Goal: Information Seeking & Learning: Learn about a topic

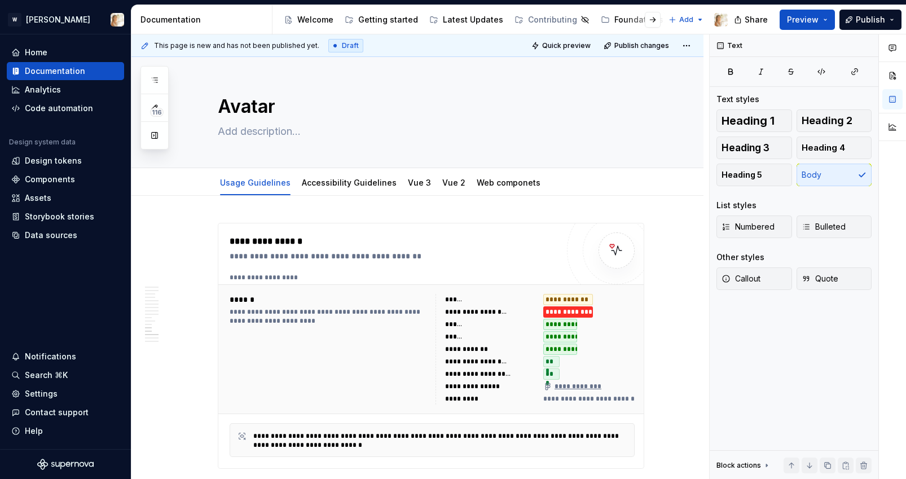
scroll to position [2452, 0]
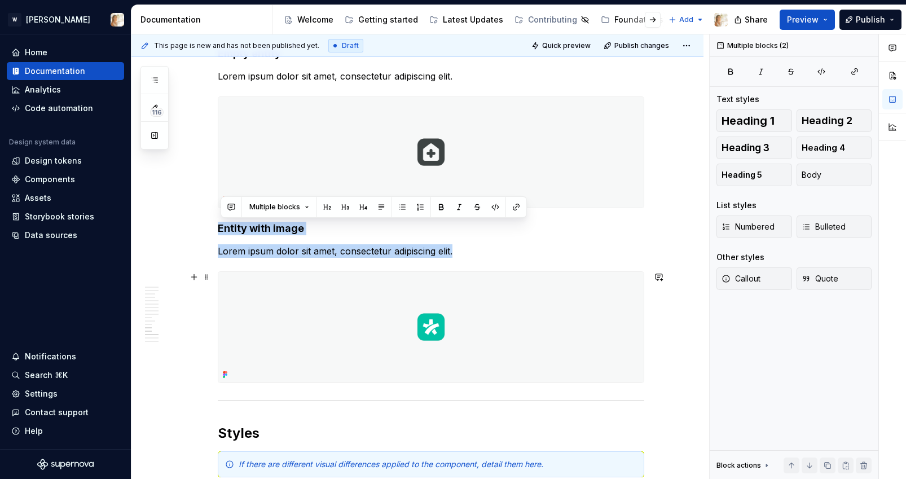
drag, startPoint x: 220, startPoint y: 227, endPoint x: 647, endPoint y: 374, distance: 452.1
copy div "Entity with image Lorem ipsum dolor sit amet, consectetur adipiscing elit."
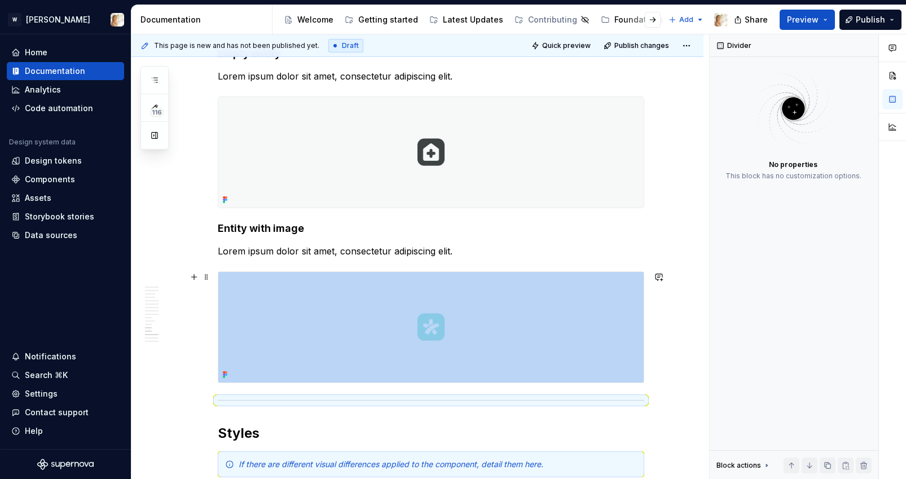
type textarea "*"
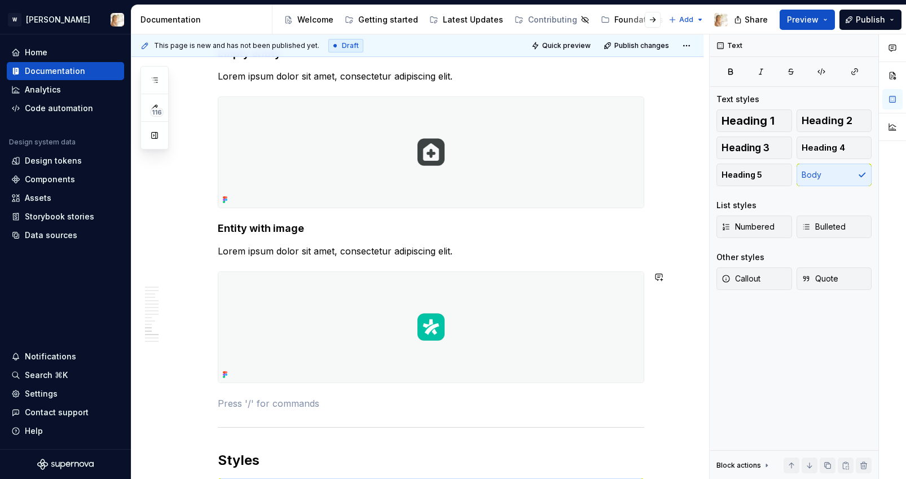
paste div
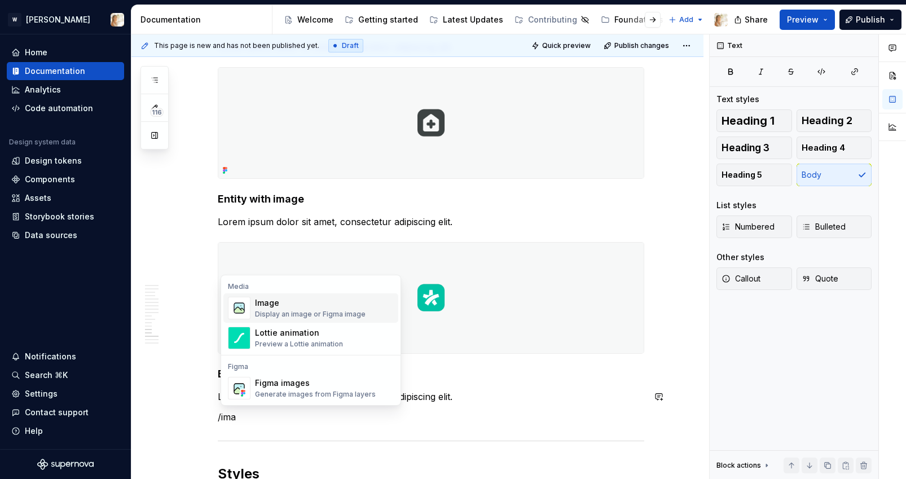
click at [266, 305] on div "Image" at bounding box center [310, 302] width 111 height 11
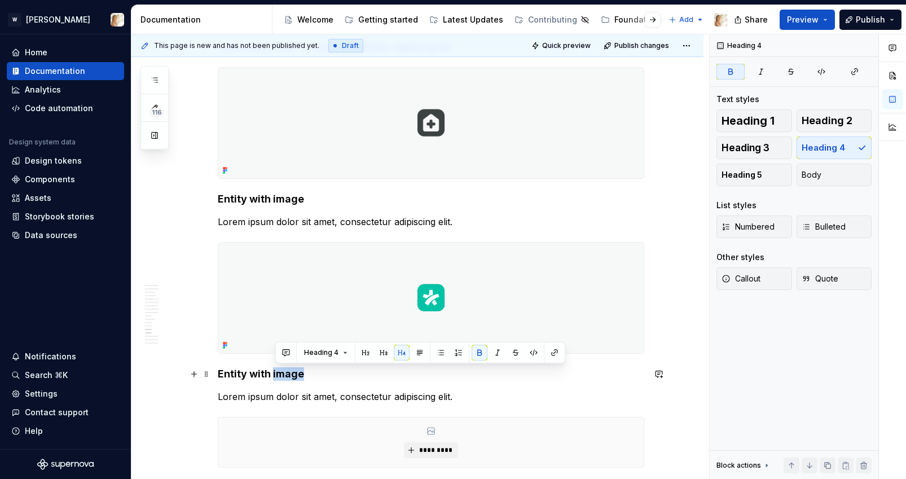
drag, startPoint x: 276, startPoint y: 373, endPoint x: 303, endPoint y: 376, distance: 27.8
click at [303, 376] on strong "Entity with image" at bounding box center [261, 374] width 86 height 12
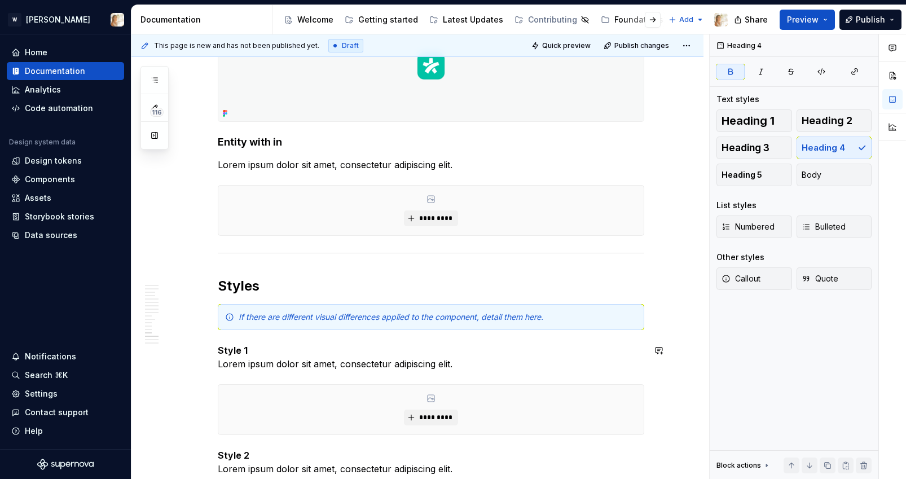
scroll to position [2716, 0]
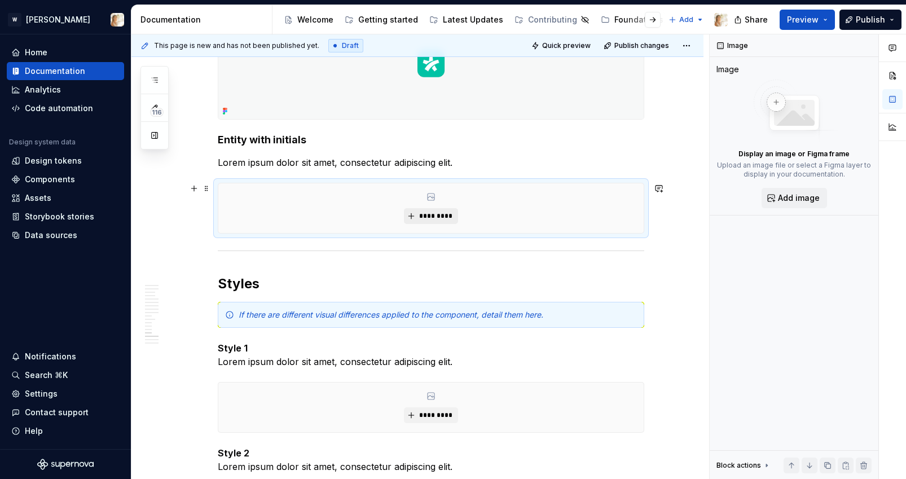
click at [437, 219] on span "*********" at bounding box center [435, 215] width 34 height 9
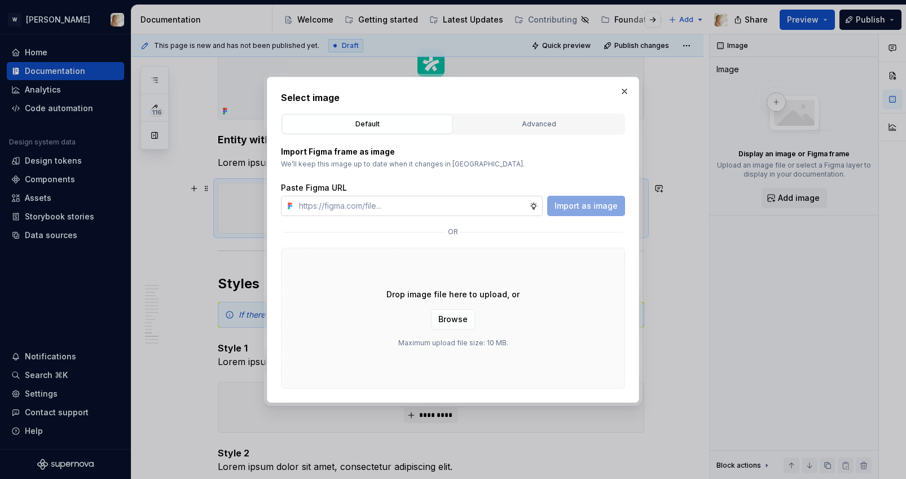
type textarea "*"
click at [418, 204] on input "text" at bounding box center [411, 206] width 235 height 20
type input "[URL][DOMAIN_NAME]"
click at [561, 208] on span "Import as image" at bounding box center [585, 205] width 63 height 11
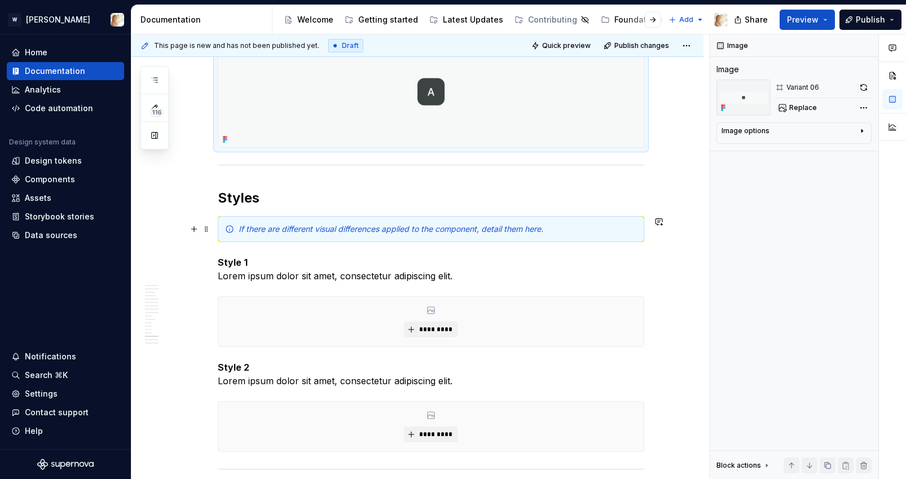
scroll to position [2873, 0]
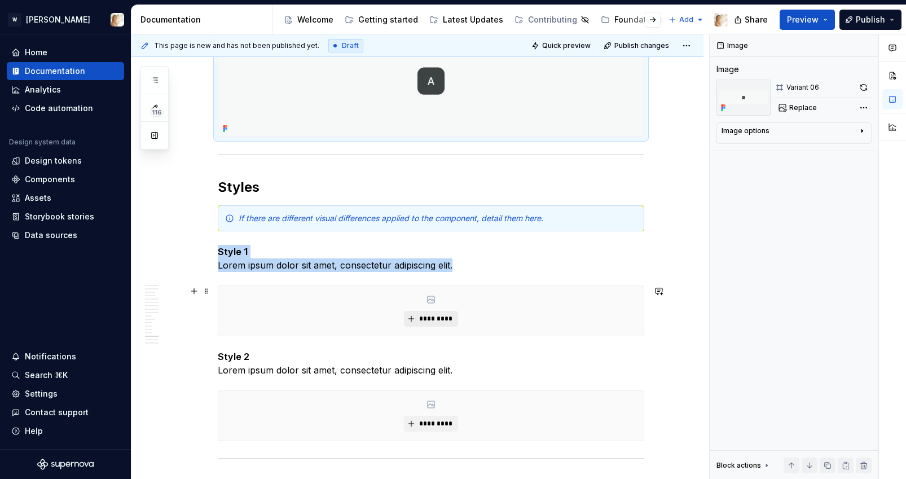
click at [433, 315] on span "*********" at bounding box center [435, 318] width 34 height 9
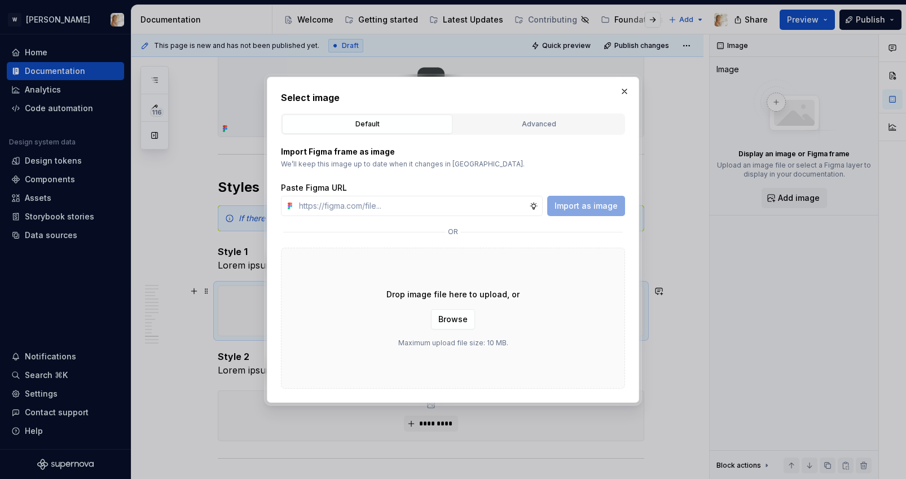
type textarea "*"
type input "[URL][DOMAIN_NAME]"
click at [570, 210] on span "Import as image" at bounding box center [585, 205] width 63 height 11
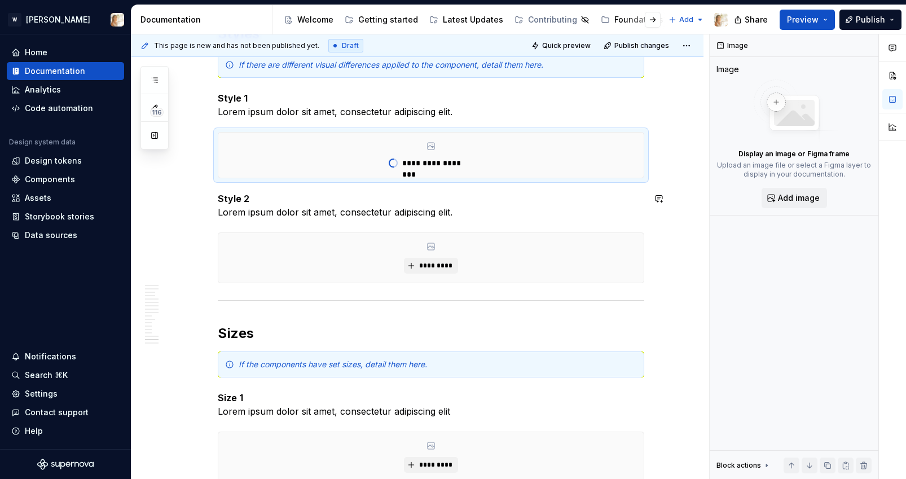
scroll to position [3058, 0]
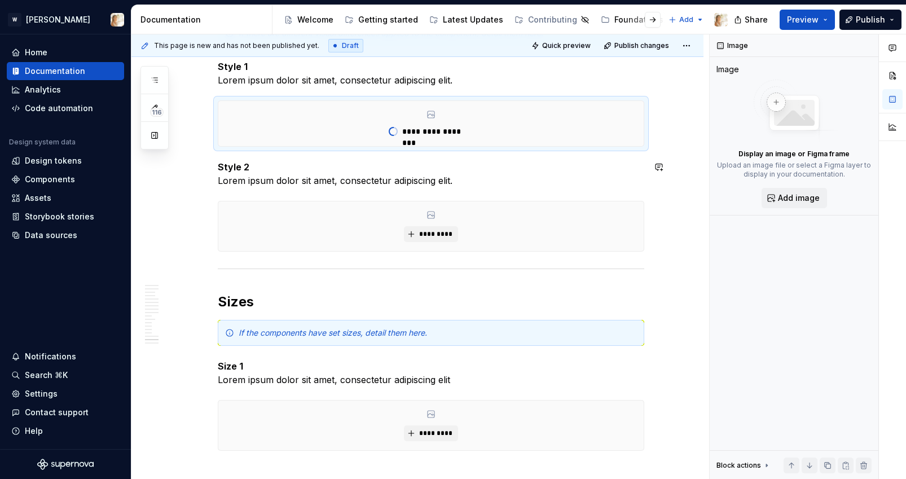
type textarea "*"
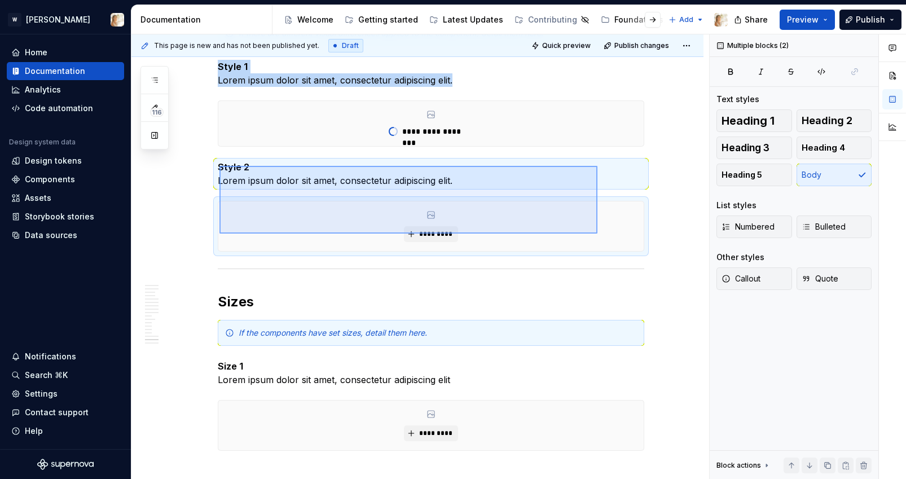
drag, startPoint x: 219, startPoint y: 166, endPoint x: 603, endPoint y: 240, distance: 390.6
click at [603, 240] on div "**********" at bounding box center [420, 256] width 578 height 445
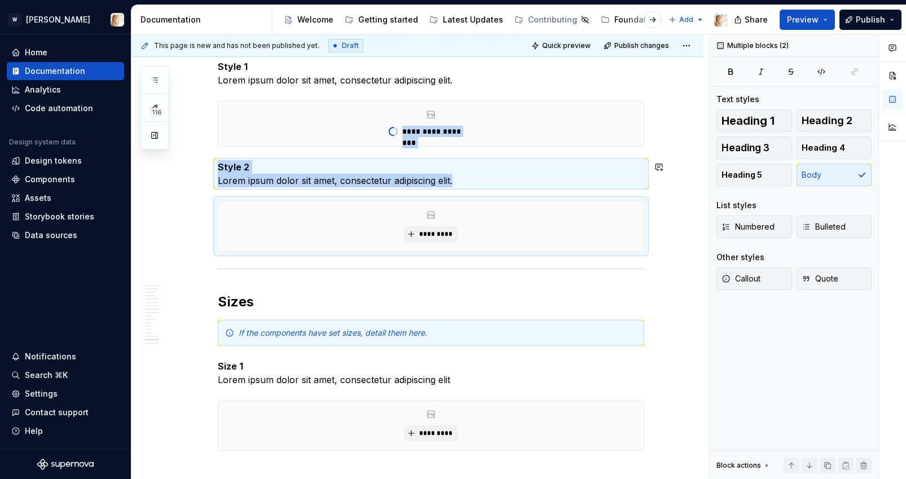
copy div "**********"
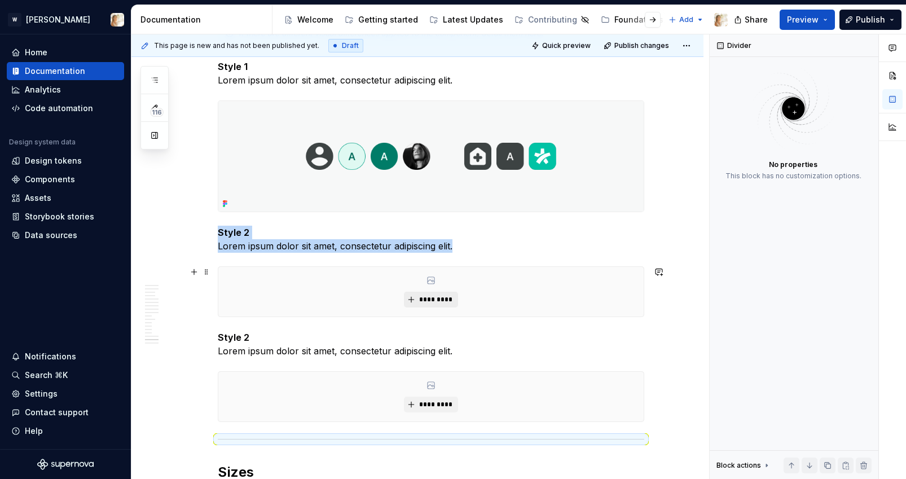
click at [432, 295] on span "*********" at bounding box center [435, 299] width 34 height 9
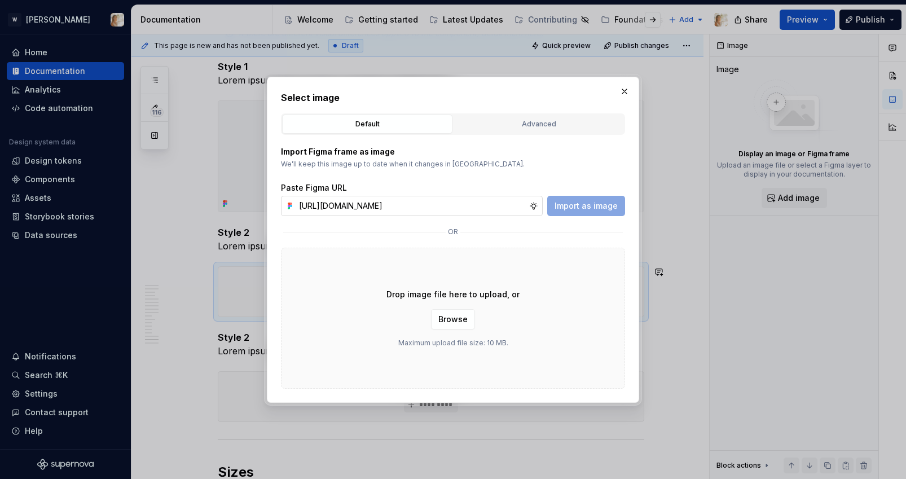
scroll to position [0, 236]
type input "[URL][DOMAIN_NAME]"
click at [584, 205] on span "Import as image" at bounding box center [585, 205] width 63 height 11
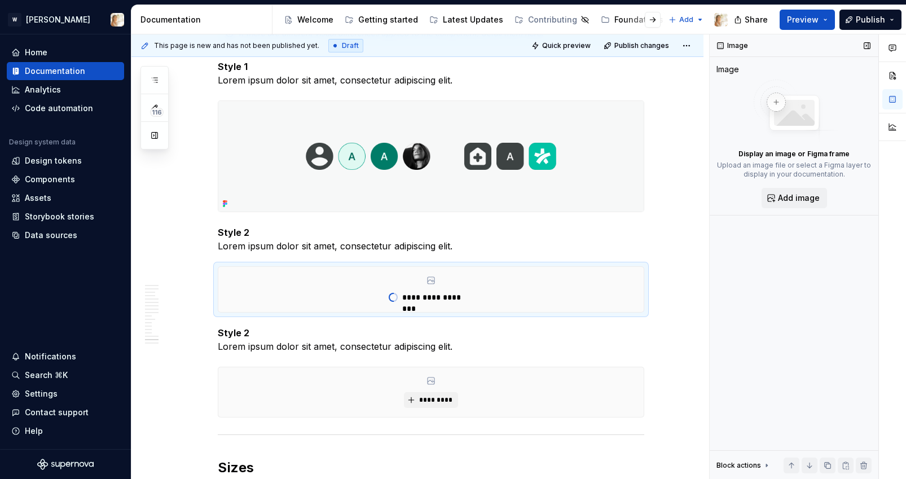
type textarea "*"
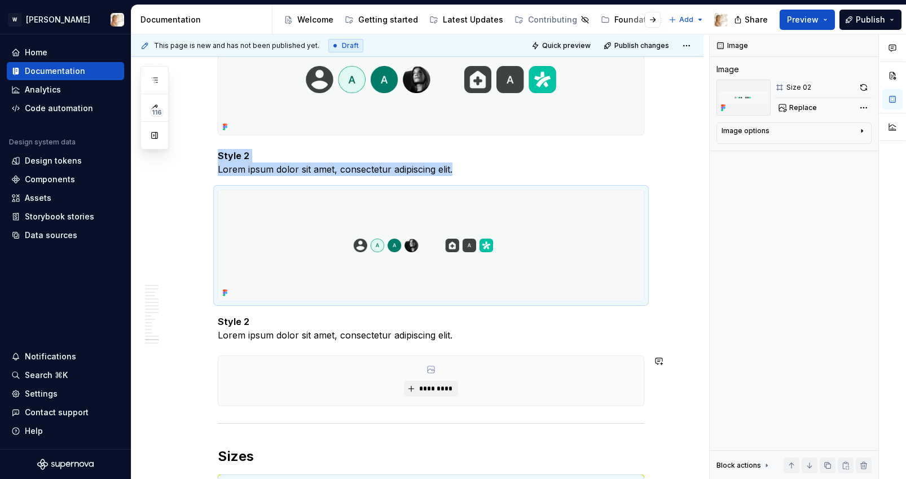
scroll to position [3182, 0]
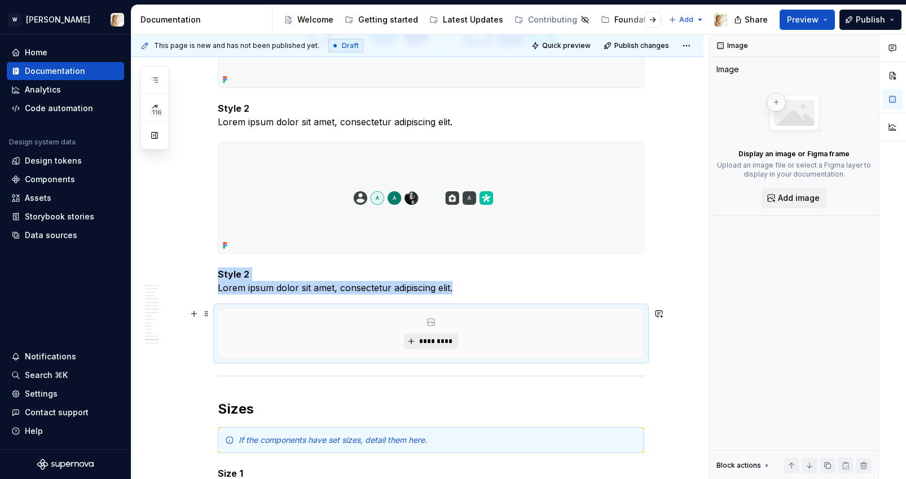
click at [417, 338] on button "*********" at bounding box center [431, 341] width 54 height 16
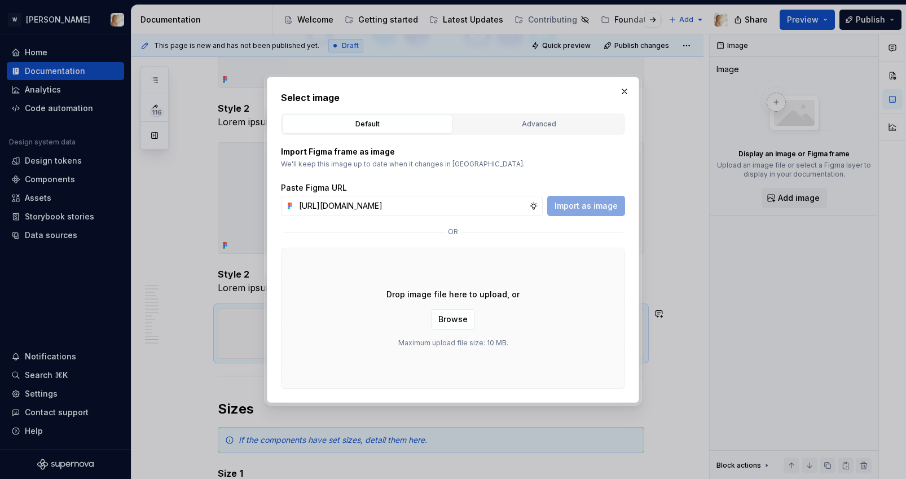
scroll to position [0, 235]
type input "[URL][DOMAIN_NAME]"
click at [558, 207] on span "Import as image" at bounding box center [585, 205] width 63 height 11
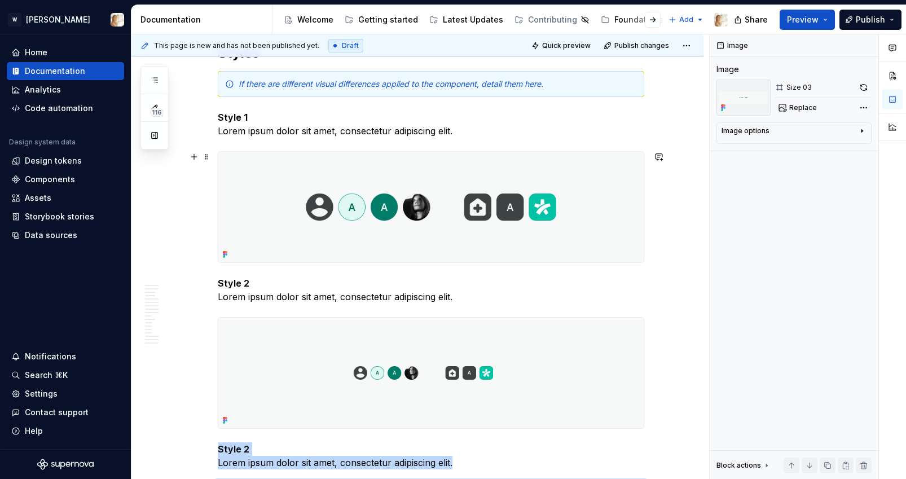
scroll to position [2975, 0]
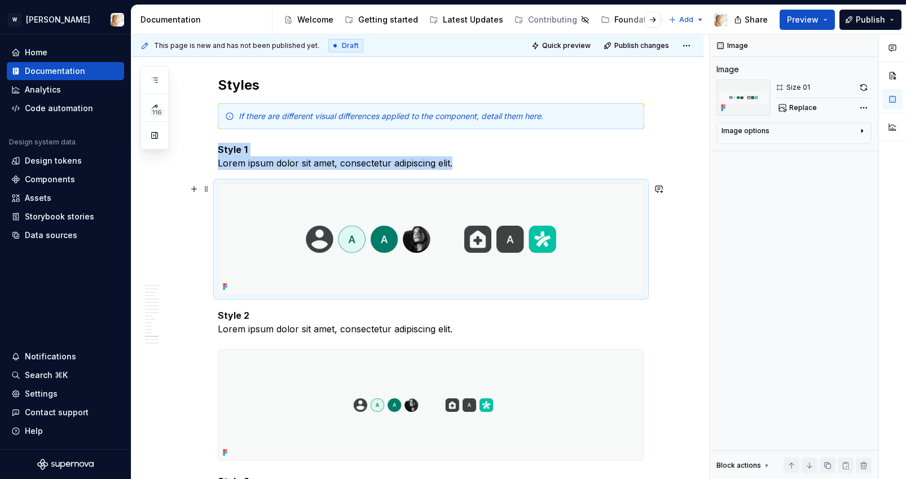
click at [405, 223] on img at bounding box center [430, 239] width 425 height 111
click at [433, 230] on img at bounding box center [430, 239] width 425 height 111
click at [866, 87] on button "button" at bounding box center [864, 88] width 16 height 16
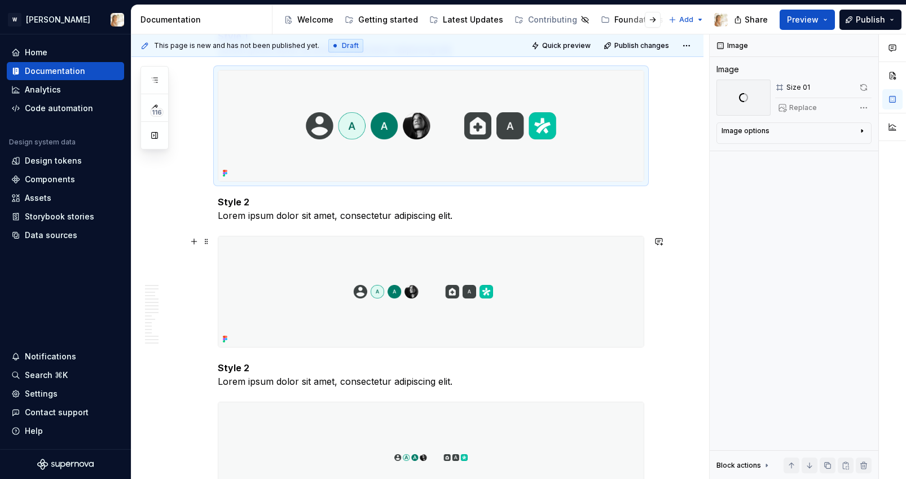
scroll to position [3093, 0]
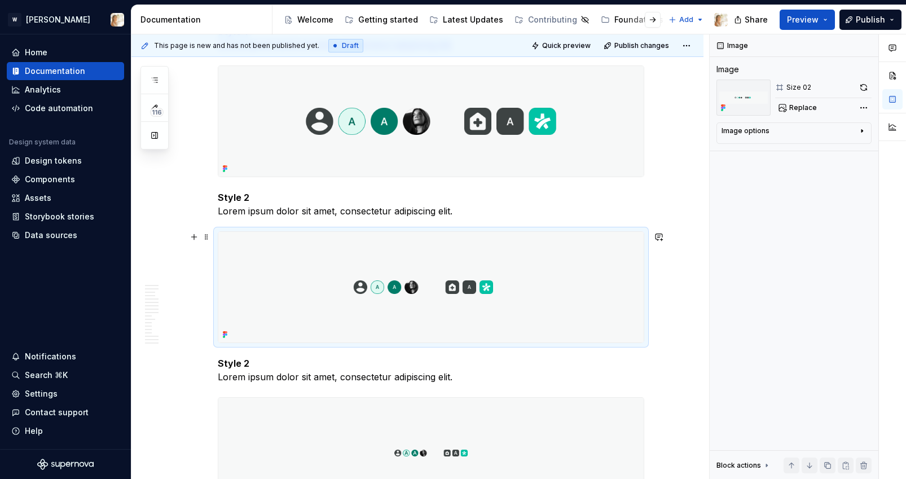
click at [509, 288] on img at bounding box center [430, 287] width 425 height 111
click at [866, 87] on button "button" at bounding box center [864, 88] width 16 height 16
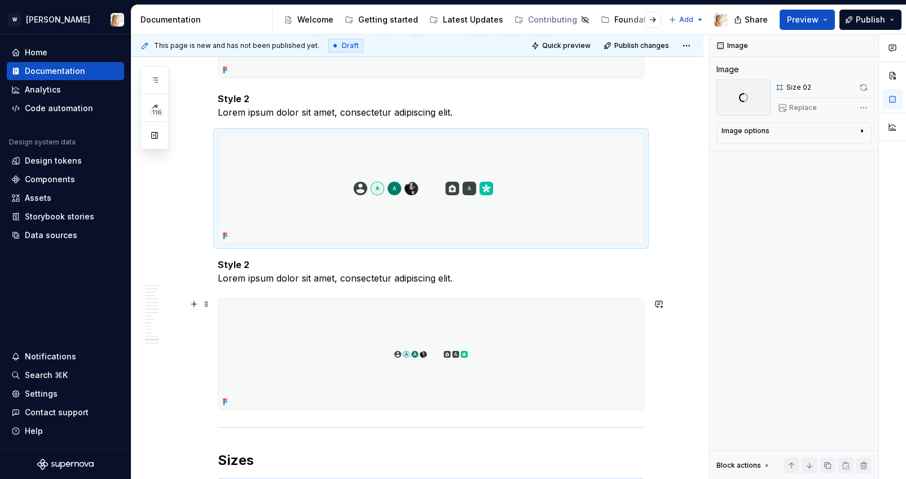
scroll to position [3204, 0]
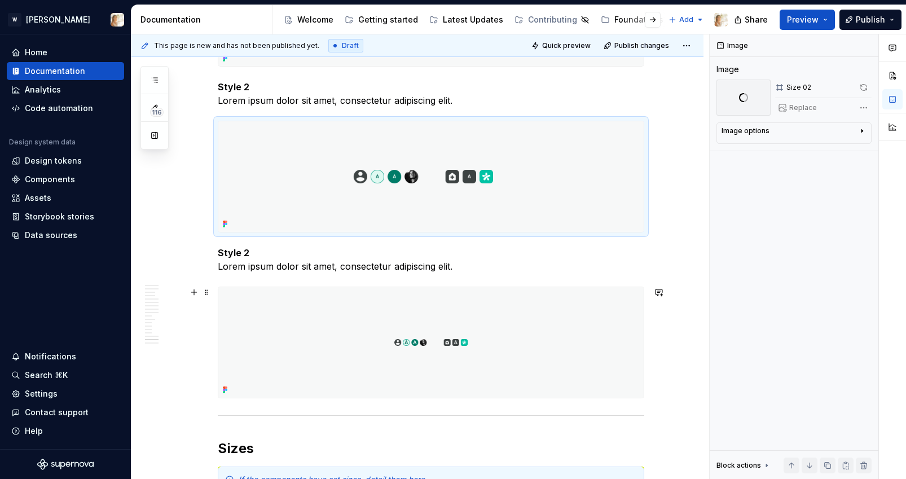
click at [521, 354] on img at bounding box center [430, 342] width 425 height 111
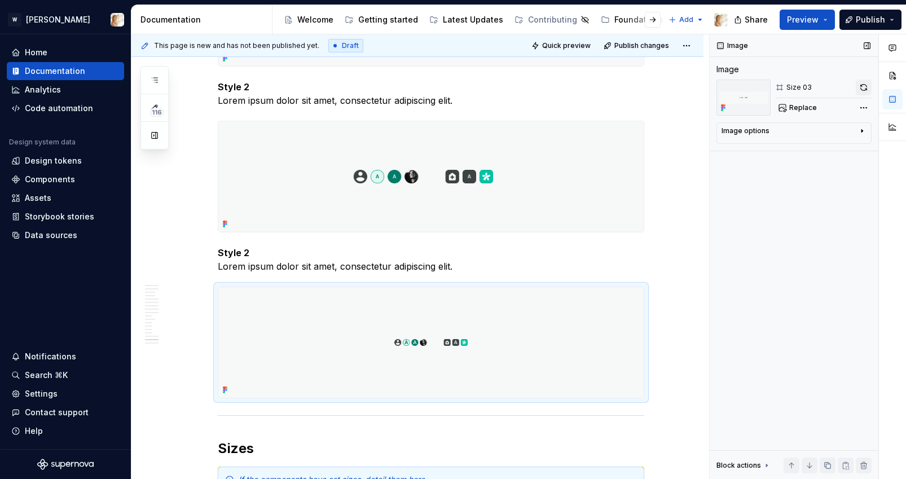
click at [864, 91] on button "button" at bounding box center [864, 88] width 16 height 16
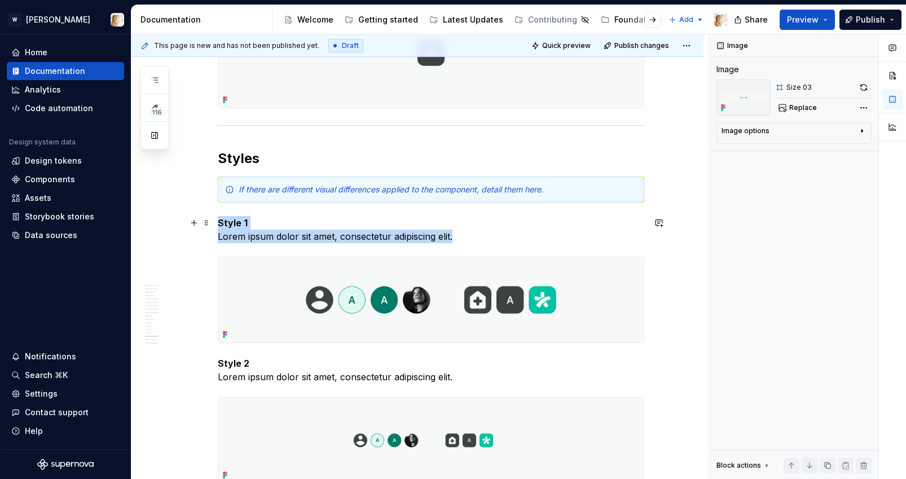
scroll to position [2907, 0]
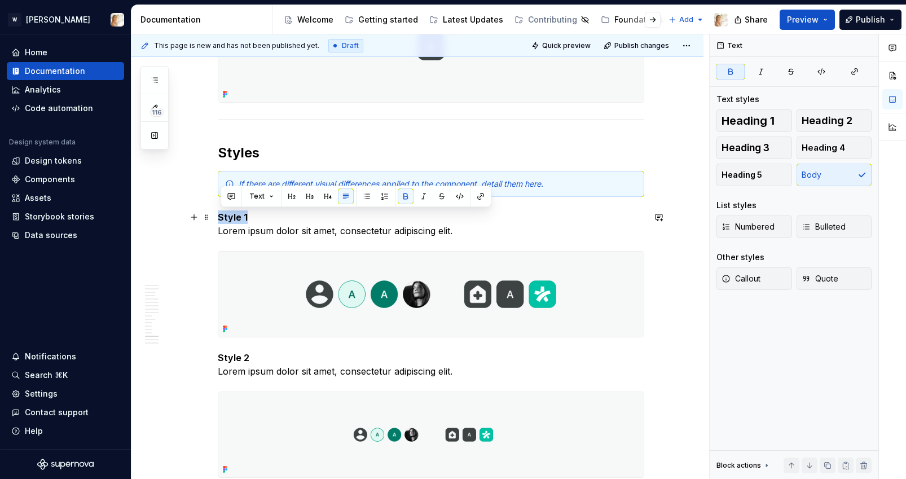
drag, startPoint x: 250, startPoint y: 218, endPoint x: 223, endPoint y: 218, distance: 27.1
click at [223, 218] on p "Style 1 Lorem ipsum dolor sit amet, consectetur adipiscing elit." at bounding box center [431, 223] width 426 height 27
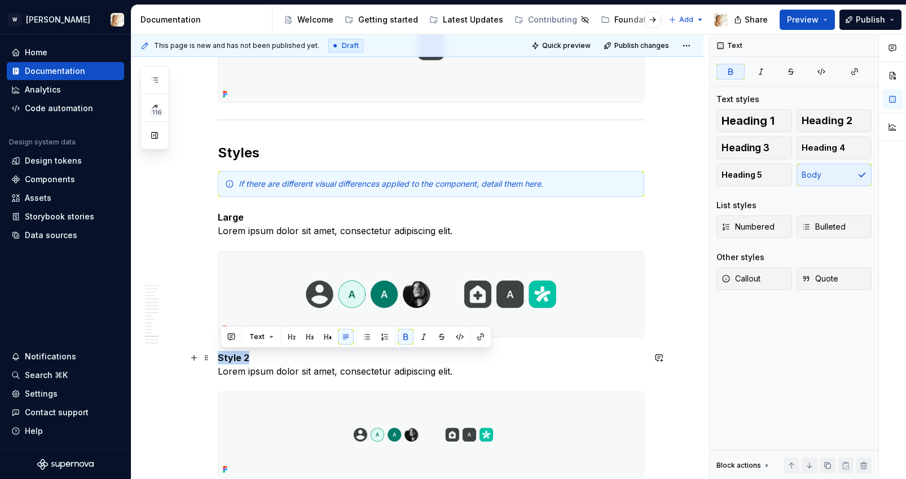
drag, startPoint x: 250, startPoint y: 357, endPoint x: 221, endPoint y: 357, distance: 28.8
click at [221, 357] on strong "Style 2" at bounding box center [234, 357] width 32 height 11
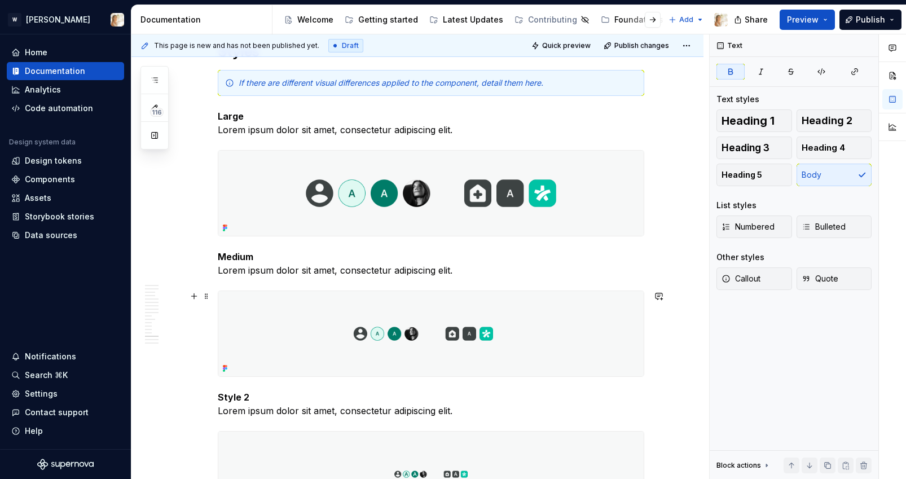
scroll to position [3051, 0]
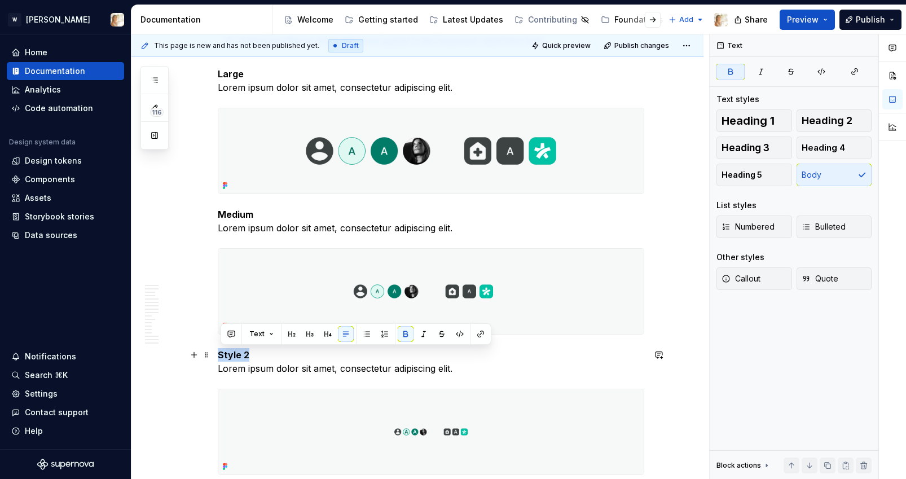
drag, startPoint x: 248, startPoint y: 354, endPoint x: 220, endPoint y: 353, distance: 28.2
click at [220, 353] on strong "Style 2" at bounding box center [234, 354] width 32 height 11
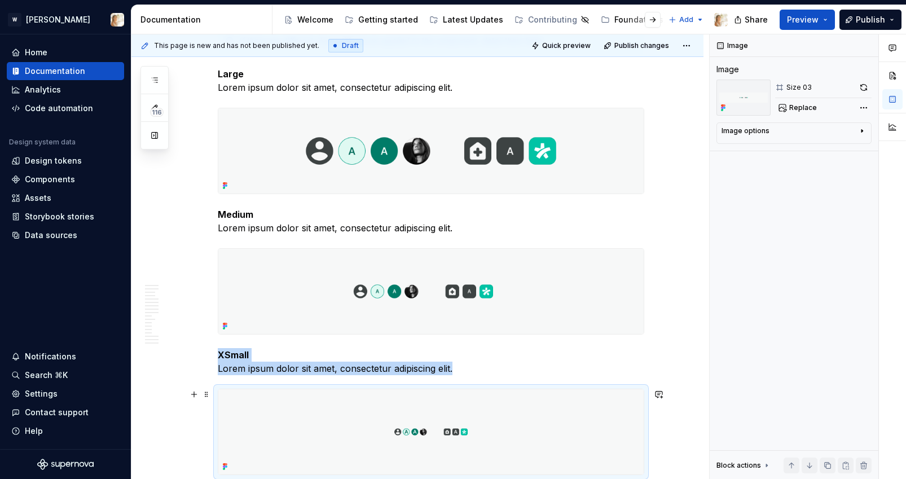
click at [725, 417] on div "Image Image Size 03 Replace Image options Alignment Caption Block actions Move …" at bounding box center [794, 256] width 169 height 445
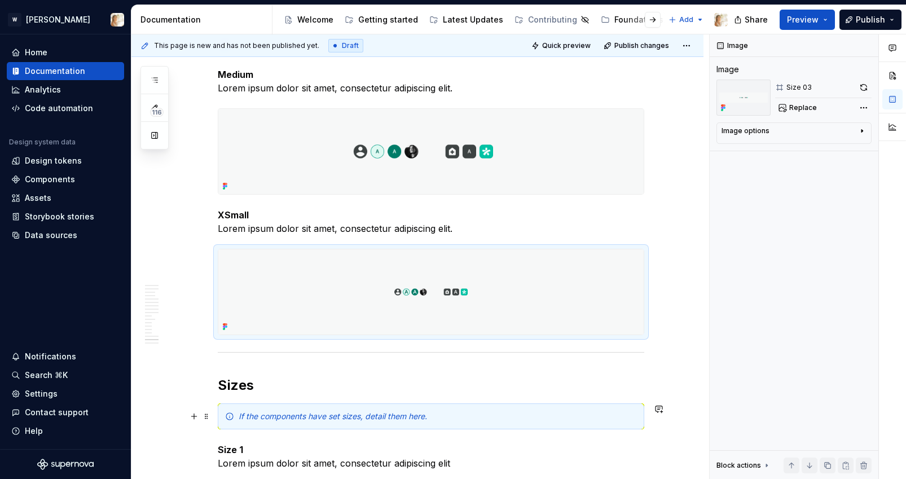
scroll to position [3240, 0]
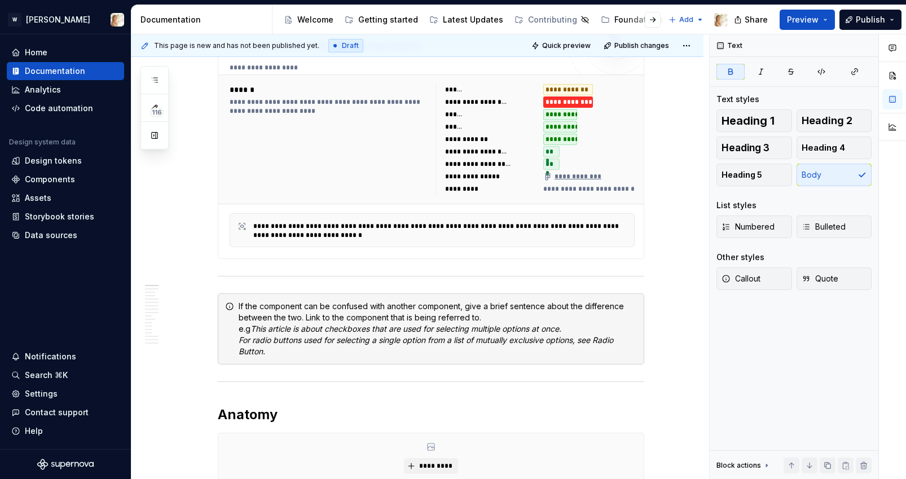
scroll to position [205, 0]
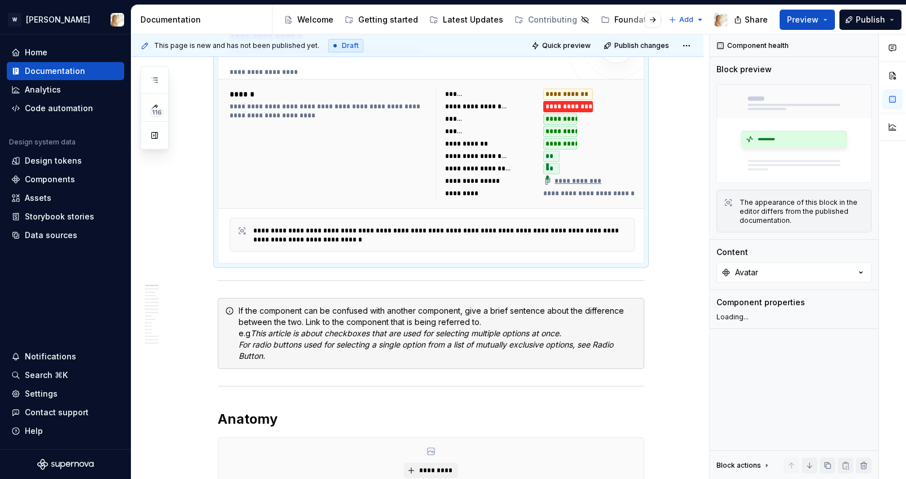
click at [401, 186] on div "**********" at bounding box center [329, 144] width 199 height 111
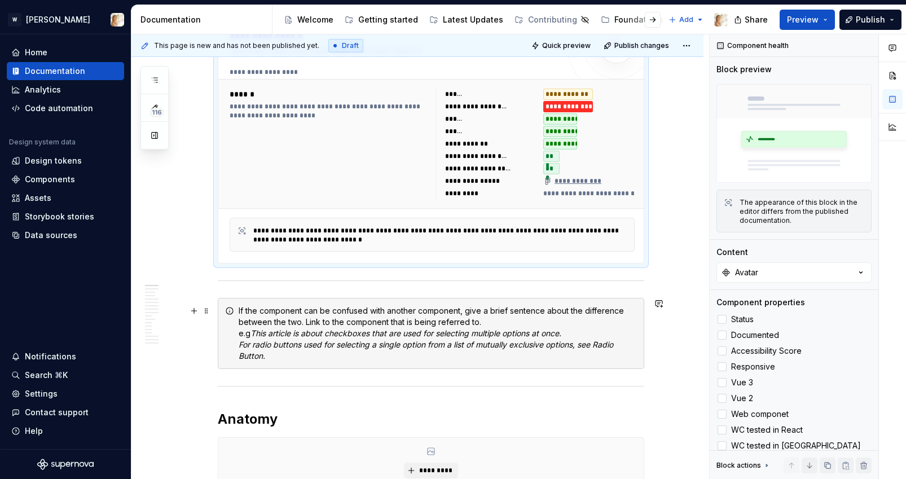
click at [325, 321] on div "If the component can be confused with another component, give a brief sentence …" at bounding box center [438, 333] width 398 height 56
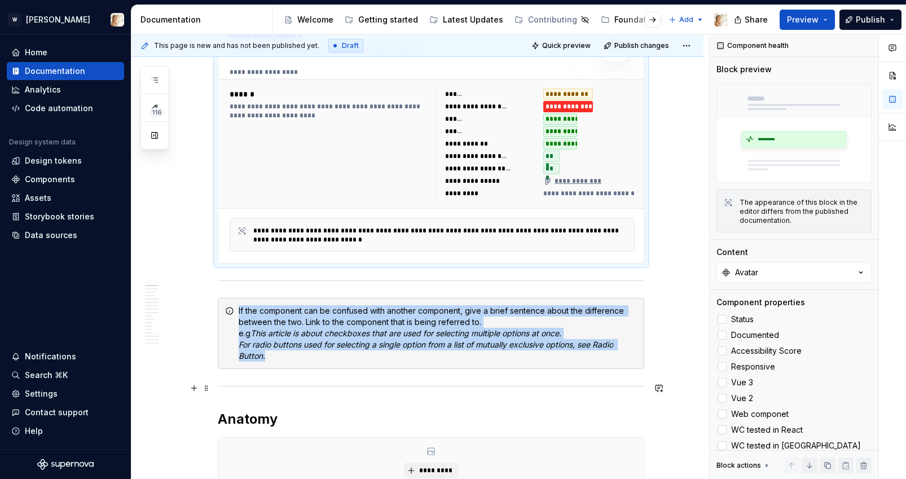
click at [230, 386] on div at bounding box center [431, 385] width 426 height 7
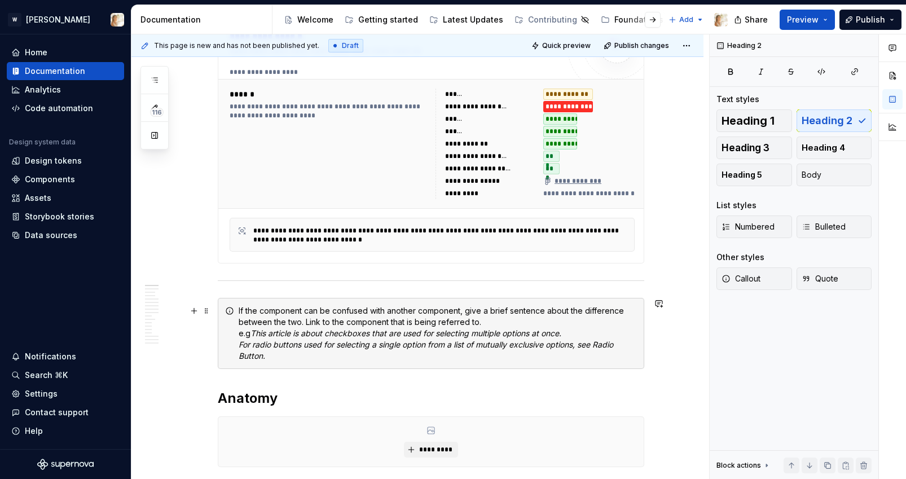
click at [246, 305] on div "If the component can be confused with another component, give a brief sentence …" at bounding box center [438, 333] width 398 height 56
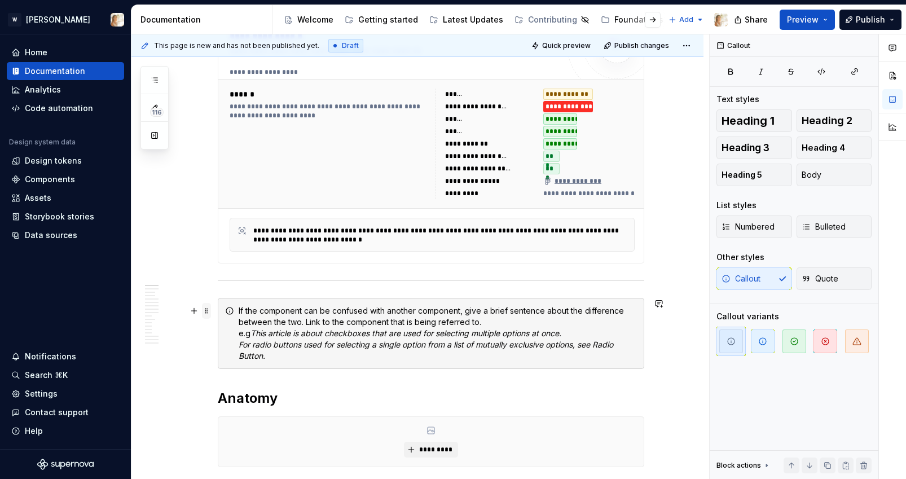
click at [209, 311] on span at bounding box center [206, 311] width 9 height 16
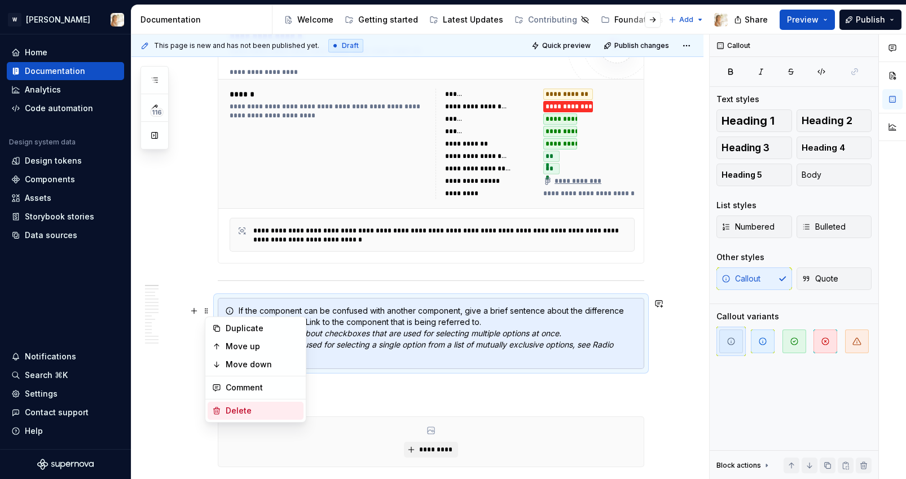
click at [233, 407] on div "Delete" at bounding box center [262, 410] width 73 height 11
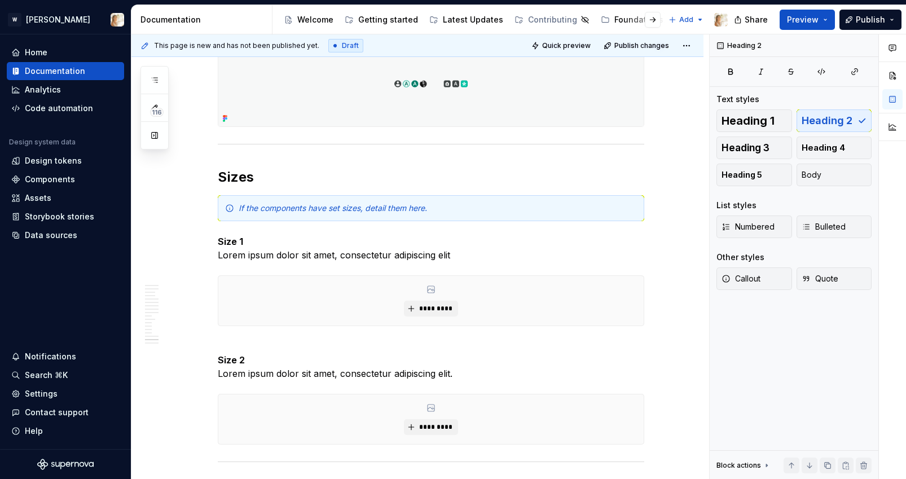
scroll to position [3102, 0]
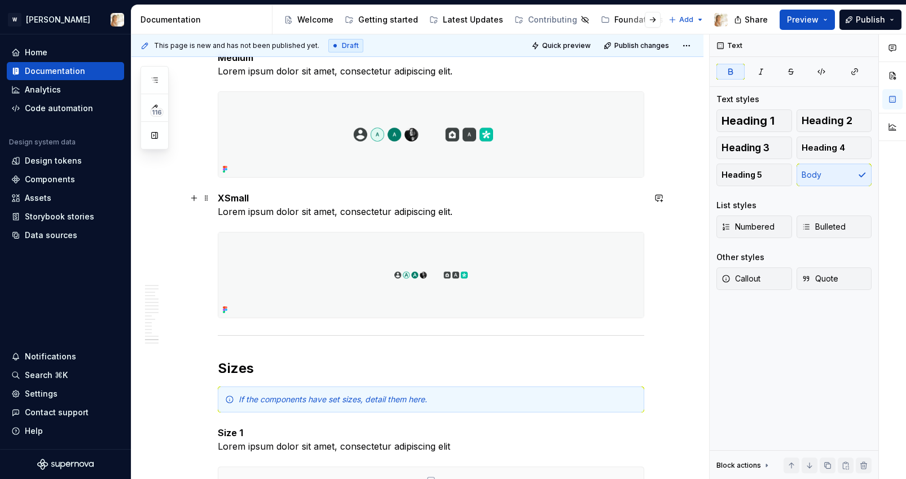
click at [227, 197] on strong "XSmall" at bounding box center [233, 197] width 31 height 11
click at [156, 73] on button "button" at bounding box center [154, 80] width 20 height 20
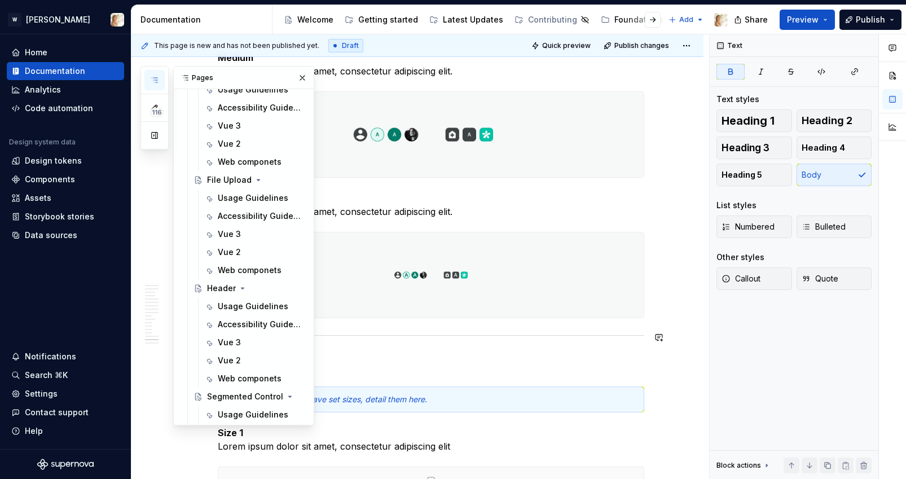
scroll to position [1443, 0]
click at [239, 303] on div "Usage Guidelines" at bounding box center [244, 304] width 53 height 11
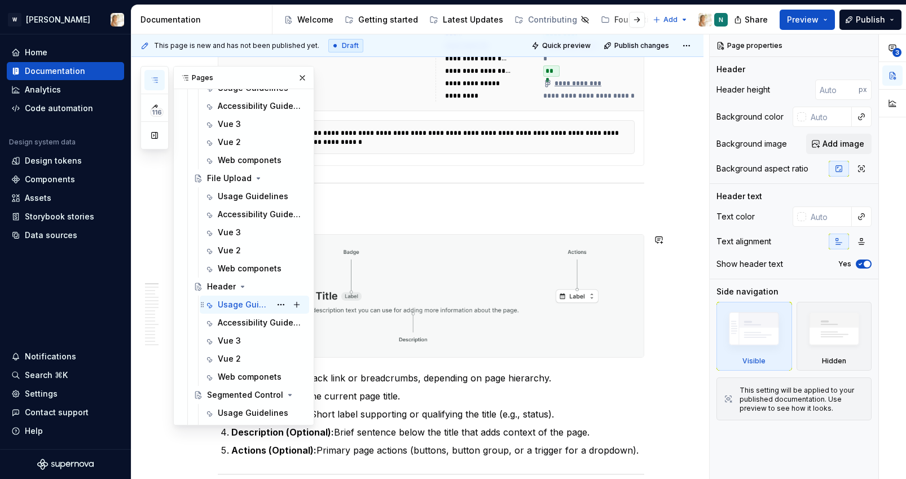
scroll to position [363, 0]
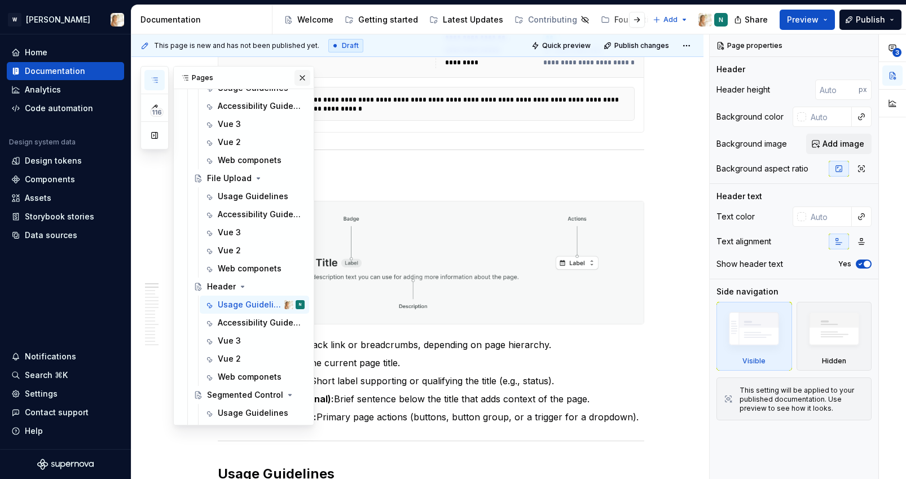
type textarea "*"
click at [301, 75] on button "button" at bounding box center [302, 78] width 16 height 16
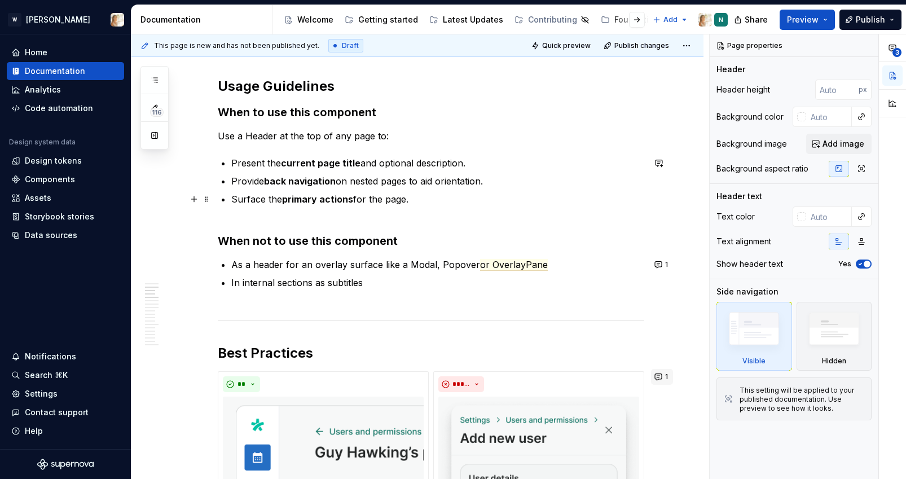
scroll to position [786, 0]
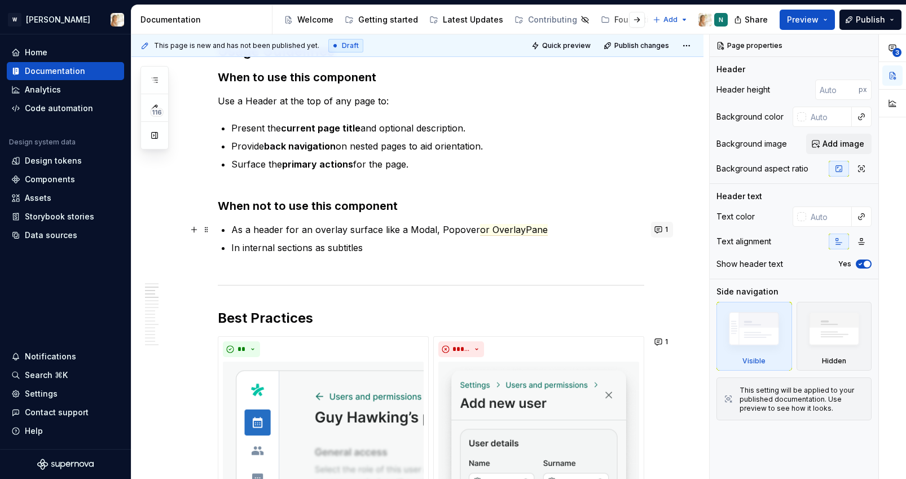
click at [661, 230] on button "1" at bounding box center [662, 230] width 22 height 16
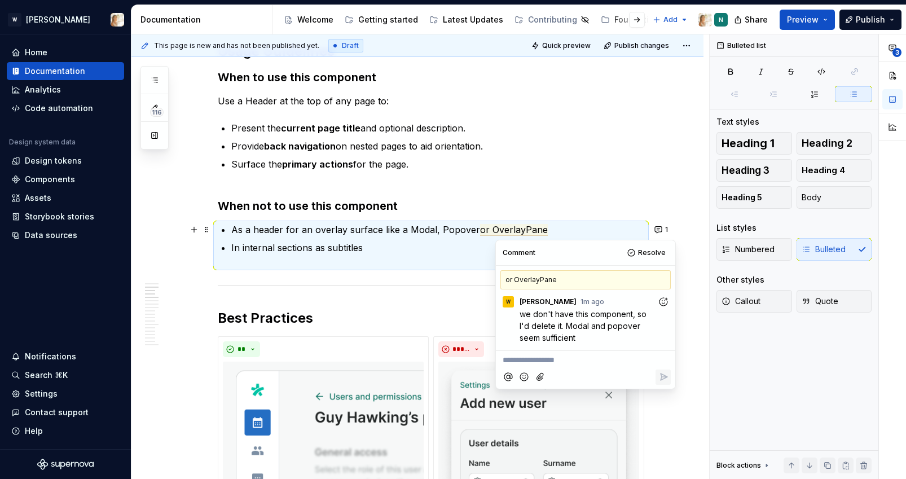
click at [557, 358] on p "**********" at bounding box center [586, 360] width 166 height 12
click at [660, 377] on icon "Reply" at bounding box center [663, 376] width 11 height 11
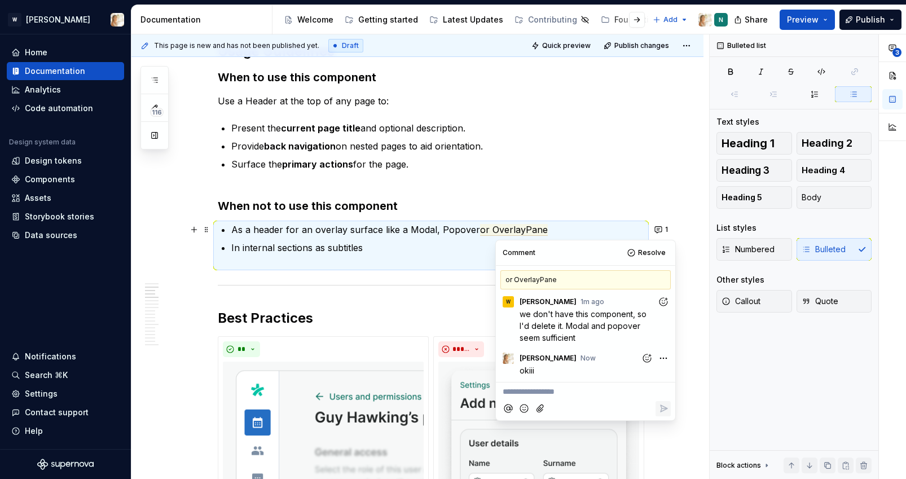
click at [434, 233] on p "As a header for an overlay surface like a Modal, Popover or OverlayPane" at bounding box center [437, 230] width 413 height 14
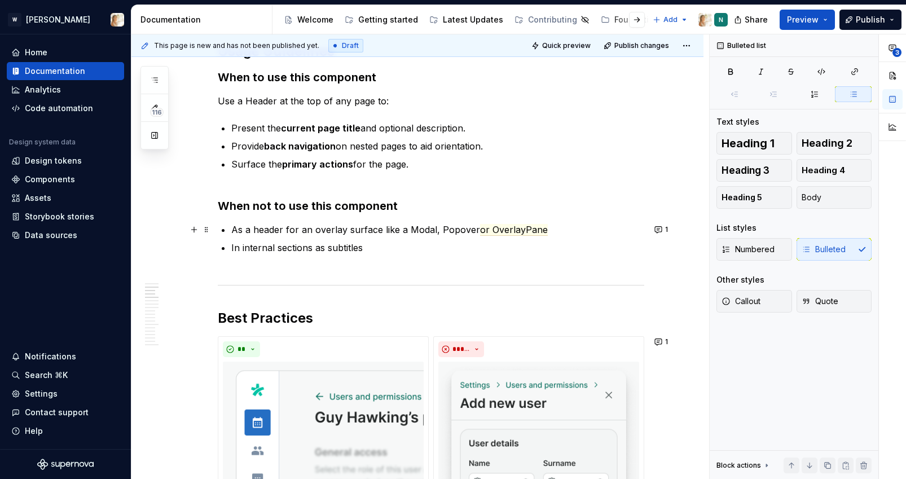
click at [435, 234] on p "As a header for an overlay surface like a Modal, Popover or OverlayPane" at bounding box center [437, 230] width 413 height 14
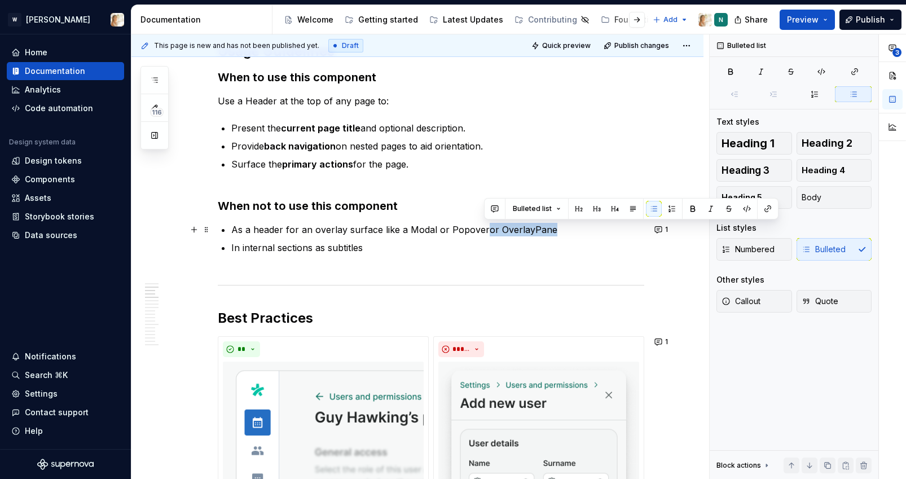
drag, startPoint x: 483, startPoint y: 232, endPoint x: 553, endPoint y: 231, distance: 70.5
click at [553, 231] on p "As a header for an overlay surface like a Modal or Popover or OverlayPane" at bounding box center [437, 230] width 413 height 14
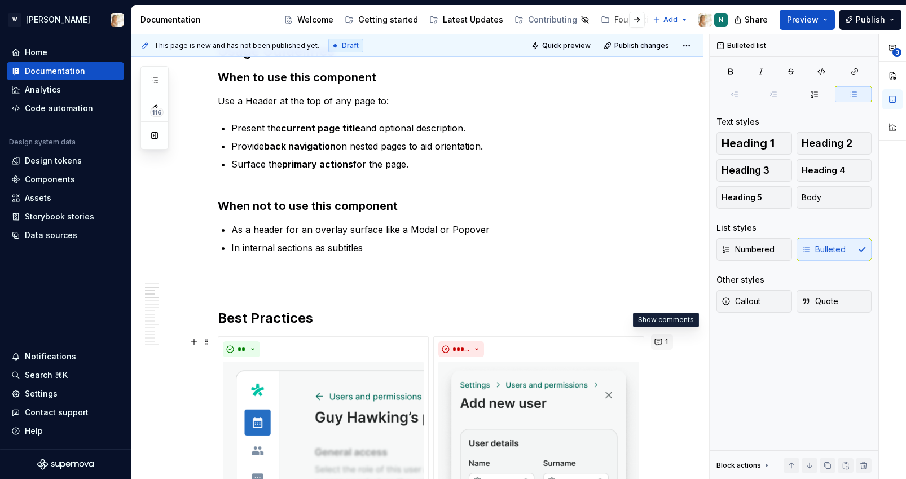
click at [658, 342] on button "1" at bounding box center [662, 342] width 22 height 16
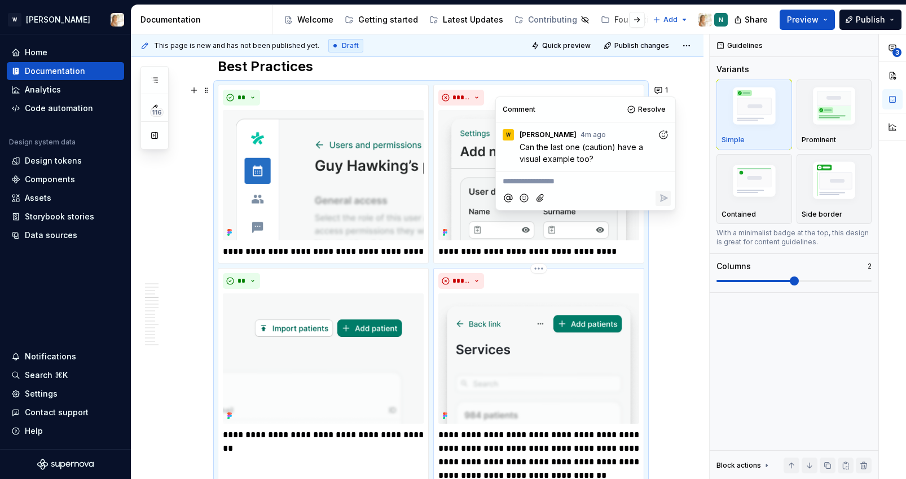
scroll to position [1036, 0]
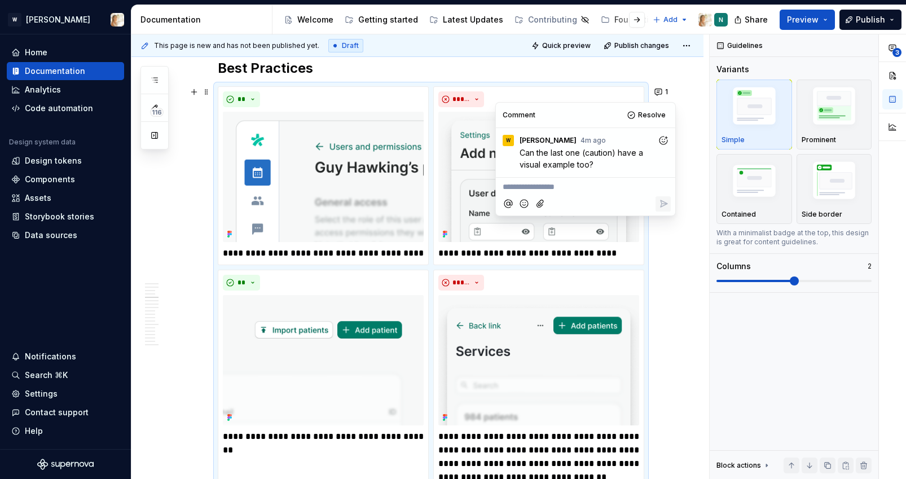
type textarea "*"
click at [586, 182] on p "**********" at bounding box center [586, 187] width 166 height 12
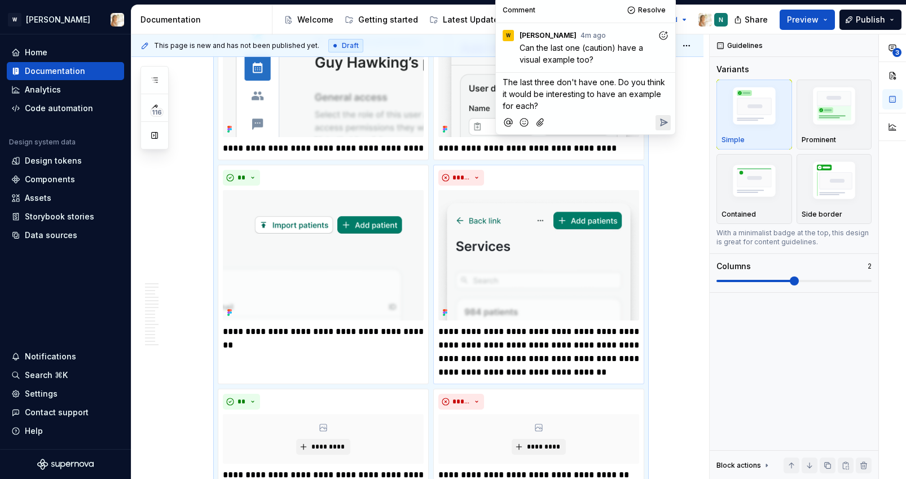
scroll to position [1139, 0]
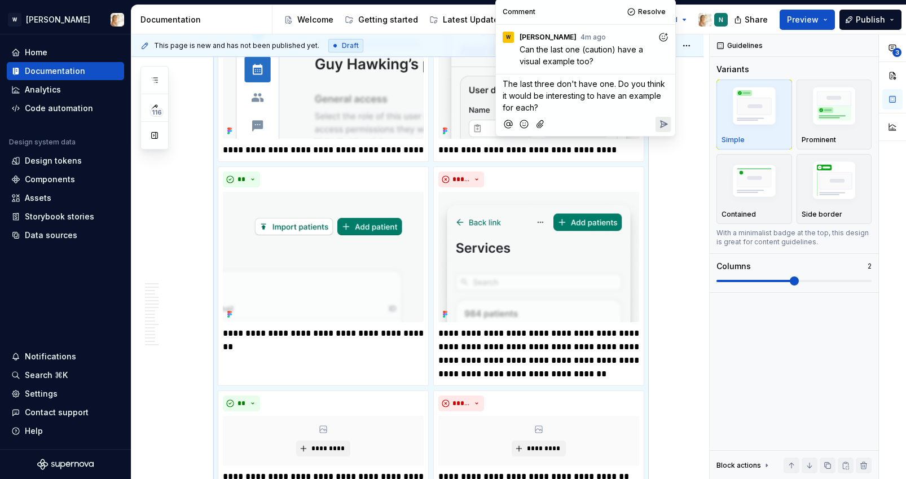
click at [664, 122] on icon "Reply" at bounding box center [663, 123] width 11 height 11
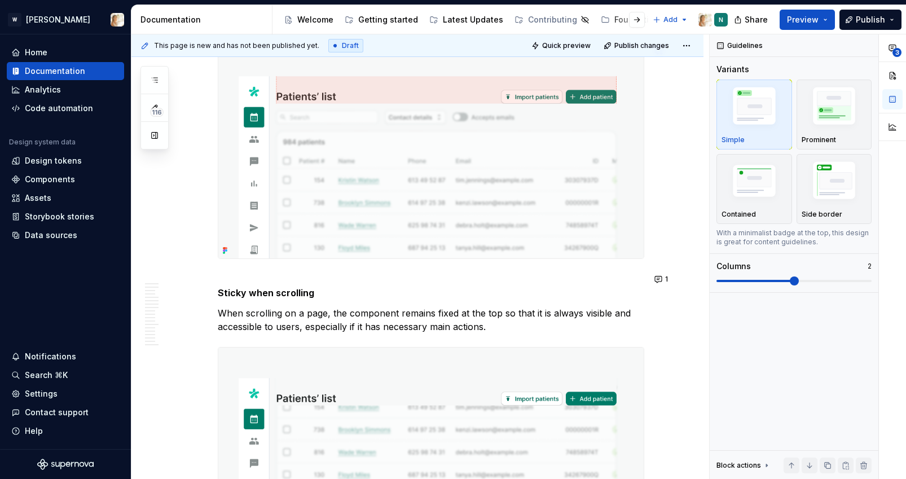
scroll to position [1874, 0]
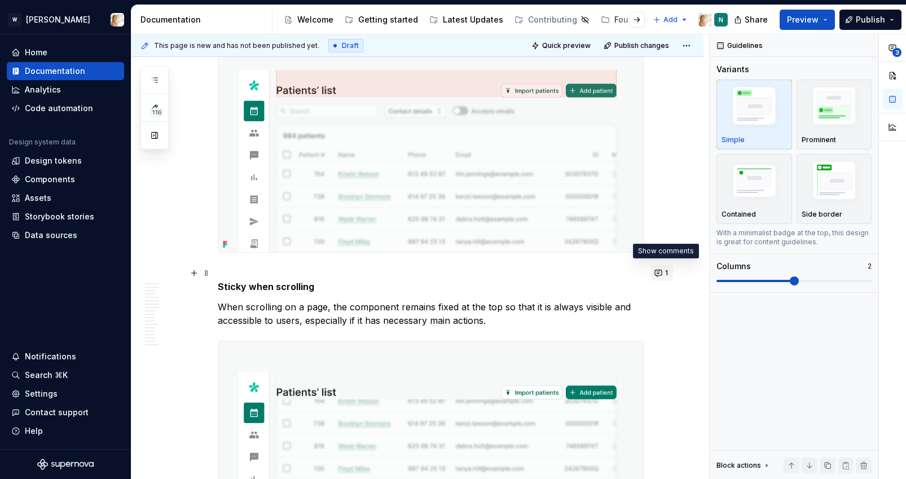
click at [659, 271] on button "1" at bounding box center [662, 273] width 22 height 16
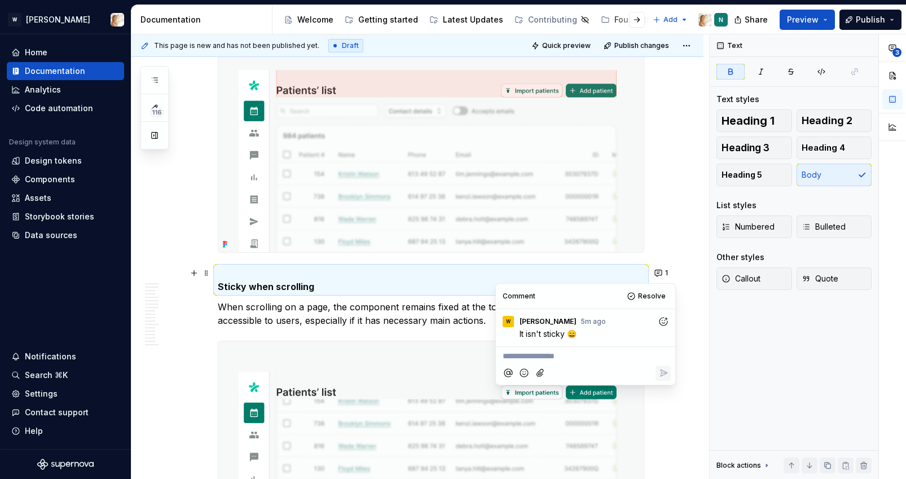
click at [561, 354] on p "**********" at bounding box center [586, 356] width 166 height 12
click at [662, 371] on icon "Reply" at bounding box center [663, 372] width 11 height 11
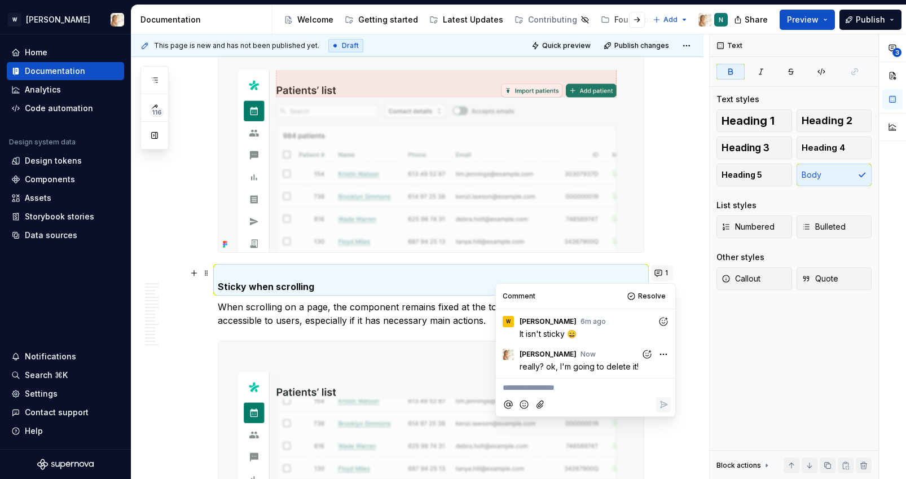
click at [667, 267] on button "1" at bounding box center [662, 273] width 22 height 16
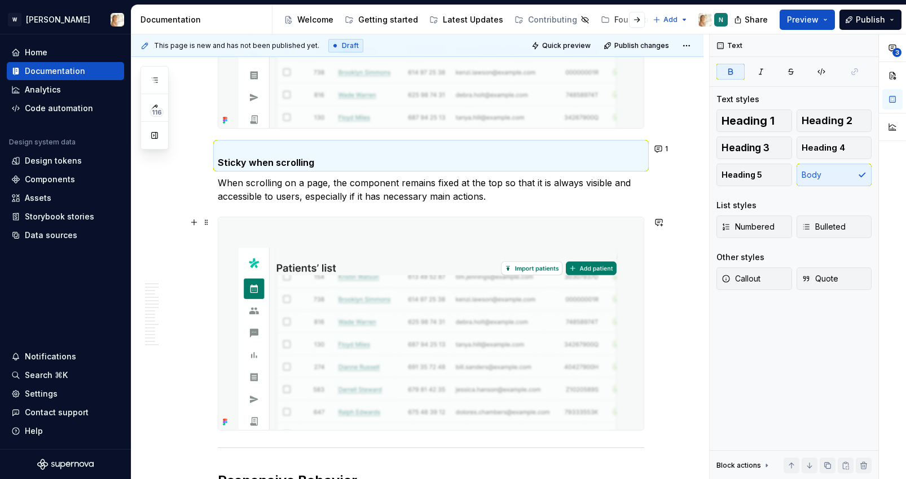
scroll to position [1942, 0]
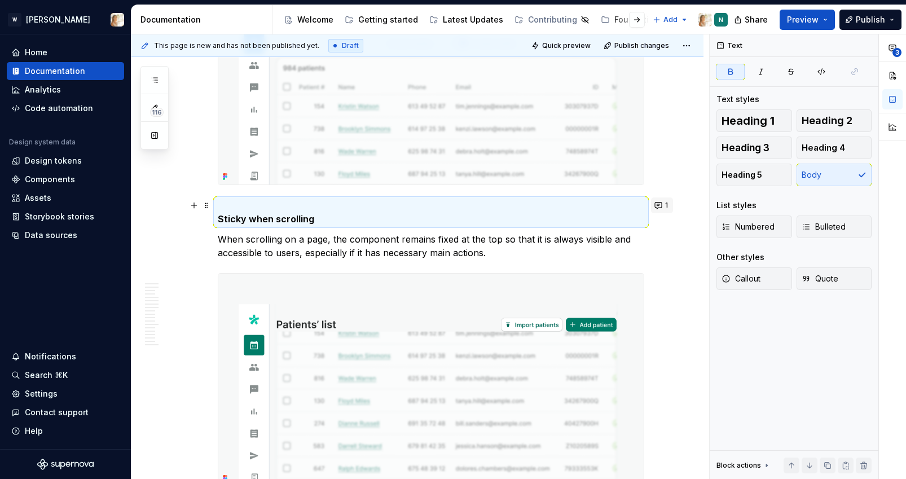
click at [663, 204] on button "1" at bounding box center [662, 205] width 22 height 16
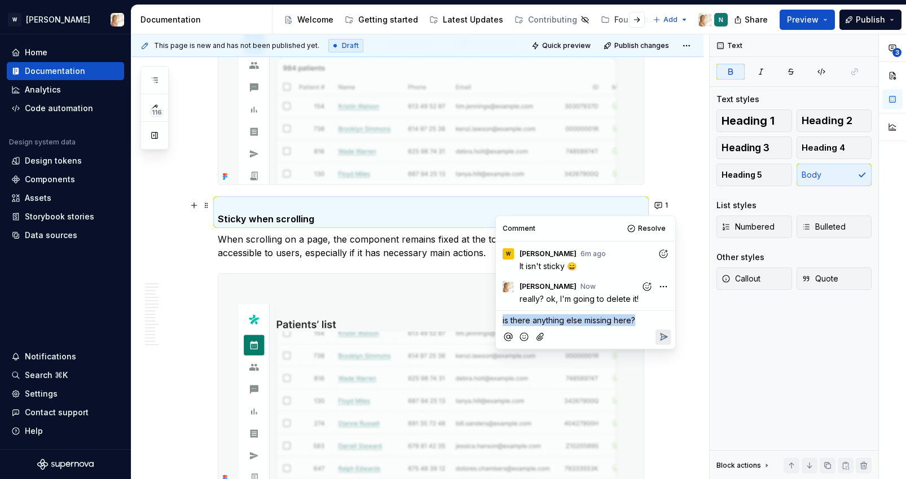
click at [659, 336] on icon "Reply" at bounding box center [663, 336] width 11 height 11
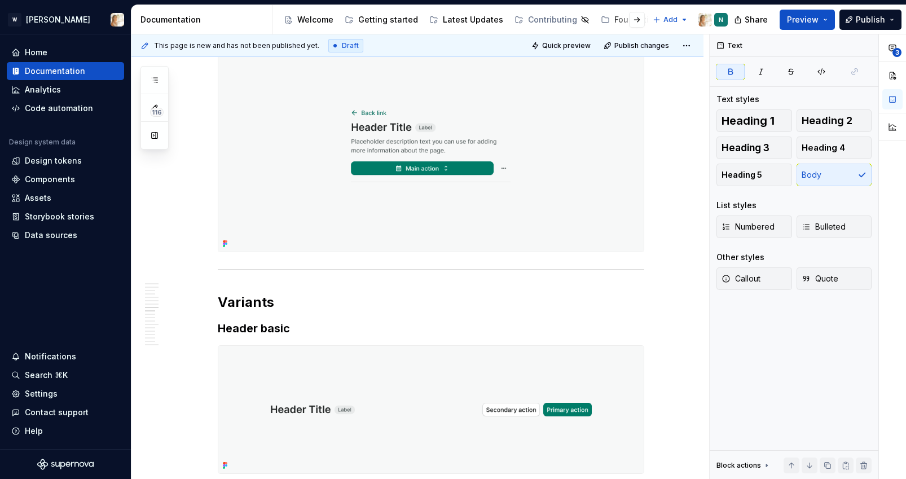
scroll to position [2651, 0]
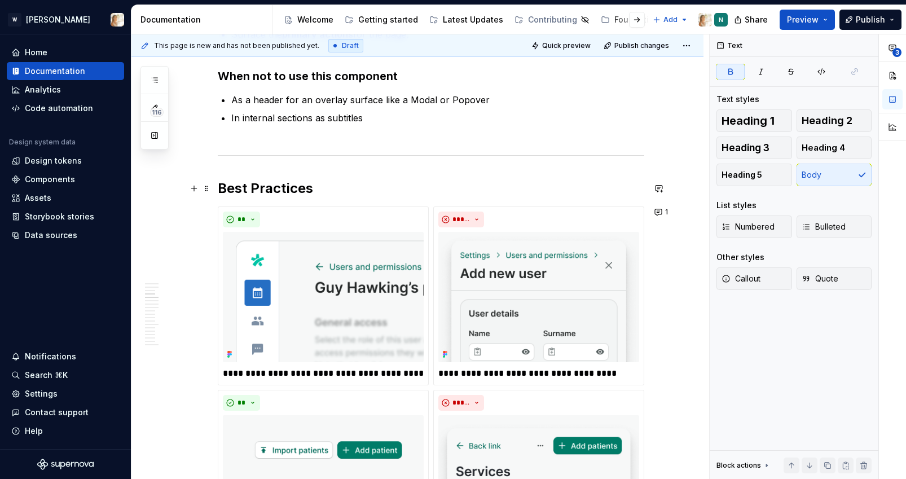
scroll to position [978, 0]
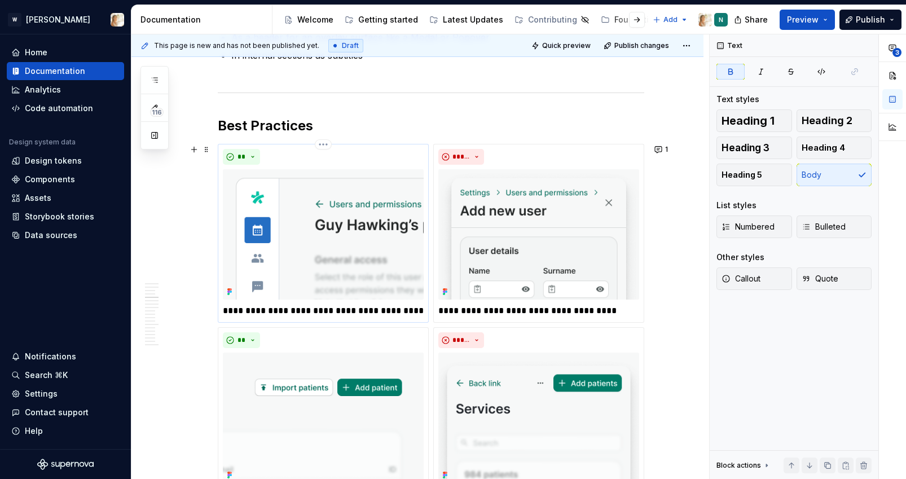
click at [312, 220] on img at bounding box center [323, 234] width 201 height 130
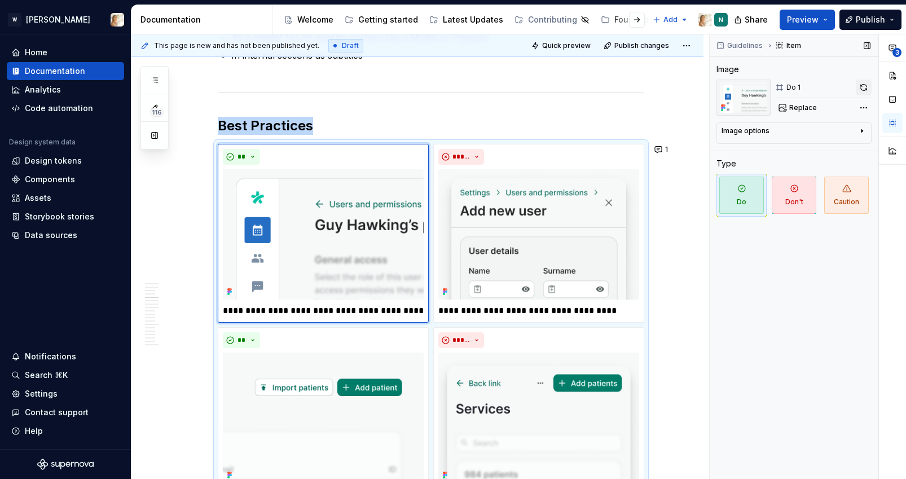
click at [864, 86] on button "button" at bounding box center [864, 88] width 16 height 16
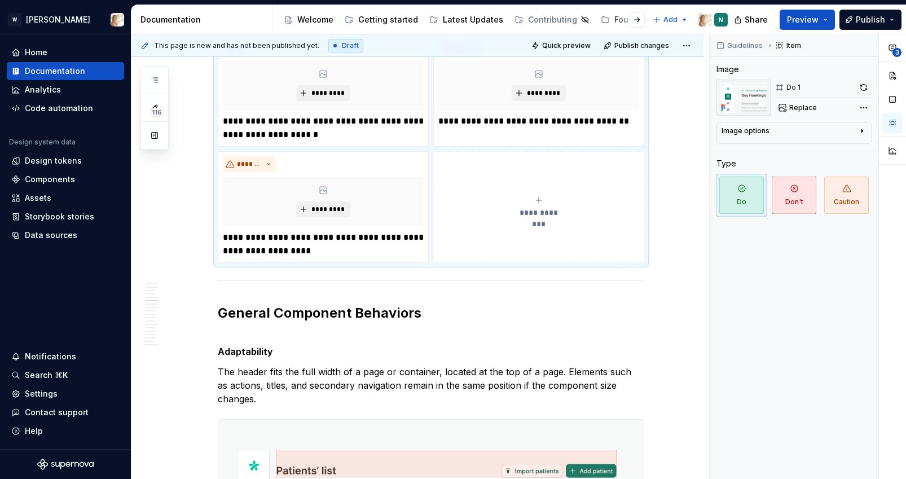
scroll to position [1614, 0]
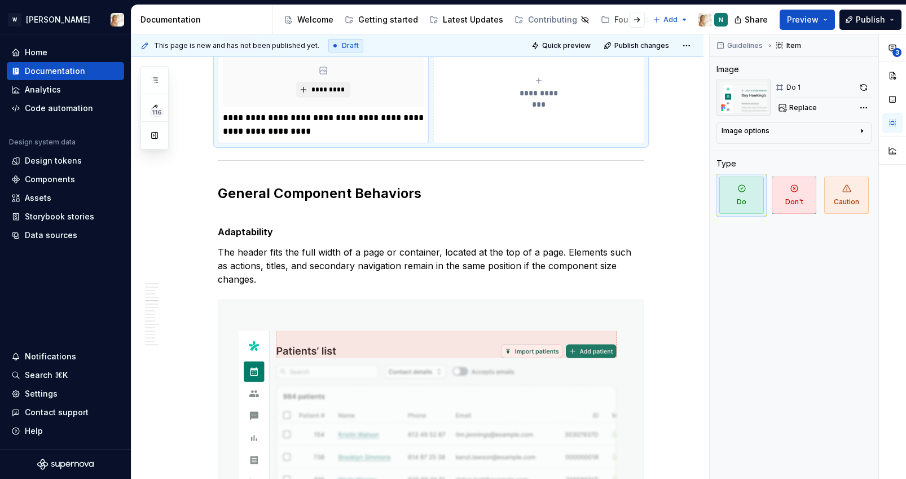
click at [274, 135] on p "**********" at bounding box center [323, 124] width 201 height 27
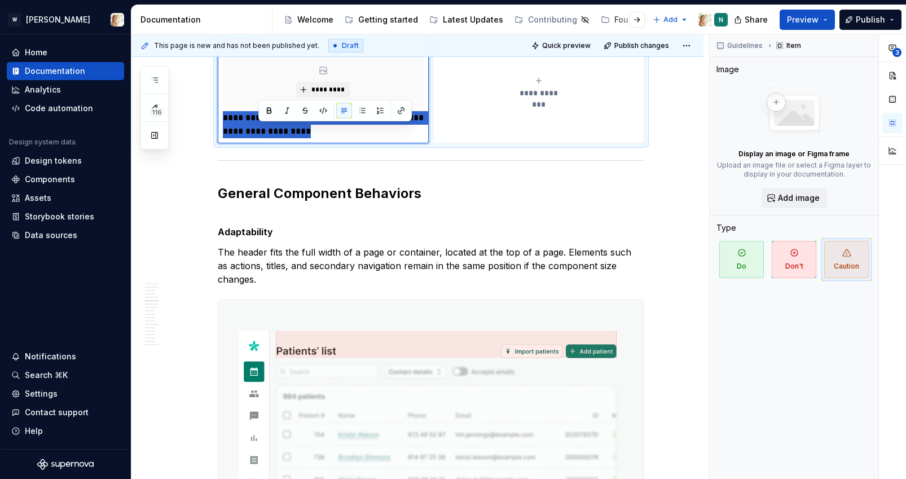
click at [274, 135] on p "**********" at bounding box center [323, 124] width 201 height 27
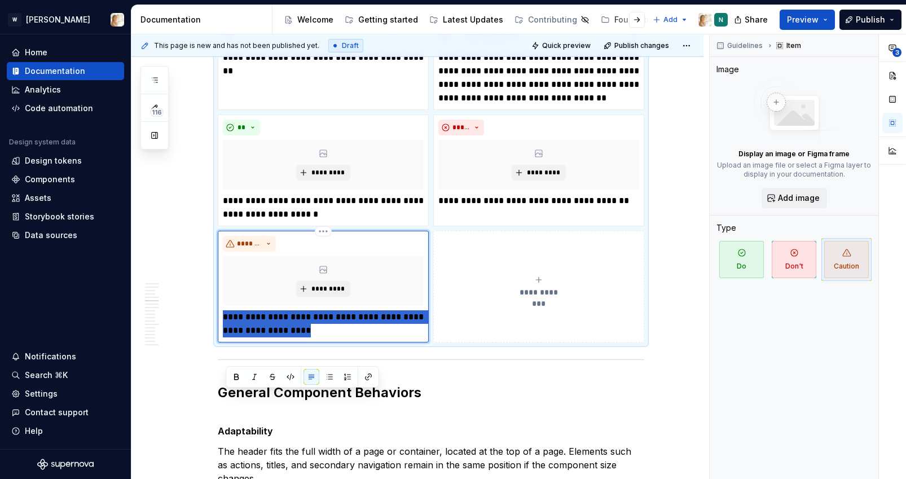
scroll to position [1299, 0]
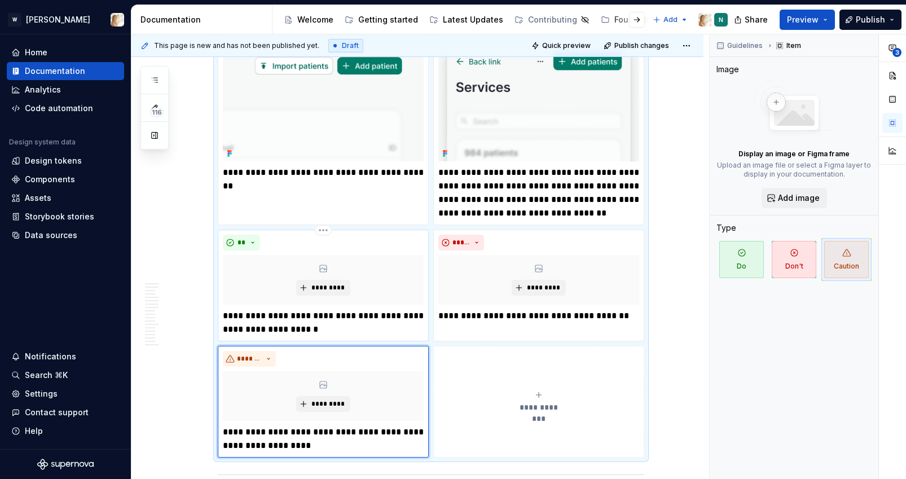
click at [263, 319] on p "**********" at bounding box center [323, 322] width 201 height 27
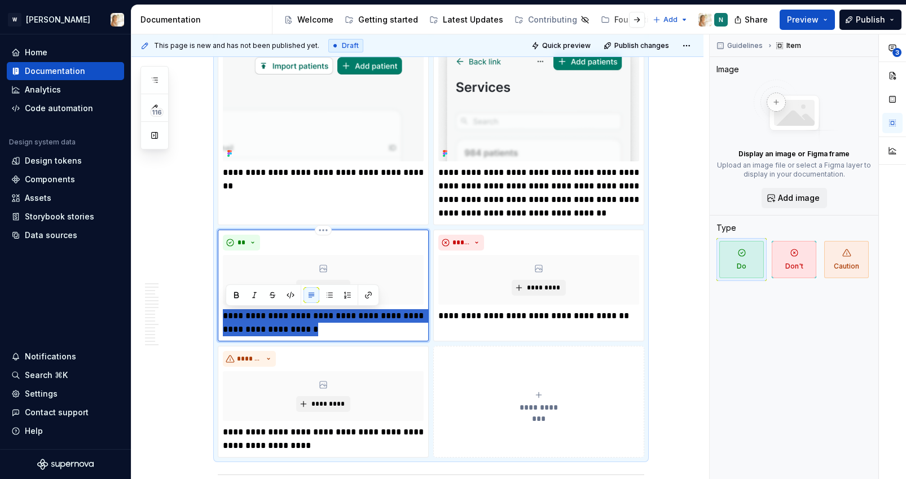
click at [263, 319] on p "**********" at bounding box center [323, 322] width 201 height 27
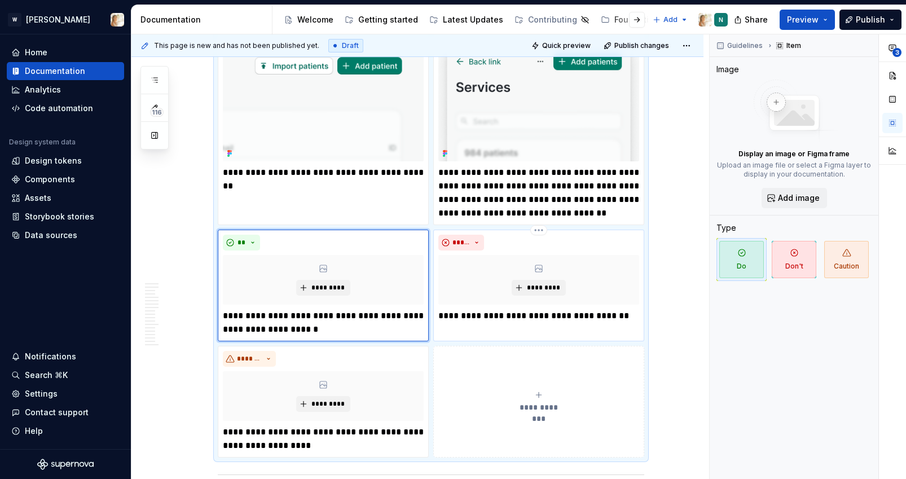
click at [470, 317] on p "**********" at bounding box center [538, 316] width 201 height 14
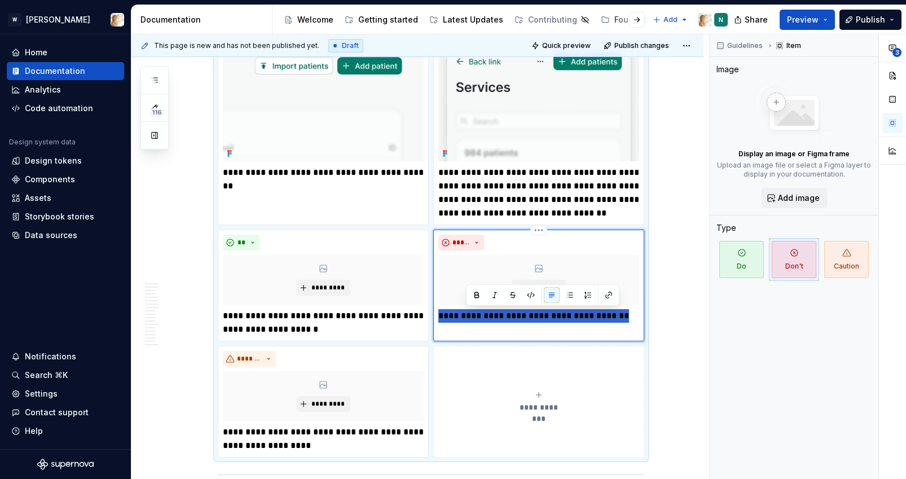
click at [470, 317] on p "**********" at bounding box center [538, 316] width 201 height 14
type textarea "*"
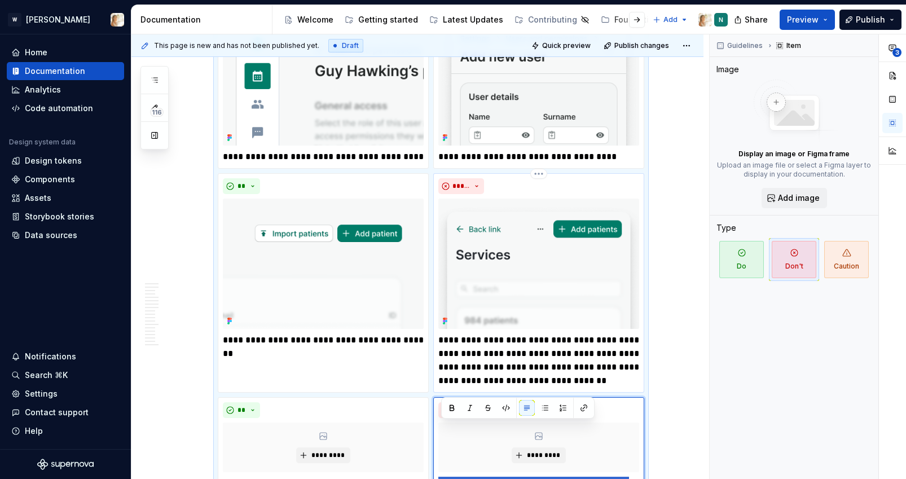
scroll to position [1054, 0]
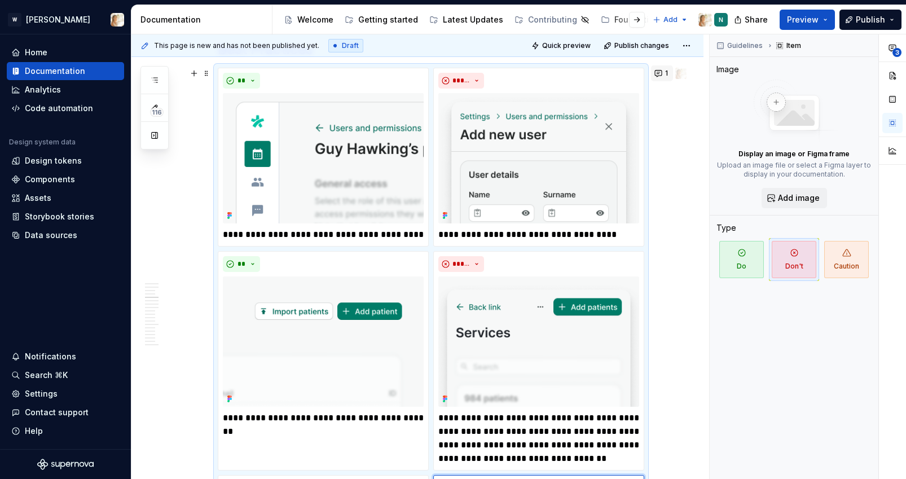
click at [666, 72] on button "1" at bounding box center [662, 73] width 22 height 16
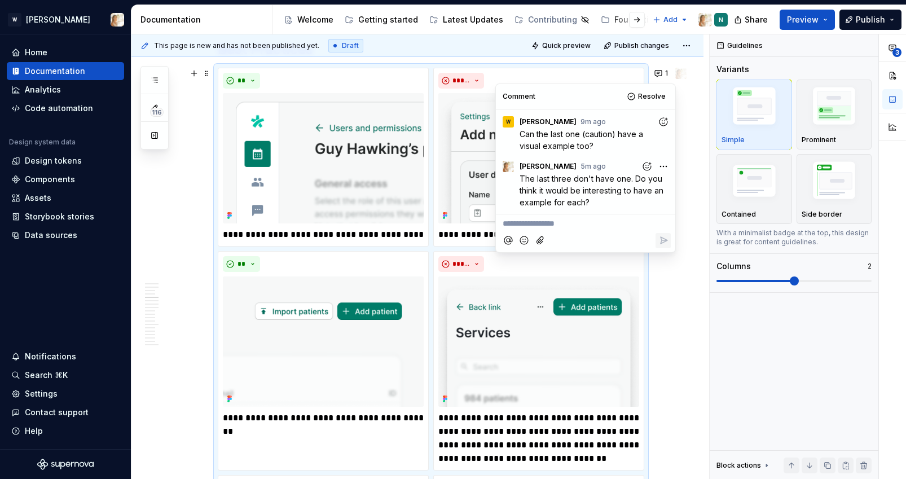
click at [589, 220] on p "**********" at bounding box center [586, 224] width 166 height 12
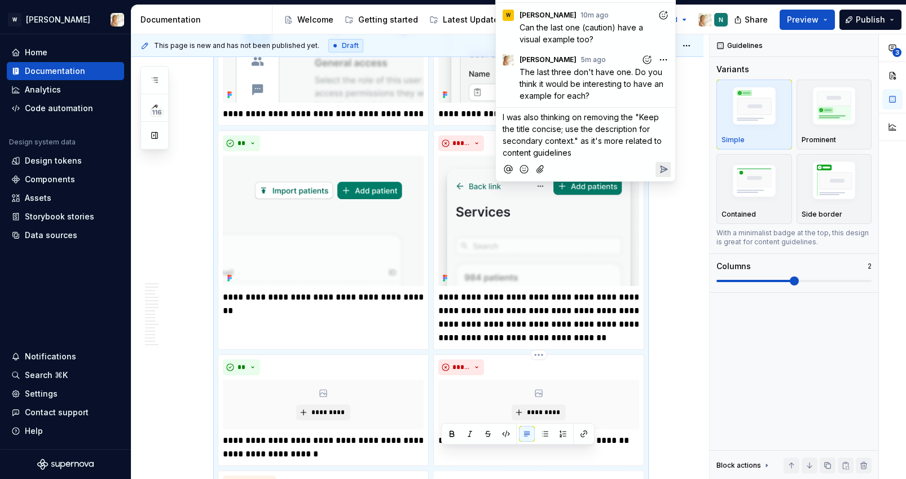
scroll to position [1158, 0]
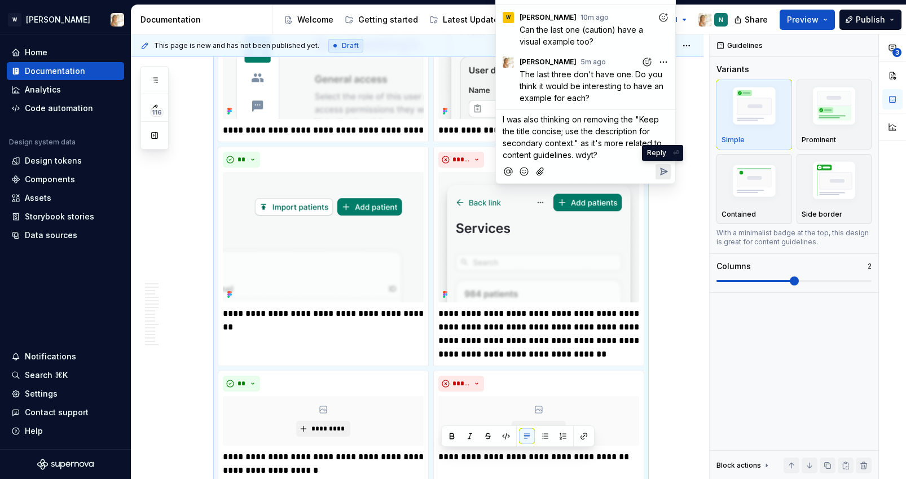
click at [660, 168] on icon "Reply" at bounding box center [663, 171] width 7 height 7
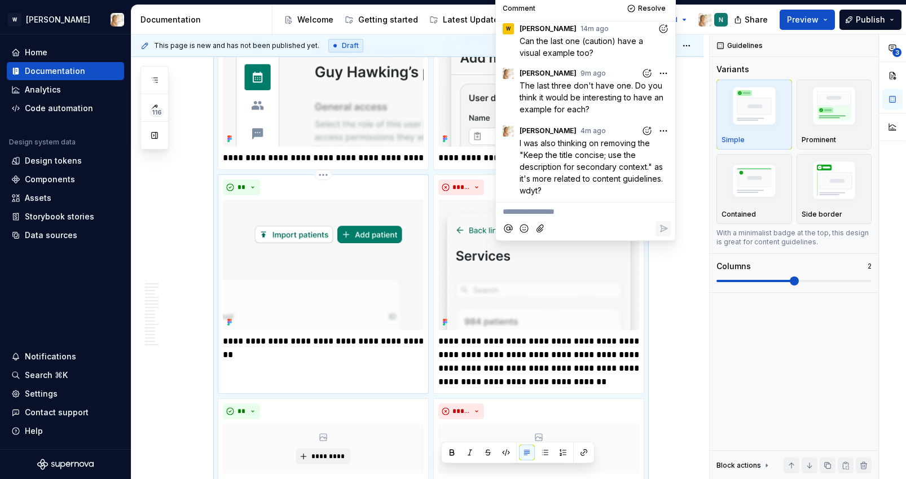
scroll to position [1142, 0]
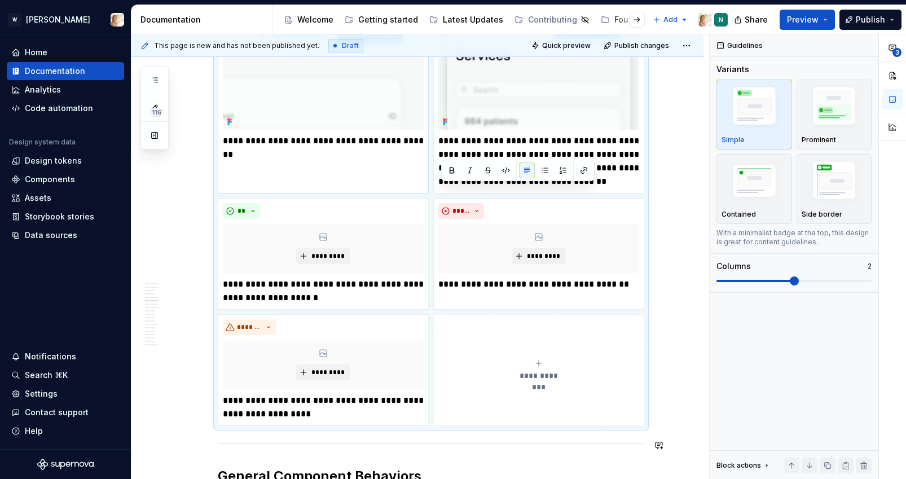
scroll to position [1492, 0]
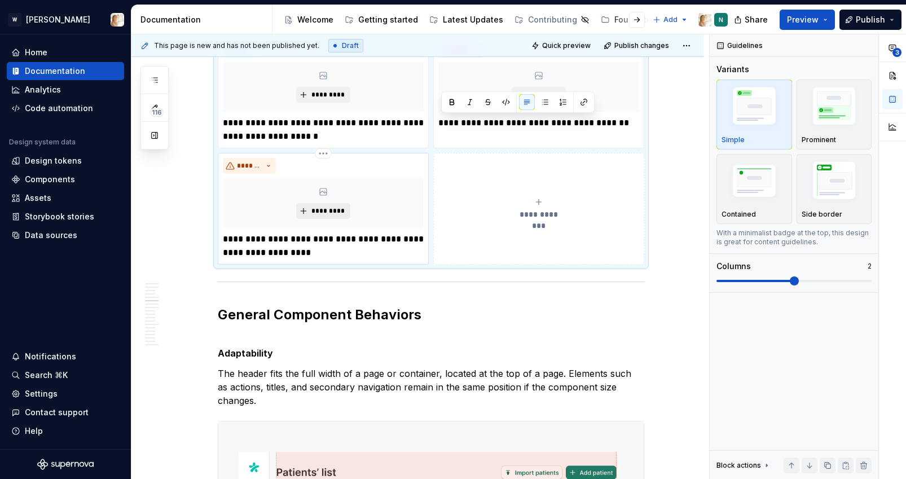
click at [316, 208] on span "*********" at bounding box center [327, 210] width 34 height 9
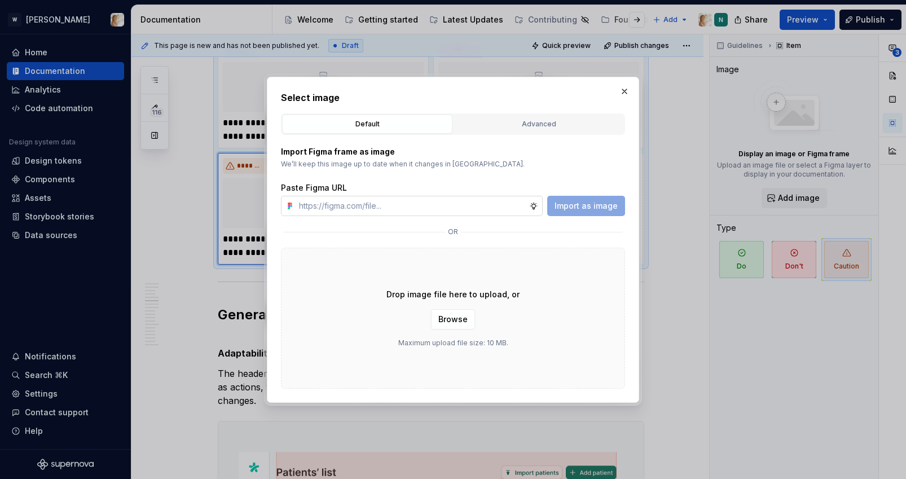
type textarea "*"
click at [349, 207] on input "text" at bounding box center [411, 206] width 235 height 20
type input "[URL][DOMAIN_NAME]"
click at [577, 207] on span "Import as image" at bounding box center [585, 205] width 63 height 11
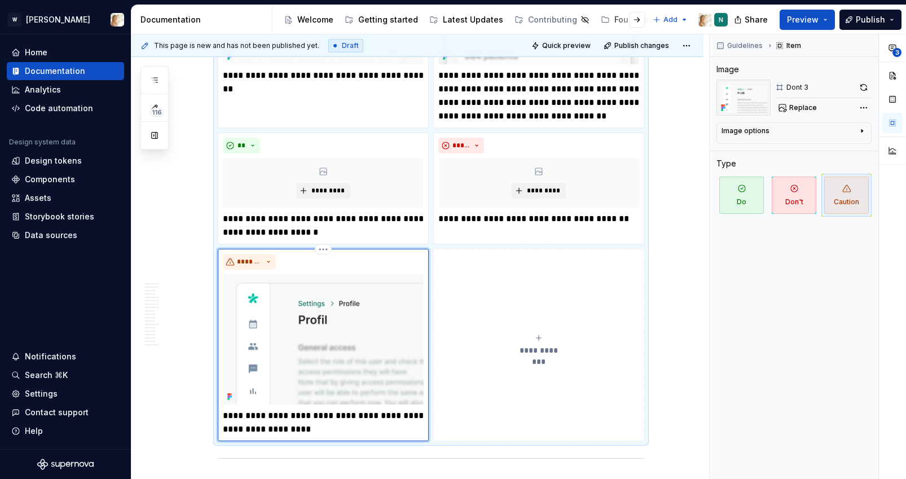
scroll to position [1358, 0]
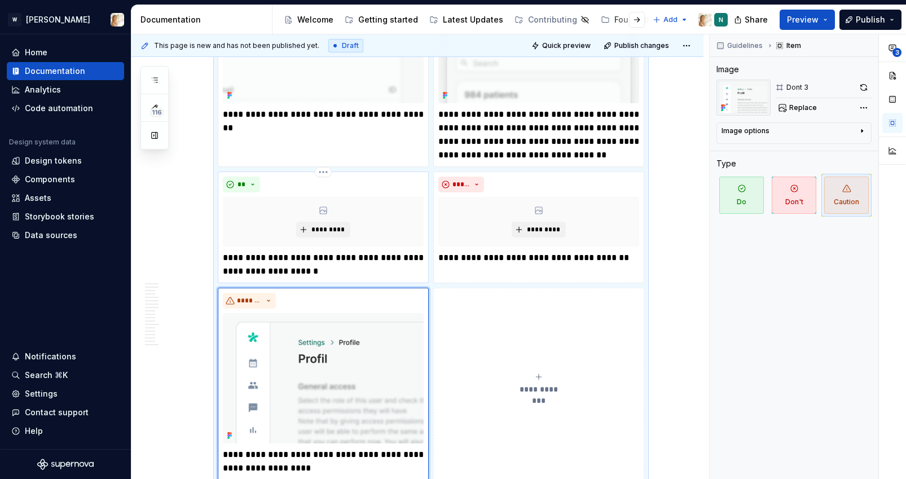
click at [297, 261] on p "**********" at bounding box center [323, 264] width 201 height 27
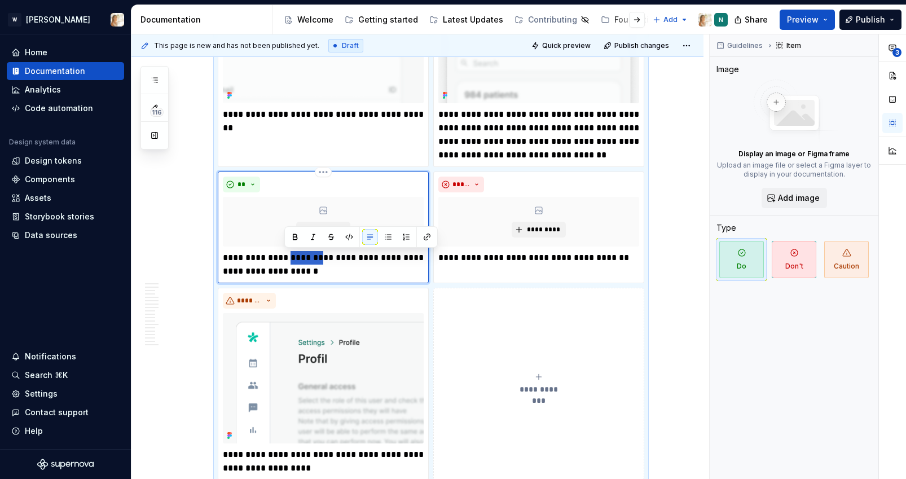
click at [297, 261] on p "**********" at bounding box center [323, 264] width 201 height 27
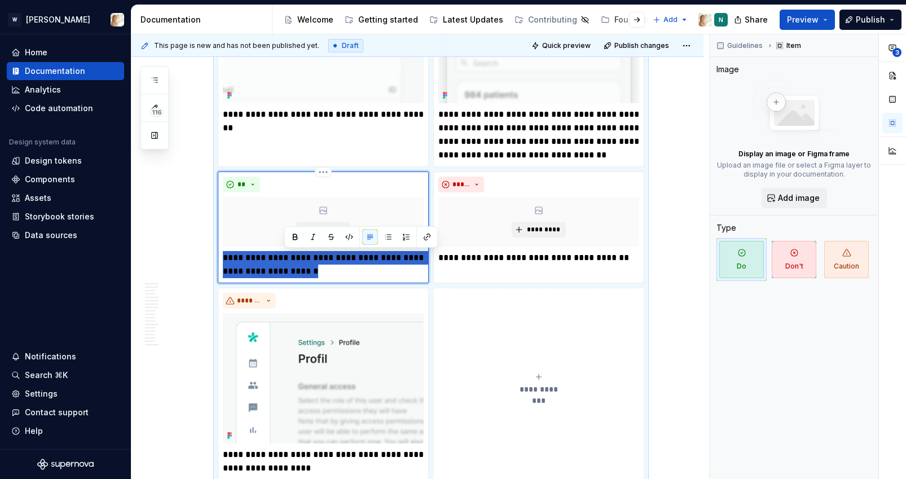
click at [297, 261] on p "**********" at bounding box center [323, 264] width 201 height 27
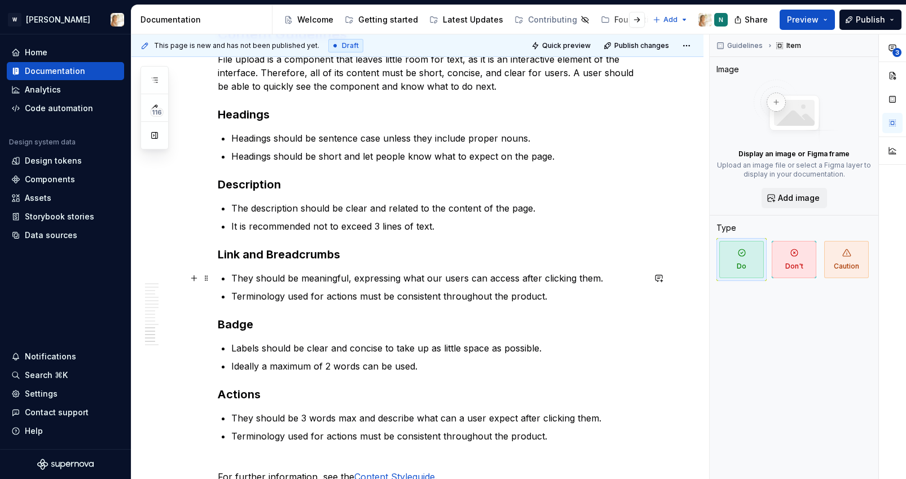
scroll to position [3574, 0]
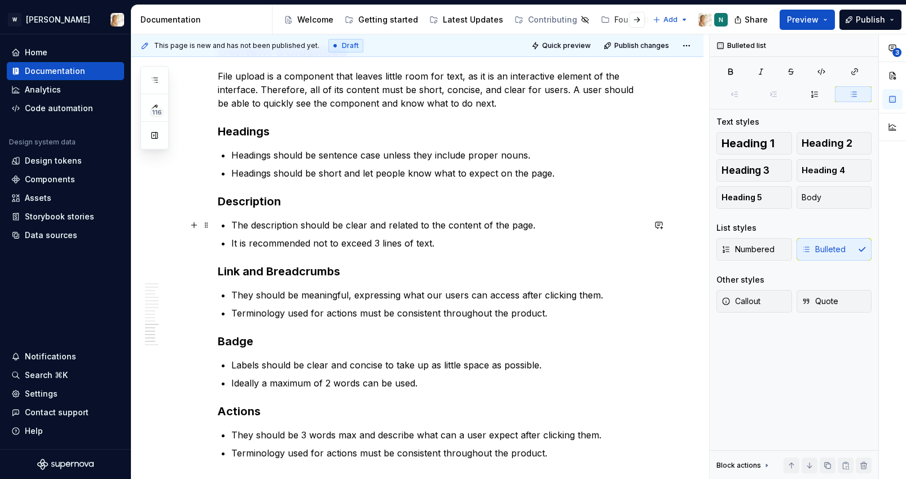
click at [235, 220] on p "The description should be clear and related to the content of the page." at bounding box center [437, 225] width 413 height 14
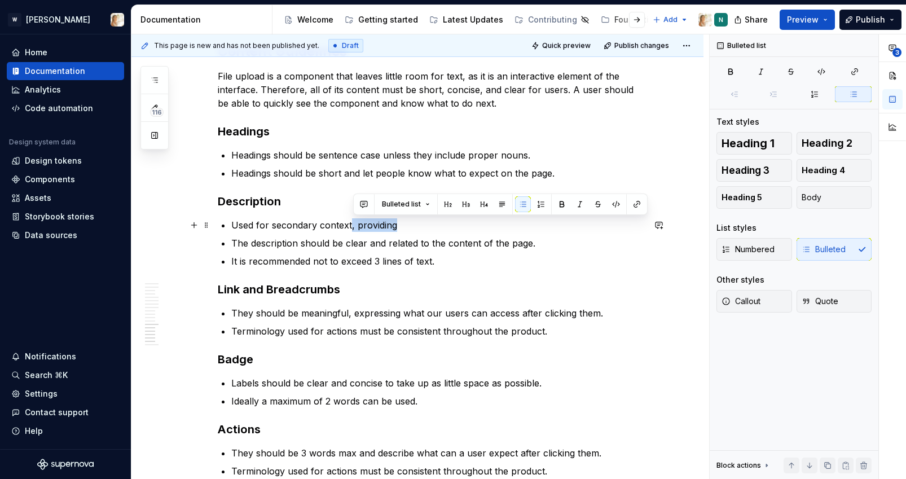
drag, startPoint x: 353, startPoint y: 225, endPoint x: 396, endPoint y: 226, distance: 42.9
click at [396, 226] on p "Used for secondary context, providing" at bounding box center [437, 225] width 413 height 14
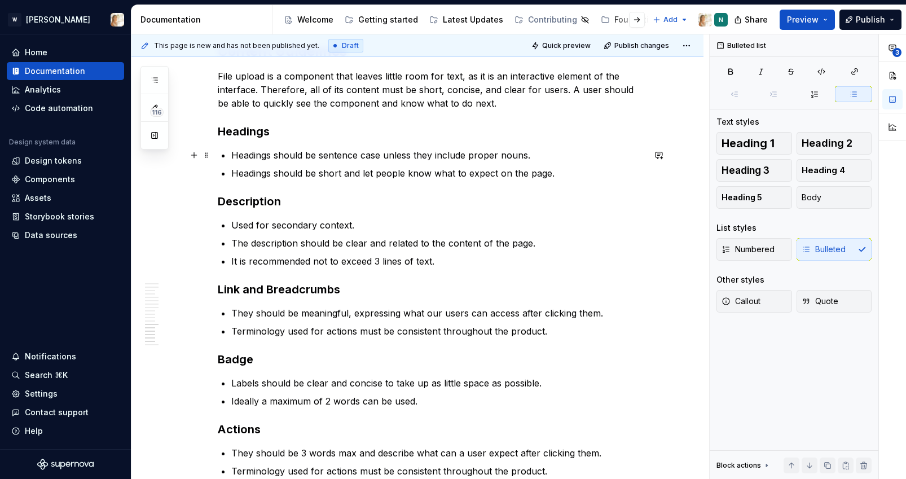
click at [235, 155] on p "Headings should be sentence case unless they include proper nouns." at bounding box center [437, 155] width 413 height 14
click at [235, 172] on p "Headings should be short and let people know what to expect on the page." at bounding box center [437, 173] width 413 height 14
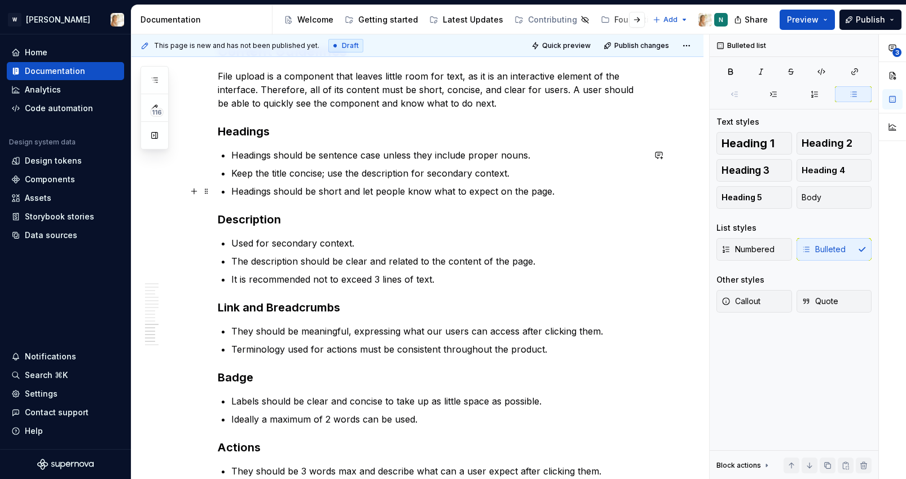
click at [343, 192] on p "Headings should be short and let people know what to expect on the page." at bounding box center [437, 191] width 413 height 14
click at [416, 191] on p "Headings should be short and concise and let people know what to expect on the …" at bounding box center [437, 191] width 413 height 14
click at [327, 175] on p "Keep the title concise; use the description for secondary context." at bounding box center [437, 173] width 413 height 14
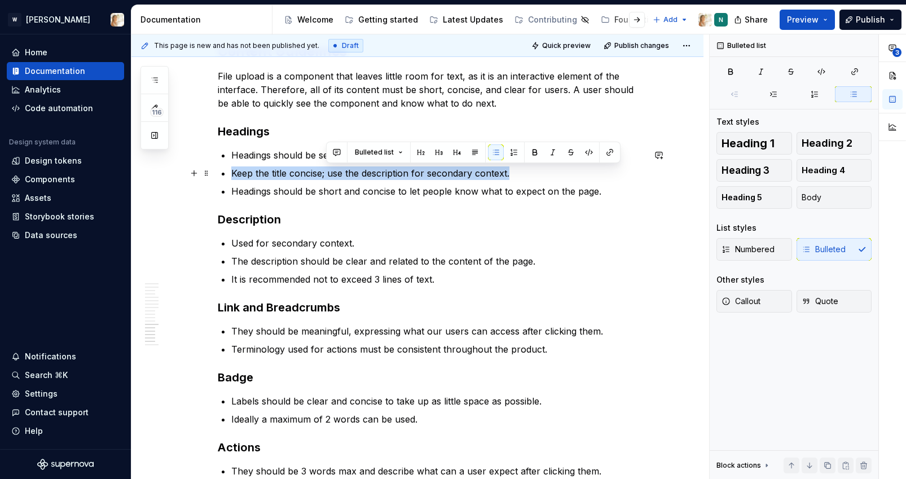
click at [327, 175] on p "Keep the title concise; use the description for secondary context." at bounding box center [437, 173] width 413 height 14
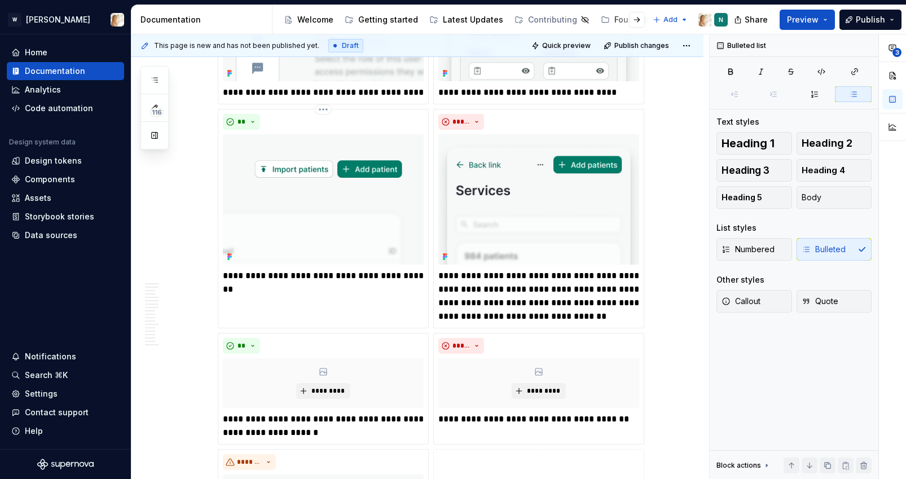
scroll to position [1279, 0]
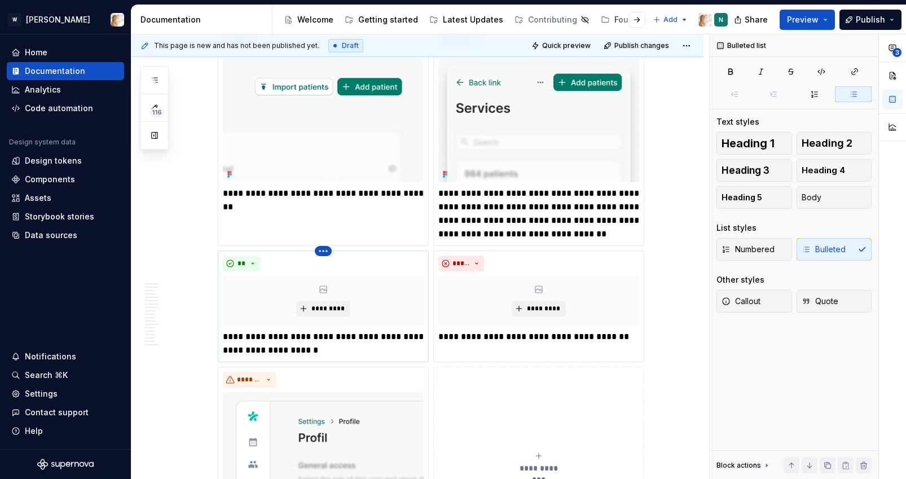
click at [332, 251] on html "W [PERSON_NAME] Home Documentation Analytics Code automation Design system data…" at bounding box center [453, 239] width 906 height 479
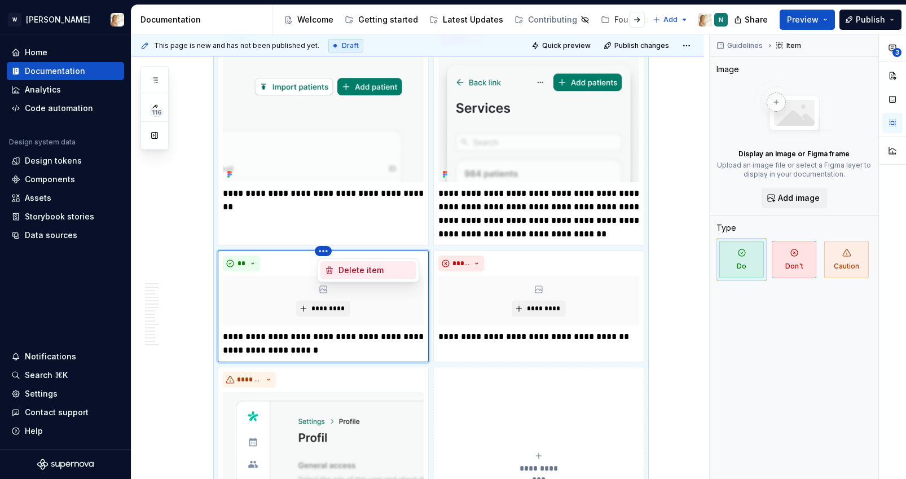
click at [339, 267] on div "Delete item" at bounding box center [374, 270] width 73 height 11
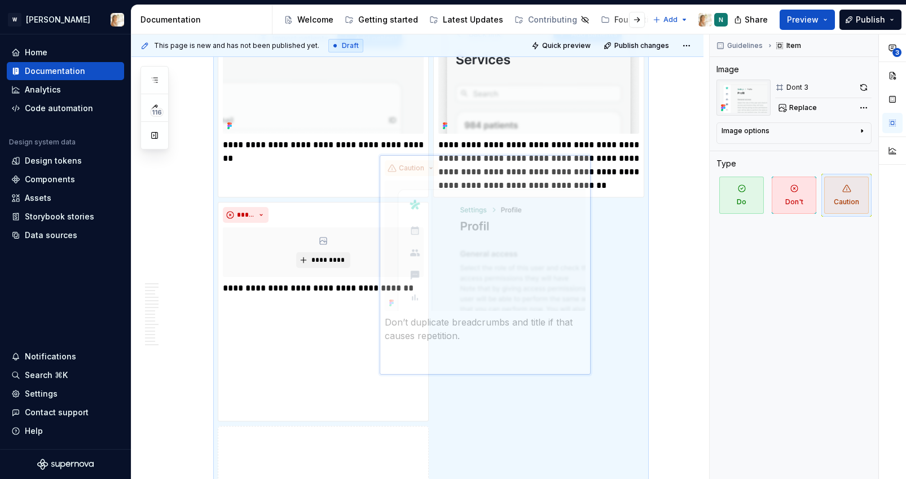
scroll to position [1408, 0]
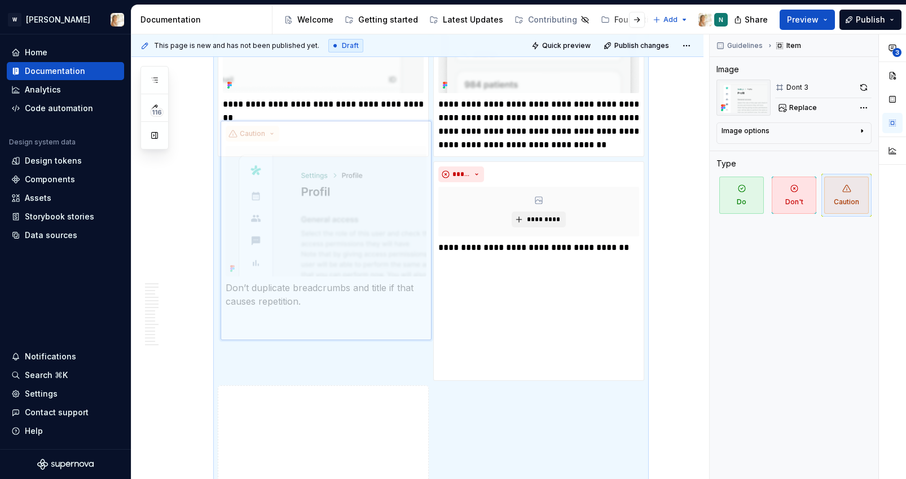
drag, startPoint x: 518, startPoint y: 173, endPoint x: 371, endPoint y: 176, distance: 147.2
click at [371, 176] on body "W [PERSON_NAME] Home Documentation Analytics Code automation Design system data…" at bounding box center [453, 239] width 906 height 479
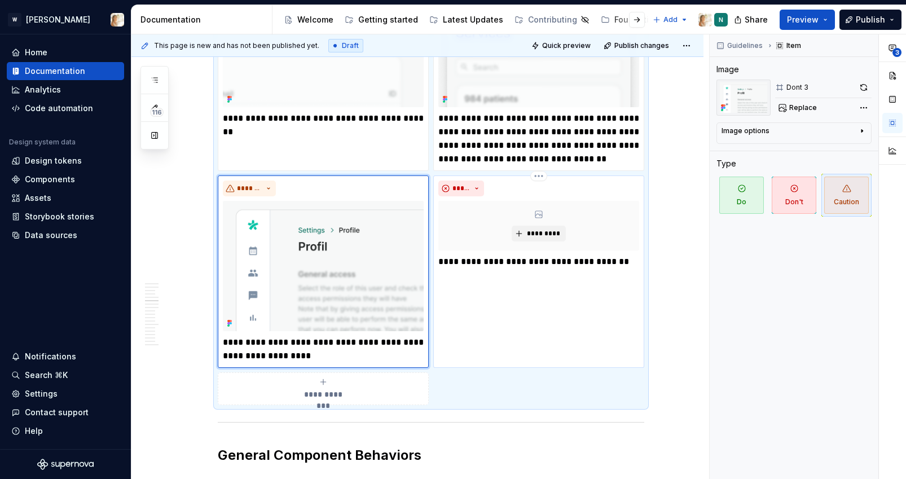
scroll to position [1351, 0]
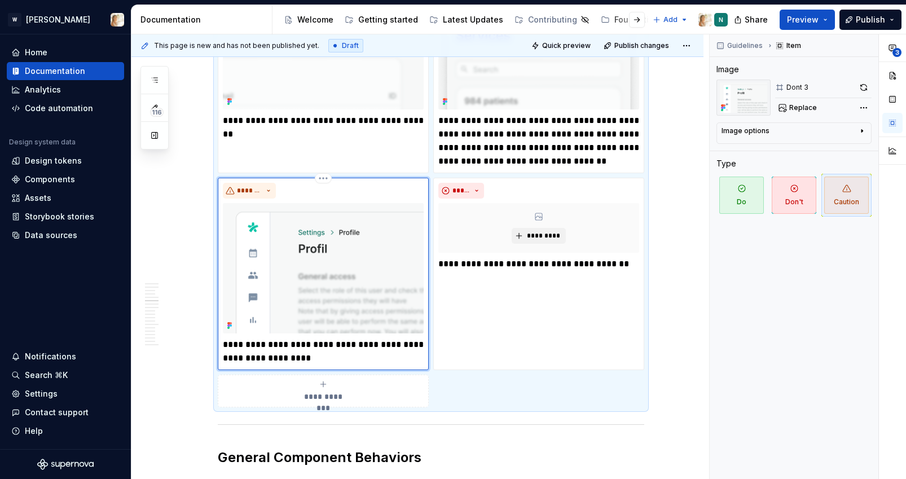
click at [345, 228] on img at bounding box center [323, 268] width 201 height 130
click at [861, 86] on button "button" at bounding box center [864, 88] width 16 height 16
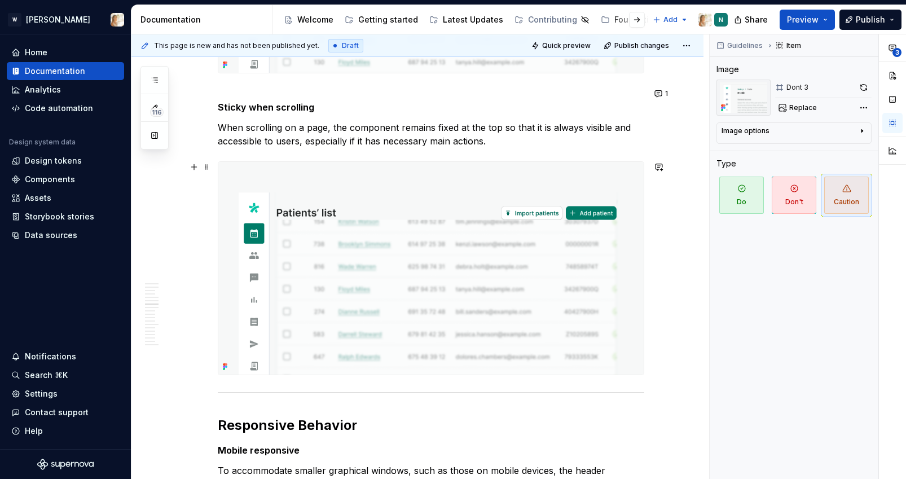
scroll to position [2032, 0]
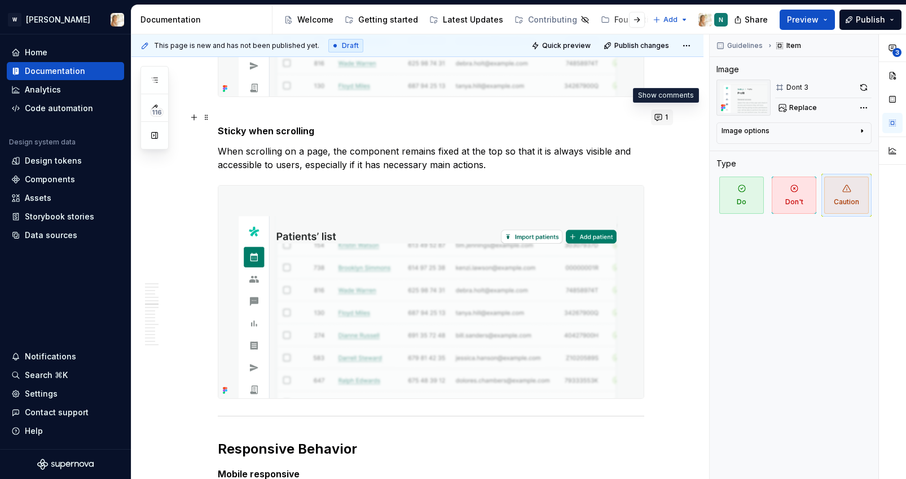
click at [663, 114] on button "1" at bounding box center [662, 117] width 22 height 16
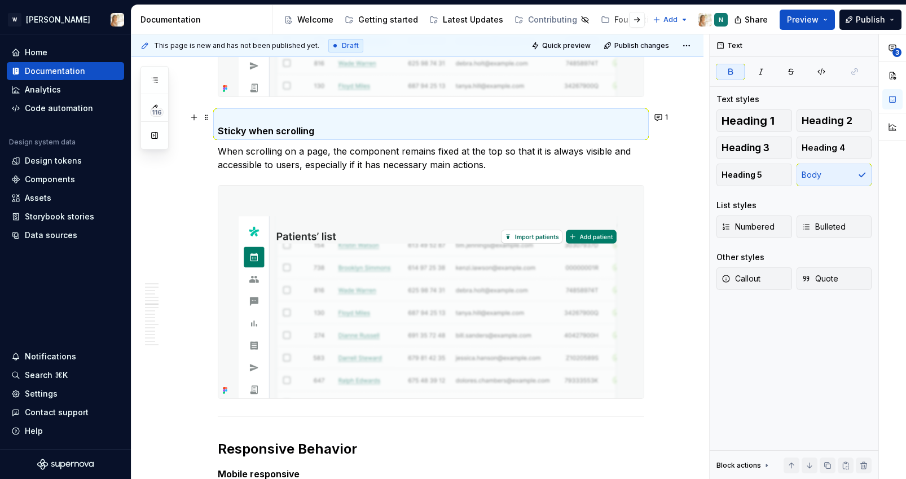
click at [686, 341] on div "**********" at bounding box center [417, 225] width 572 height 4069
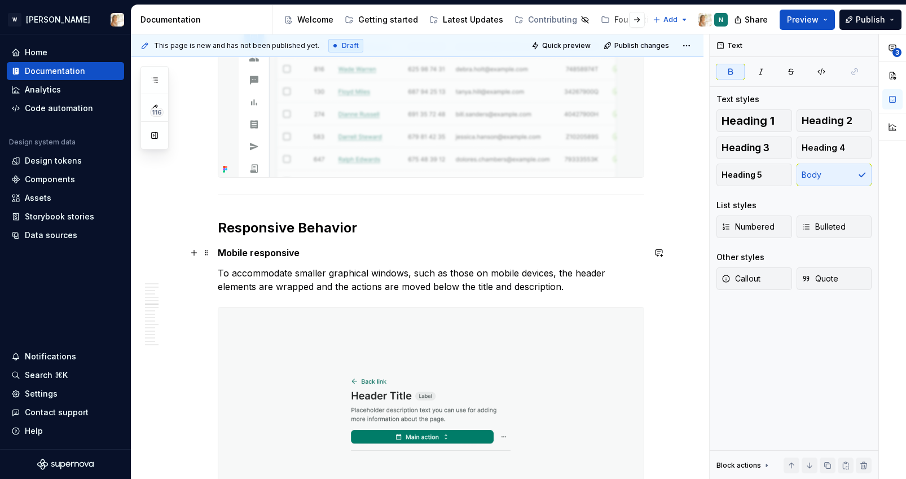
scroll to position [2253, 0]
click at [332, 228] on h2 "Responsive Behavior" at bounding box center [431, 227] width 426 height 18
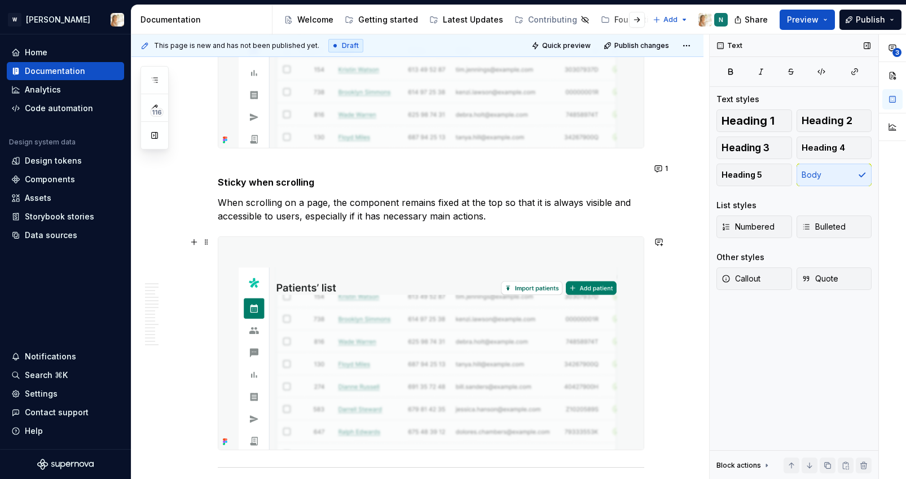
scroll to position [1956, 0]
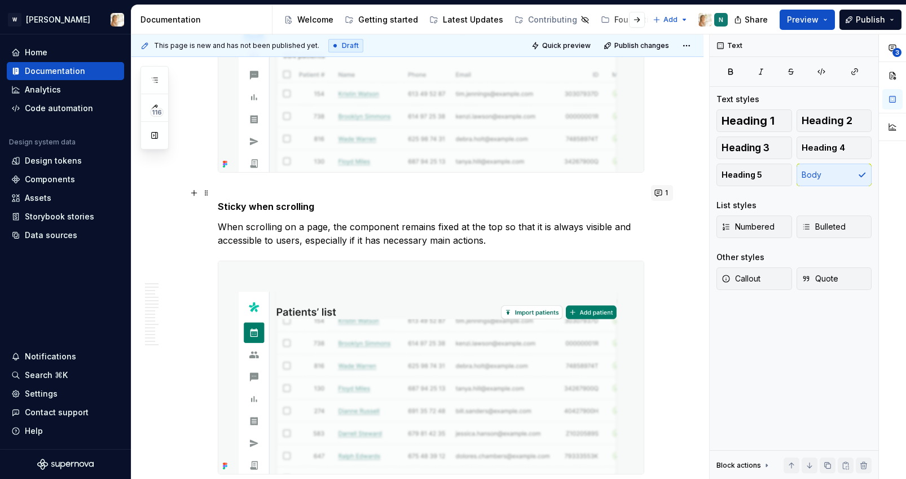
click at [662, 195] on button "1" at bounding box center [662, 193] width 22 height 16
click at [219, 209] on div "**********" at bounding box center [417, 301] width 572 height 4069
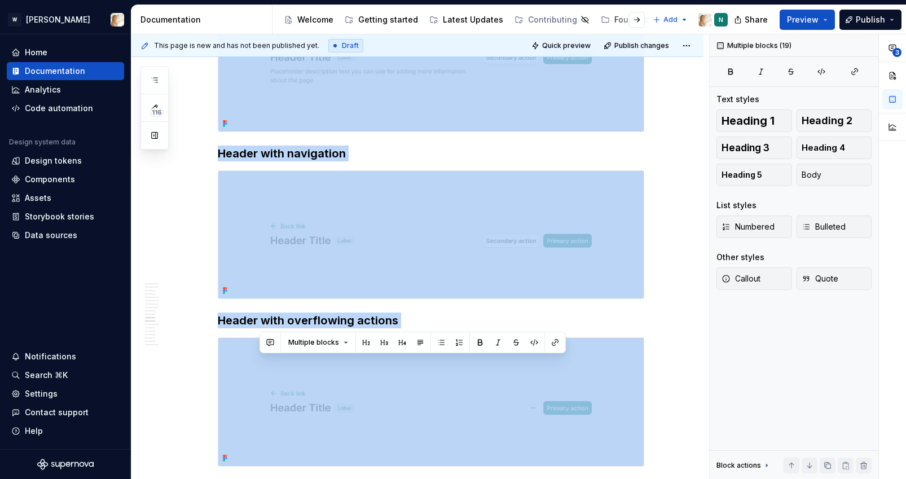
scroll to position [3372, 0]
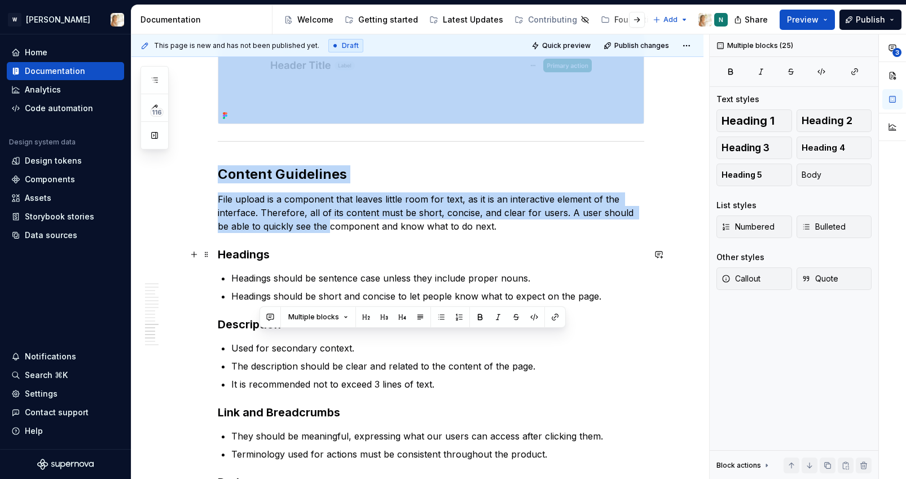
drag, startPoint x: 221, startPoint y: 199, endPoint x: 318, endPoint y: 232, distance: 102.6
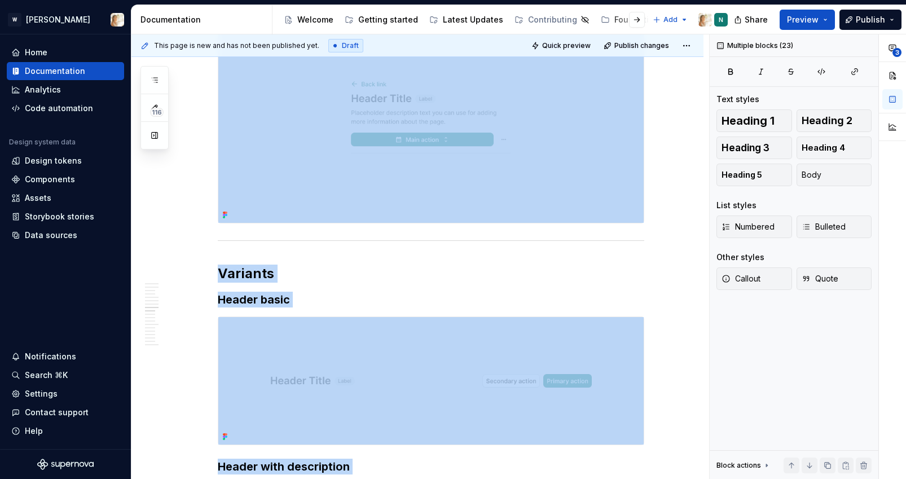
scroll to position [2365, 0]
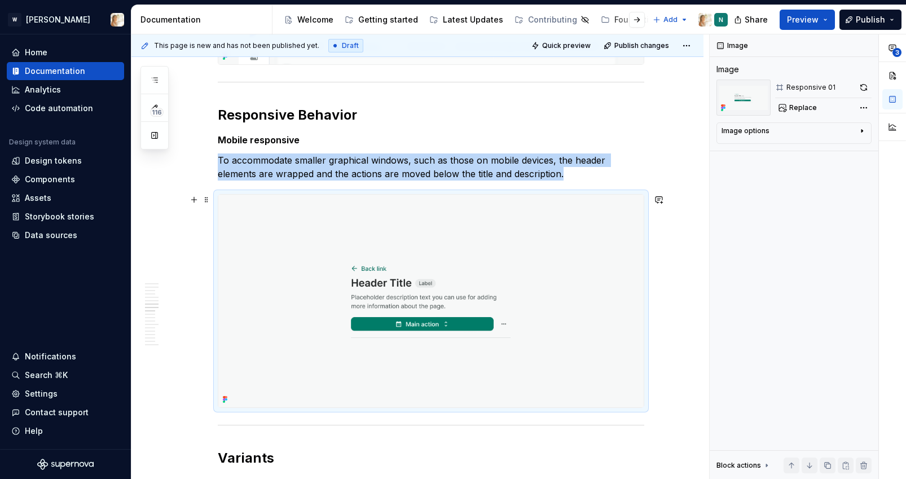
click at [292, 248] on img at bounding box center [430, 301] width 425 height 213
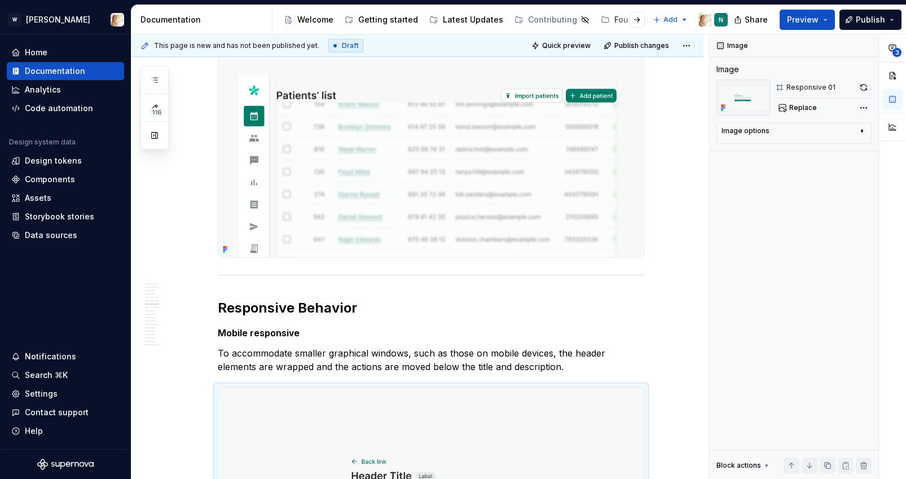
click at [328, 177] on img at bounding box center [430, 151] width 425 height 213
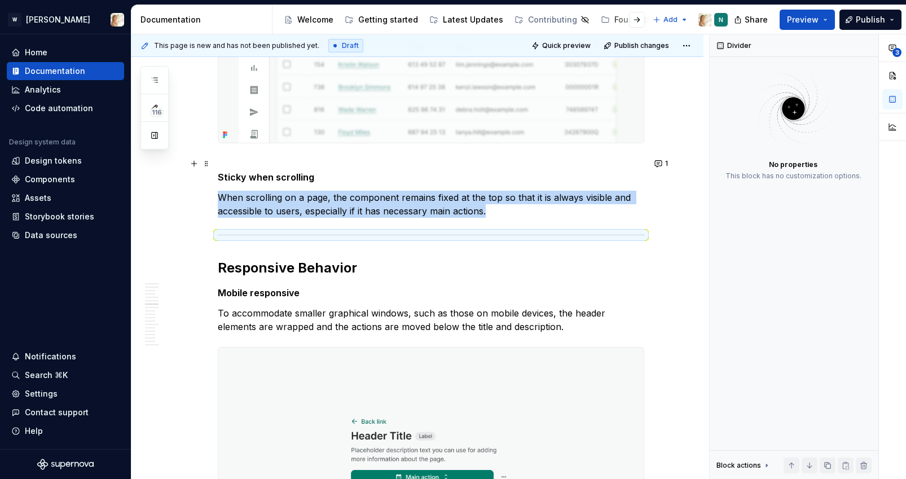
scroll to position [1982, 0]
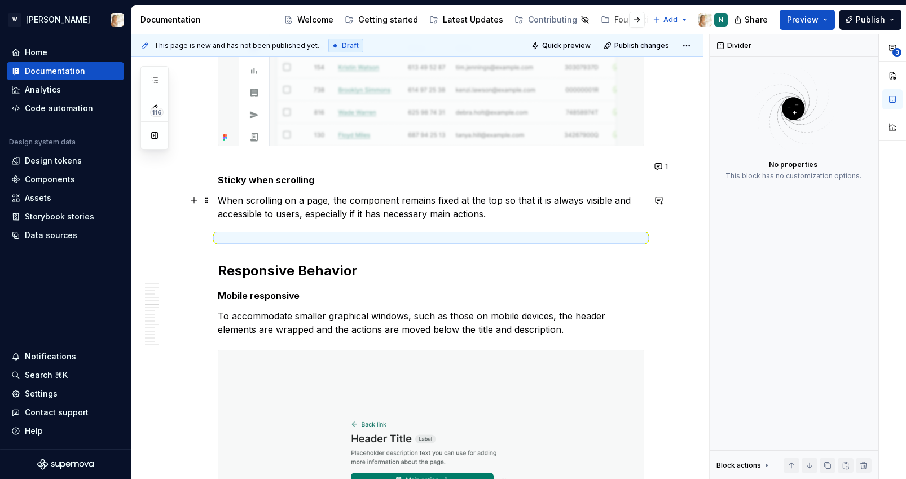
click at [276, 198] on p "When scrolling on a page, the component remains fixed at the top so that it is …" at bounding box center [431, 206] width 426 height 27
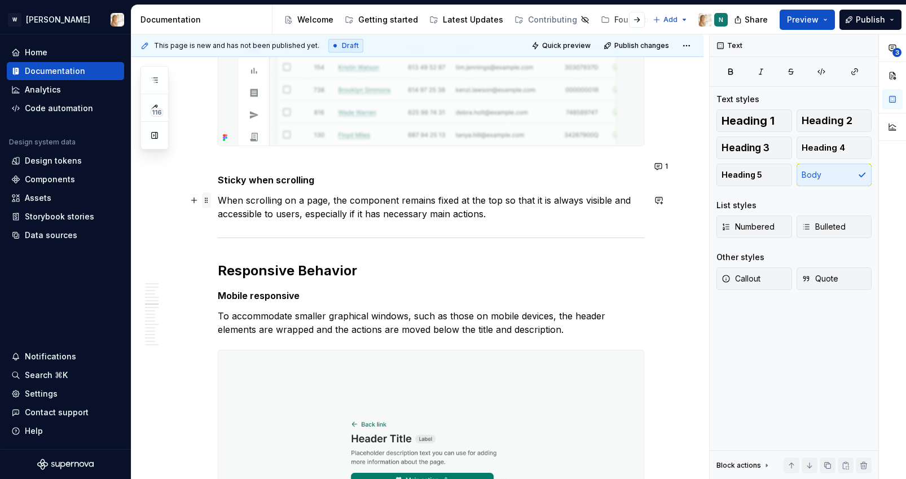
click at [205, 201] on span at bounding box center [206, 200] width 9 height 16
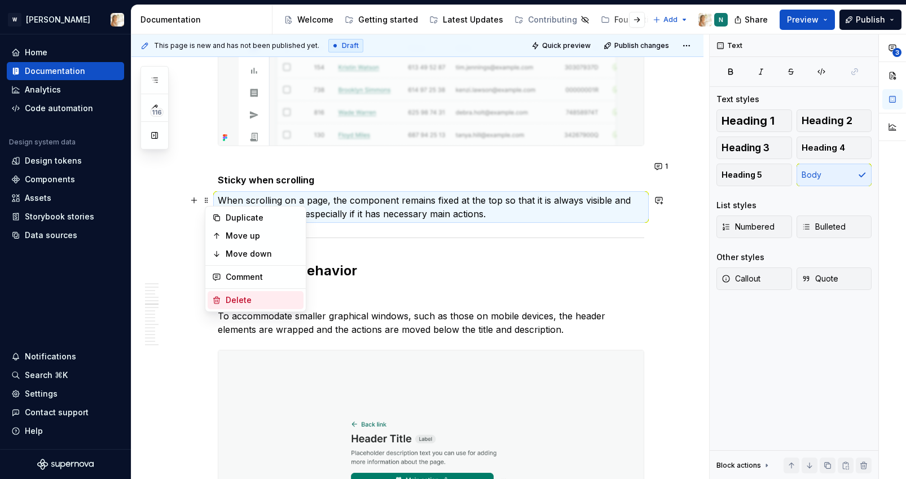
click at [227, 301] on div "Delete" at bounding box center [262, 299] width 73 height 11
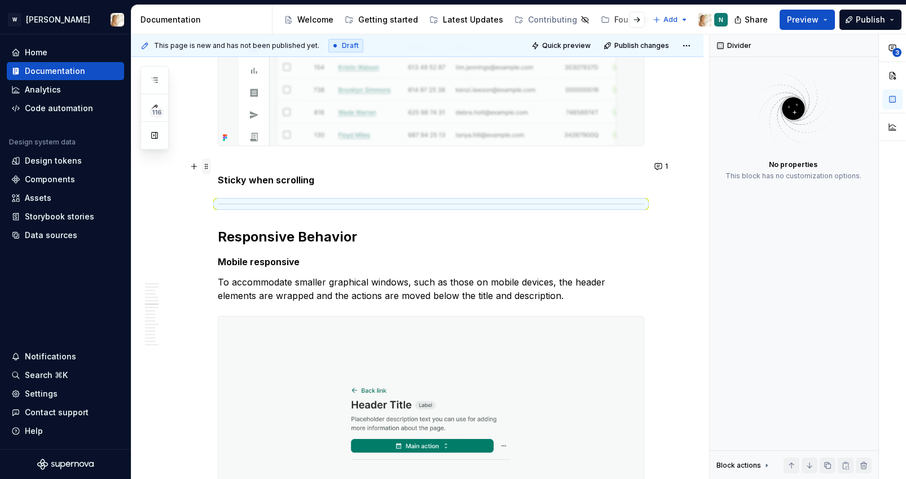
click at [210, 168] on span at bounding box center [206, 166] width 9 height 16
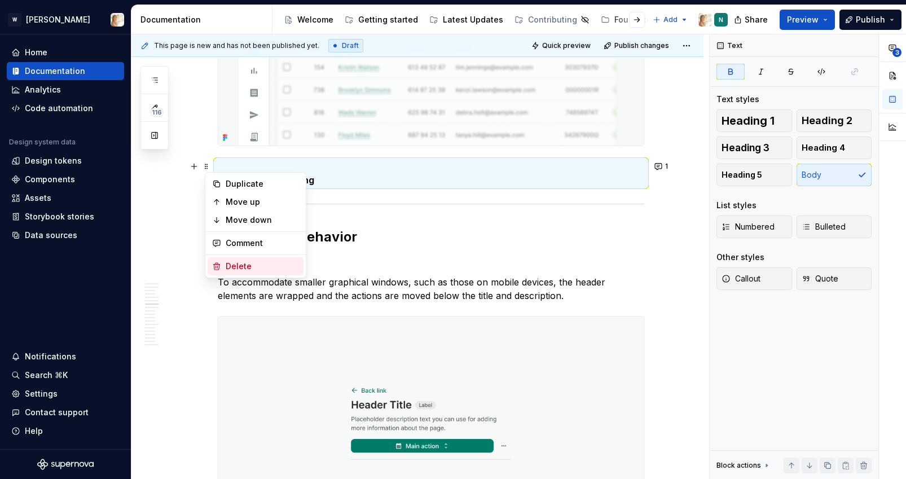
click at [231, 267] on div "Delete" at bounding box center [262, 266] width 73 height 11
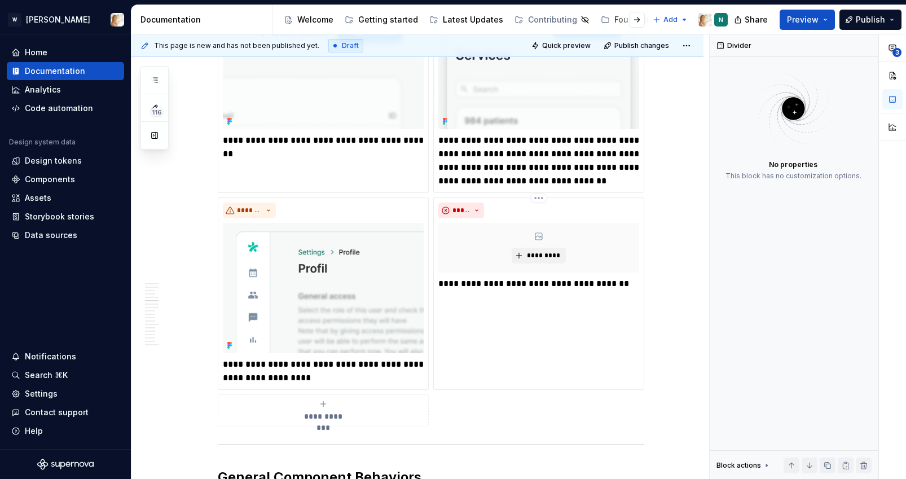
scroll to position [1331, 0]
click at [795, 17] on span "Preview" at bounding box center [803, 19] width 32 height 11
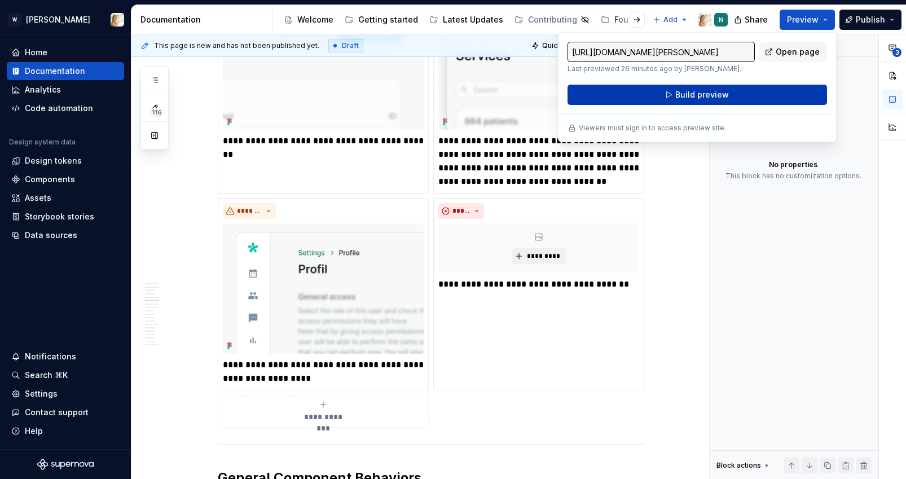
click at [697, 95] on span "Build preview" at bounding box center [702, 94] width 54 height 11
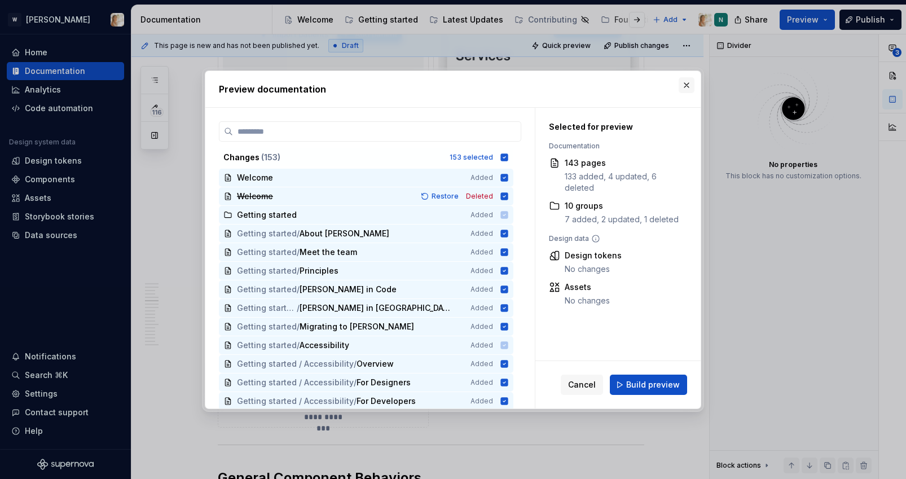
click at [683, 82] on button "button" at bounding box center [686, 85] width 16 height 16
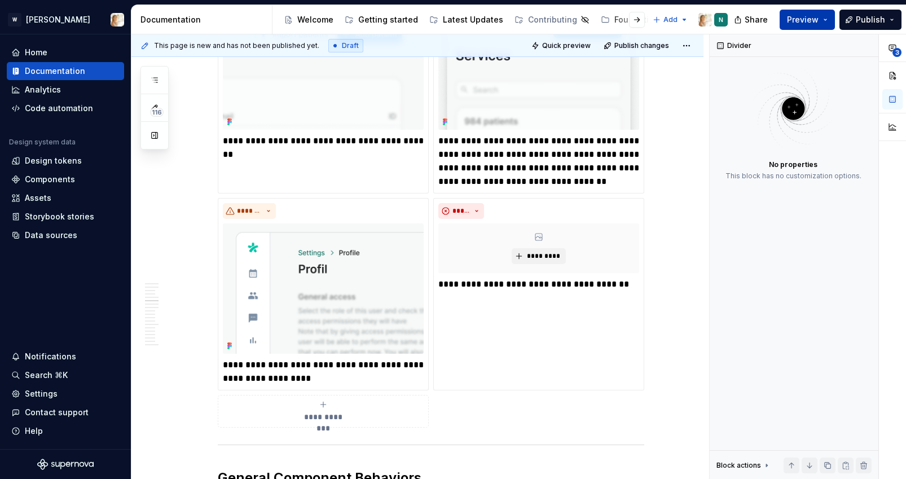
click at [795, 20] on span "Preview" at bounding box center [803, 19] width 32 height 11
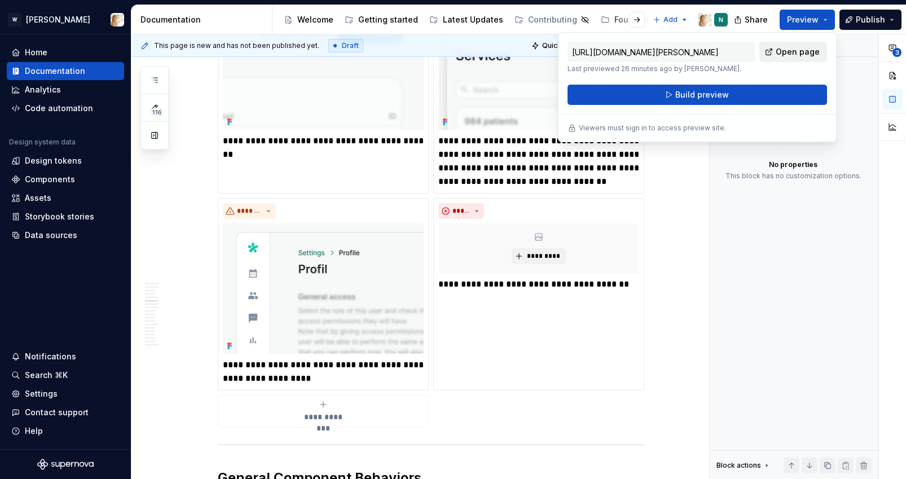
click at [776, 54] on link "Open page" at bounding box center [793, 52] width 68 height 20
click at [655, 99] on button "Build preview" at bounding box center [696, 95] width 259 height 20
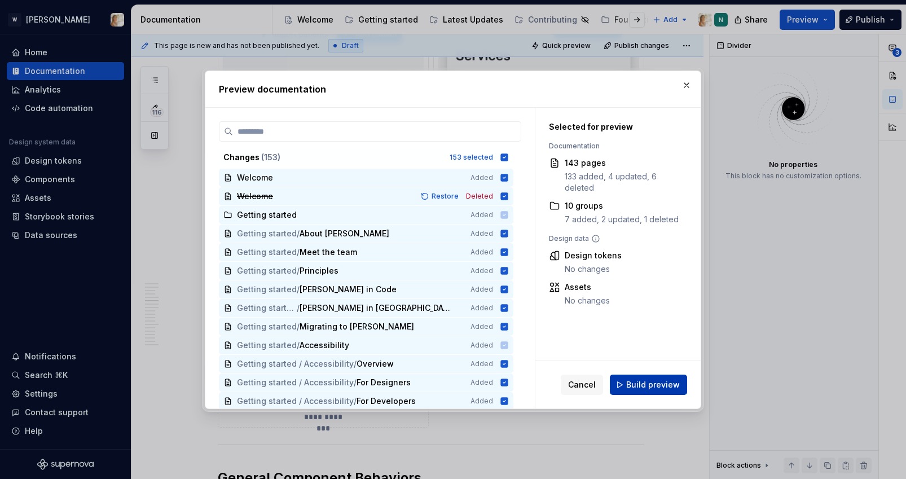
click at [627, 383] on button "Build preview" at bounding box center [648, 384] width 77 height 20
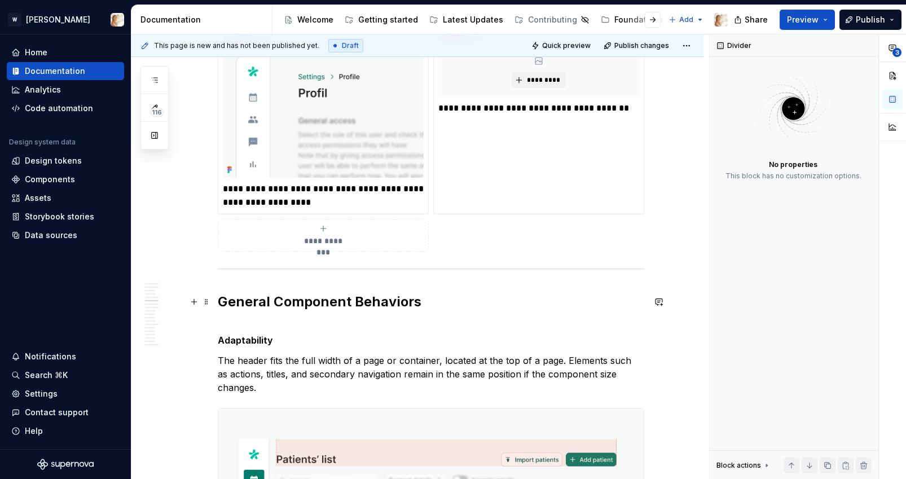
scroll to position [1414, 0]
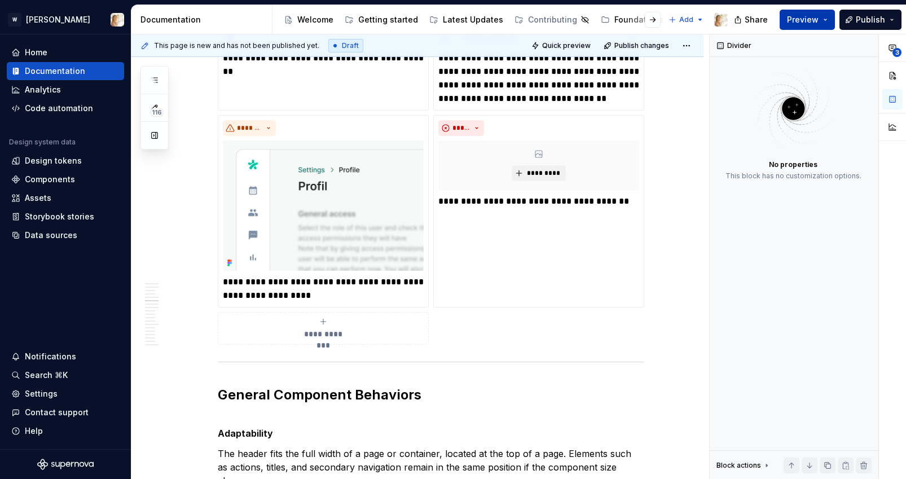
click at [803, 20] on span "Preview" at bounding box center [803, 19] width 32 height 11
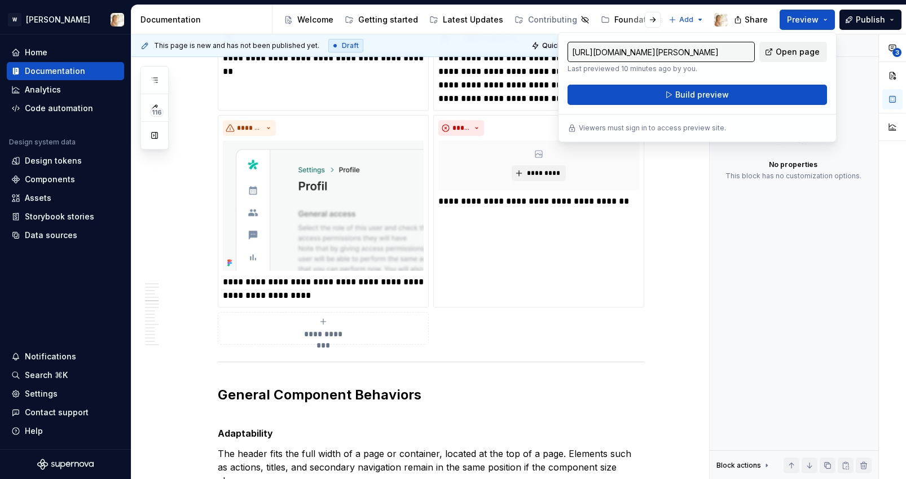
click at [790, 54] on span "Open page" at bounding box center [797, 51] width 44 height 11
click at [365, 184] on img at bounding box center [323, 205] width 201 height 130
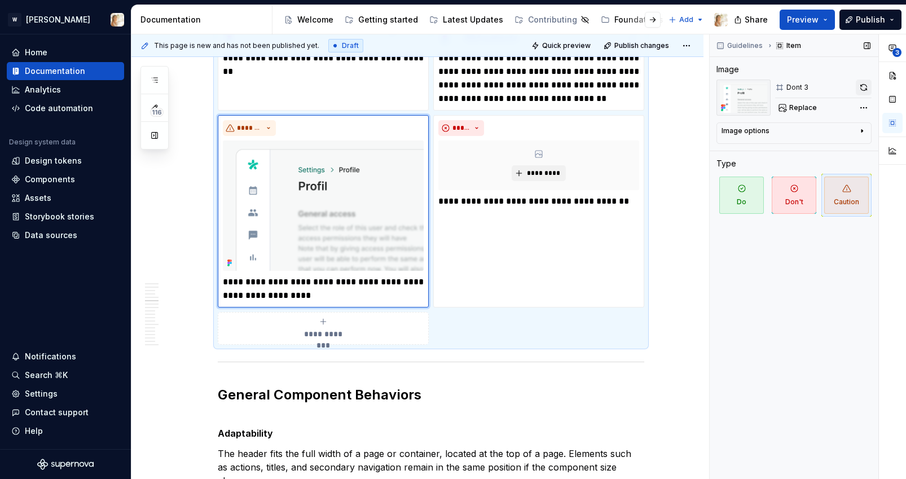
click at [859, 83] on button "button" at bounding box center [864, 88] width 16 height 16
click at [556, 171] on span "*********" at bounding box center [543, 173] width 34 height 9
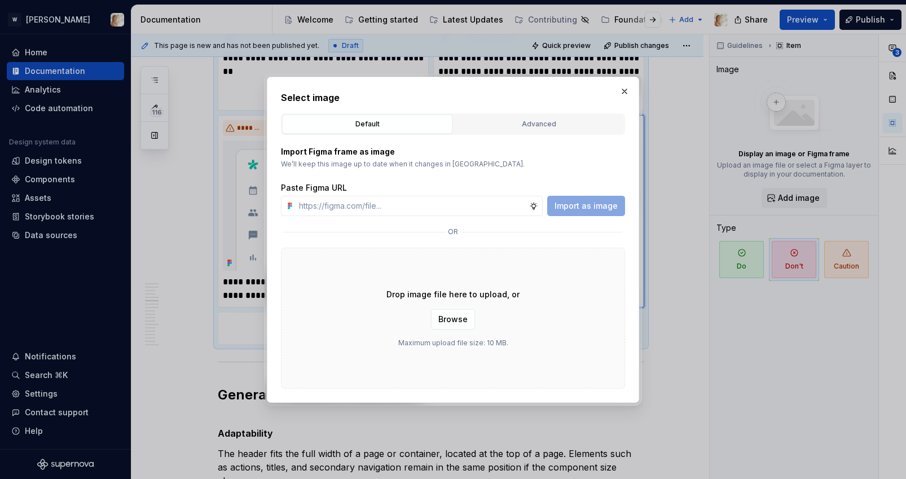
type textarea "*"
click at [387, 203] on input "text" at bounding box center [411, 206] width 235 height 20
type input "[URL][DOMAIN_NAME]"
click at [587, 205] on span "Import as image" at bounding box center [585, 205] width 63 height 11
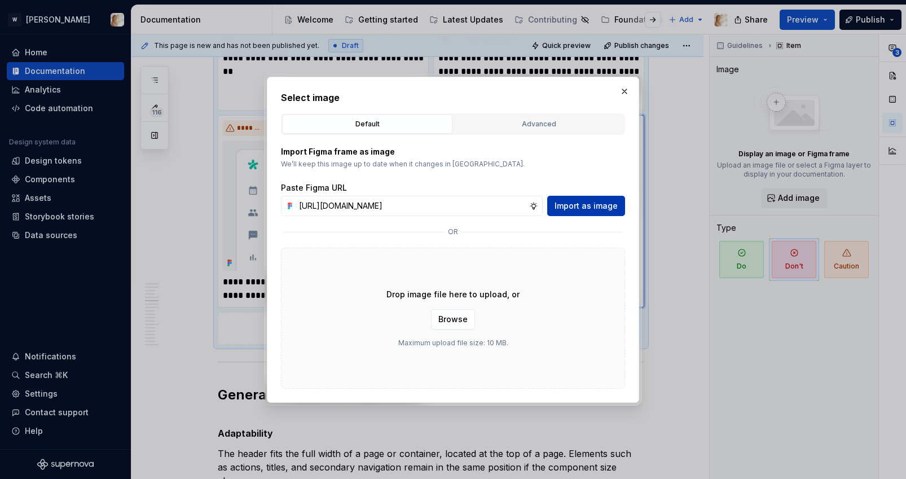
scroll to position [0, 0]
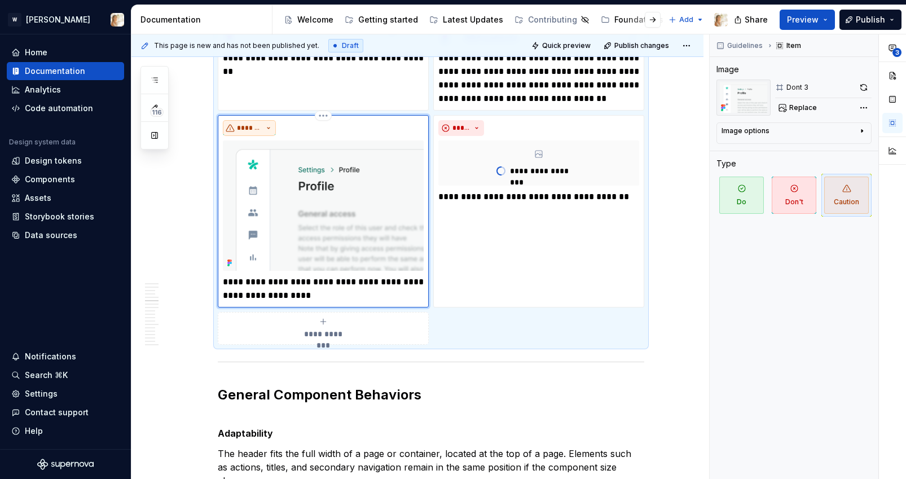
click at [257, 120] on button "*******" at bounding box center [249, 128] width 53 height 16
click at [264, 168] on div "Don't" at bounding box center [270, 167] width 21 height 11
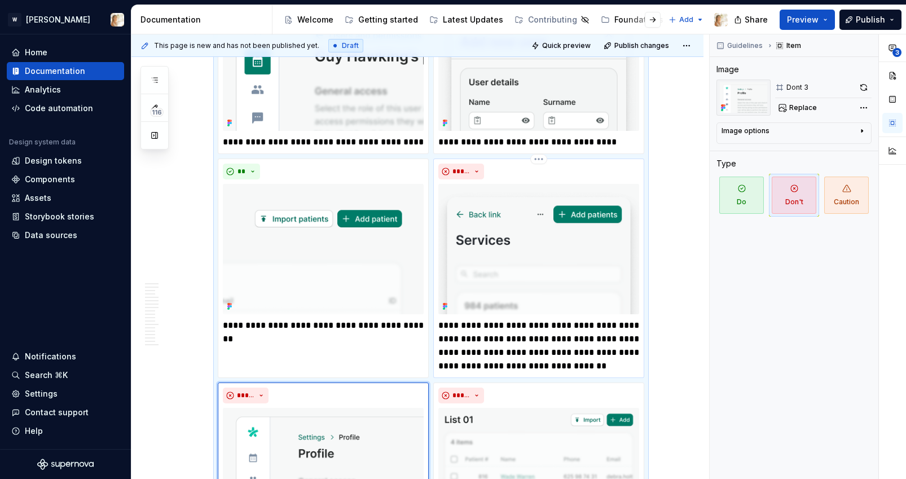
scroll to position [1142, 0]
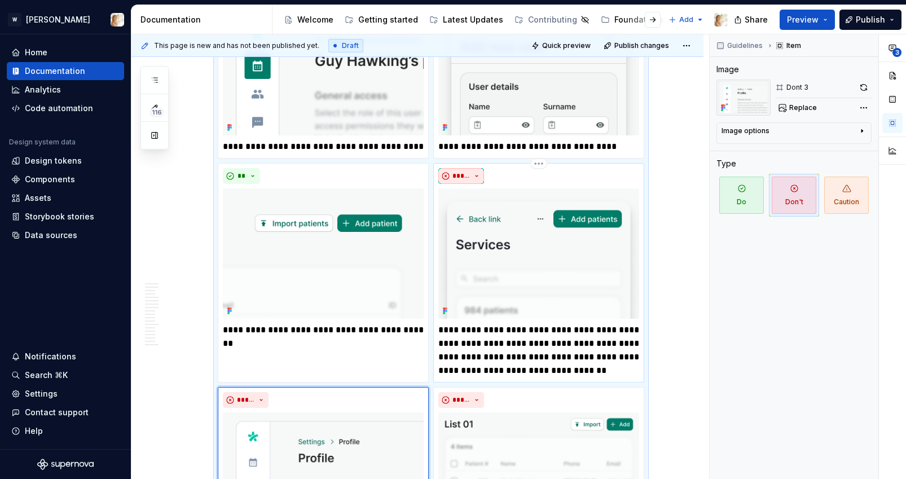
click at [470, 175] on span "*****" at bounding box center [460, 175] width 17 height 9
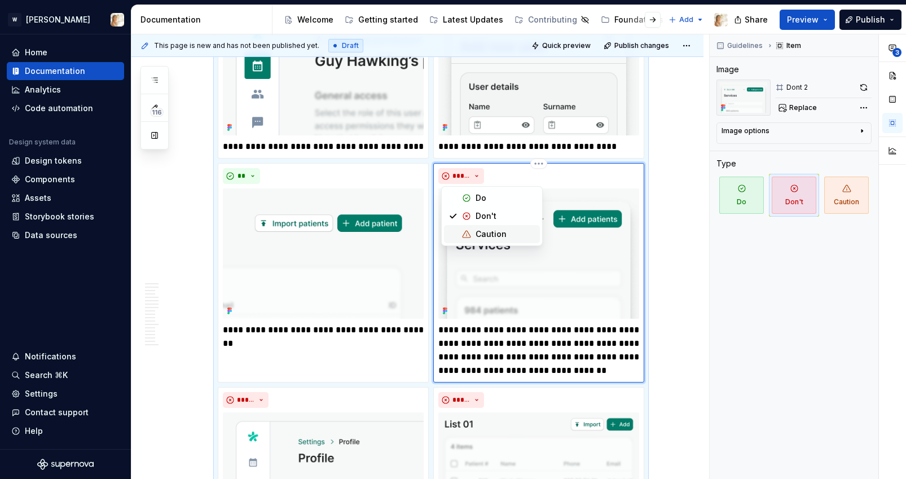
click at [478, 232] on div "Caution" at bounding box center [490, 233] width 31 height 11
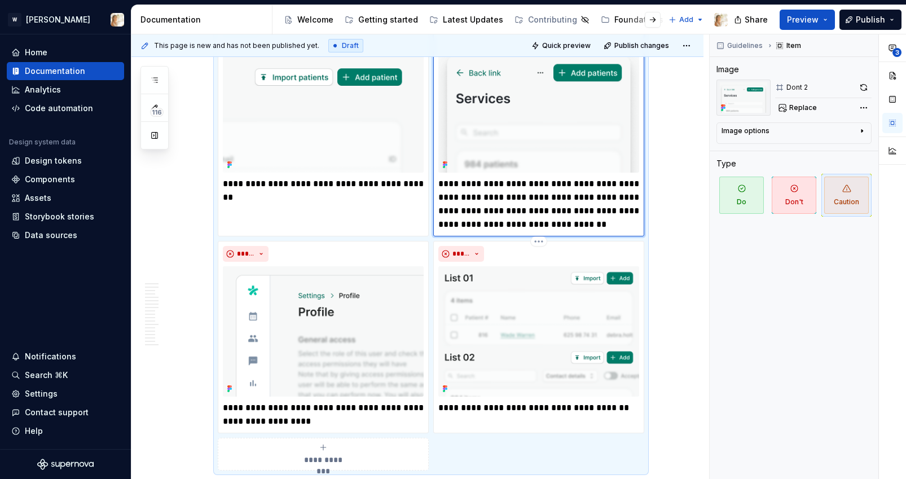
scroll to position [1289, 0]
click at [799, 19] on span "Preview" at bounding box center [803, 19] width 32 height 11
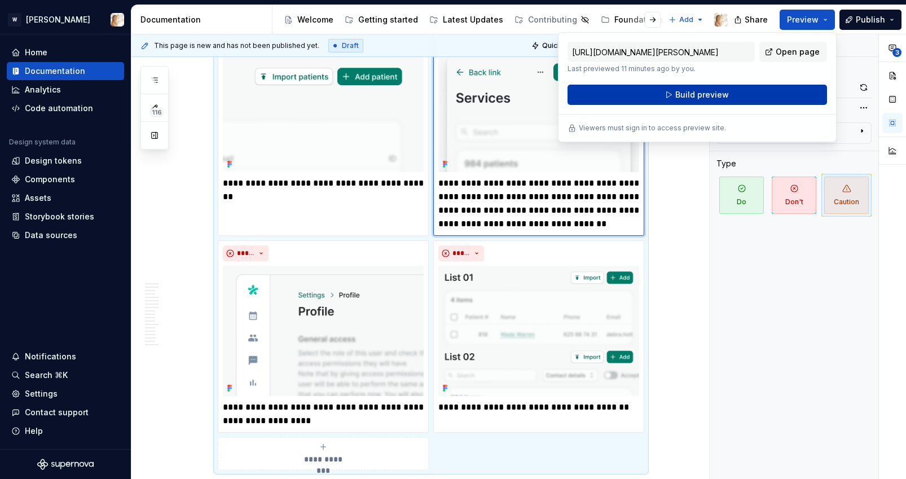
click at [743, 92] on button "Build preview" at bounding box center [696, 95] width 259 height 20
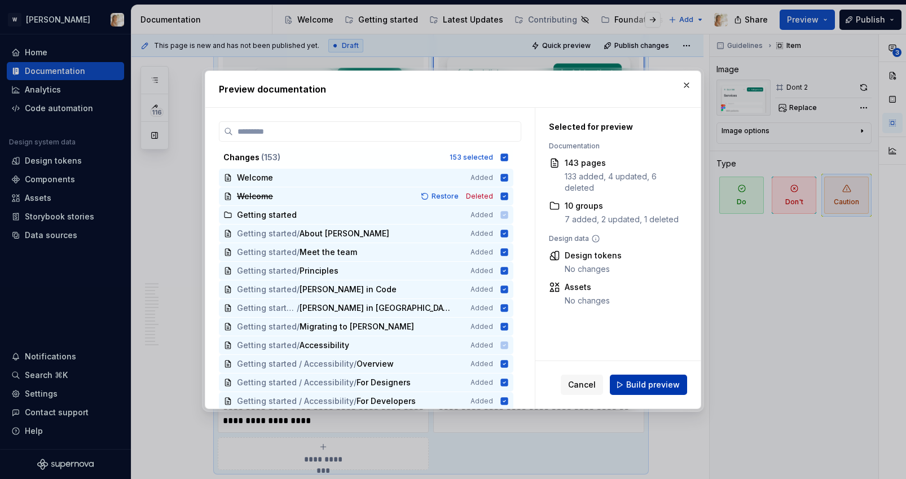
click at [643, 385] on span "Build preview" at bounding box center [653, 384] width 54 height 11
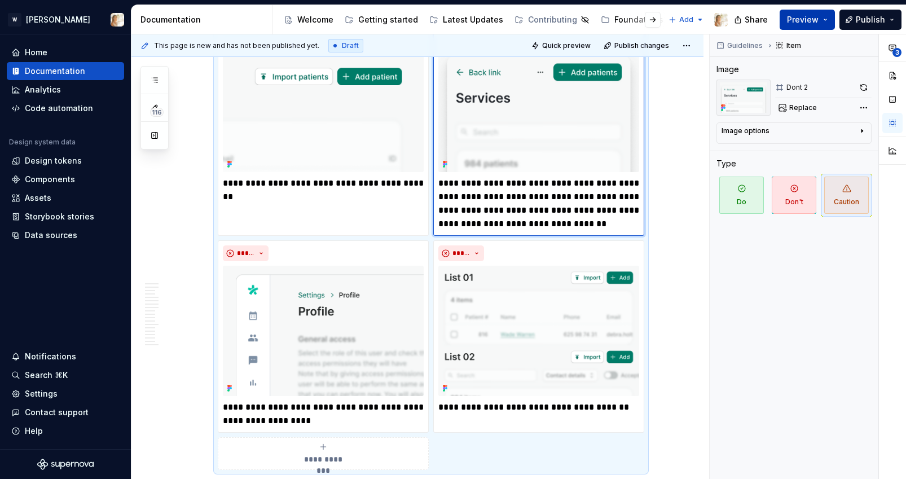
click at [822, 11] on button "Preview" at bounding box center [806, 20] width 55 height 20
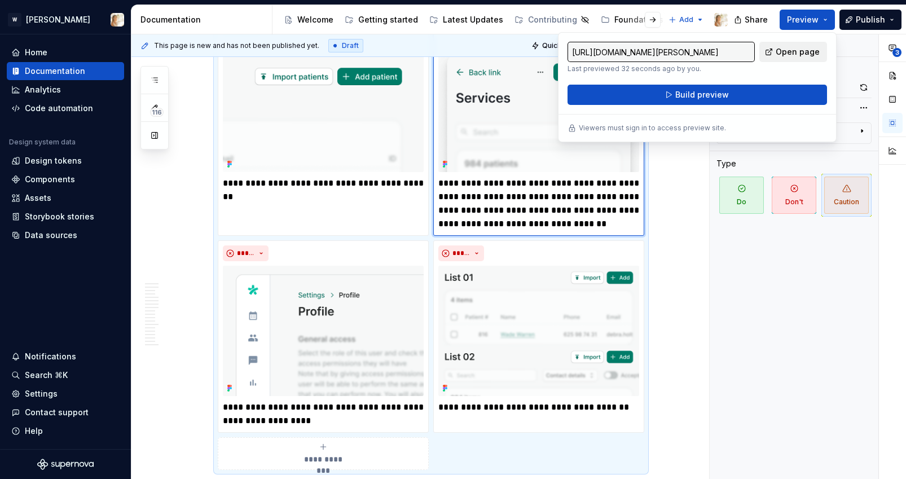
click at [786, 56] on span "Open page" at bounding box center [797, 51] width 44 height 11
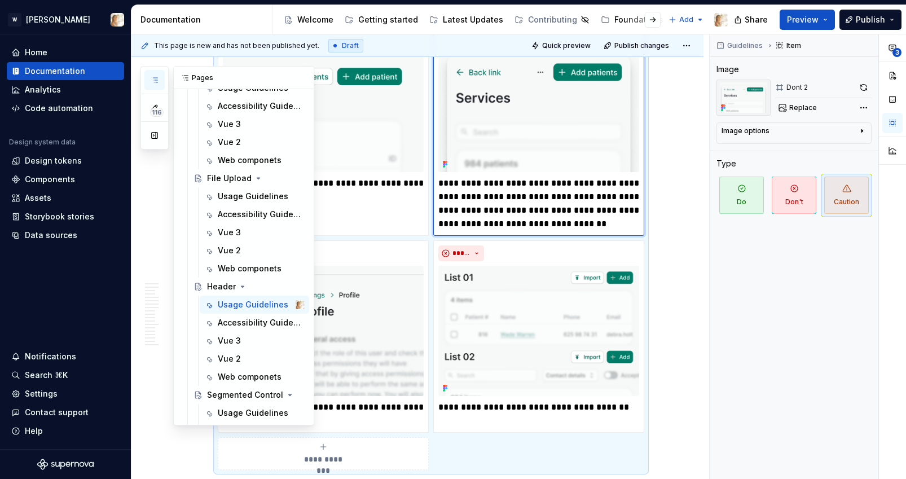
click at [153, 83] on icon "button" at bounding box center [154, 80] width 9 height 9
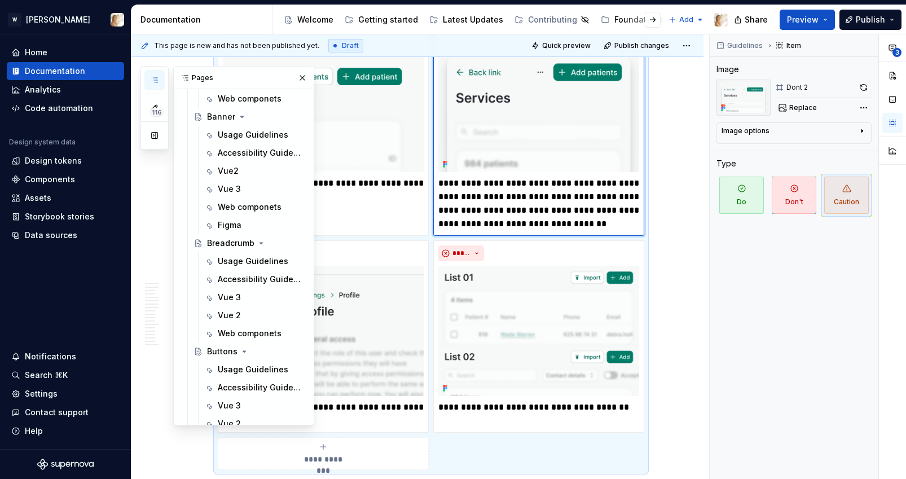
scroll to position [0, 0]
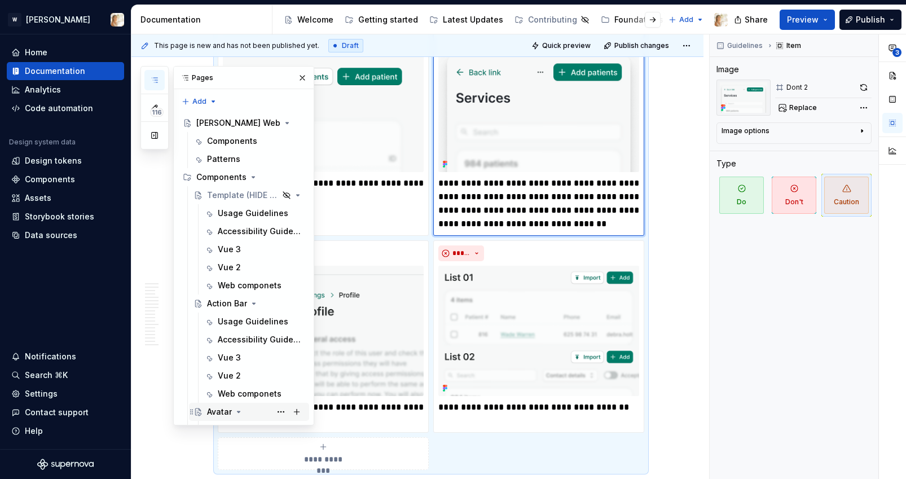
click at [221, 409] on div "Avatar" at bounding box center [219, 411] width 25 height 11
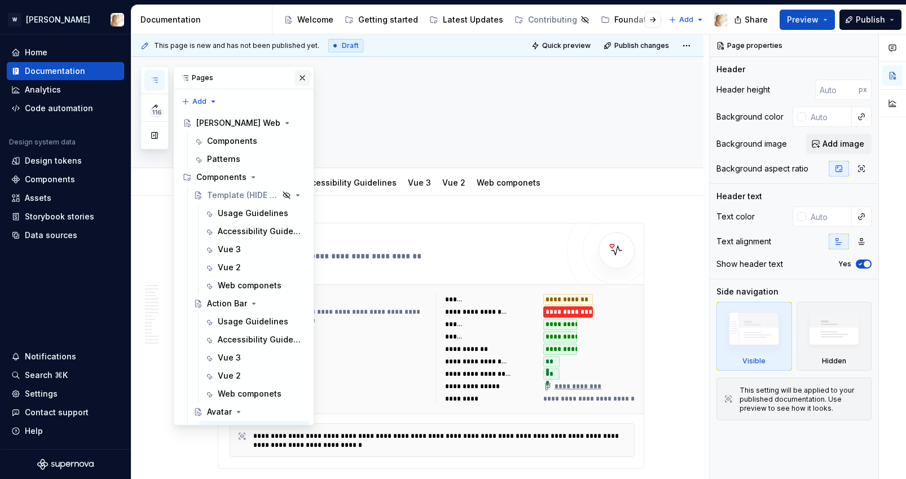
click at [300, 75] on button "button" at bounding box center [302, 78] width 16 height 16
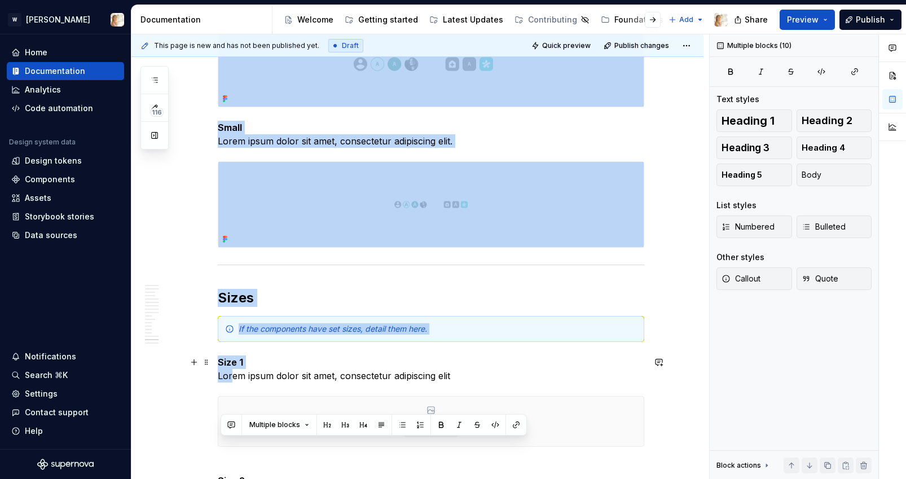
scroll to position [3311, 0]
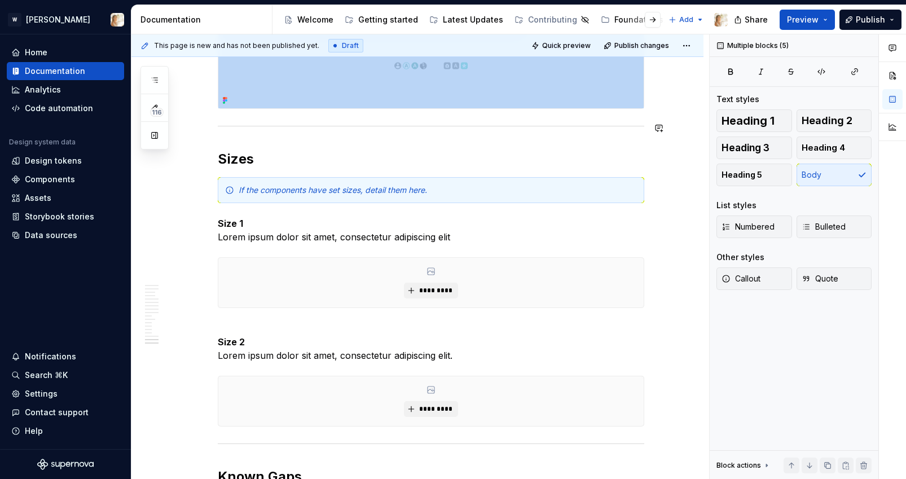
drag, startPoint x: 220, startPoint y: 184, endPoint x: 284, endPoint y: 113, distance: 95.4
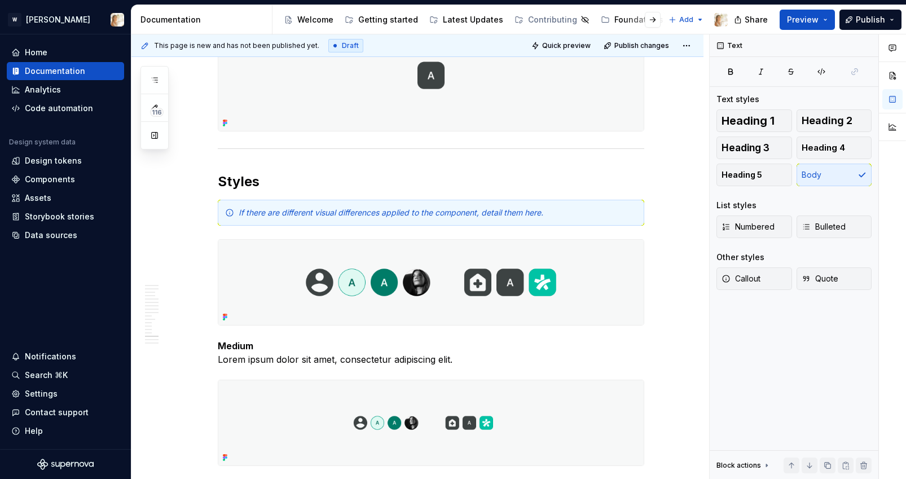
scroll to position [2754, 0]
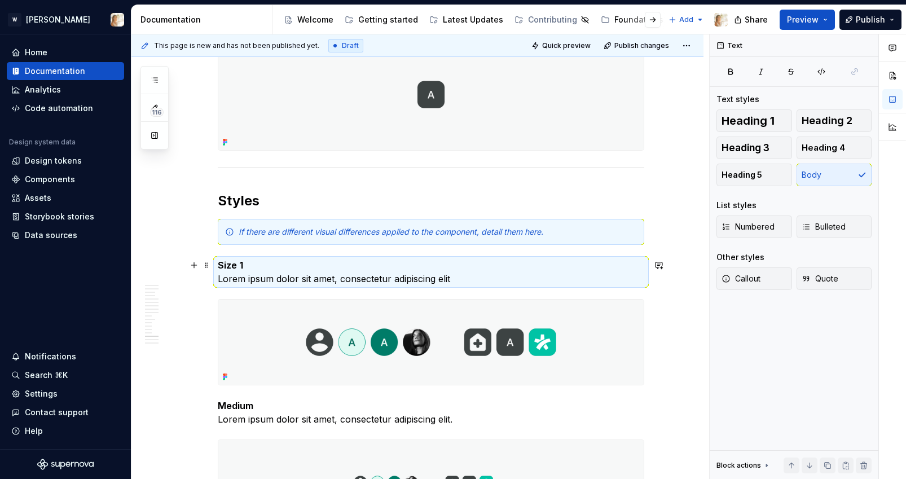
click at [235, 265] on strong "Size 1" at bounding box center [230, 264] width 25 height 11
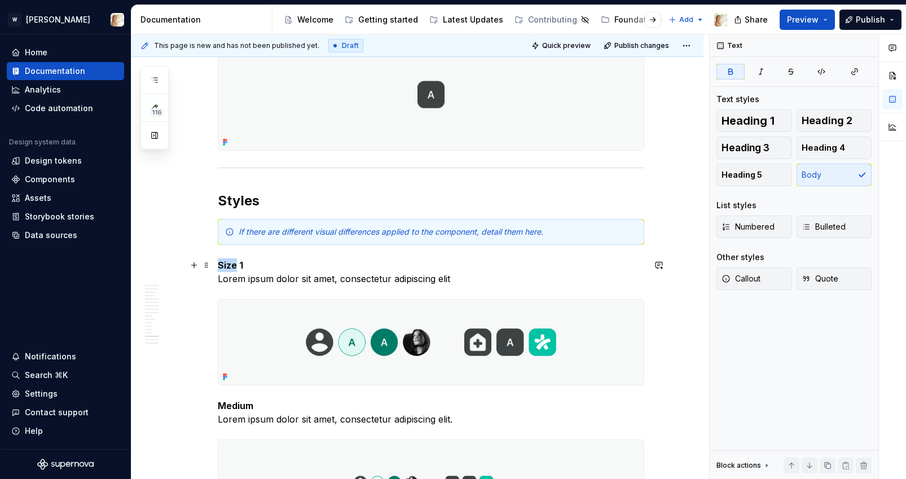
click at [235, 265] on strong "Size 1" at bounding box center [230, 264] width 25 height 11
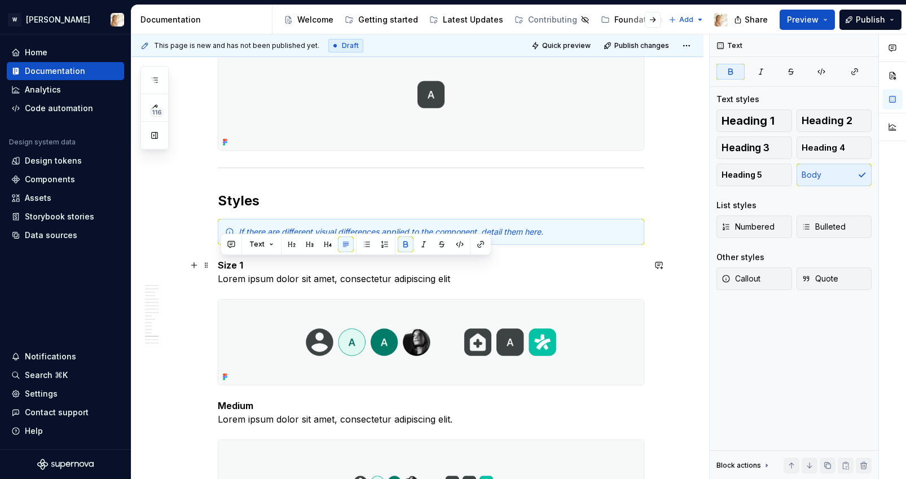
click at [246, 266] on p "Size 1 Lorem ipsum dolor sit amet, consectetur adipiscing elit" at bounding box center [431, 271] width 426 height 27
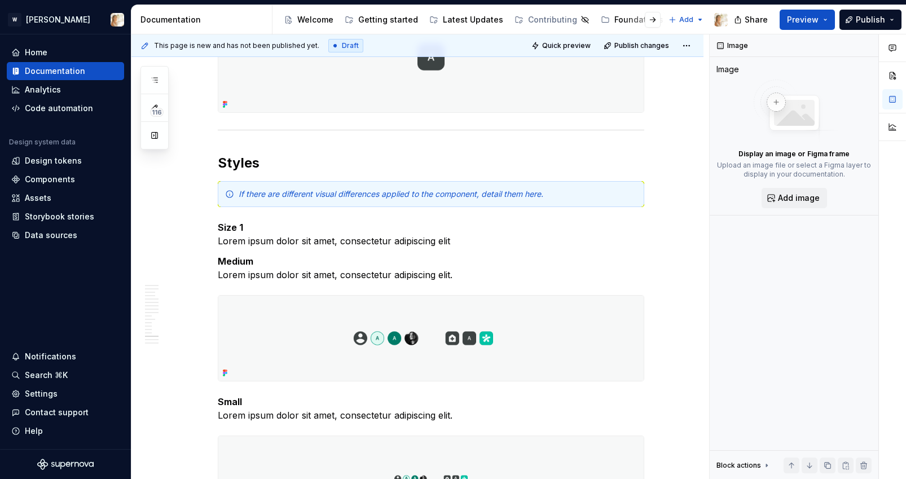
scroll to position [2790, 0]
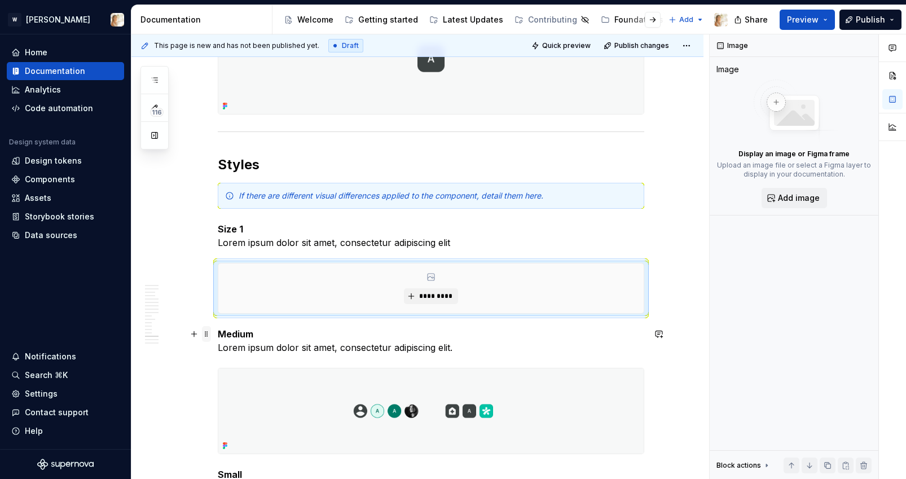
click at [210, 338] on span at bounding box center [206, 334] width 9 height 16
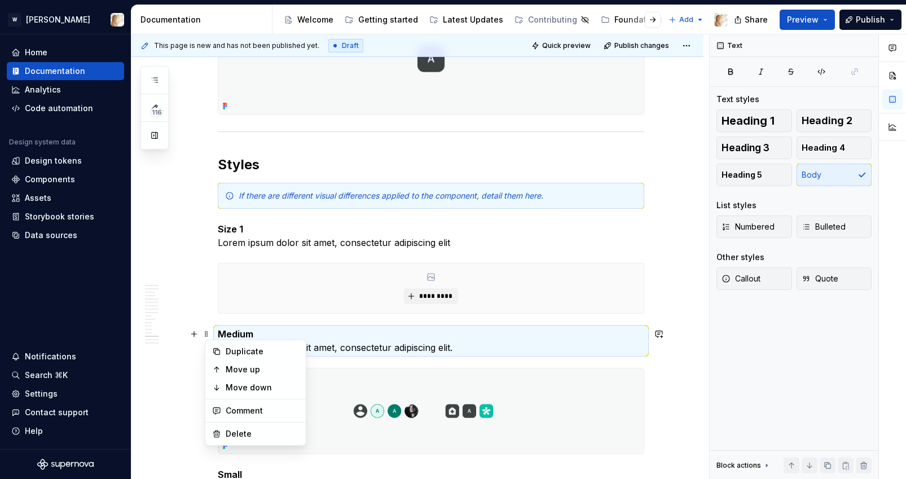
click at [191, 374] on div "**********" at bounding box center [420, 256] width 578 height 445
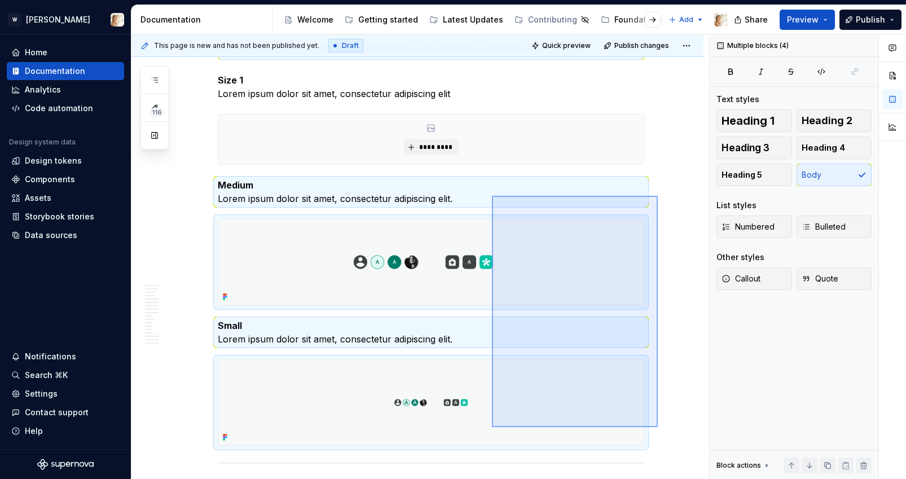
scroll to position [2946, 0]
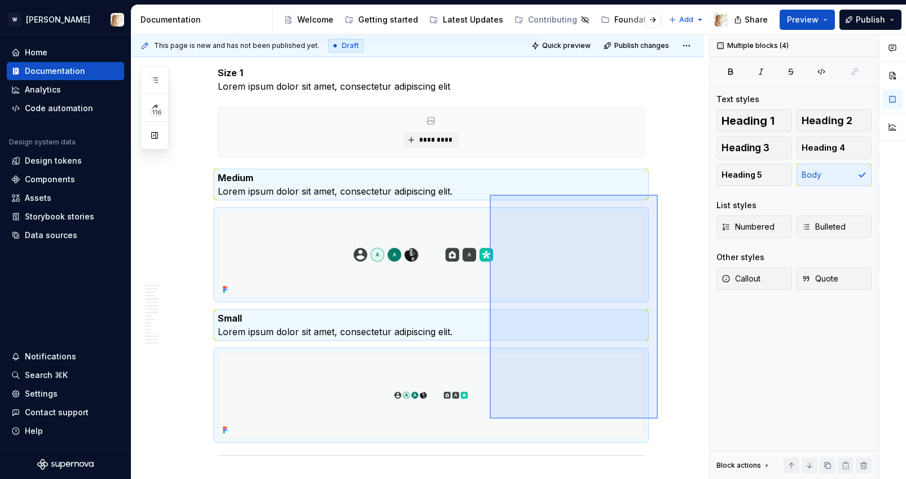
drag, startPoint x: 658, startPoint y: 340, endPoint x: 490, endPoint y: 418, distance: 185.5
click at [490, 418] on div "**********" at bounding box center [420, 256] width 578 height 445
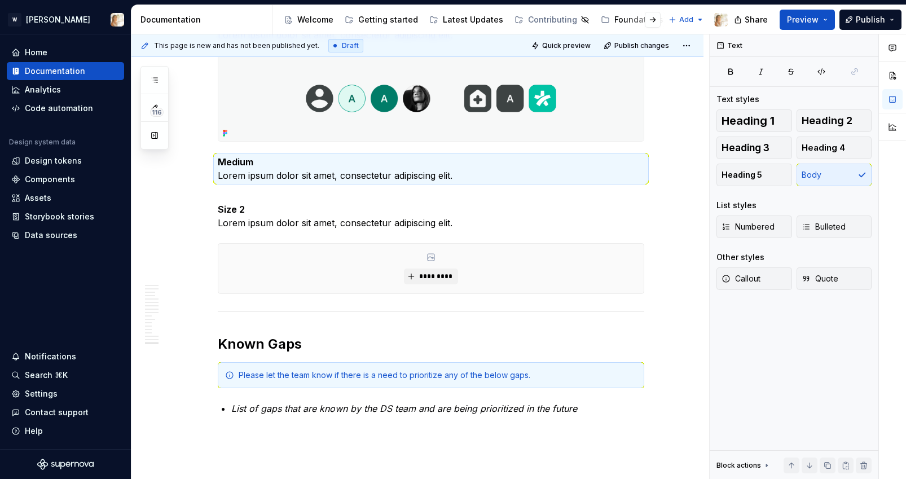
scroll to position [3430, 0]
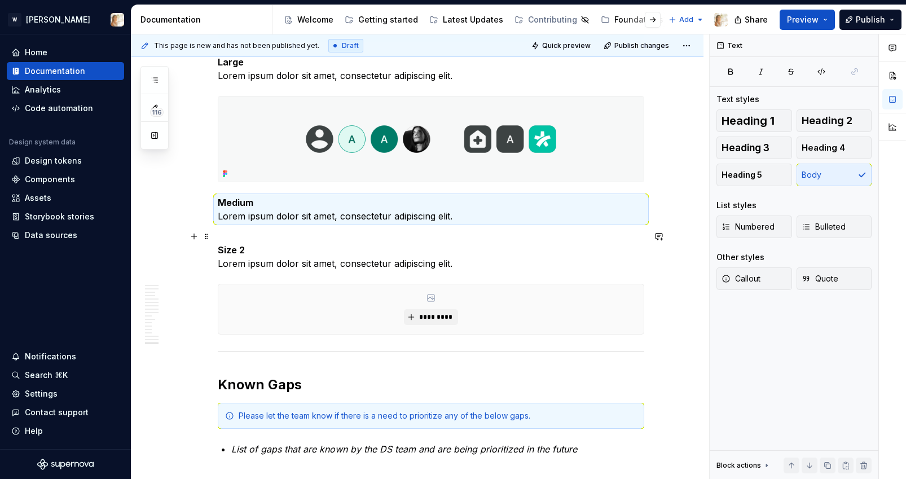
click at [224, 252] on strong "Size 2" at bounding box center [231, 249] width 27 height 11
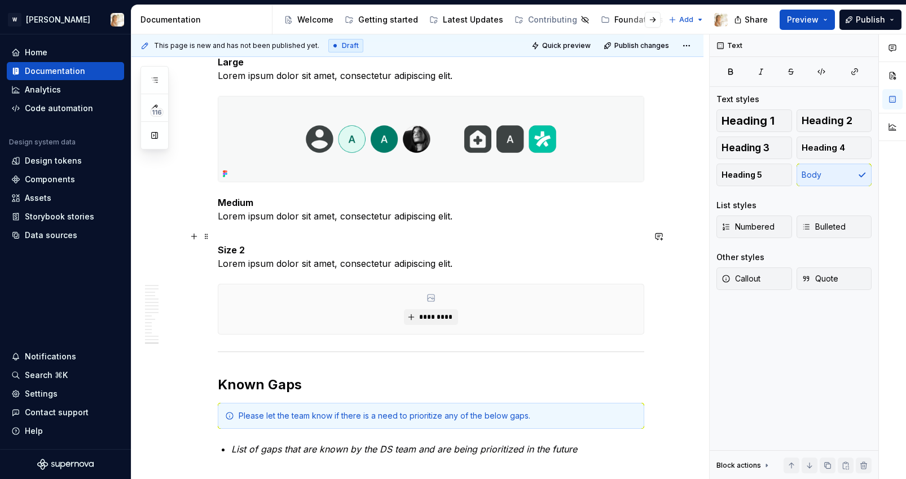
click at [222, 252] on strong "Size 2" at bounding box center [231, 249] width 27 height 11
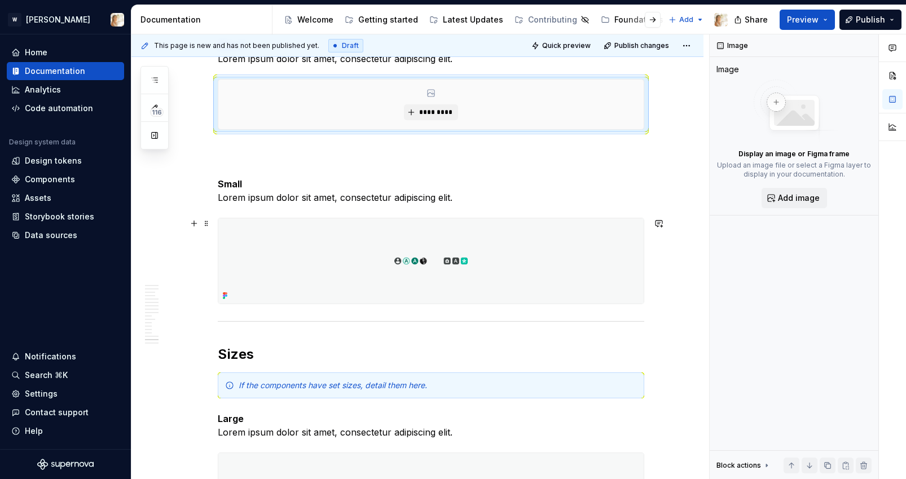
scroll to position [3086, 0]
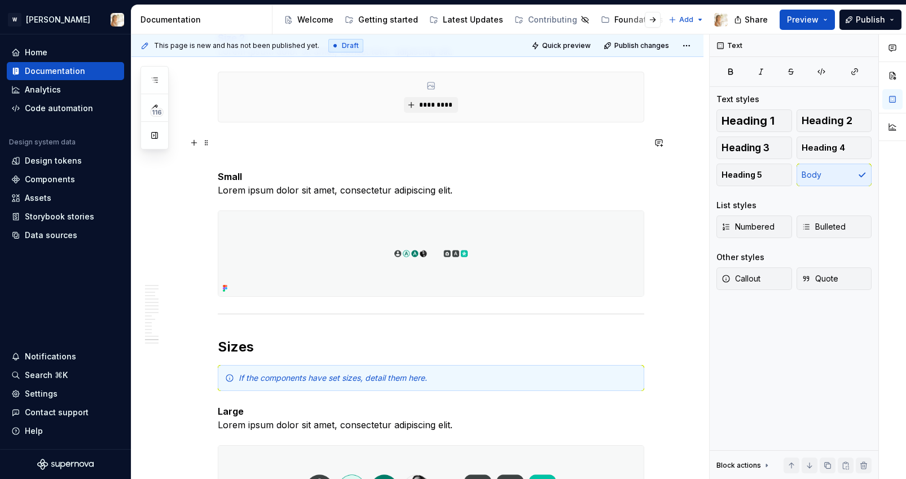
click at [226, 148] on p at bounding box center [431, 149] width 426 height 27
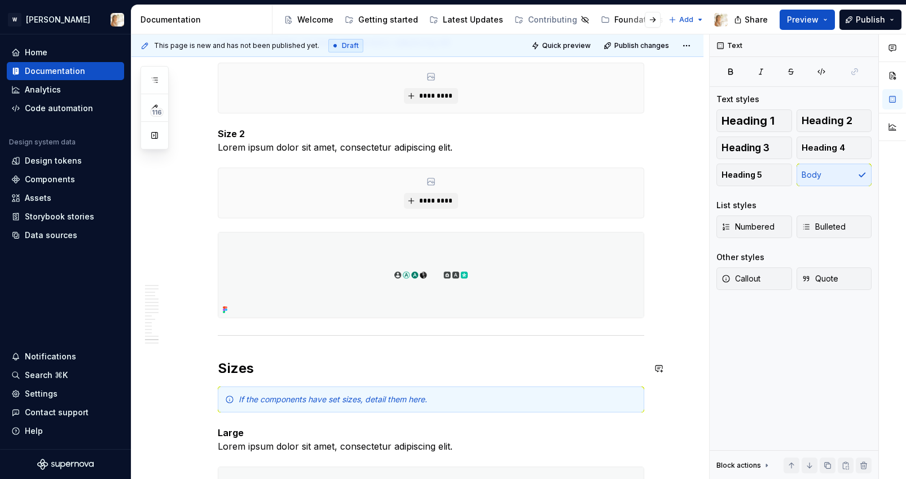
scroll to position [2937, 0]
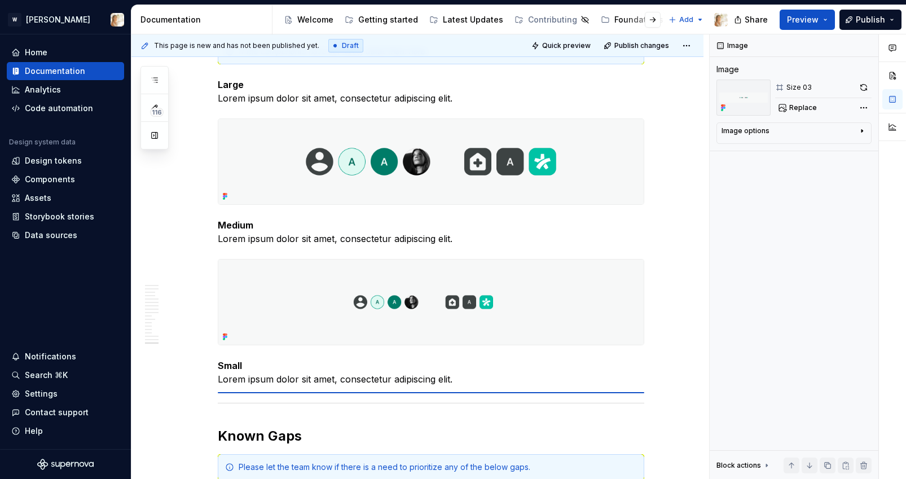
type textarea "*"
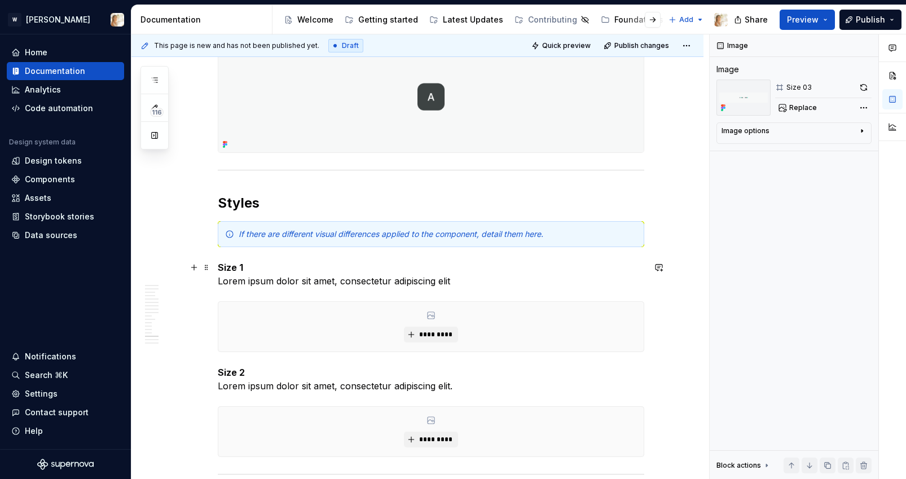
scroll to position [2744, 0]
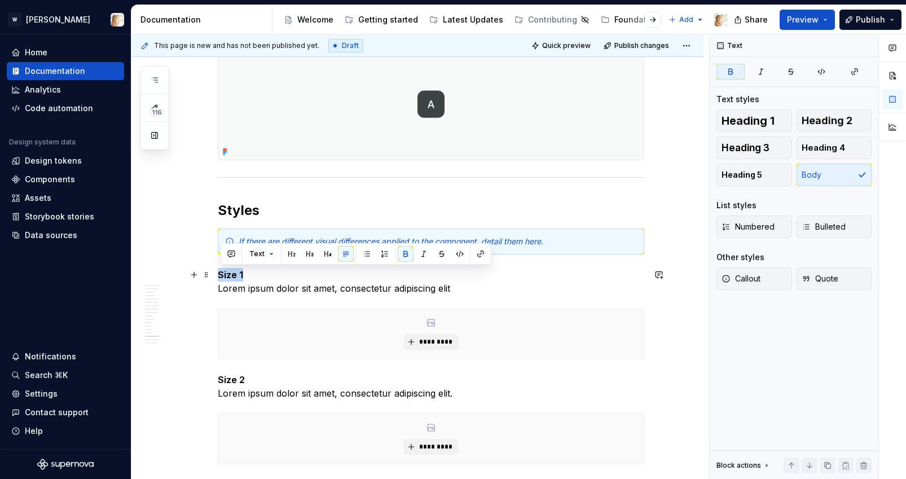
drag, startPoint x: 244, startPoint y: 274, endPoint x: 222, endPoint y: 276, distance: 21.5
click at [222, 276] on strong "Size 1" at bounding box center [230, 274] width 25 height 11
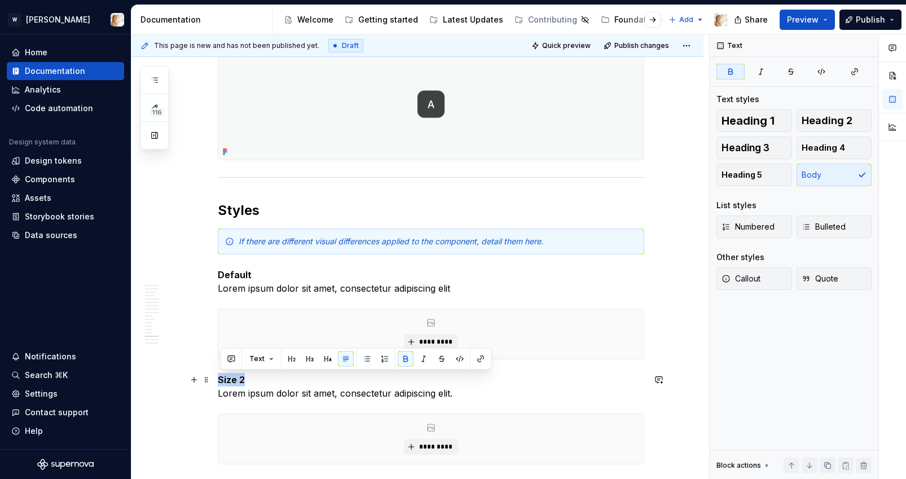
drag, startPoint x: 248, startPoint y: 376, endPoint x: 222, endPoint y: 376, distance: 25.4
click at [222, 376] on p "Size 2 Lorem ipsum dolor sit amet, consectetur adipiscing elit." at bounding box center [431, 386] width 426 height 27
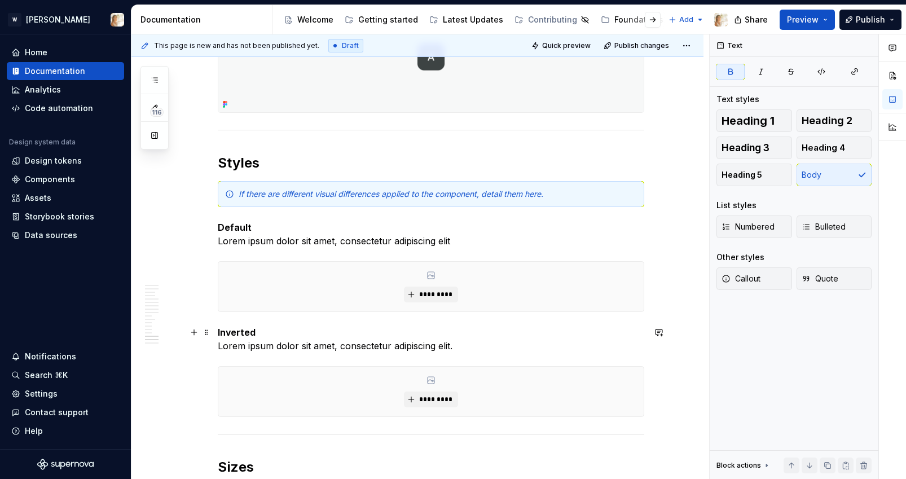
scroll to position [2868, 0]
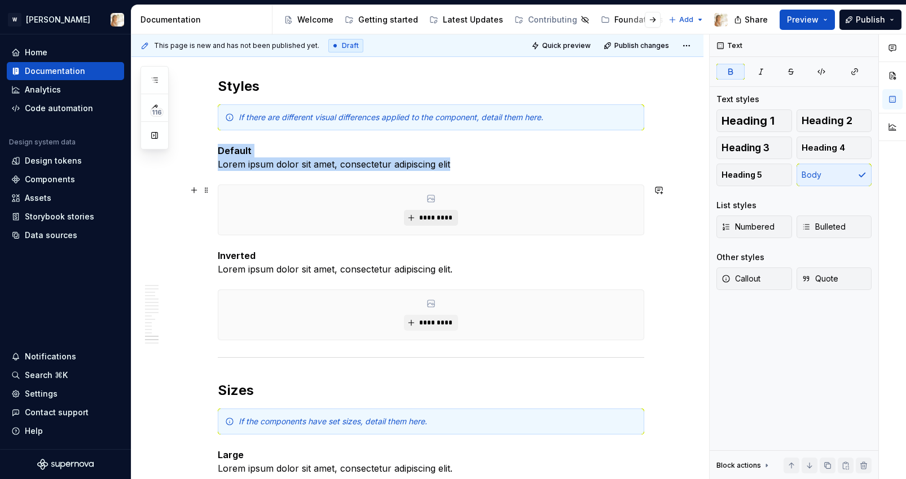
click at [429, 214] on span "*********" at bounding box center [435, 217] width 34 height 9
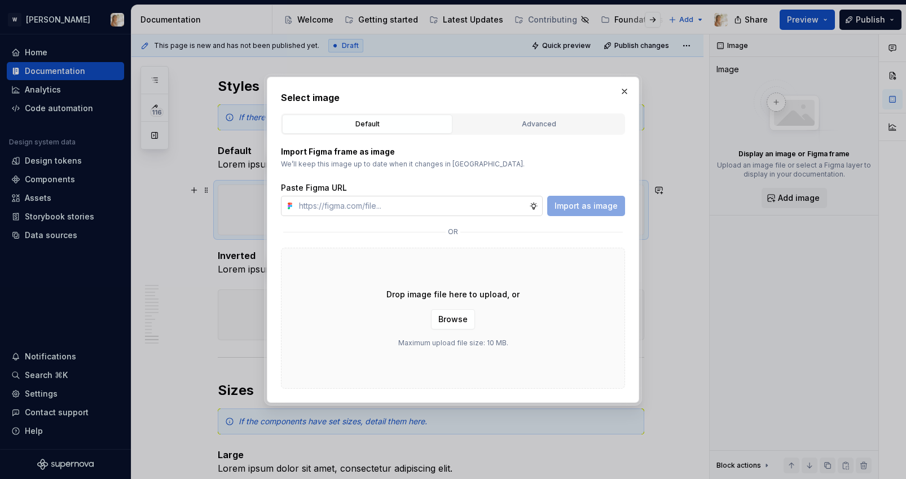
type textarea "*"
click at [414, 204] on input "text" at bounding box center [411, 206] width 235 height 20
type input "[URL][DOMAIN_NAME]"
click at [578, 212] on button "Import as image" at bounding box center [586, 206] width 78 height 20
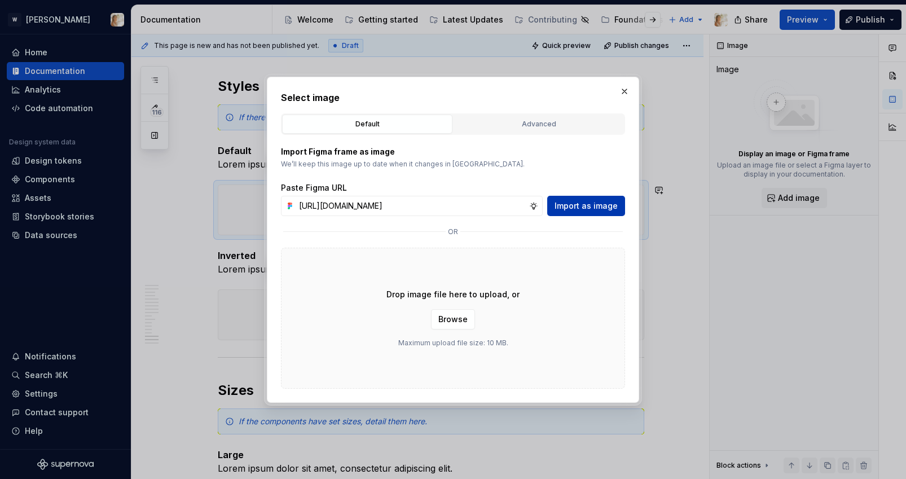
scroll to position [0, 0]
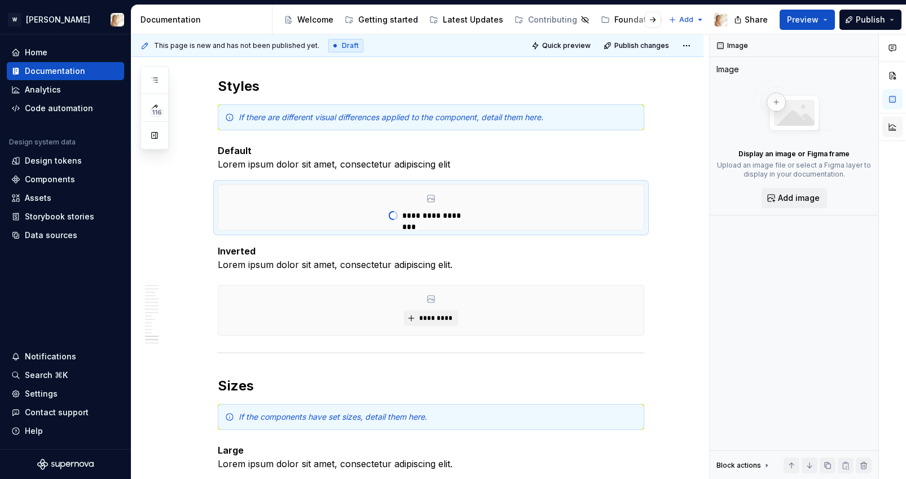
type textarea "*"
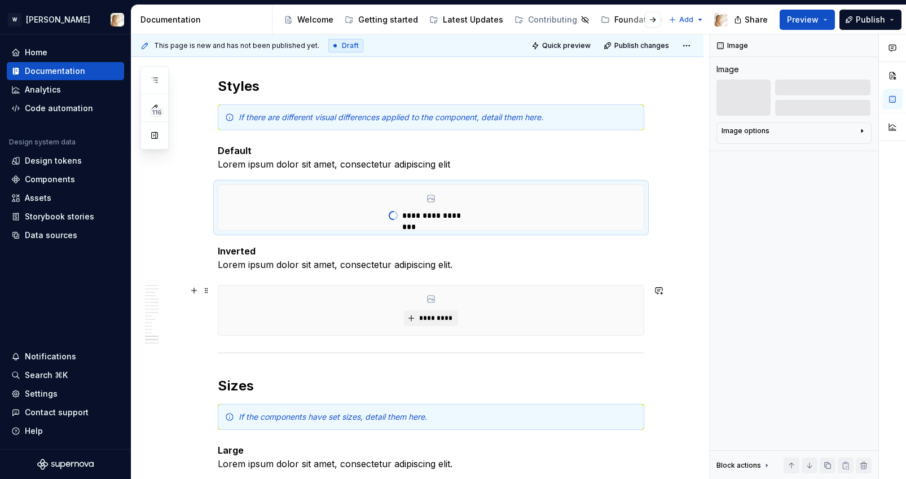
click at [293, 306] on div "*********" at bounding box center [430, 310] width 425 height 50
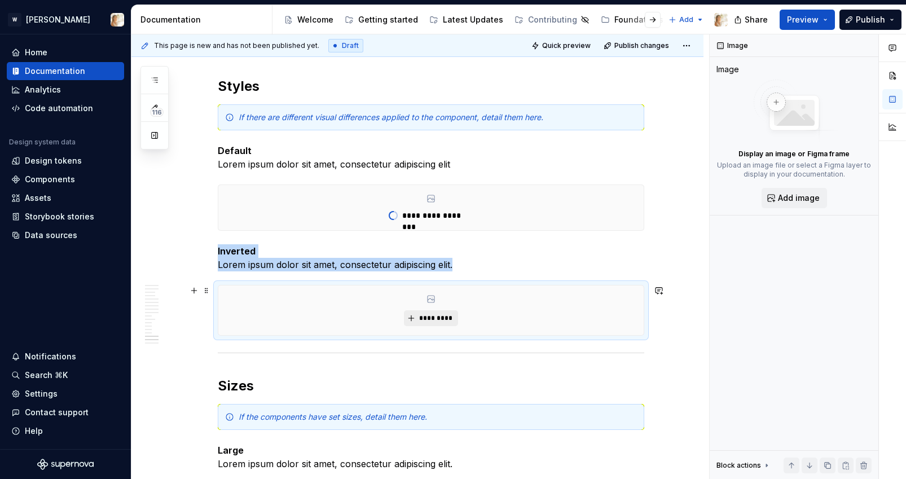
click at [421, 315] on span "*********" at bounding box center [435, 318] width 34 height 9
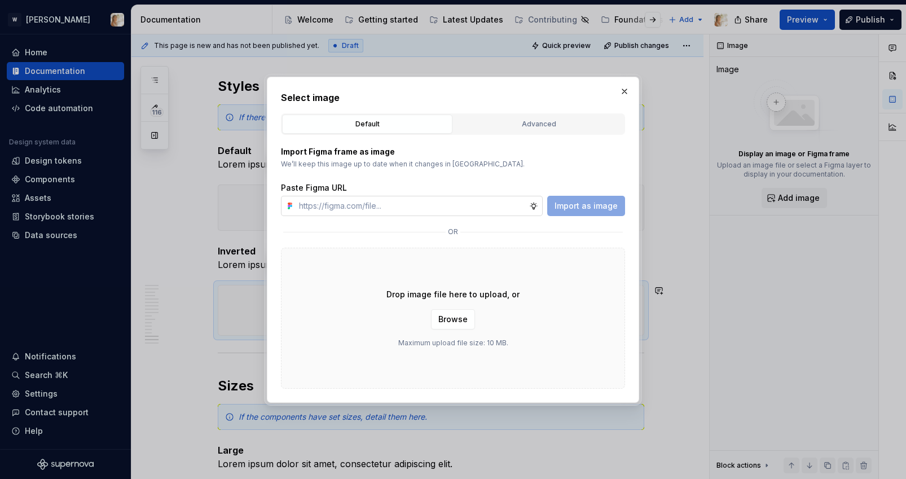
click at [360, 208] on input "text" at bounding box center [411, 206] width 235 height 20
type input "[URL][DOMAIN_NAME]"
click at [580, 205] on span "Import as image" at bounding box center [585, 205] width 63 height 11
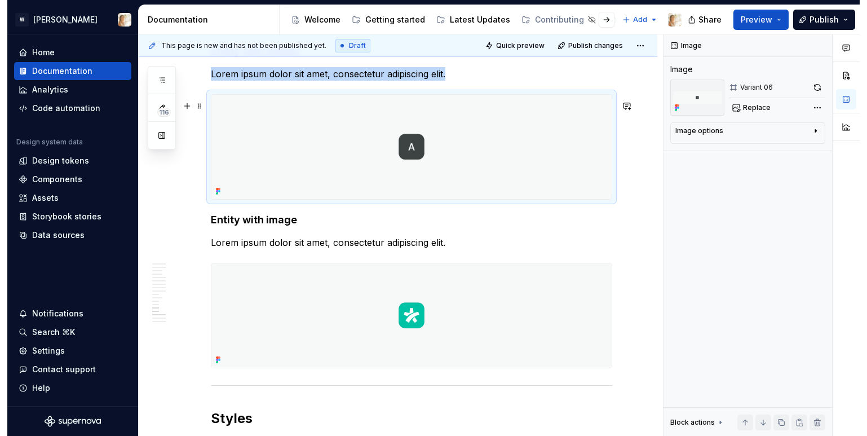
scroll to position [2499, 0]
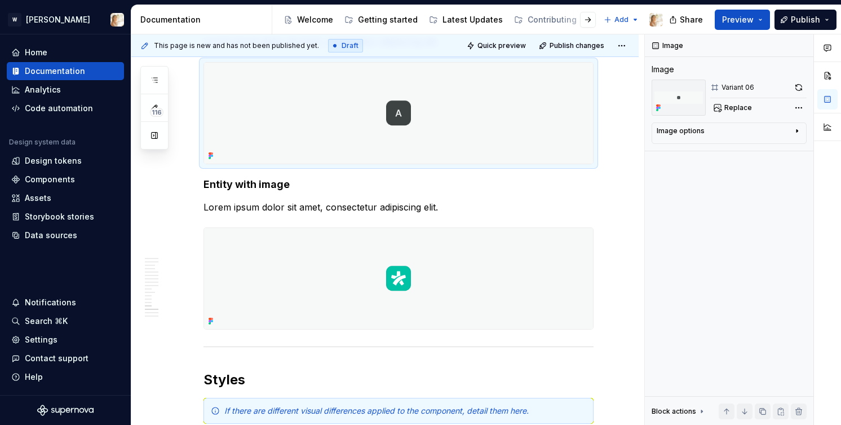
drag, startPoint x: 193, startPoint y: 374, endPoint x: 474, endPoint y: 1, distance: 467.7
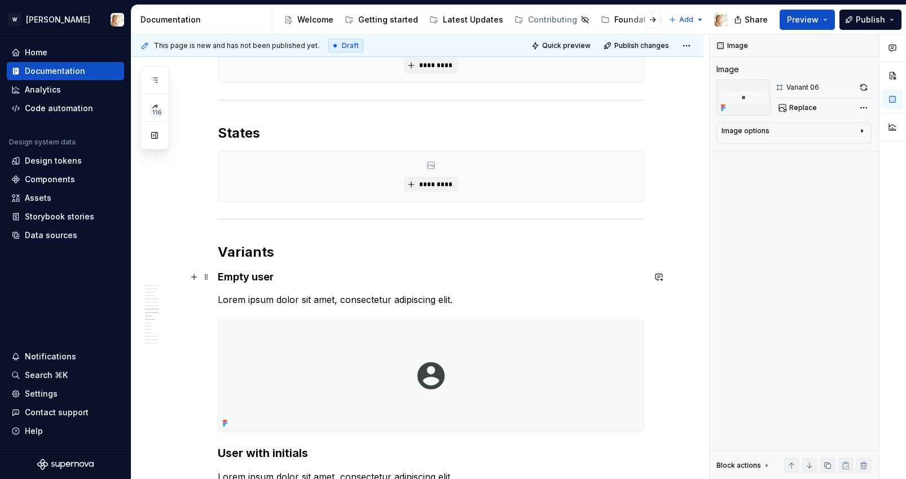
scroll to position [1607, 0]
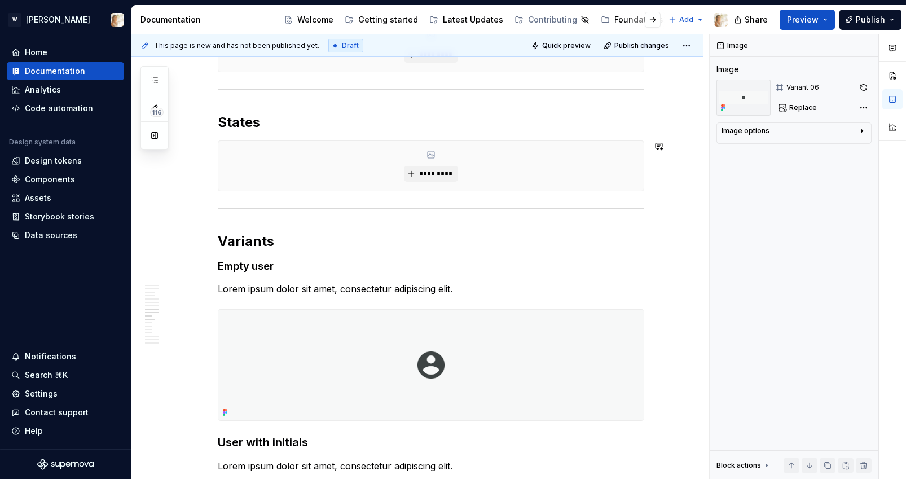
drag, startPoint x: 210, startPoint y: 267, endPoint x: 225, endPoint y: 134, distance: 134.5
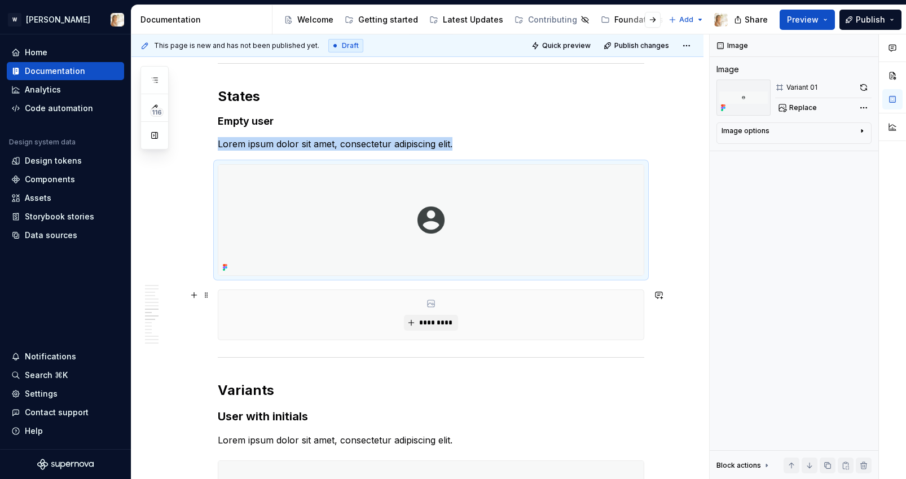
scroll to position [1658, 0]
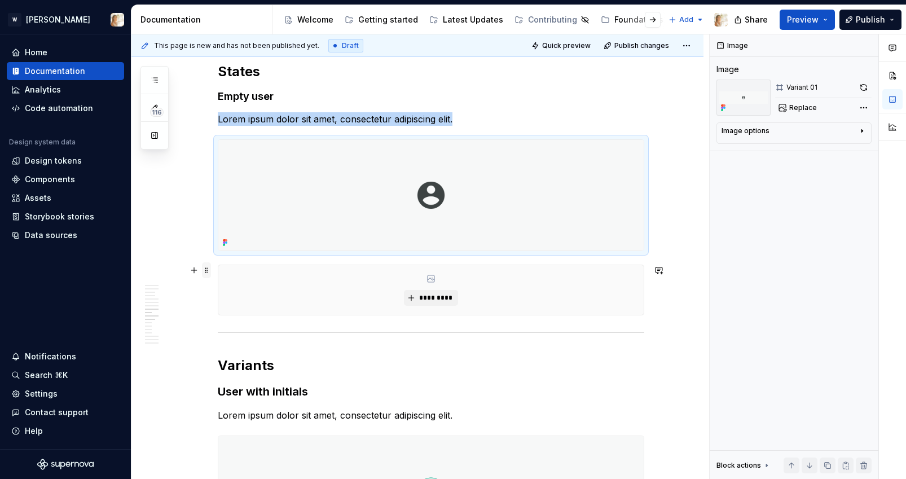
click at [208, 275] on span at bounding box center [206, 270] width 9 height 16
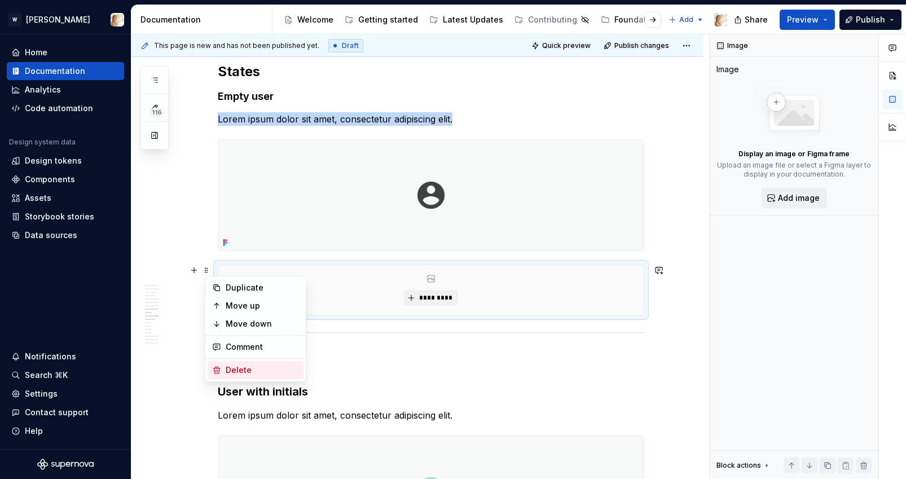
click at [237, 367] on div "Delete" at bounding box center [262, 369] width 73 height 11
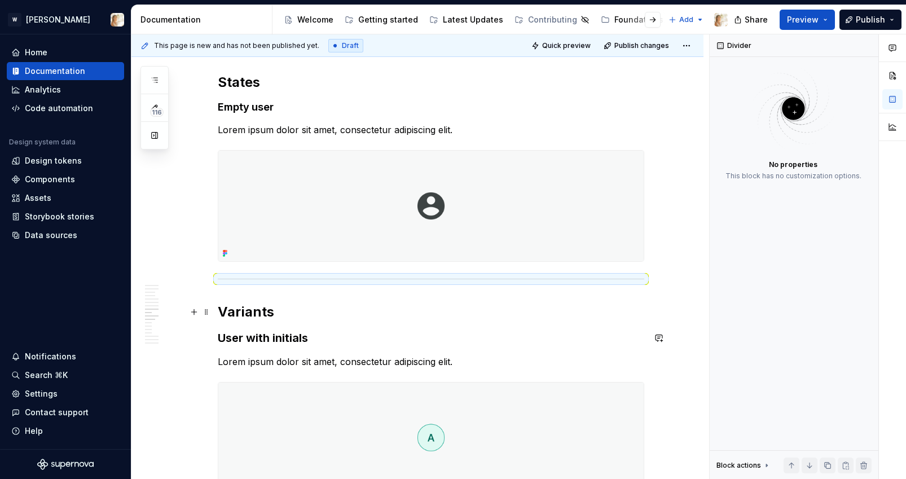
scroll to position [1559, 0]
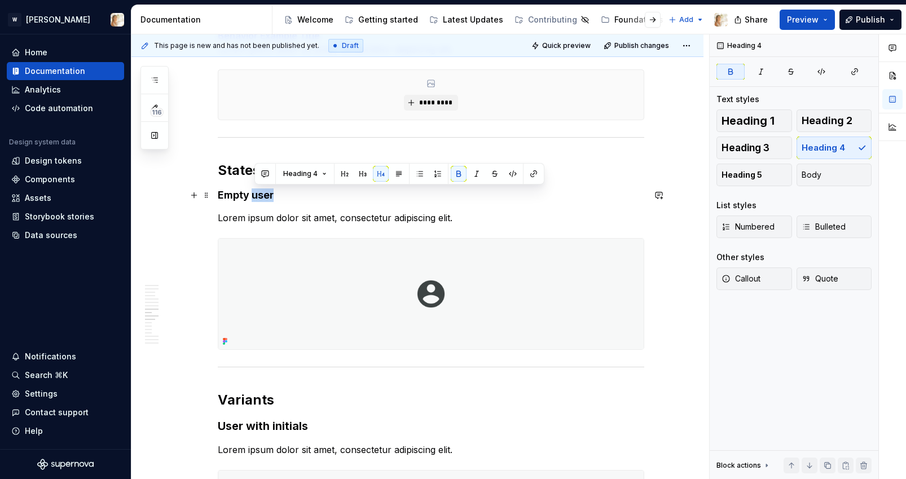
drag, startPoint x: 254, startPoint y: 191, endPoint x: 275, endPoint y: 189, distance: 20.4
click at [274, 189] on strong "Empty user" at bounding box center [246, 195] width 56 height 12
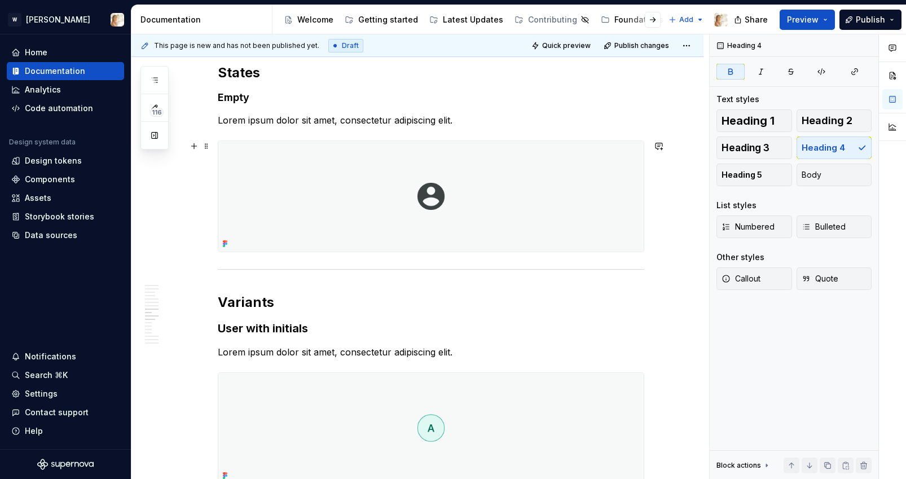
scroll to position [1659, 0]
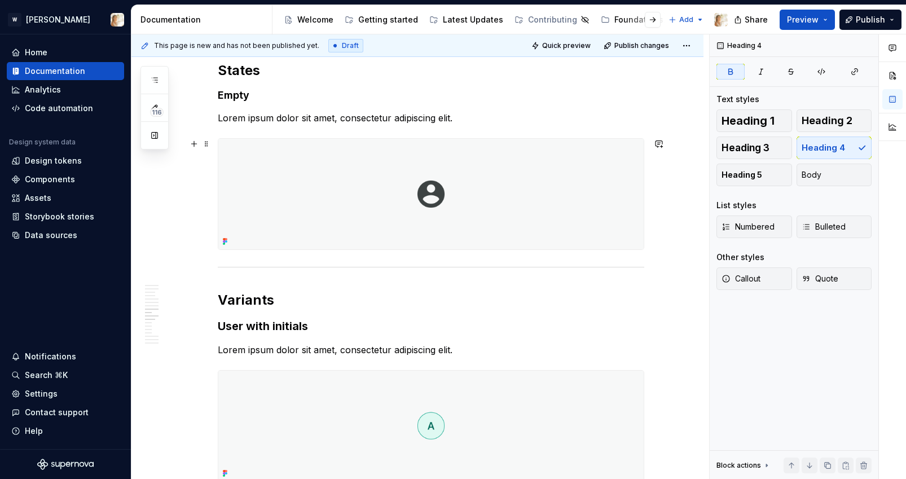
click at [654, 249] on div "**********" at bounding box center [417, 468] width 572 height 3864
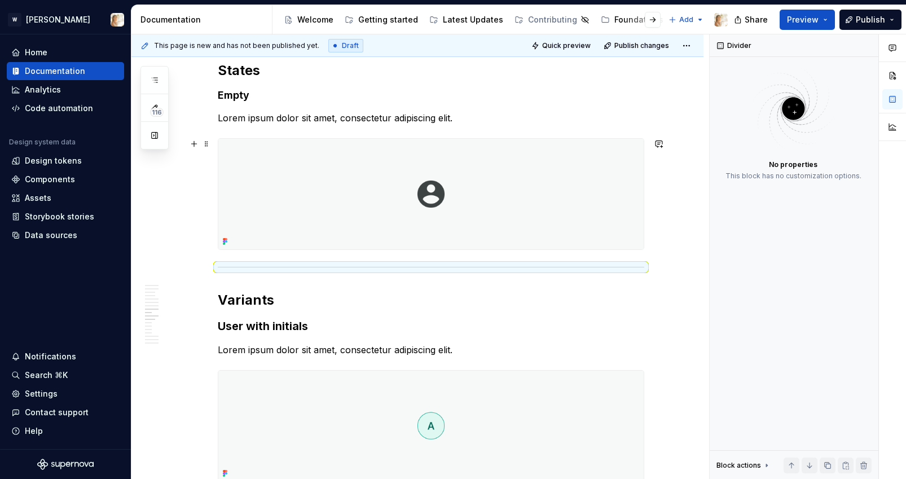
click at [644, 241] on div at bounding box center [431, 194] width 426 height 112
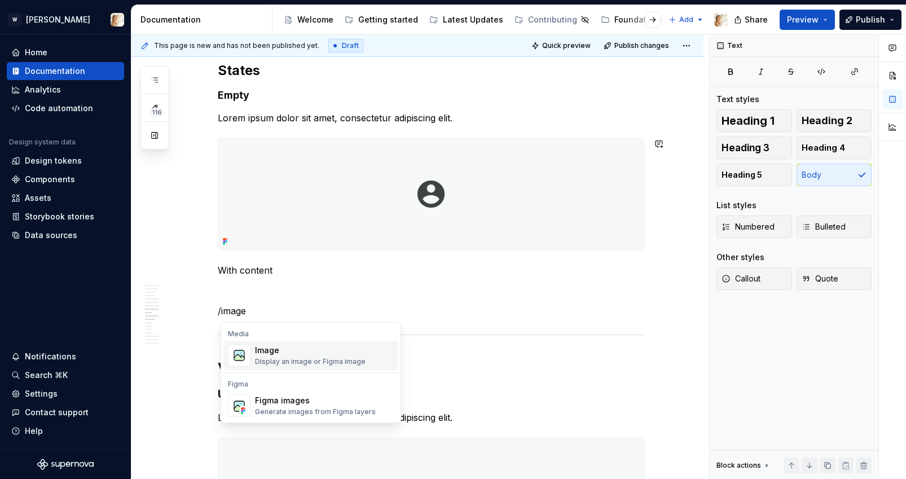
click at [354, 347] on div "Image" at bounding box center [310, 350] width 111 height 11
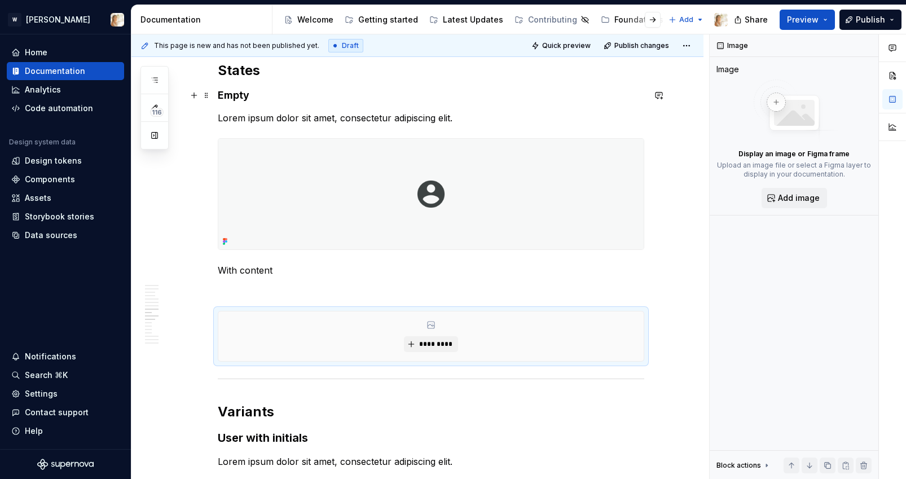
click at [243, 97] on strong "Empty" at bounding box center [234, 95] width 32 height 12
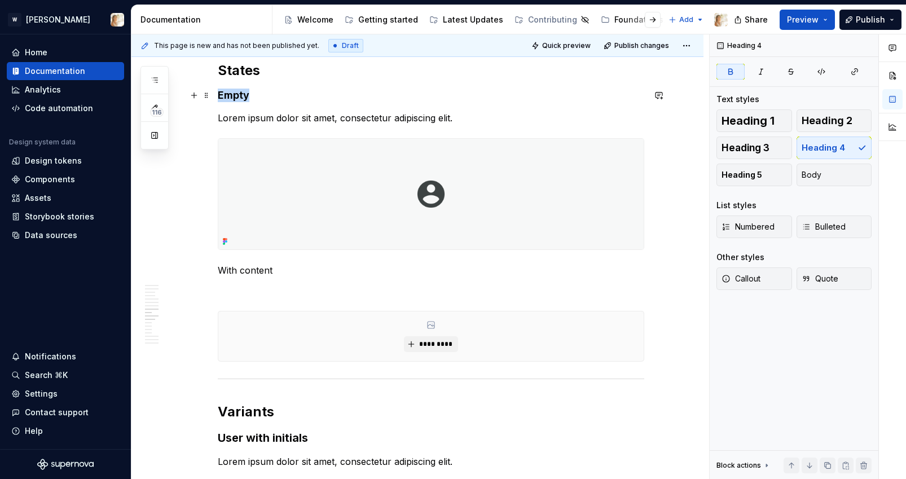
click at [243, 97] on strong "Empty" at bounding box center [234, 95] width 32 height 12
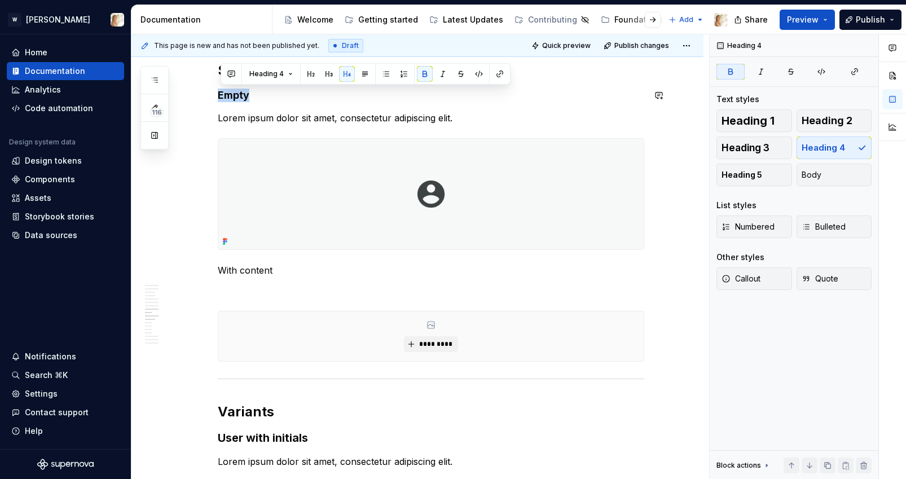
copy strong "Empty"
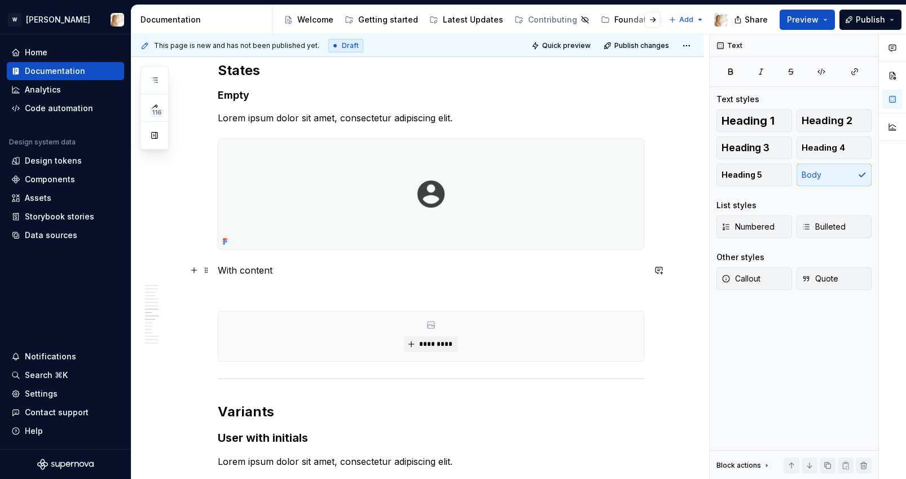
click at [257, 269] on p "With content" at bounding box center [431, 270] width 426 height 14
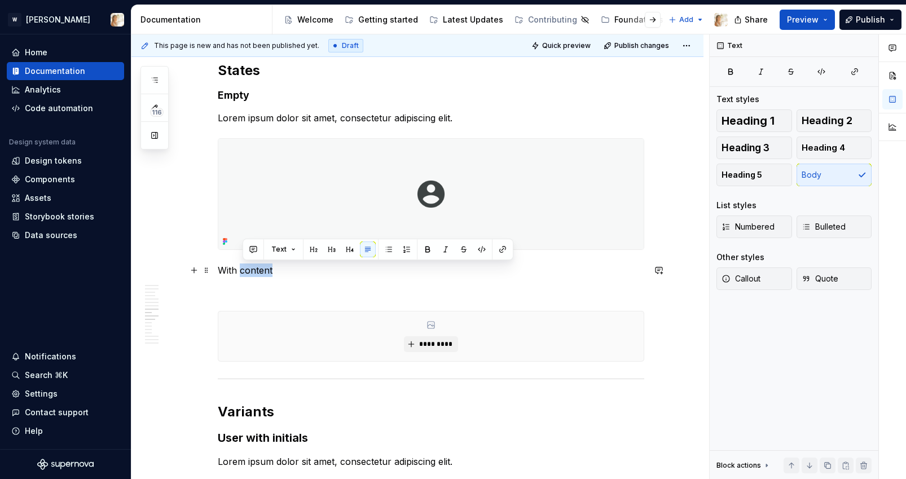
click at [257, 269] on p "With content" at bounding box center [431, 270] width 426 height 14
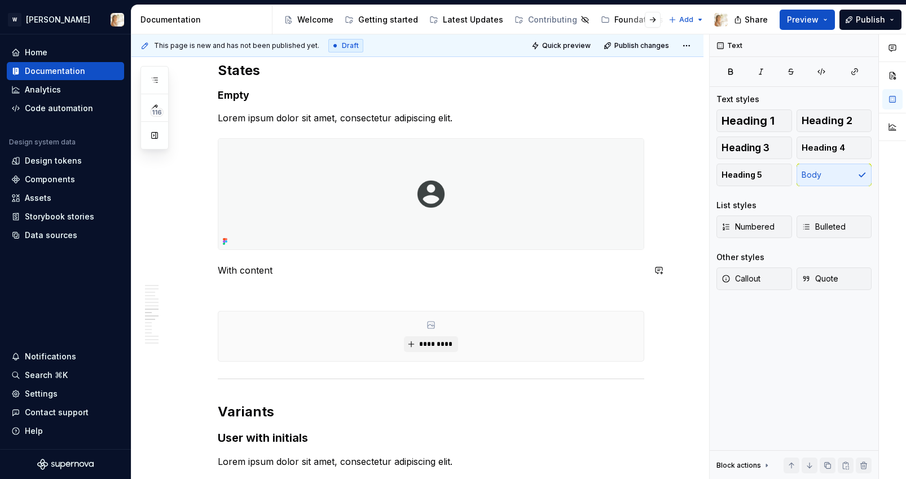
click at [246, 271] on p "With content" at bounding box center [431, 270] width 426 height 14
click at [245, 100] on strong "Empty" at bounding box center [234, 95] width 32 height 12
click at [233, 265] on p "With content" at bounding box center [431, 270] width 426 height 14
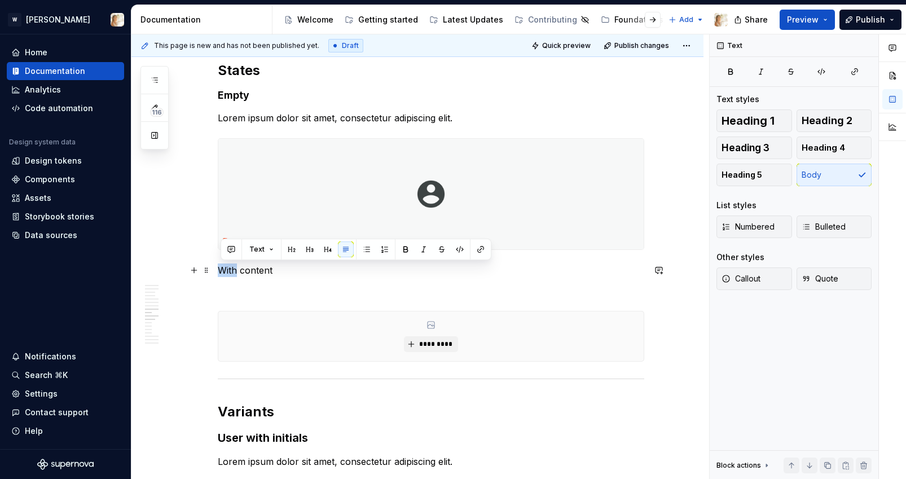
click at [233, 265] on p "With content" at bounding box center [431, 270] width 426 height 14
click at [810, 147] on span "Heading 4" at bounding box center [822, 147] width 43 height 11
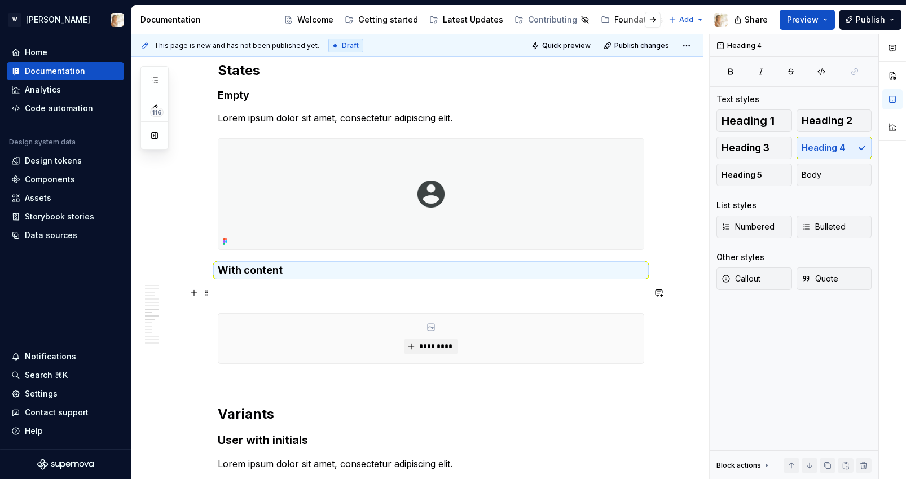
click at [285, 285] on div "**********" at bounding box center [431, 460] width 426 height 3794
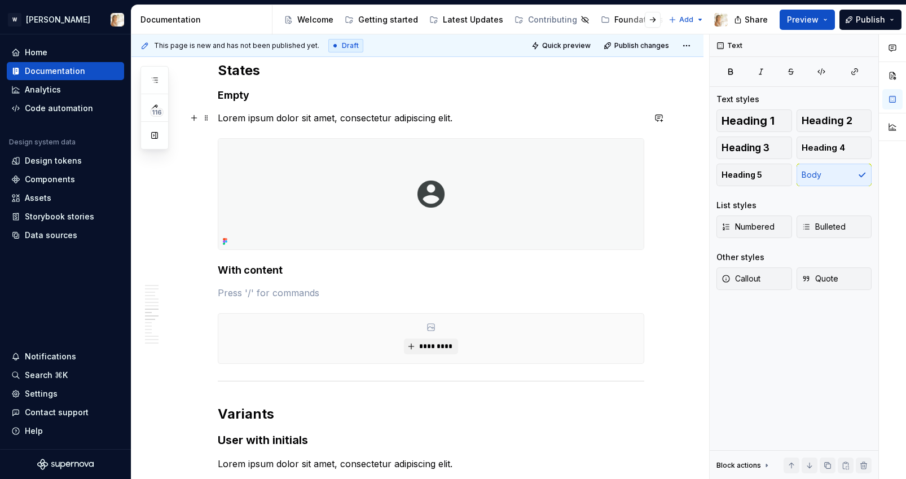
click at [287, 122] on p "Lorem ipsum dolor sit amet, consectetur adipiscing elit." at bounding box center [431, 118] width 426 height 14
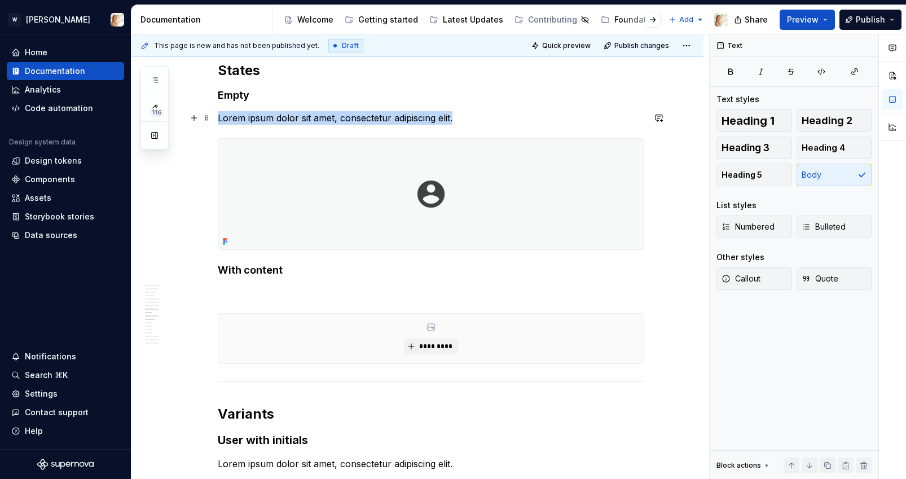
click at [287, 122] on p "Lorem ipsum dolor sit amet, consectetur adipiscing elit." at bounding box center [431, 118] width 426 height 14
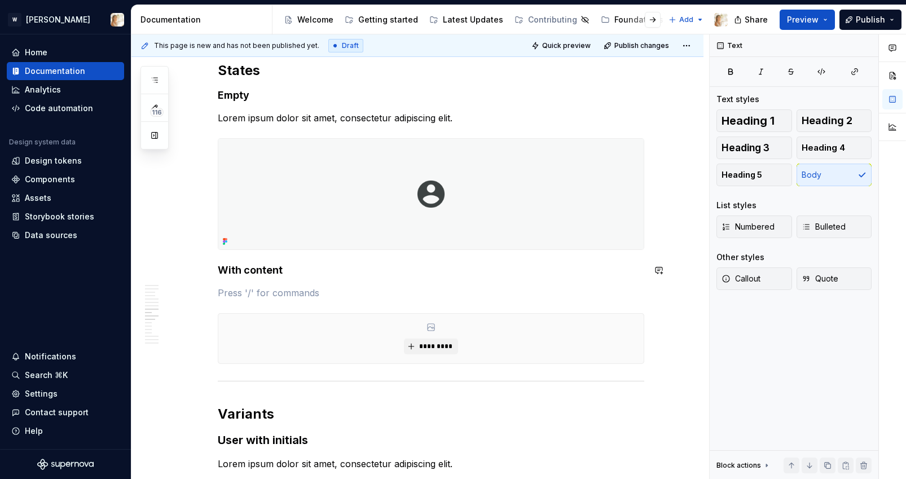
click at [235, 281] on div "**********" at bounding box center [431, 460] width 426 height 3794
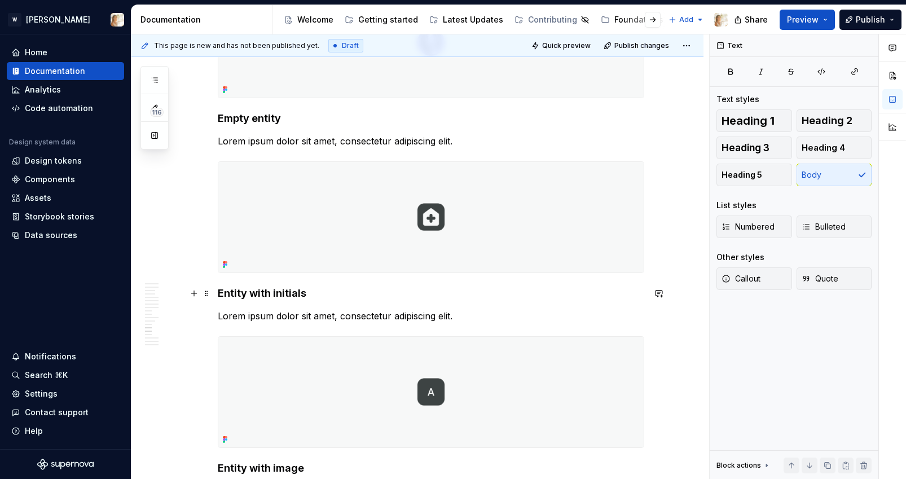
scroll to position [2310, 0]
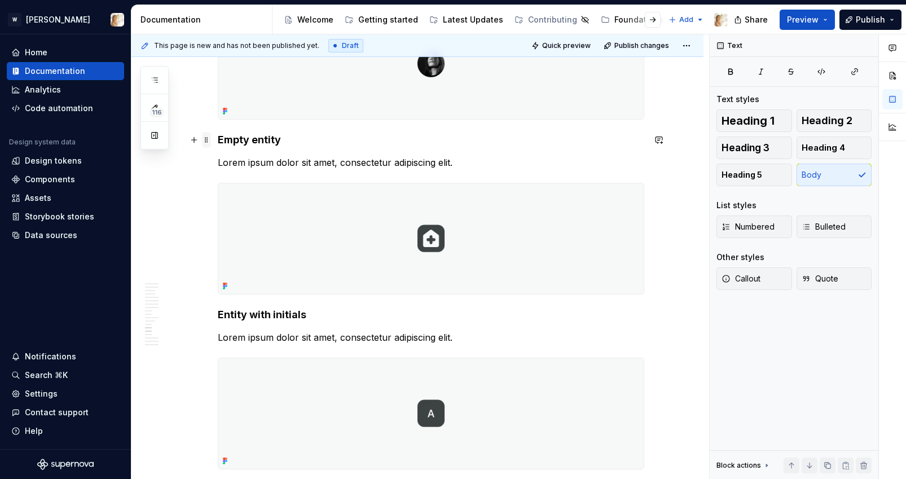
click at [211, 139] on span at bounding box center [206, 140] width 9 height 16
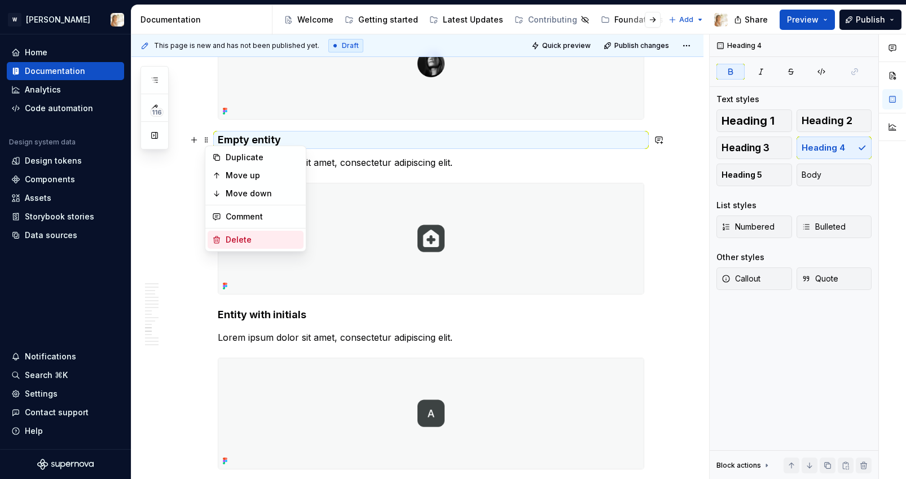
click at [230, 239] on div "Delete" at bounding box center [262, 239] width 73 height 11
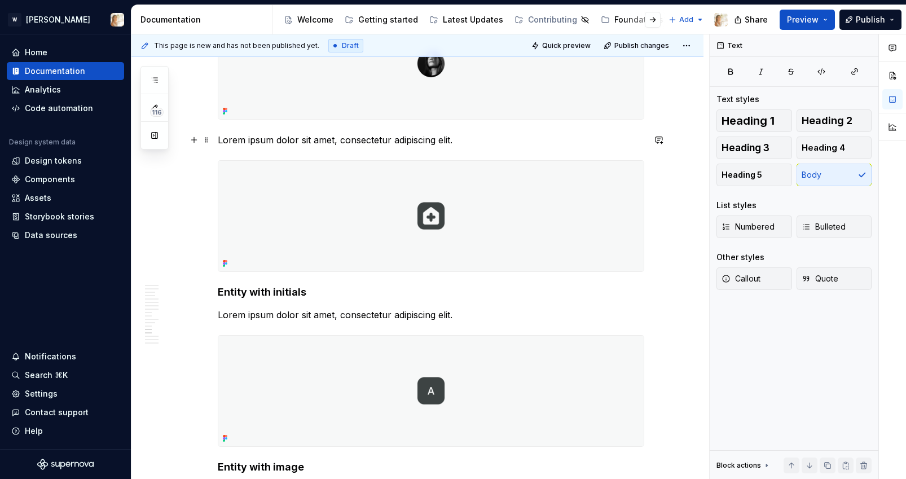
click at [211, 137] on span at bounding box center [206, 140] width 9 height 16
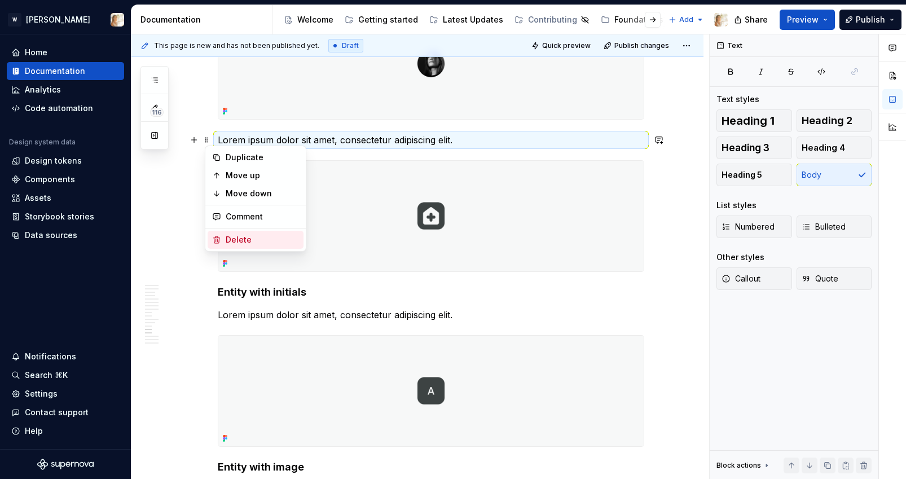
click at [231, 236] on div "Delete" at bounding box center [262, 239] width 73 height 11
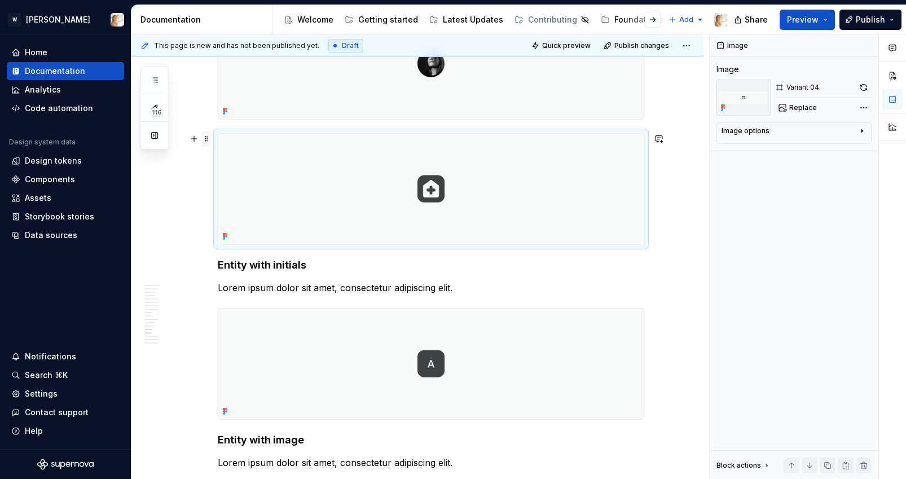
click at [210, 135] on span at bounding box center [206, 139] width 9 height 16
click at [240, 240] on div "Delete" at bounding box center [262, 238] width 73 height 11
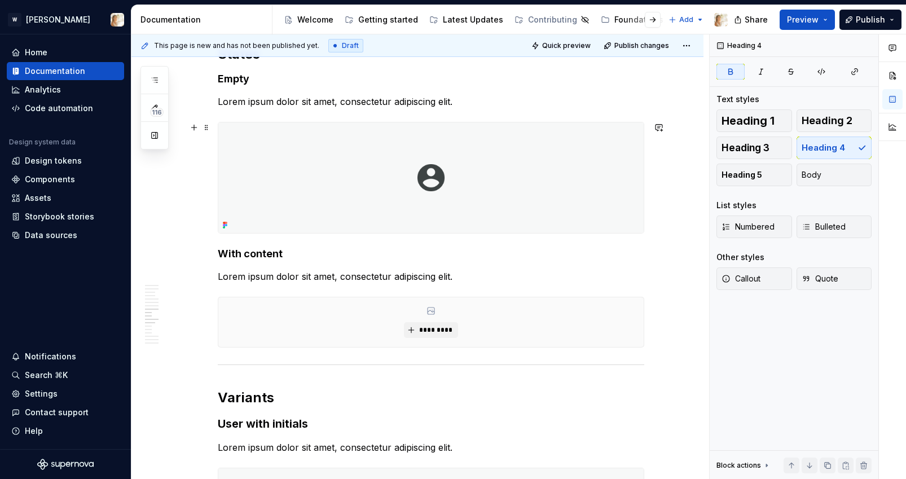
scroll to position [1607, 0]
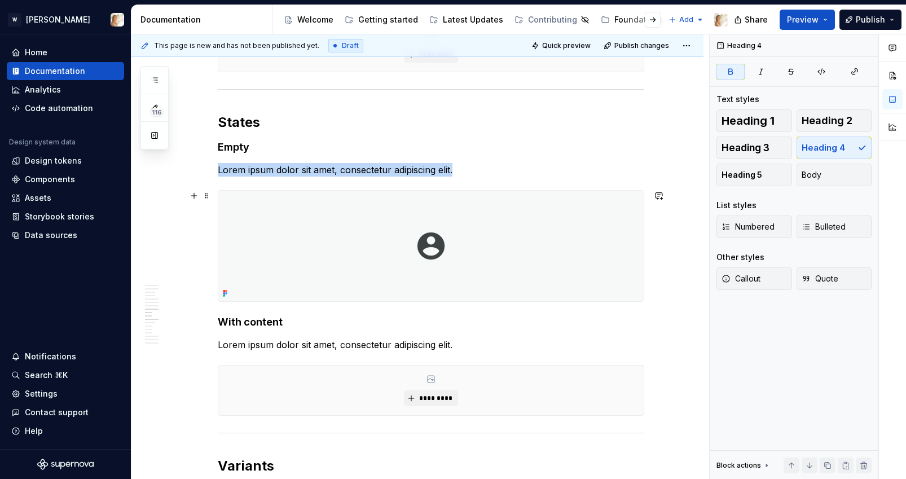
click at [381, 252] on img at bounding box center [430, 246] width 425 height 111
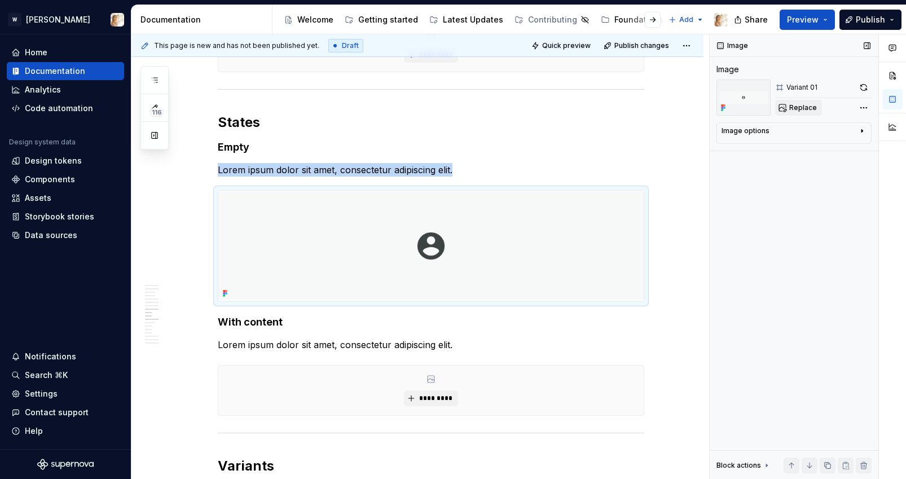
click at [802, 104] on span "Replace" at bounding box center [803, 107] width 28 height 9
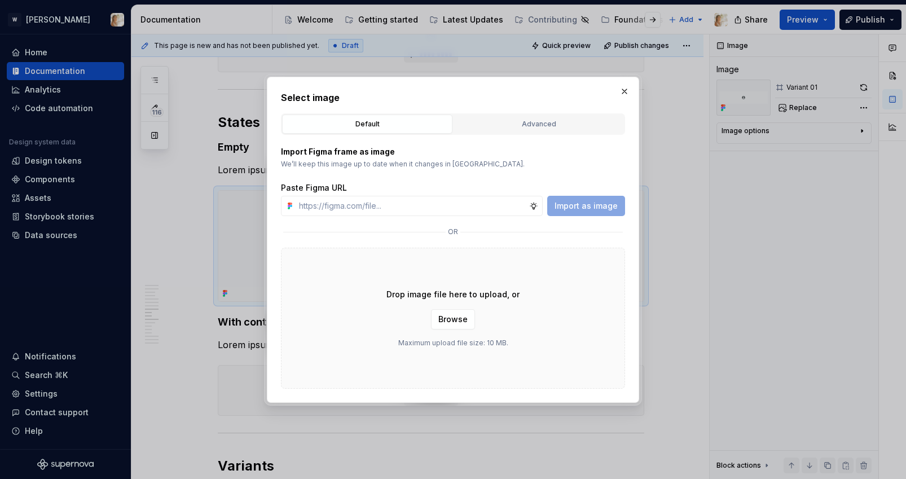
type textarea "*"
type input "[URL][DOMAIN_NAME]"
click at [567, 204] on span "Import as image" at bounding box center [585, 205] width 63 height 11
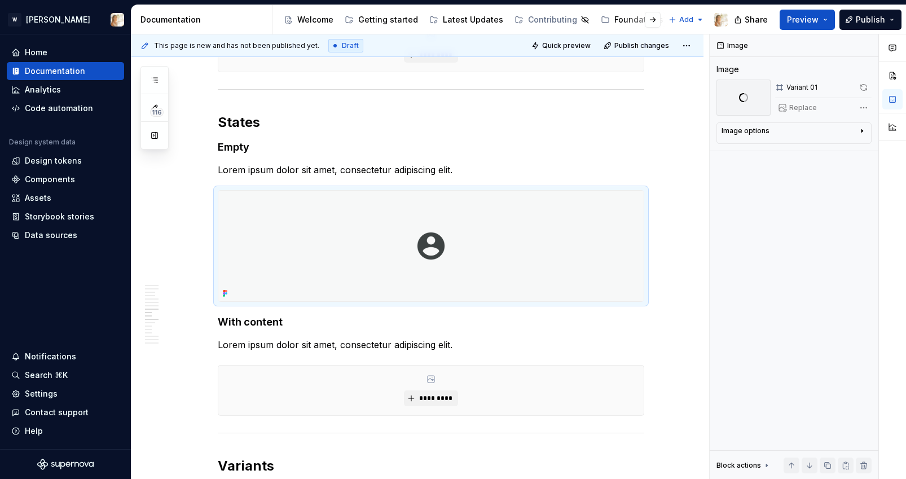
type textarea "*"
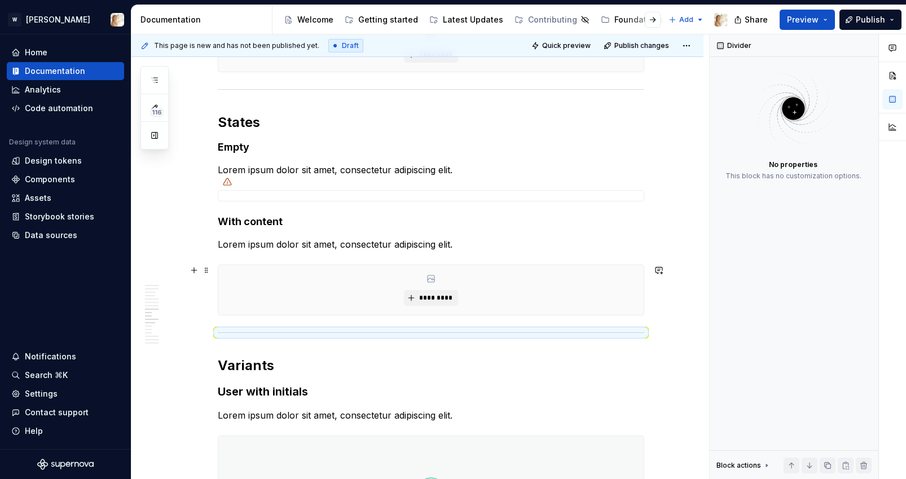
click at [412, 288] on div "*********" at bounding box center [430, 290] width 425 height 50
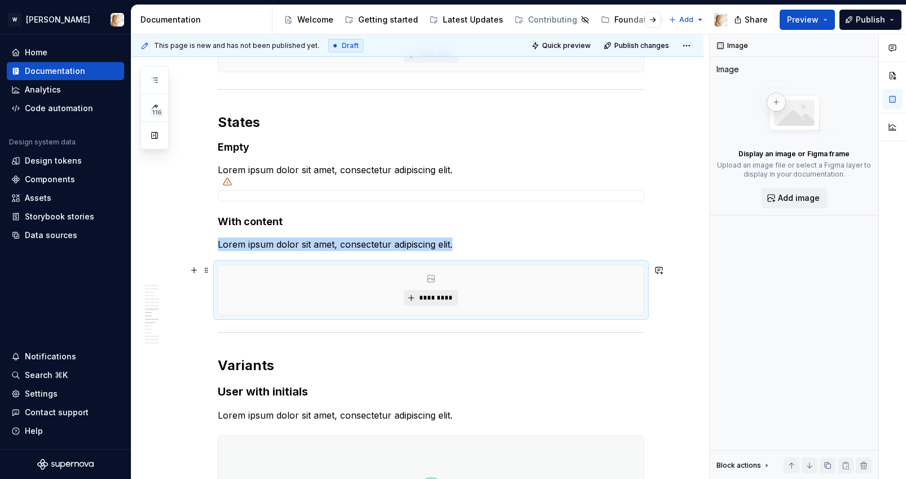
click at [428, 299] on span "*********" at bounding box center [435, 297] width 34 height 9
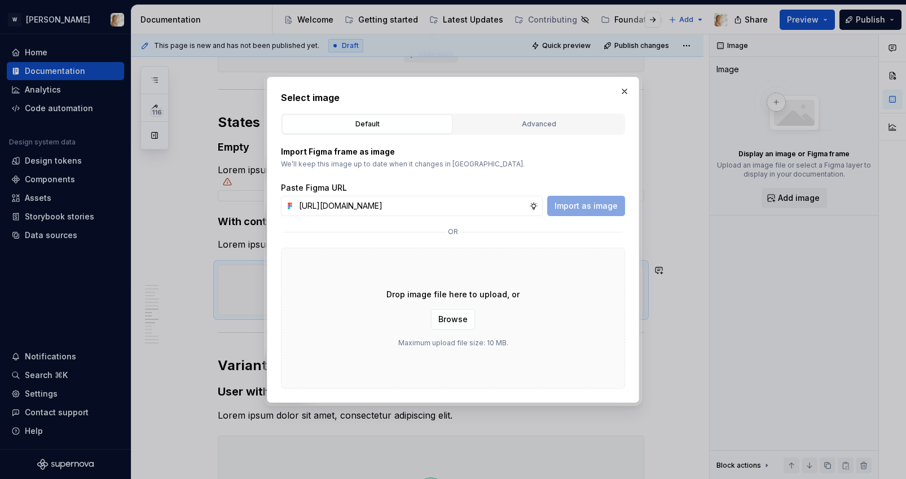
scroll to position [0, 236]
type input "[URL][DOMAIN_NAME]"
click at [579, 212] on button "Import as image" at bounding box center [586, 206] width 78 height 20
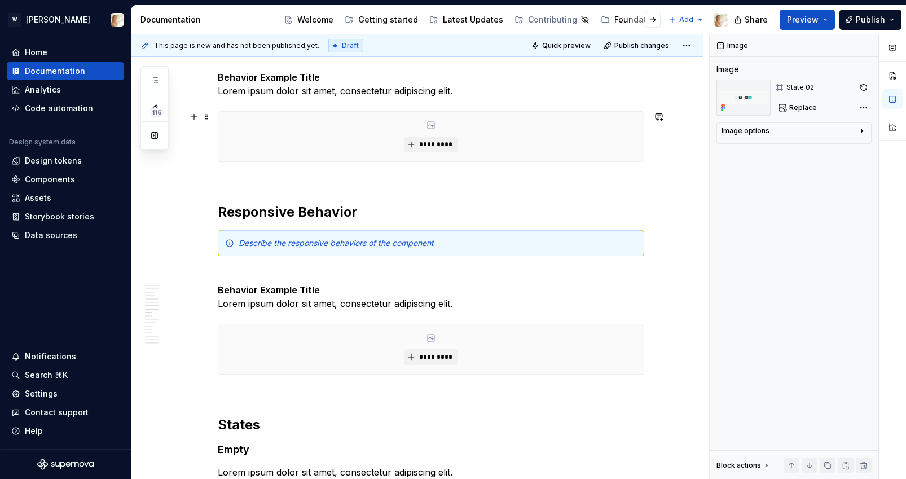
scroll to position [1311, 0]
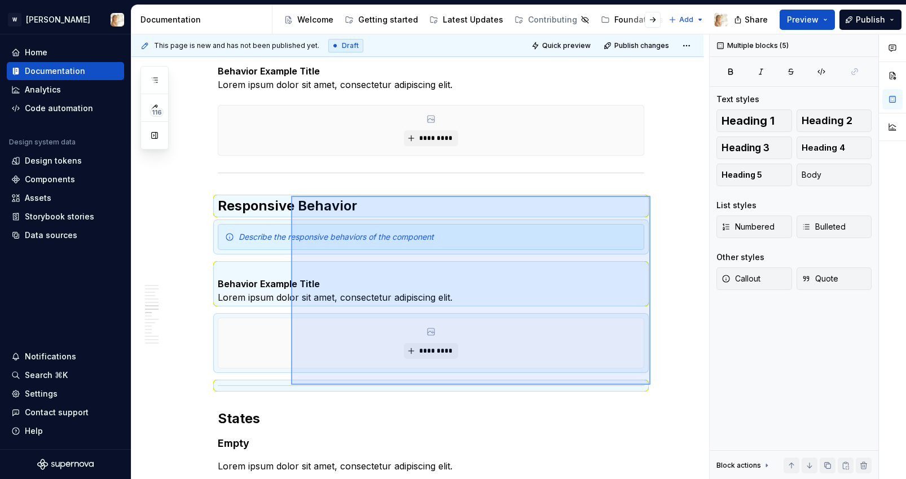
drag, startPoint x: 650, startPoint y: 385, endPoint x: 291, endPoint y: 196, distance: 405.9
click at [291, 196] on div "**********" at bounding box center [420, 256] width 578 height 445
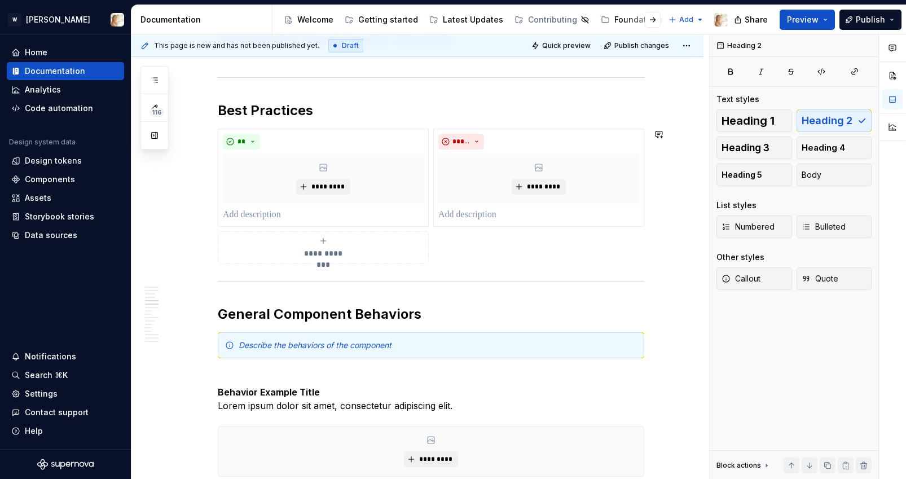
scroll to position [1042, 0]
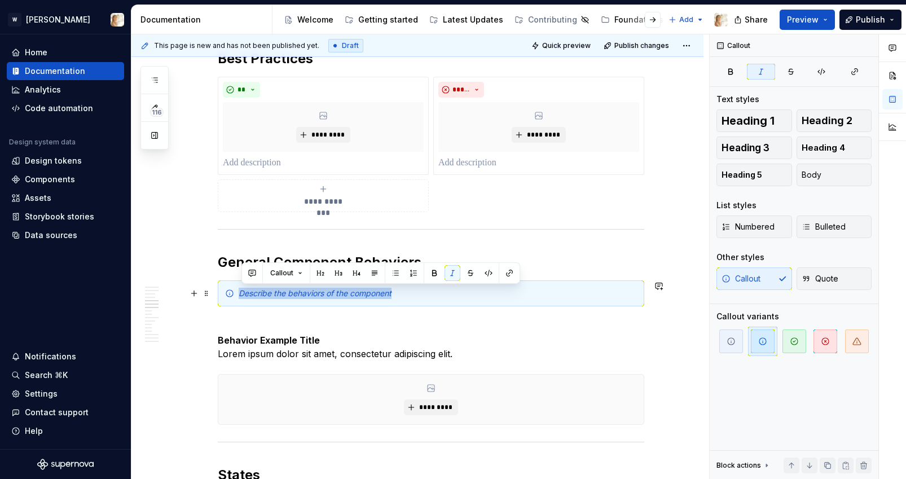
drag, startPoint x: 401, startPoint y: 289, endPoint x: 242, endPoint y: 295, distance: 159.1
click at [242, 295] on div "Describe the behaviors of the component" at bounding box center [438, 293] width 398 height 11
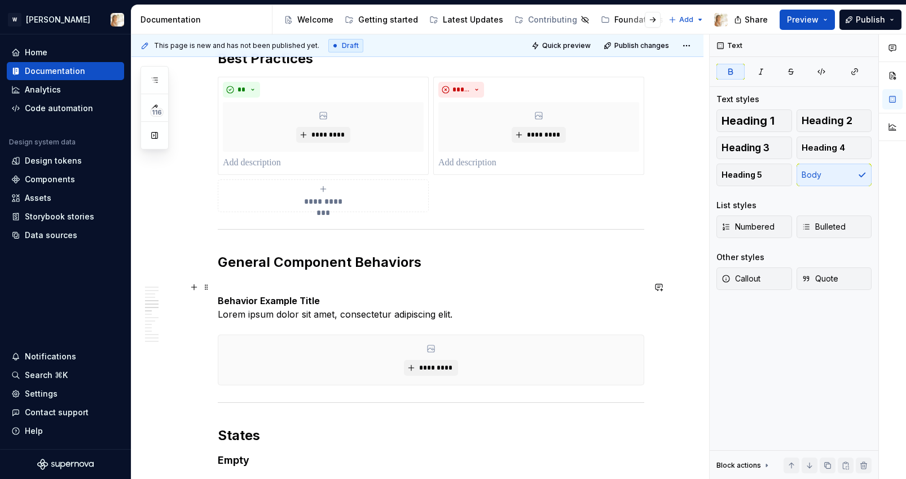
click at [324, 301] on p "Behavior Example Title Lorem ipsum dolor sit amet, consectetur adipiscing elit." at bounding box center [431, 300] width 426 height 41
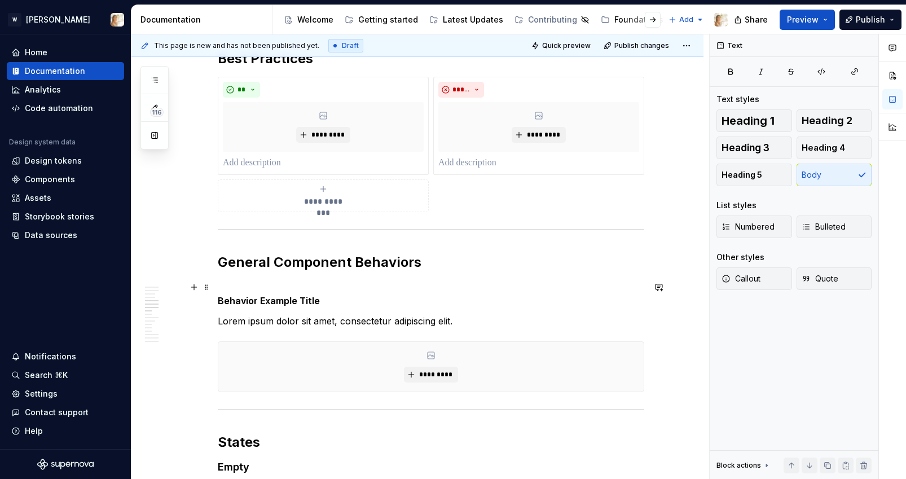
click at [296, 281] on p "Behavior Example Title" at bounding box center [431, 293] width 426 height 27
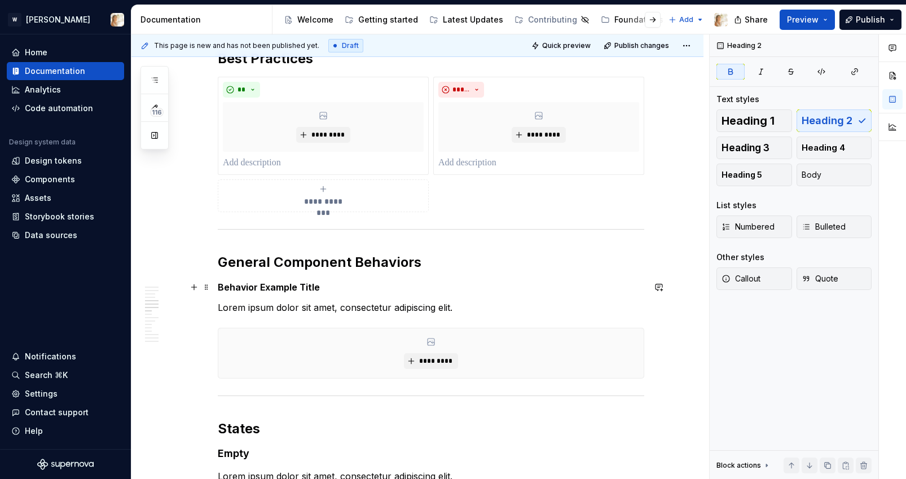
click at [260, 284] on strong "Behavior Example Title" at bounding box center [269, 286] width 102 height 11
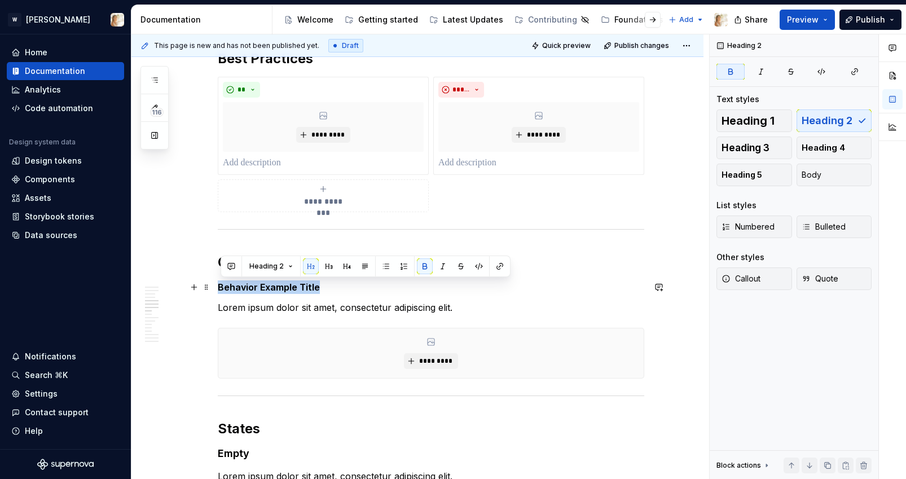
drag, startPoint x: 322, startPoint y: 287, endPoint x: 222, endPoint y: 285, distance: 100.4
click at [222, 285] on p "Behavior Example Title" at bounding box center [431, 287] width 426 height 14
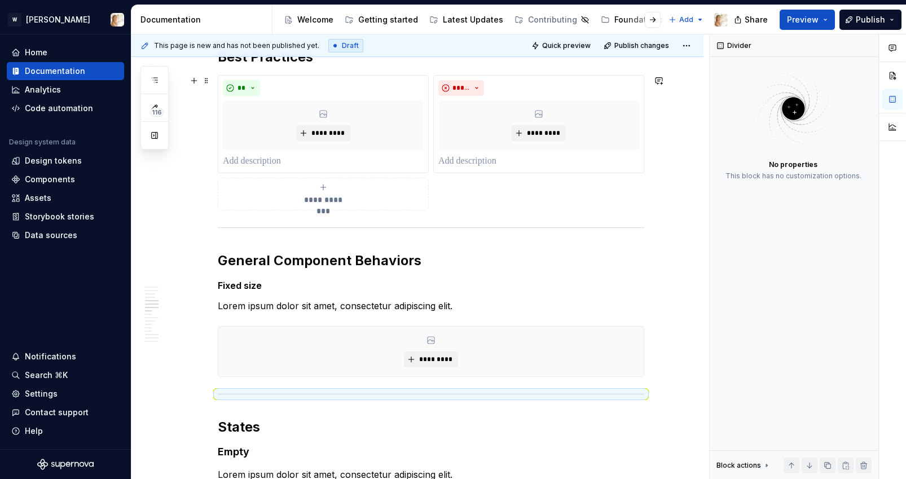
scroll to position [1096, 0]
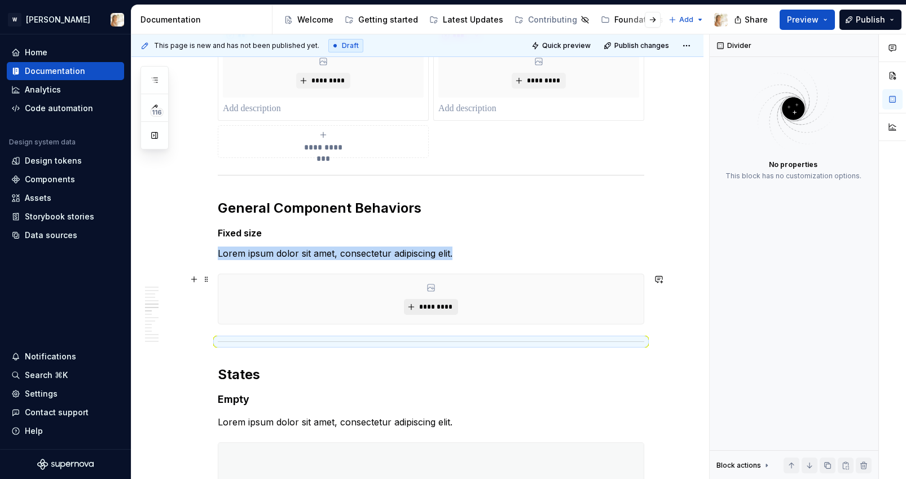
click at [422, 304] on span "*********" at bounding box center [435, 306] width 34 height 9
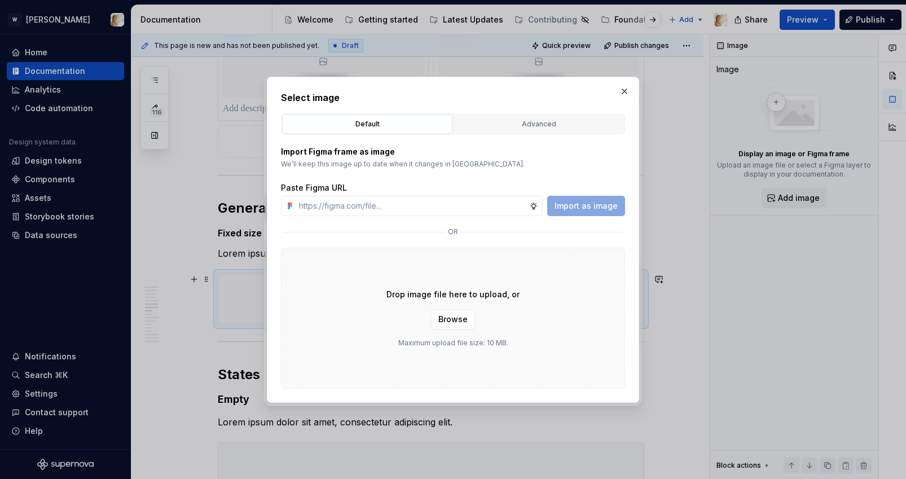
type textarea "*"
click at [475, 203] on input "text" at bounding box center [411, 206] width 235 height 20
type input "[URL][DOMAIN_NAME]"
click at [579, 213] on button "Import as image" at bounding box center [586, 206] width 78 height 20
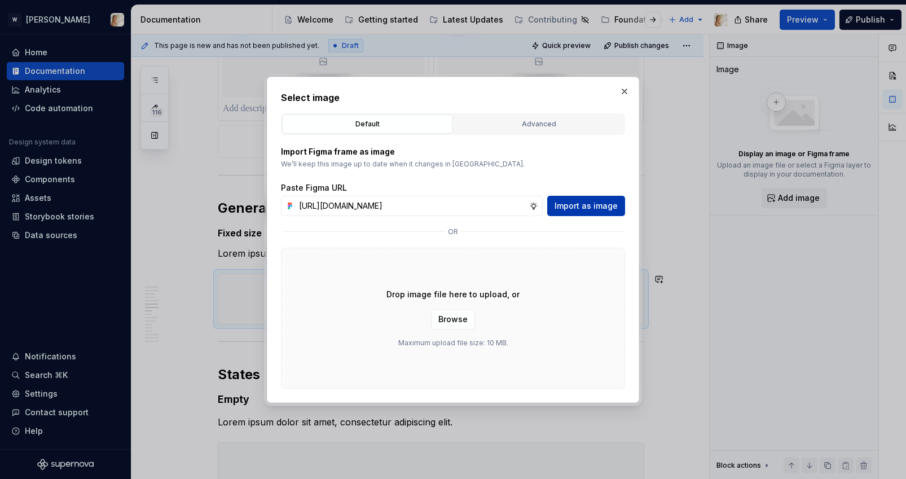
scroll to position [0, 0]
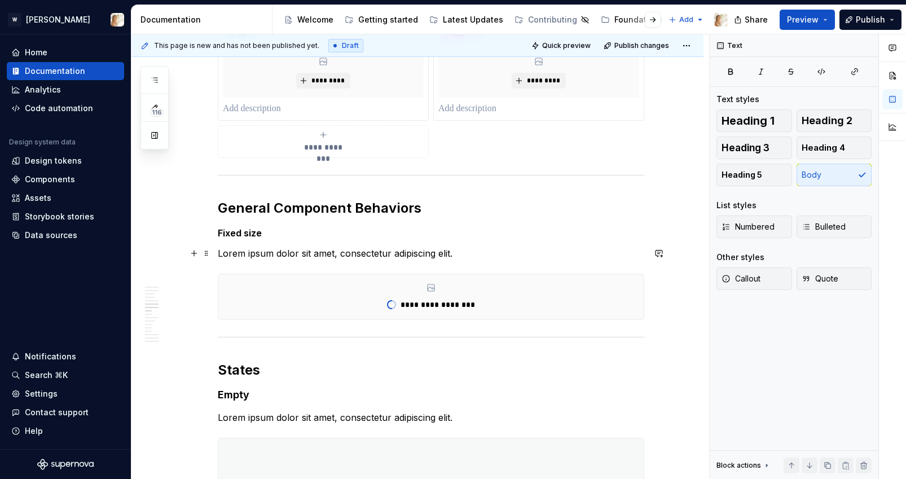
click at [287, 252] on p "Lorem ipsum dolor sit amet, consectetur adipiscing elit." at bounding box center [431, 253] width 426 height 14
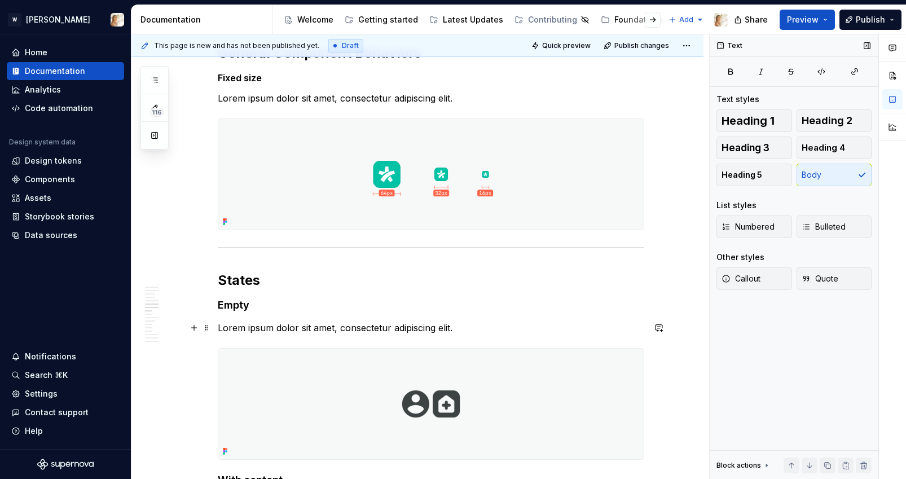
scroll to position [1260, 0]
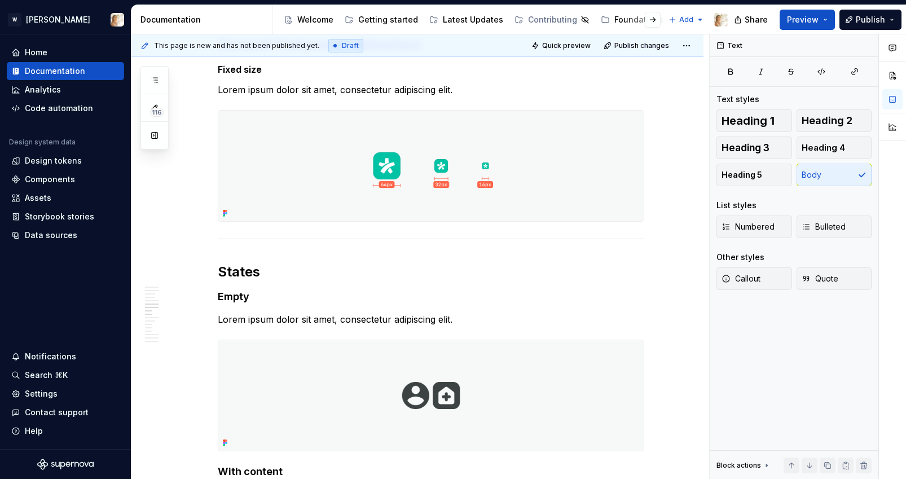
click at [290, 86] on p "Lorem ipsum dolor sit amet, consectetur adipiscing elit." at bounding box center [431, 90] width 426 height 14
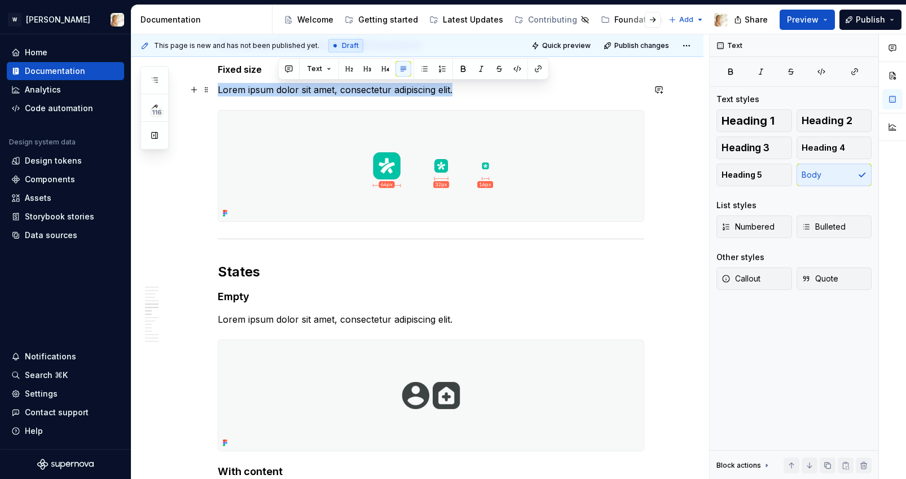
click at [290, 86] on p "Lorem ipsum dolor sit amet, consectetur adipiscing elit." at bounding box center [431, 90] width 426 height 14
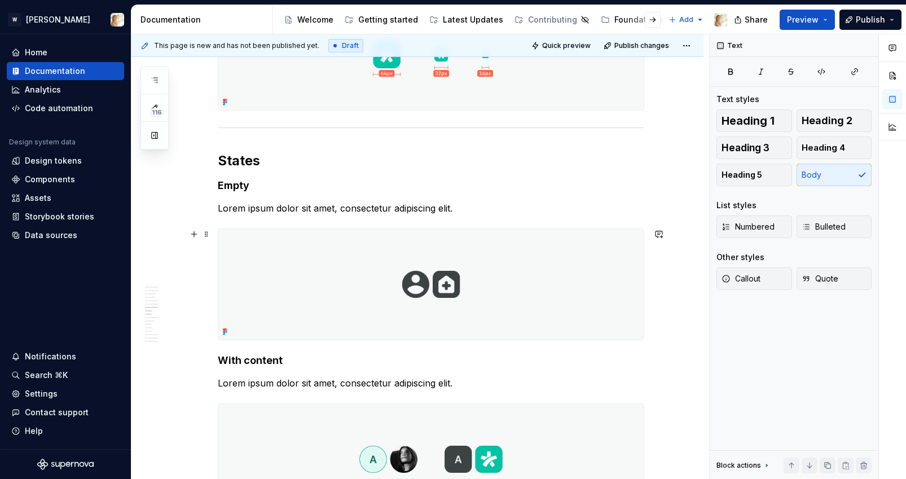
scroll to position [1393, 0]
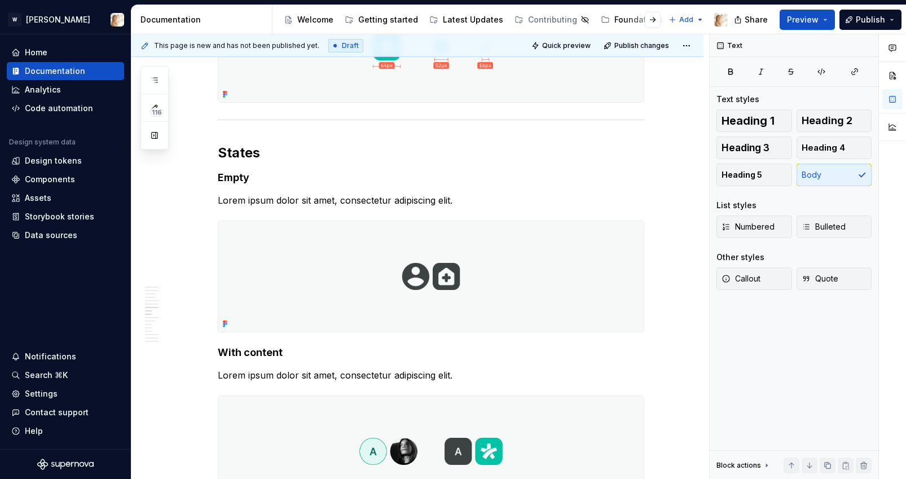
click at [351, 197] on p "Lorem ipsum dolor sit amet, consectetur adipiscing elit." at bounding box center [431, 200] width 426 height 14
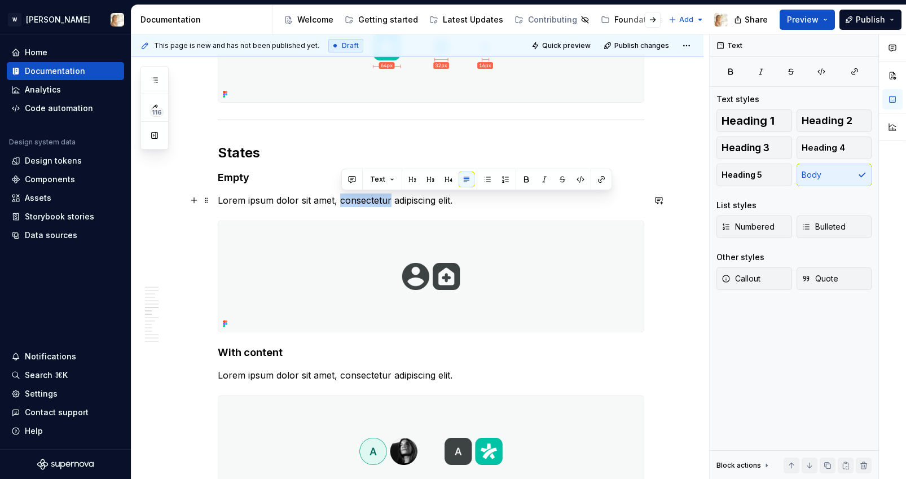
click at [351, 197] on p "Lorem ipsum dolor sit amet, consectetur adipiscing elit." at bounding box center [431, 200] width 426 height 14
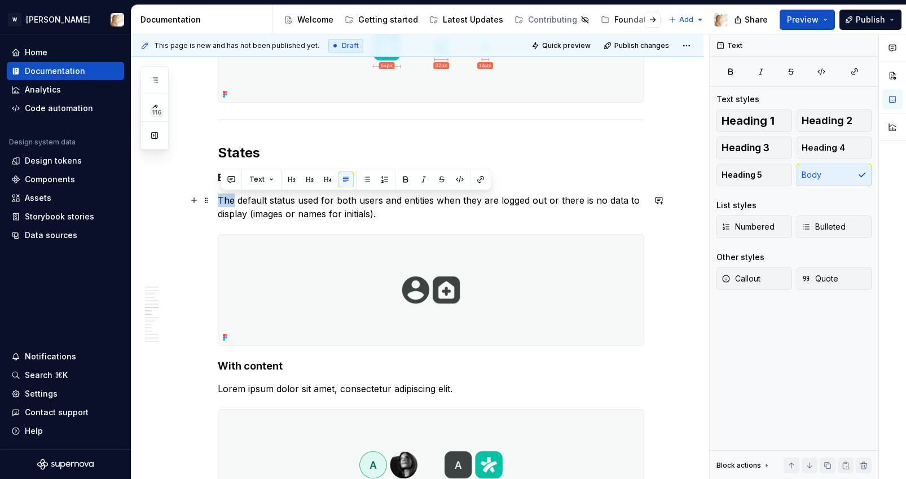
drag, startPoint x: 236, startPoint y: 200, endPoint x: 222, endPoint y: 200, distance: 14.1
click at [222, 200] on p "The default status used for both users and entities when they are logged out or…" at bounding box center [431, 206] width 426 height 27
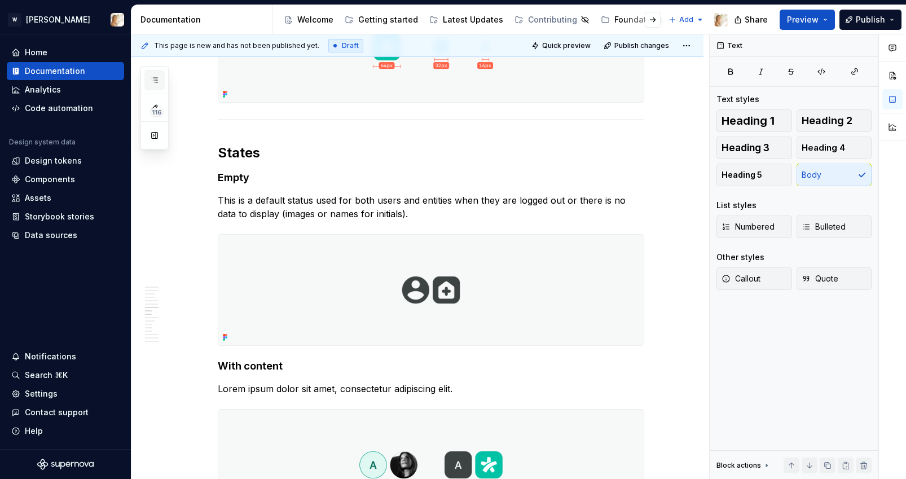
click at [154, 78] on icon "button" at bounding box center [154, 80] width 9 height 9
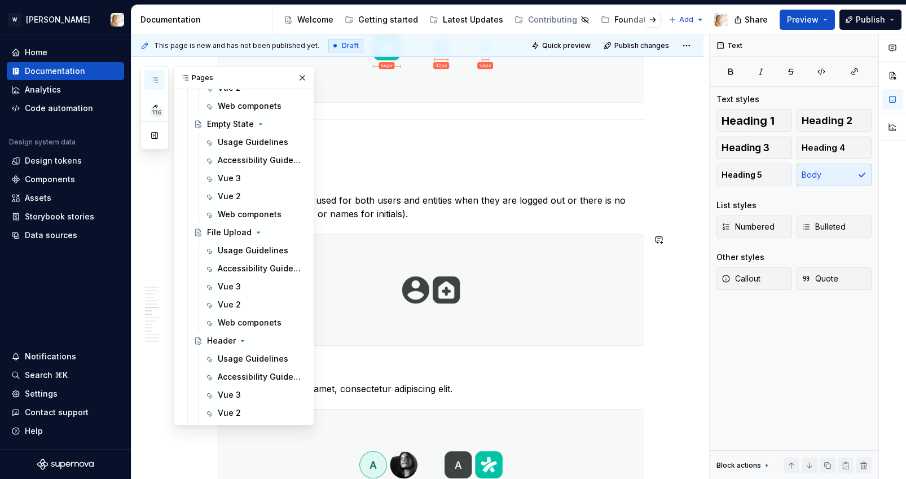
scroll to position [1581, 0]
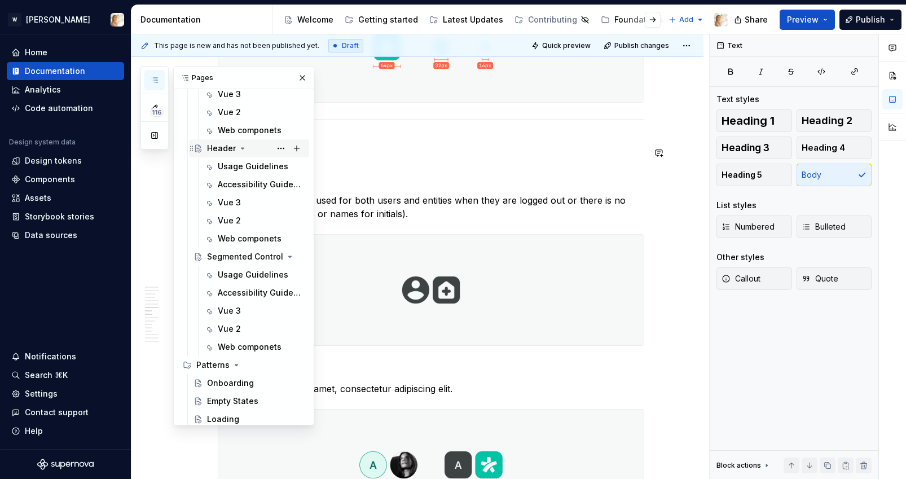
click at [235, 144] on div "Header" at bounding box center [256, 148] width 98 height 16
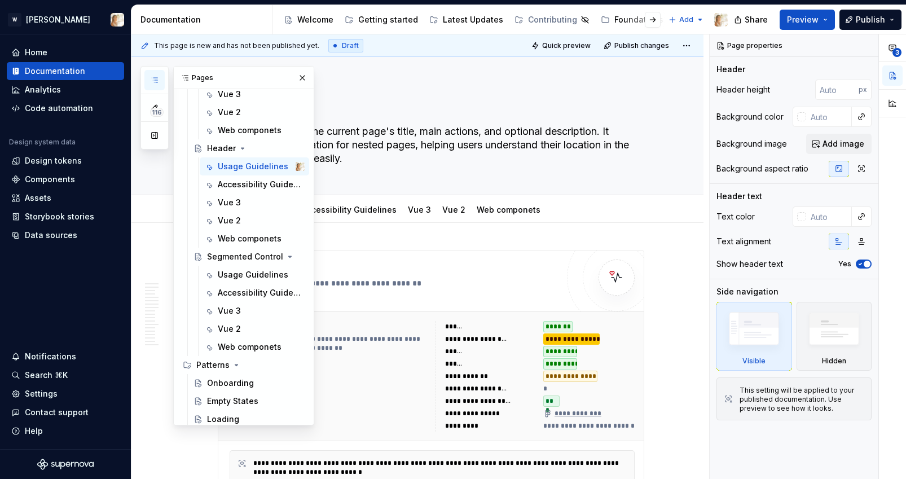
click at [151, 77] on icon "button" at bounding box center [154, 80] width 9 height 9
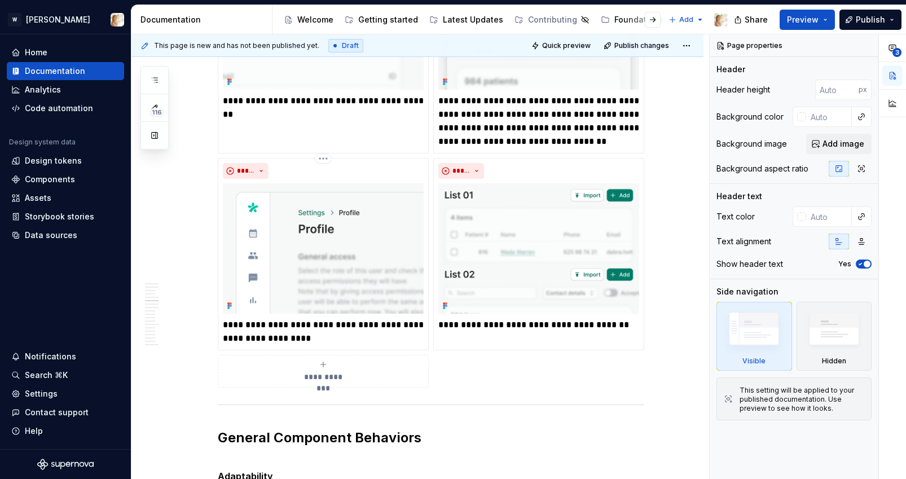
scroll to position [1346, 0]
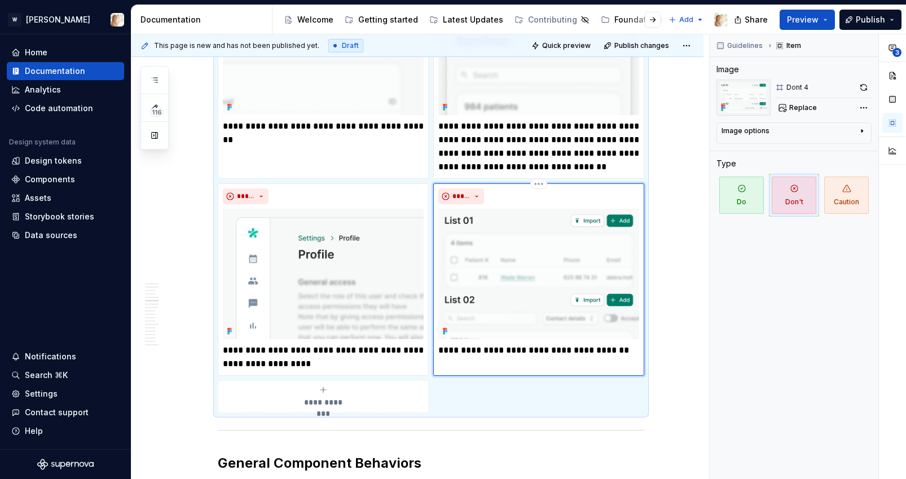
click at [529, 245] on img at bounding box center [538, 274] width 201 height 130
click at [862, 131] on icon "button" at bounding box center [861, 131] width 1 height 3
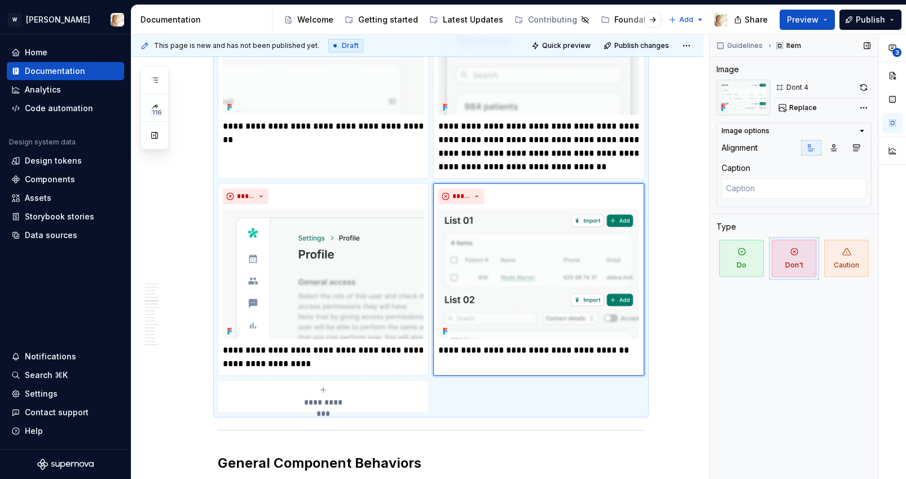
click at [792, 127] on div "Image options" at bounding box center [789, 130] width 136 height 9
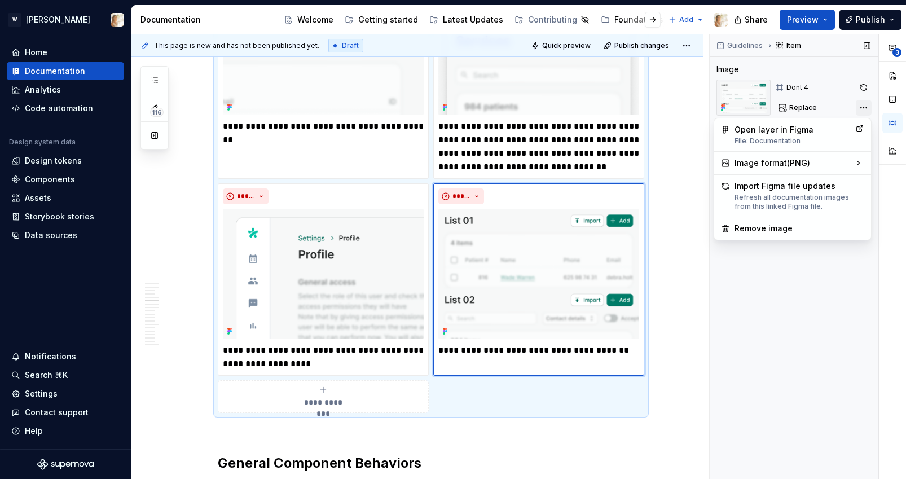
click at [860, 108] on div "**********" at bounding box center [808, 256] width 196 height 445
click at [761, 222] on div "Remove image" at bounding box center [792, 228] width 152 height 18
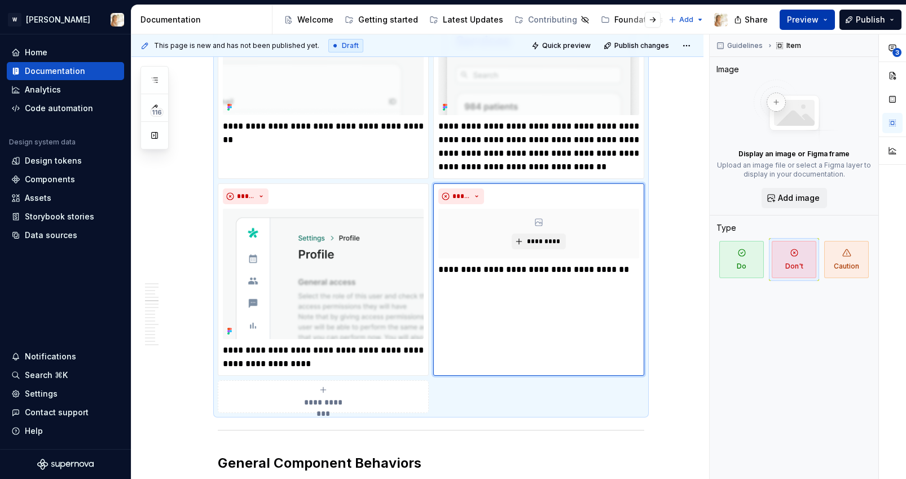
click at [796, 22] on span "Preview" at bounding box center [803, 19] width 32 height 11
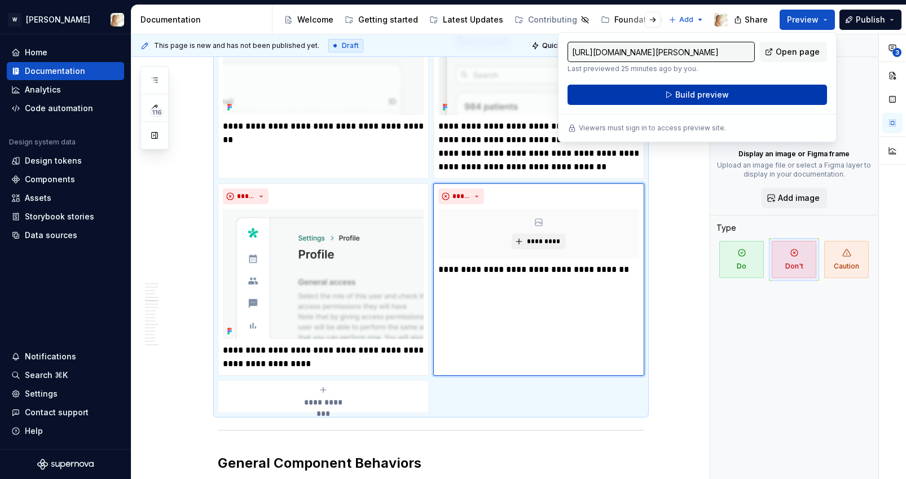
click at [702, 92] on span "Build preview" at bounding box center [702, 94] width 54 height 11
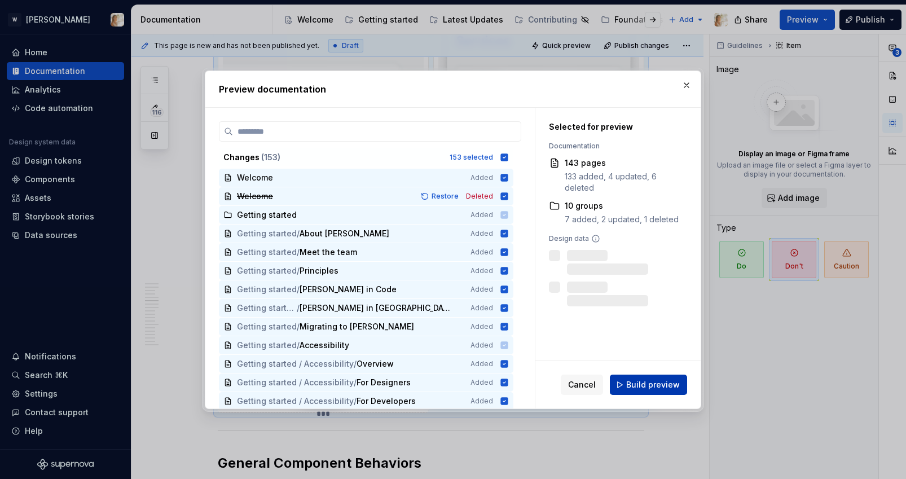
click at [628, 382] on button "Build preview" at bounding box center [648, 384] width 77 height 20
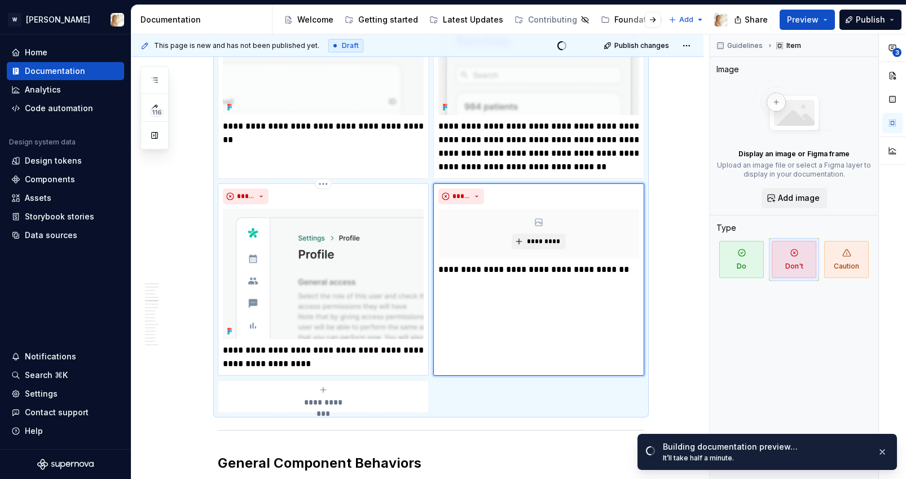
click at [363, 265] on img at bounding box center [323, 274] width 201 height 130
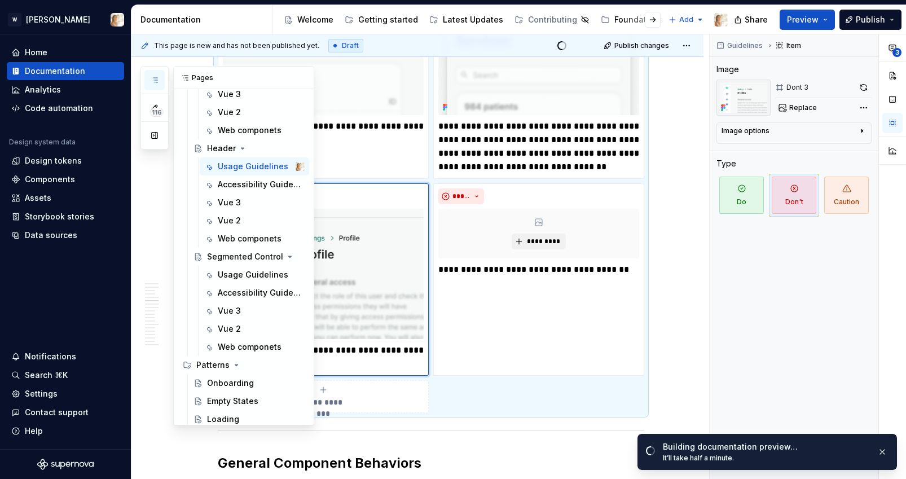
click at [158, 85] on button "button" at bounding box center [154, 80] width 20 height 20
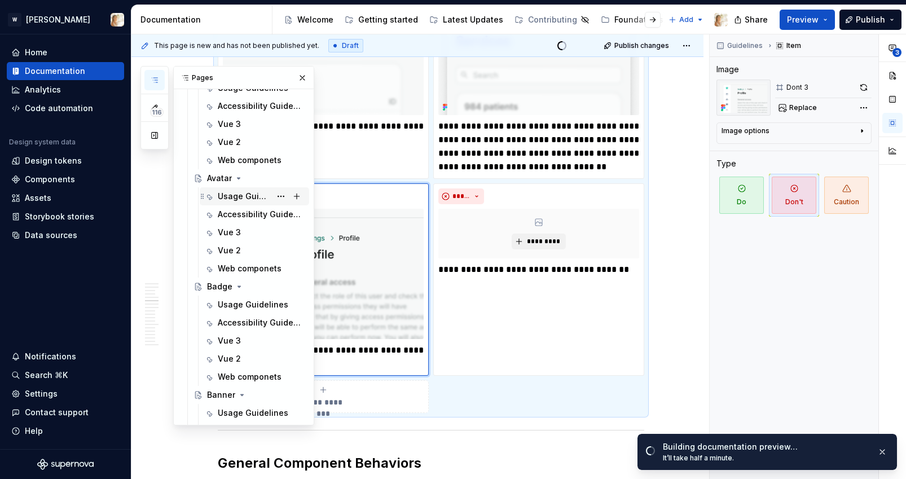
scroll to position [229, 0]
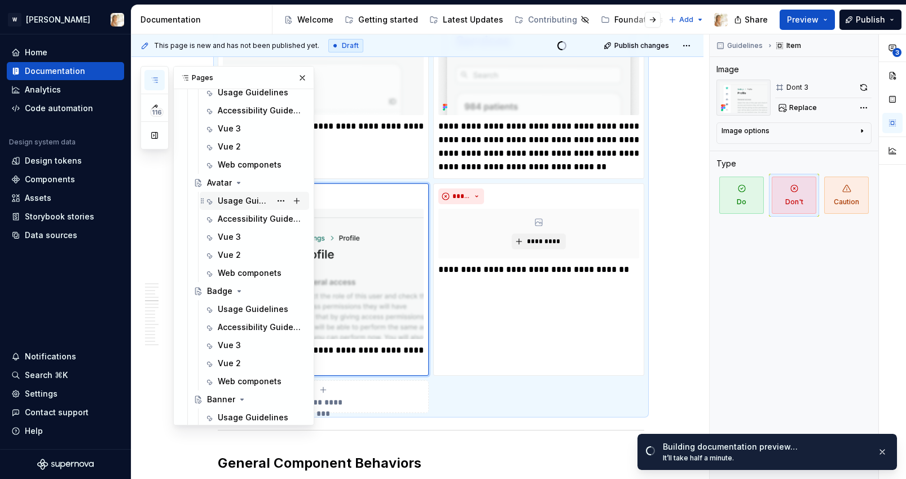
click at [244, 197] on div "Usage Guidelines" at bounding box center [244, 200] width 53 height 11
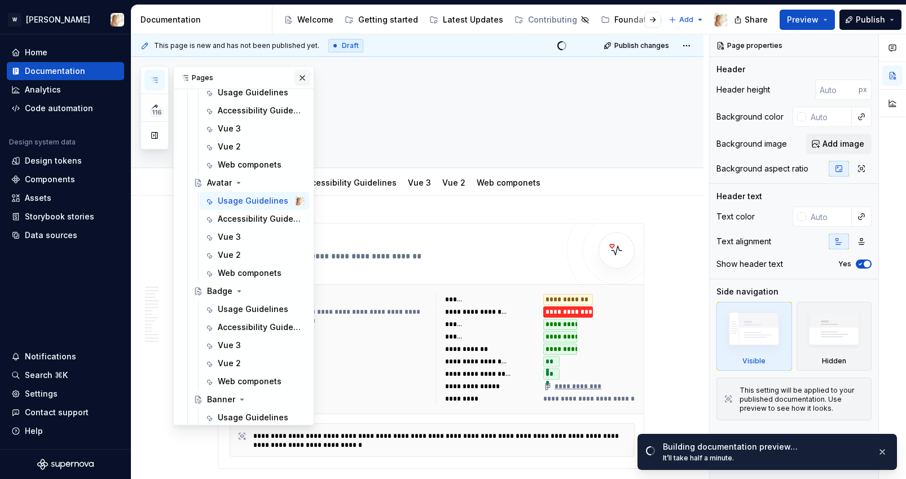
click at [295, 77] on button "button" at bounding box center [302, 78] width 16 height 16
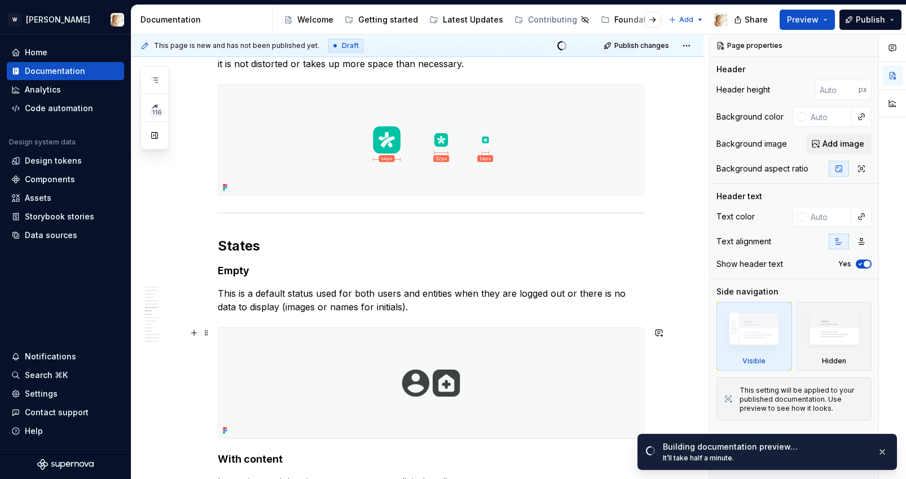
scroll to position [1302, 0]
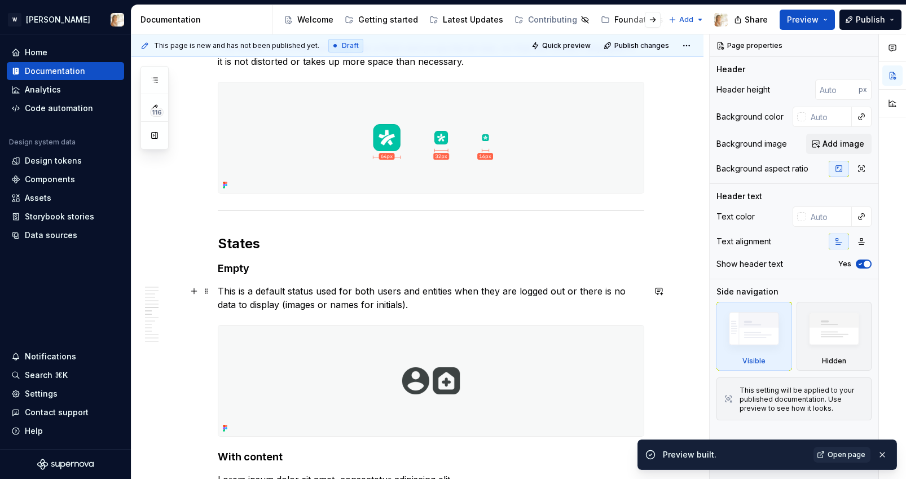
click at [375, 292] on p "This is a default status used for both users and entities when they are logged …" at bounding box center [431, 297] width 426 height 27
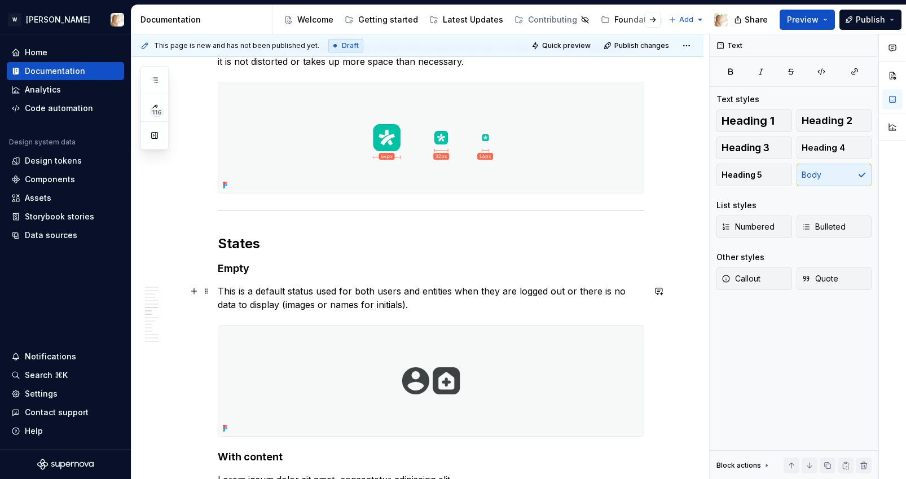
type textarea "*"
click at [455, 293] on p "This is a default status used for both, users and entities when they are logged…" at bounding box center [431, 297] width 426 height 27
click at [422, 307] on p "This is a default status used for both, users and entities, when they are logge…" at bounding box center [431, 297] width 426 height 27
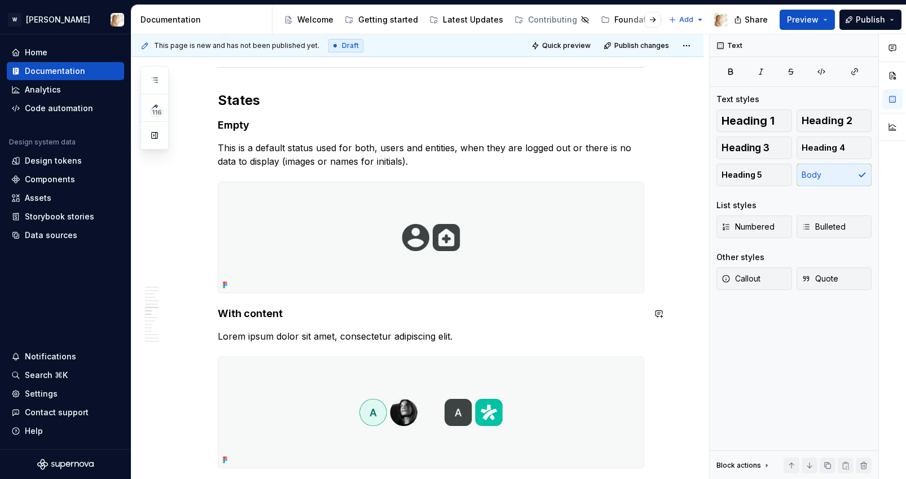
scroll to position [1472, 0]
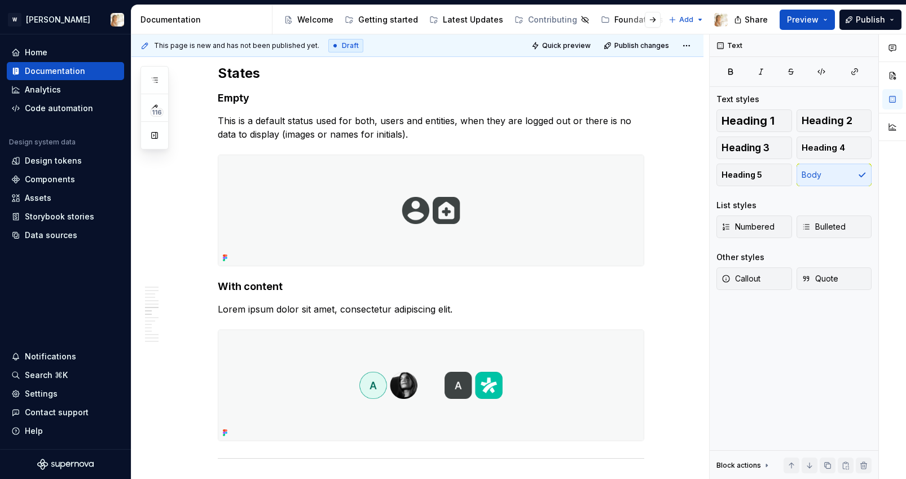
click at [351, 310] on p "Lorem ipsum dolor sit amet, consectetur adipiscing elit." at bounding box center [431, 309] width 426 height 14
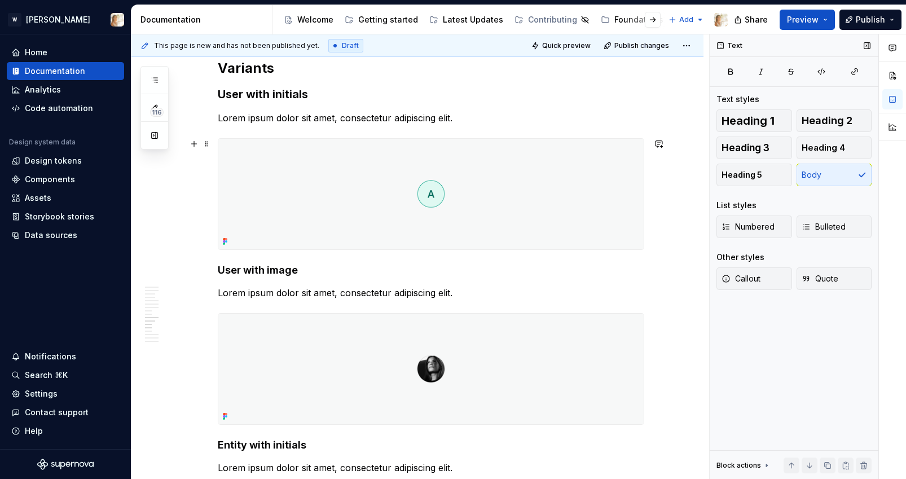
scroll to position [1896, 0]
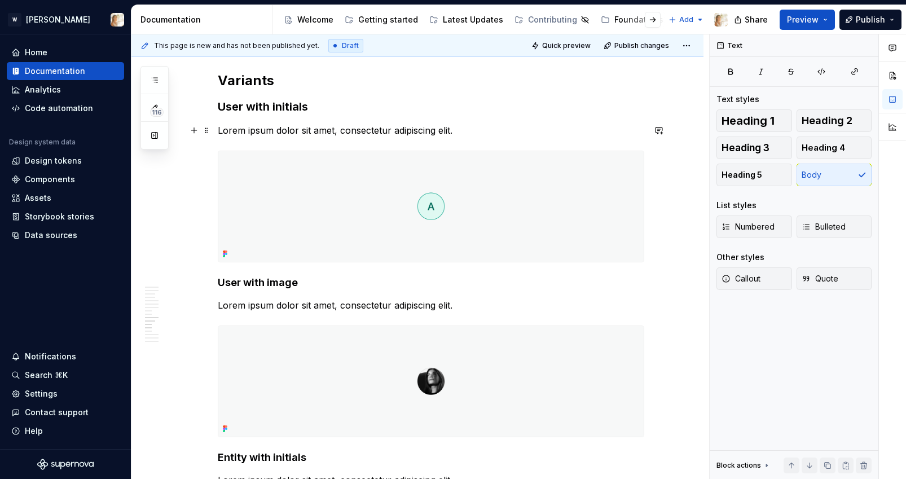
click at [231, 131] on p "Lorem ipsum dolor sit amet, consectetur adipiscing elit." at bounding box center [431, 131] width 426 height 14
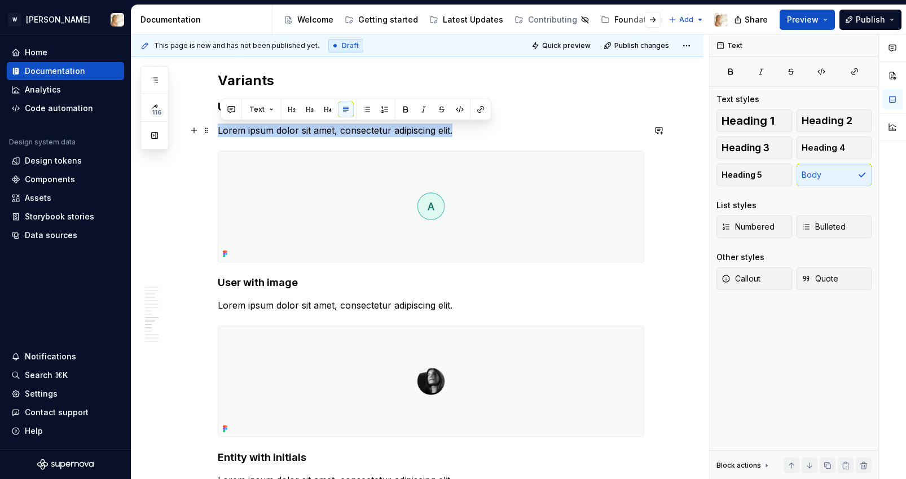
click at [231, 131] on p "Lorem ipsum dolor sit amet, consectetur adipiscing elit." at bounding box center [431, 131] width 426 height 14
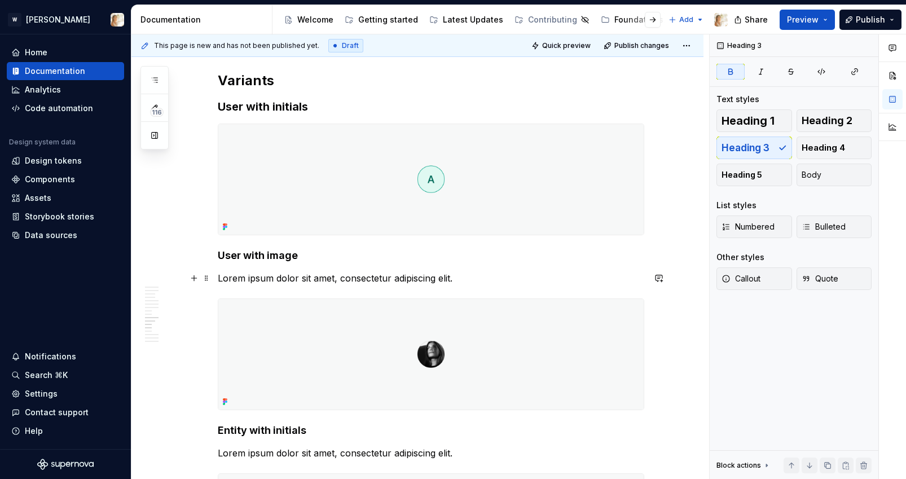
click at [245, 281] on p "Lorem ipsum dolor sit amet, consectetur adipiscing elit." at bounding box center [431, 278] width 426 height 14
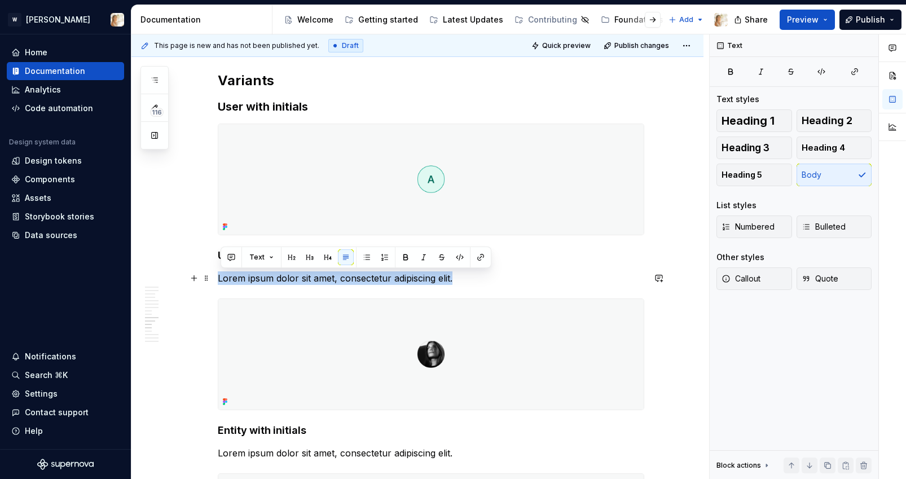
click at [245, 281] on p "Lorem ipsum dolor sit amet, consectetur adipiscing elit." at bounding box center [431, 278] width 426 height 14
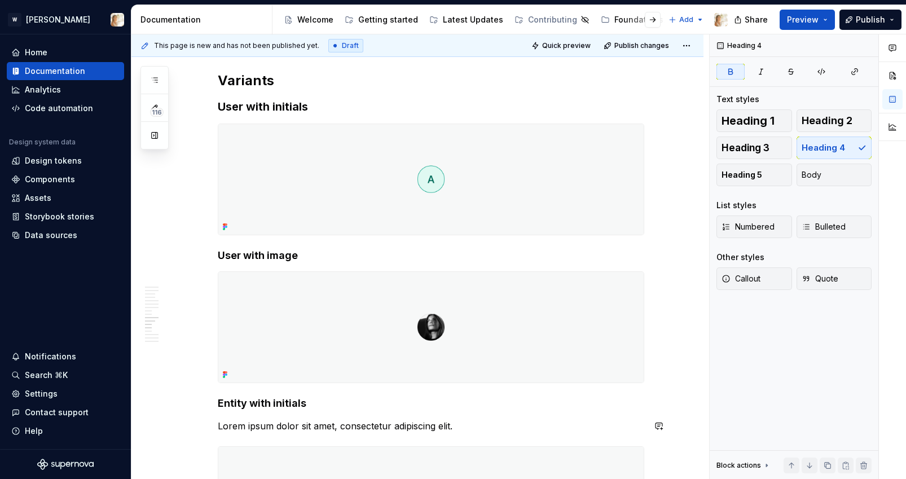
click at [254, 430] on p "Lorem ipsum dolor sit amet, consectetur adipiscing elit." at bounding box center [431, 426] width 426 height 14
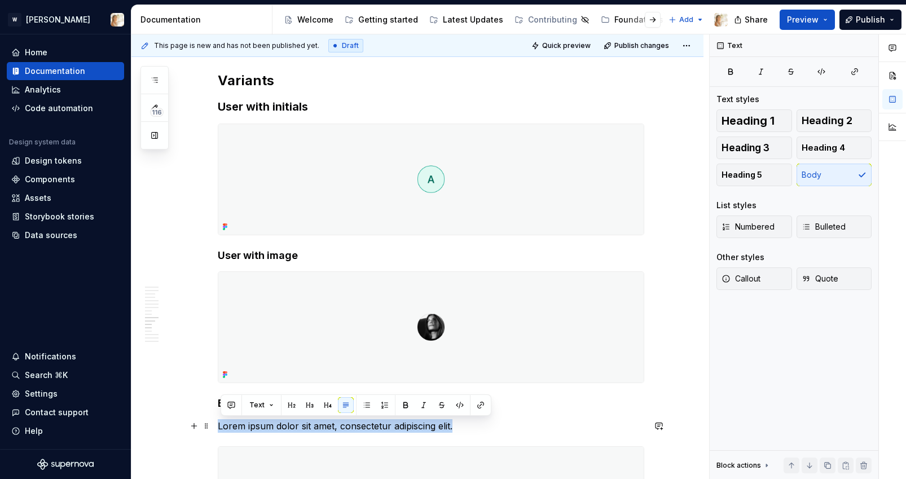
click at [254, 430] on p "Lorem ipsum dolor sit amet, consectetur adipiscing elit." at bounding box center [431, 426] width 426 height 14
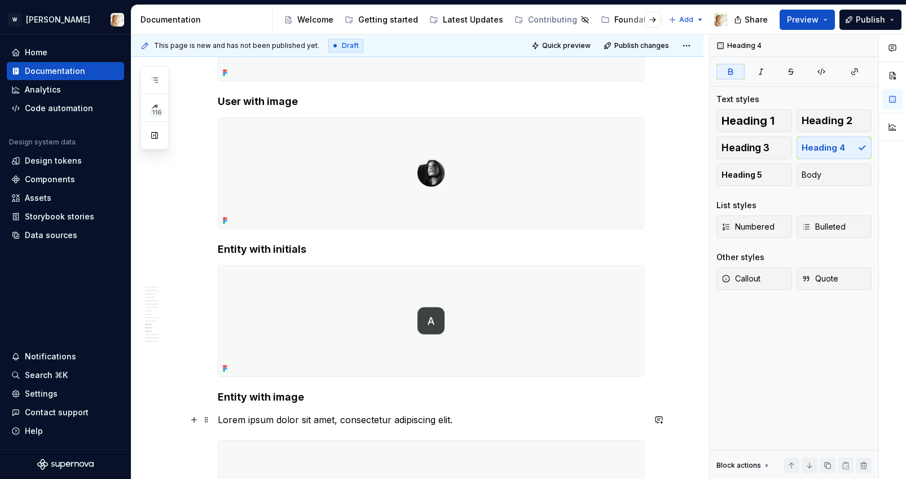
scroll to position [2176, 0]
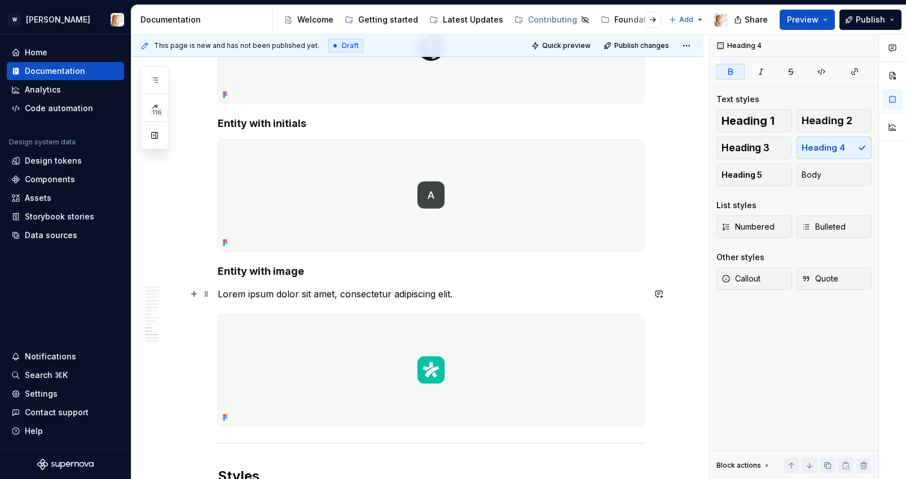
click at [305, 294] on p "Lorem ipsum dolor sit amet, consectetur adipiscing elit." at bounding box center [431, 294] width 426 height 14
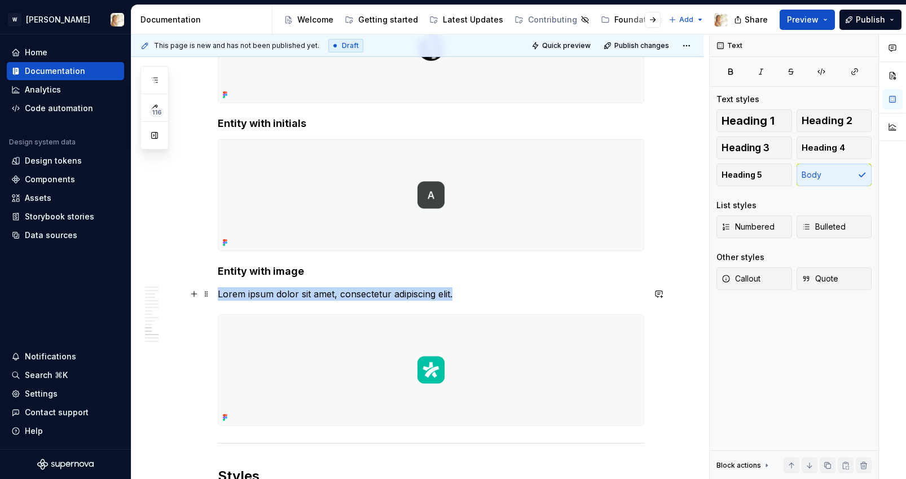
click at [305, 294] on p "Lorem ipsum dolor sit amet, consectetur adipiscing elit." at bounding box center [431, 294] width 426 height 14
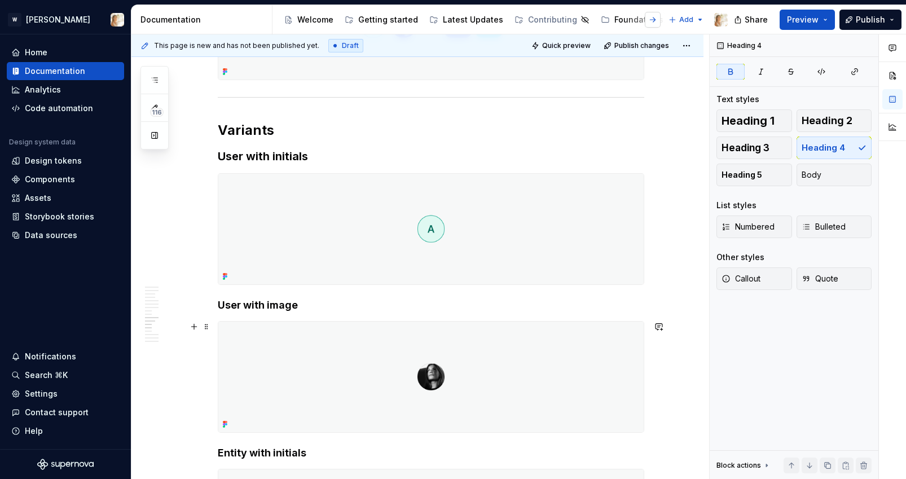
scroll to position [1838, 0]
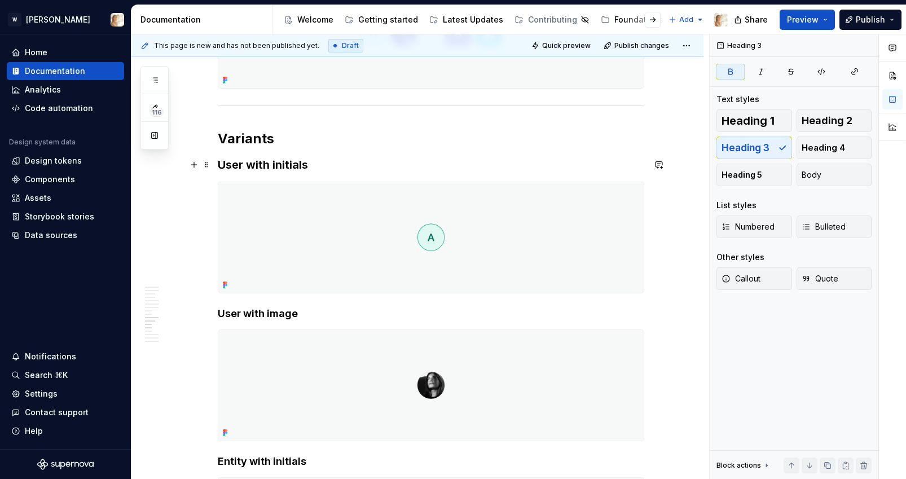
click at [321, 165] on h3 "User with initials" at bounding box center [431, 165] width 426 height 16
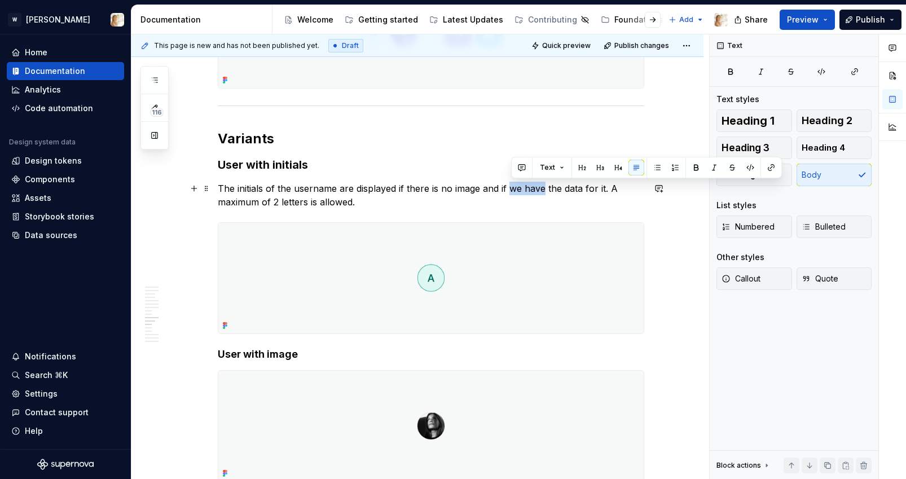
drag, startPoint x: 511, startPoint y: 190, endPoint x: 546, endPoint y: 187, distance: 35.0
click at [546, 187] on p "The initials of the username are displayed if there is no image and if we have …" at bounding box center [431, 195] width 426 height 27
click at [557, 190] on p "The initials of the username are displayed if there is no image and if there is…" at bounding box center [431, 195] width 426 height 27
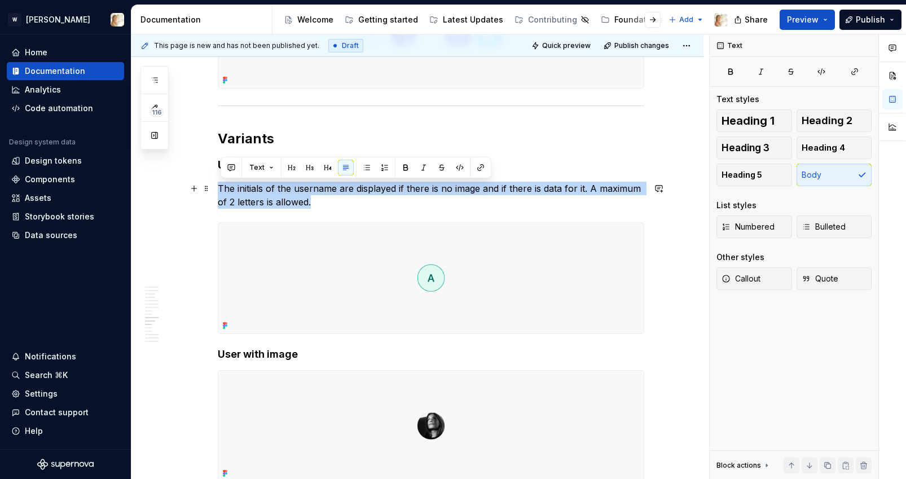
drag, startPoint x: 314, startPoint y: 202, endPoint x: 219, endPoint y: 183, distance: 96.6
click at [219, 183] on div "**********" at bounding box center [417, 177] width 572 height 3639
copy p "The initials of the username are displayed if there is no image and if there is…"
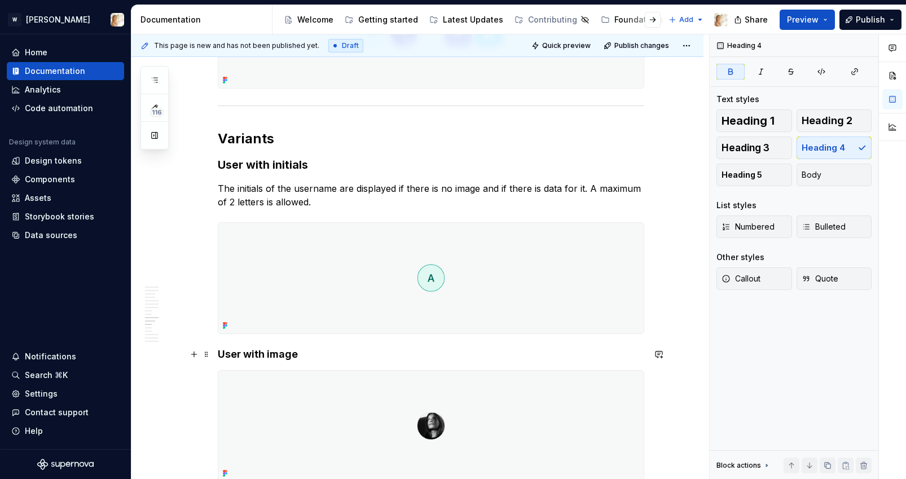
click at [318, 354] on h4 "User with image" at bounding box center [431, 354] width 426 height 14
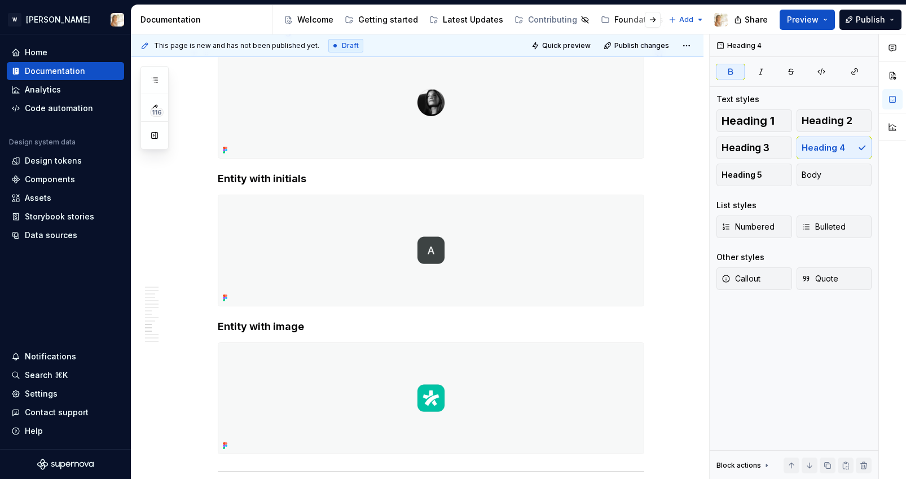
scroll to position [2163, 0]
click at [323, 171] on h4 "Entity with initials" at bounding box center [431, 177] width 426 height 14
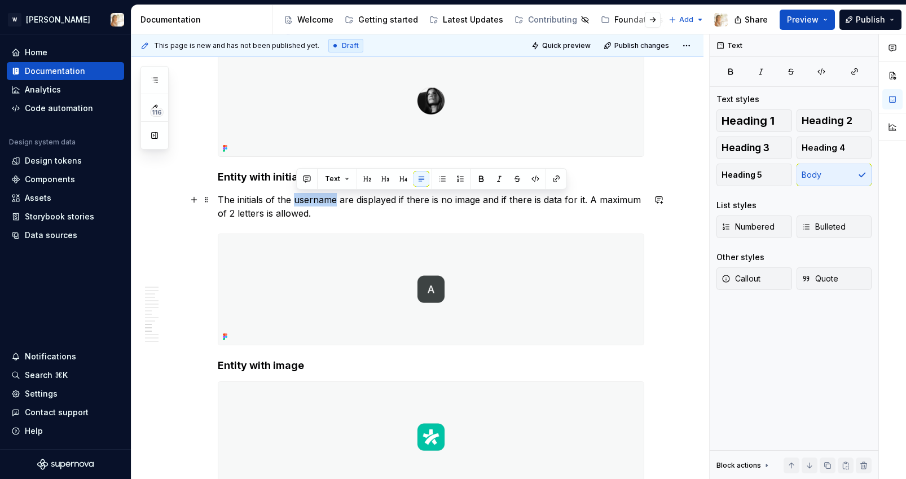
drag, startPoint x: 298, startPoint y: 202, endPoint x: 338, endPoint y: 201, distance: 40.1
click at [338, 201] on p "The initials of the username are displayed if there is no image and if there is…" at bounding box center [431, 206] width 426 height 27
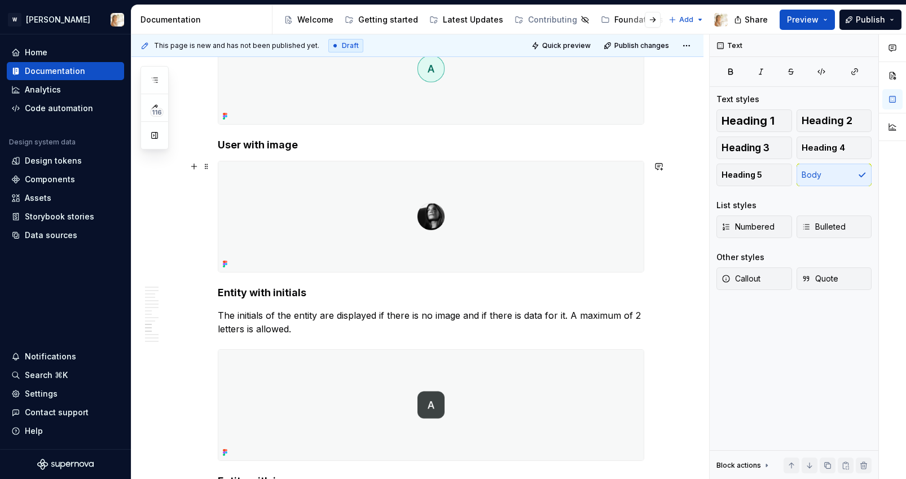
scroll to position [2030, 0]
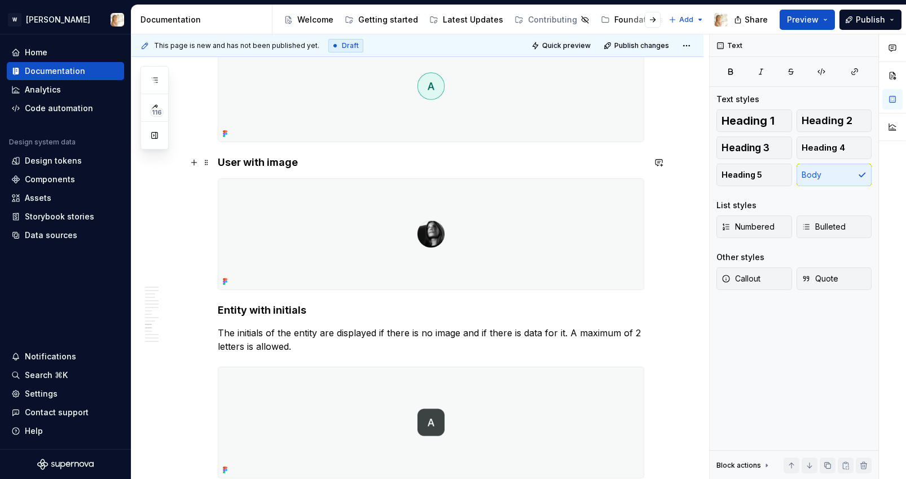
click at [302, 164] on h4 "User with image" at bounding box center [431, 163] width 426 height 14
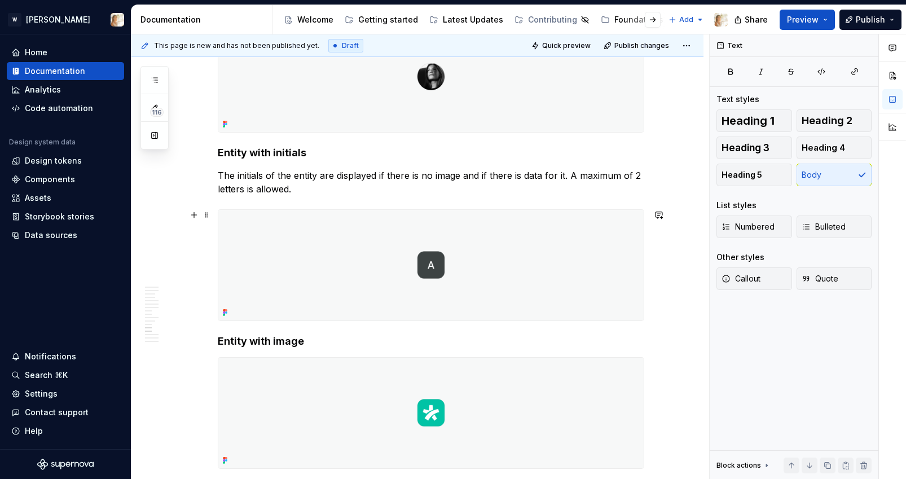
scroll to position [2236, 0]
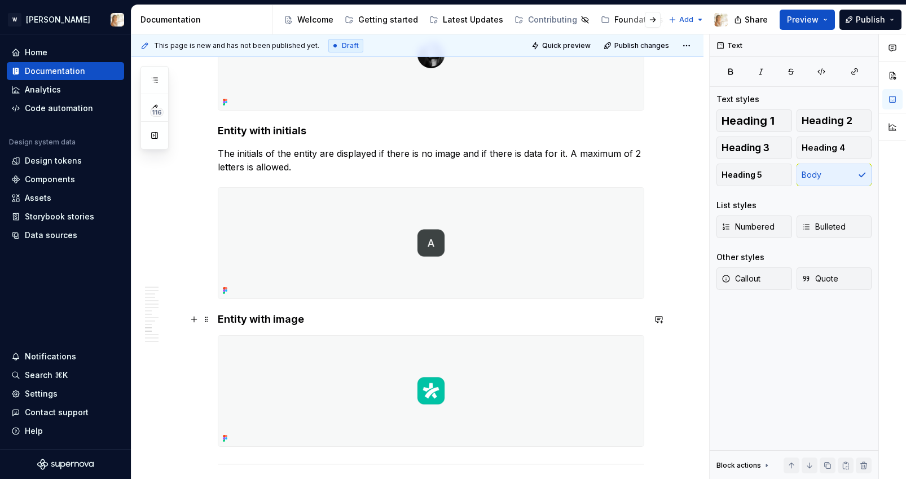
click at [314, 321] on h4 "Entity with image" at bounding box center [431, 319] width 426 height 14
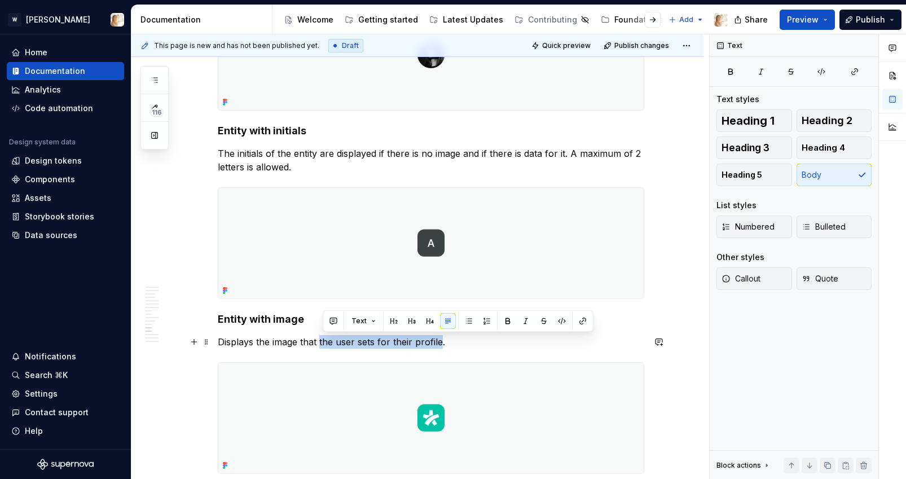
drag, startPoint x: 322, startPoint y: 344, endPoint x: 441, endPoint y: 341, distance: 119.0
click at [441, 341] on p "Displays the image that the user sets for their profile." at bounding box center [431, 342] width 426 height 14
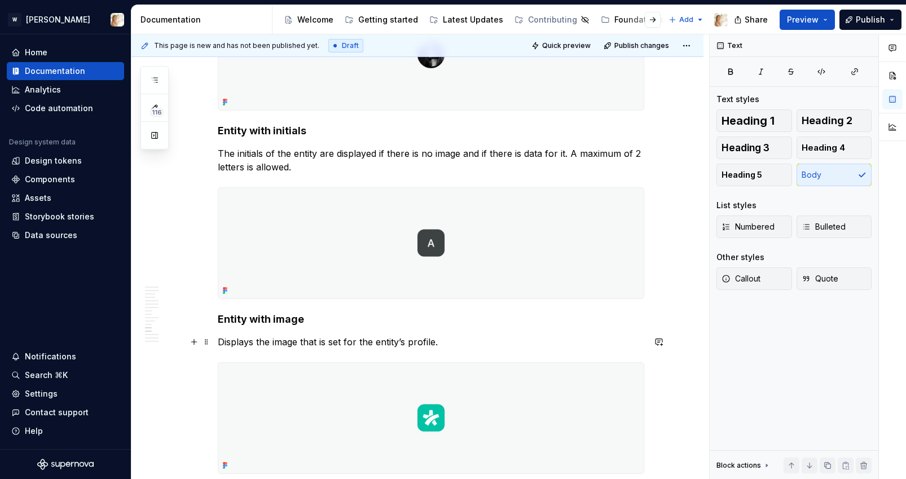
click at [301, 346] on p "Displays the image that is set for the entity’s profile." at bounding box center [431, 342] width 426 height 14
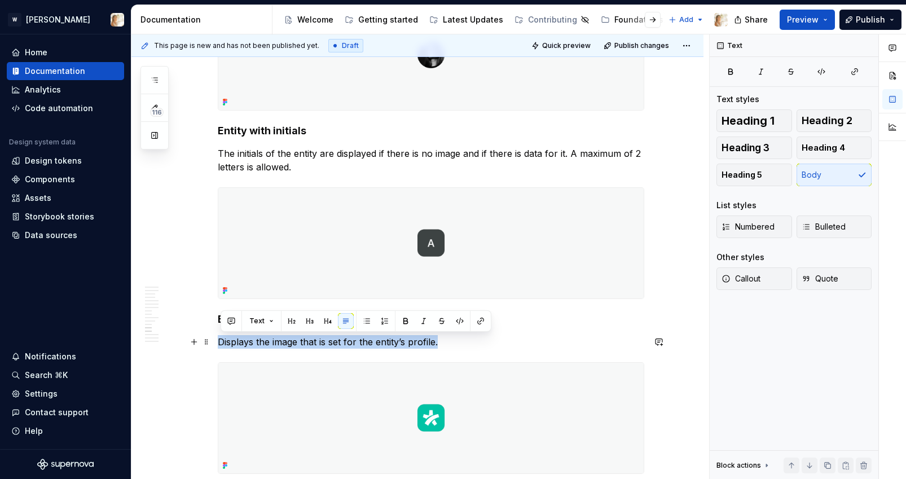
click at [301, 346] on p "Displays the image that is set for the entity’s profile." at bounding box center [431, 342] width 426 height 14
copy p "Displays the image that is set for the entity’s profile."
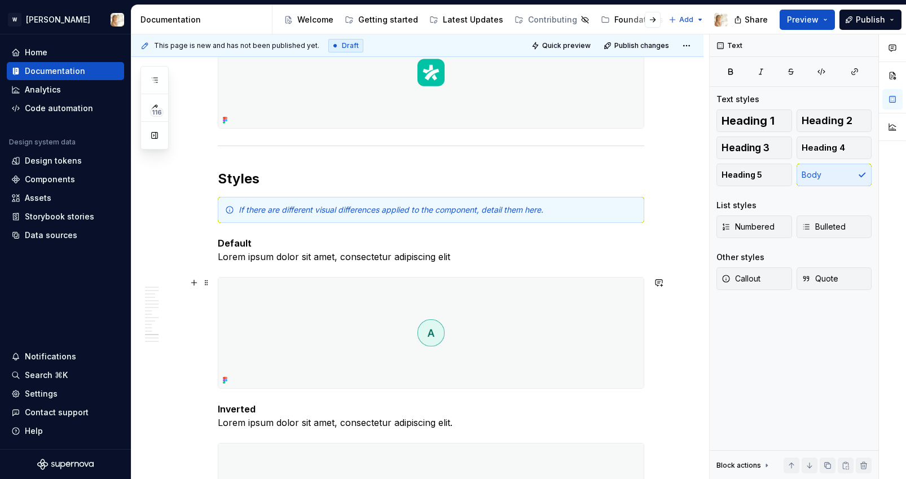
scroll to position [2592, 0]
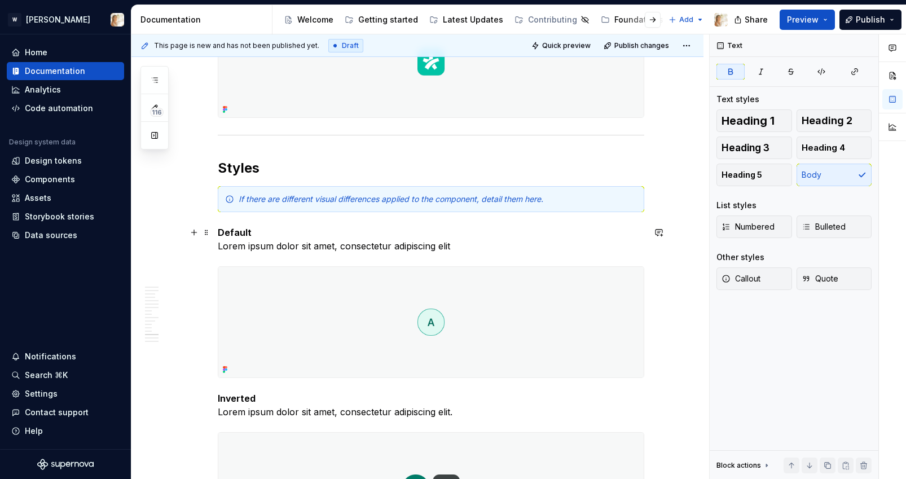
click at [268, 234] on p "Default Lorem ipsum dolor sit amet, consectetur adipiscing elit" at bounding box center [431, 239] width 426 height 27
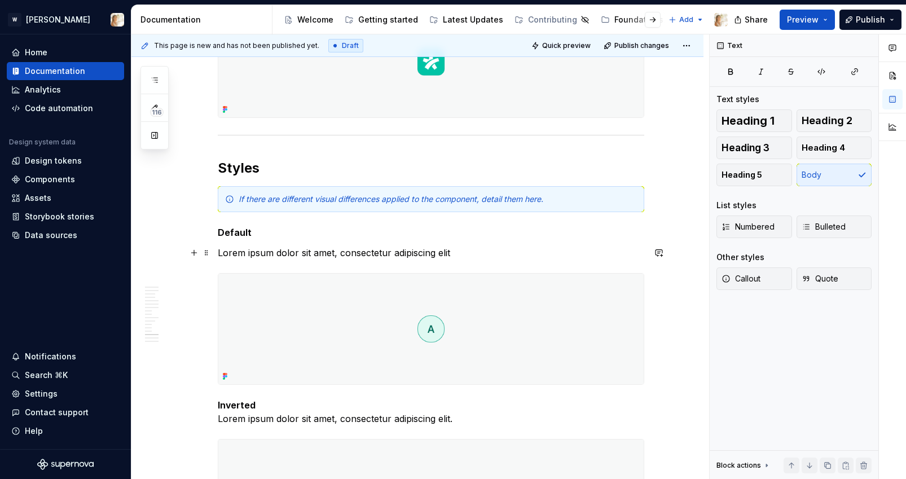
click at [235, 254] on p "Lorem ipsum dolor sit amet, consectetur adipiscing elit" at bounding box center [431, 253] width 426 height 14
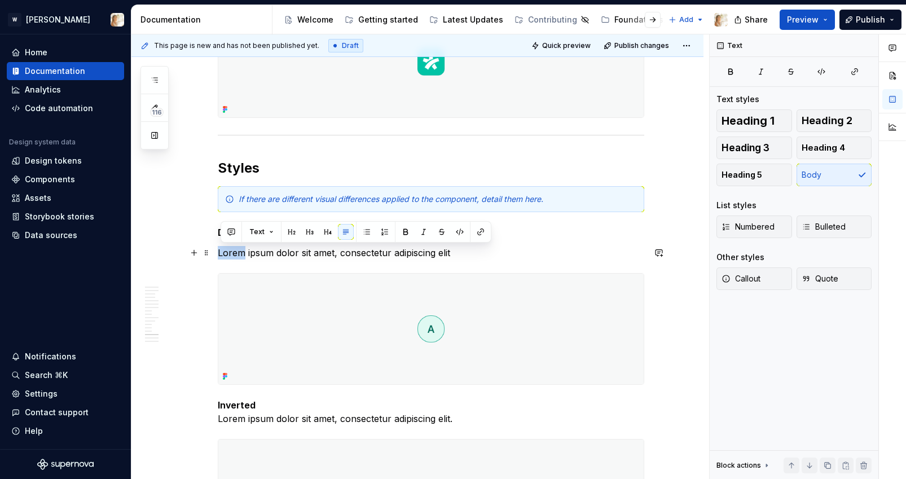
click at [235, 254] on p "Lorem ipsum dolor sit amet, consectetur adipiscing elit" at bounding box center [431, 253] width 426 height 14
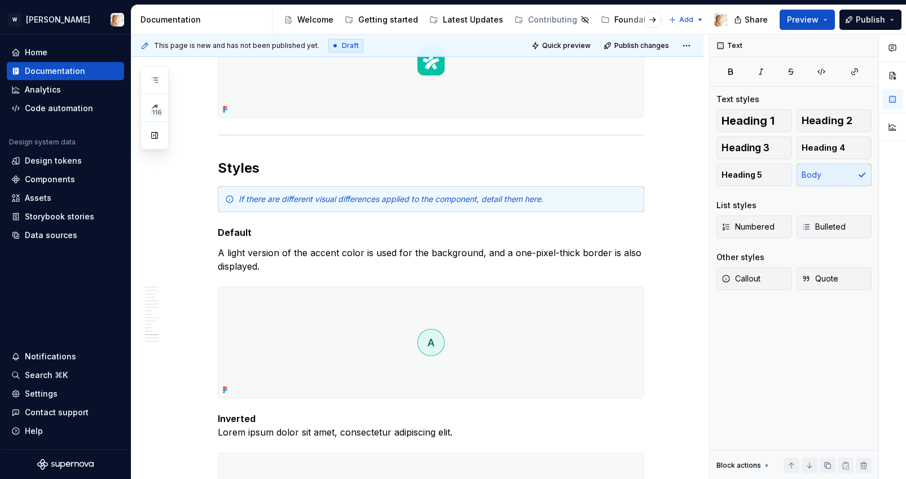
click at [268, 258] on p "A light version of the accent color is used for the background, and a one-pixel…" at bounding box center [431, 259] width 426 height 27
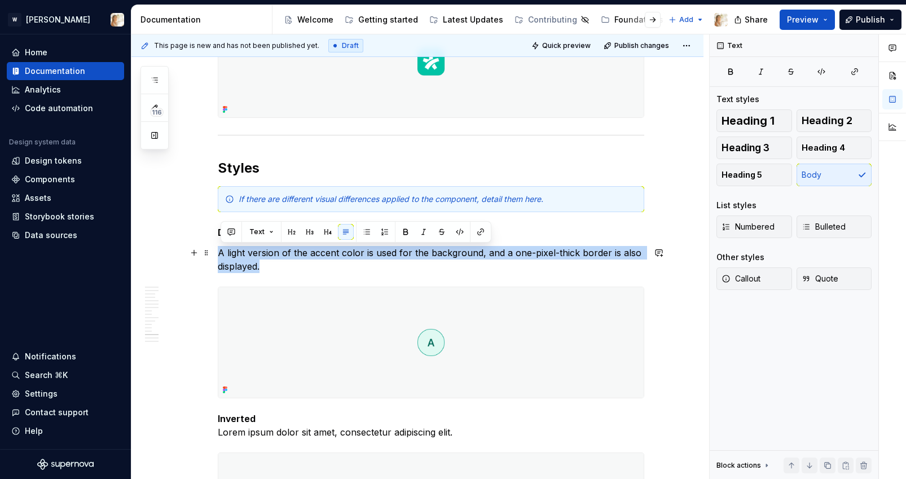
drag, startPoint x: 265, startPoint y: 268, endPoint x: 219, endPoint y: 256, distance: 47.7
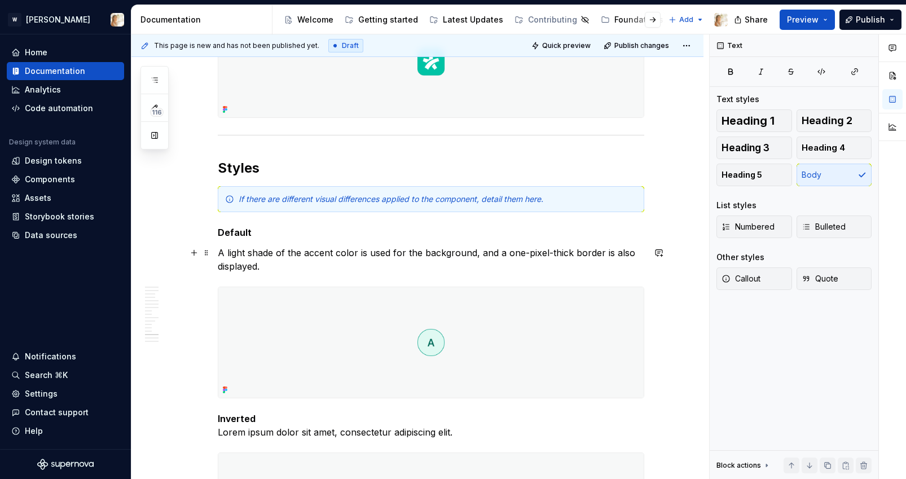
click at [507, 254] on p "A light shade of the accent color is used for the background, and a one-pixel-t…" at bounding box center [431, 259] width 426 height 27
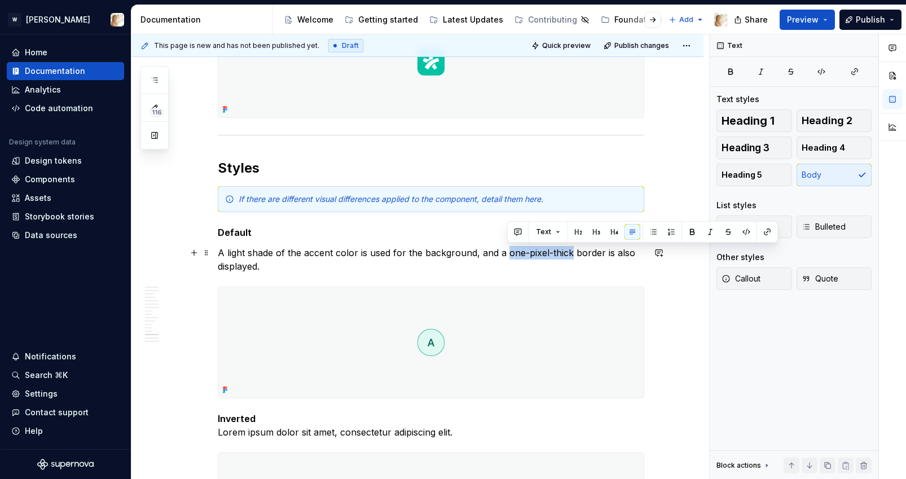
drag, startPoint x: 508, startPoint y: 253, endPoint x: 571, endPoint y: 249, distance: 63.3
click at [571, 249] on p "A light shade of the accent color is used for the background, and a one-pixel-t…" at bounding box center [431, 259] width 426 height 27
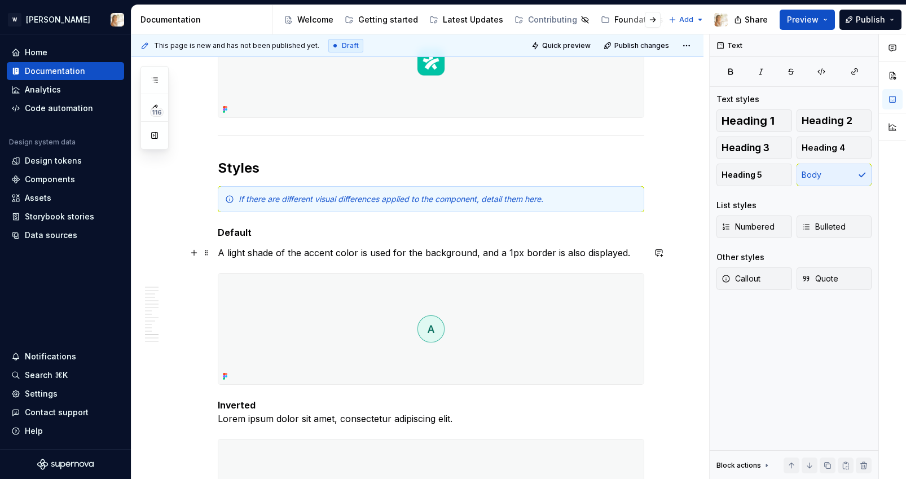
click at [506, 253] on p "A light shade of the accent color is used for the background, and a 1px border …" at bounding box center [431, 253] width 426 height 14
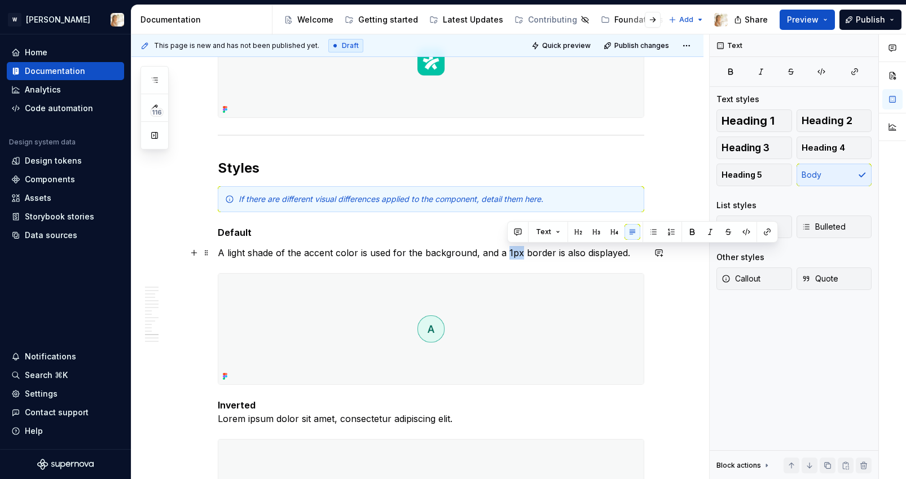
drag, startPoint x: 506, startPoint y: 253, endPoint x: 519, endPoint y: 253, distance: 13.0
click at [519, 253] on p "A light shade of the accent color is used for the background, and a 1px border …" at bounding box center [431, 253] width 426 height 14
click at [821, 70] on icon "button" at bounding box center [821, 72] width 7 height 6
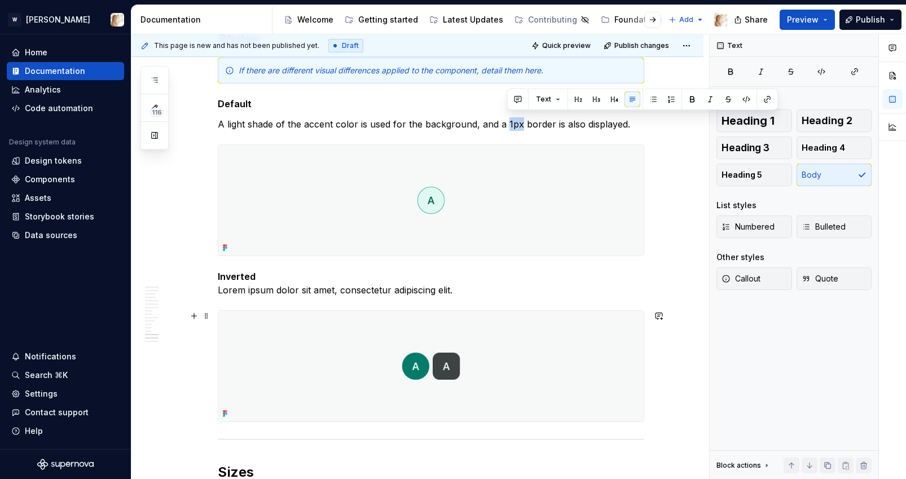
scroll to position [2725, 0]
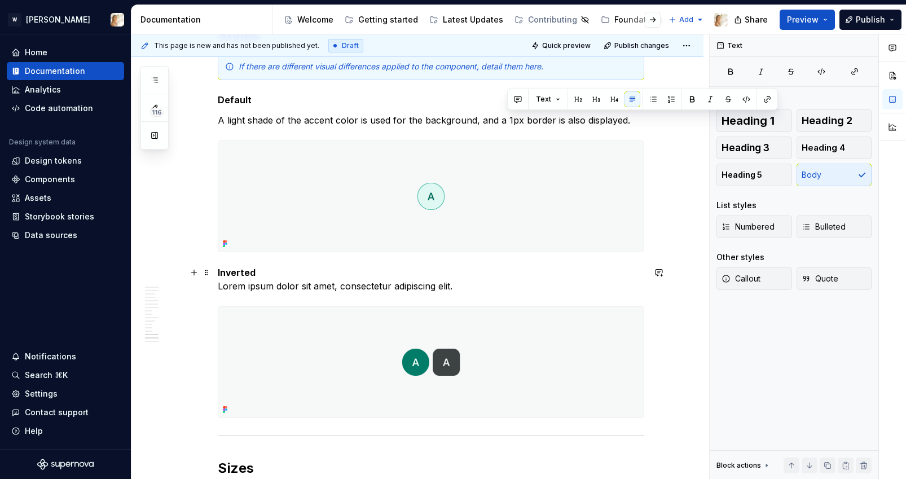
click at [367, 288] on p "Inverted Lorem ipsum dolor sit amet, consectetur adipiscing elit." at bounding box center [431, 279] width 426 height 27
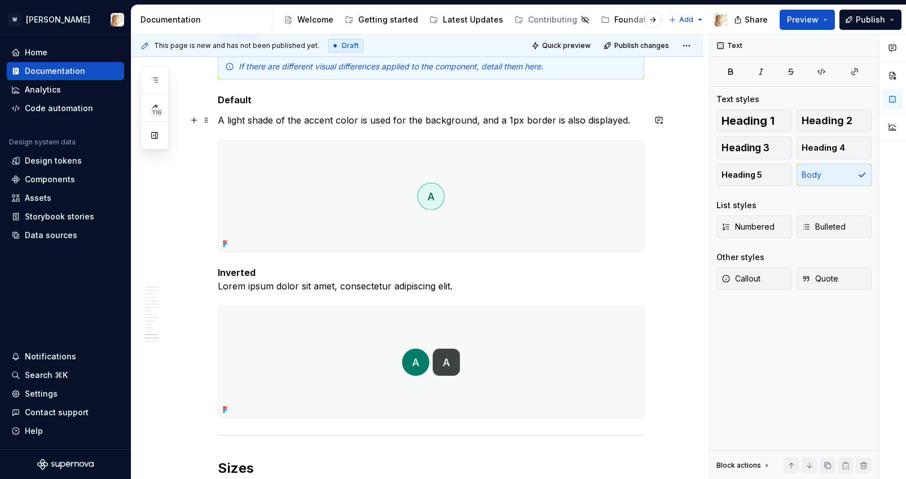
click at [630, 121] on p "A light shade of the accent color is used for the background, and a 1px border …" at bounding box center [431, 120] width 426 height 14
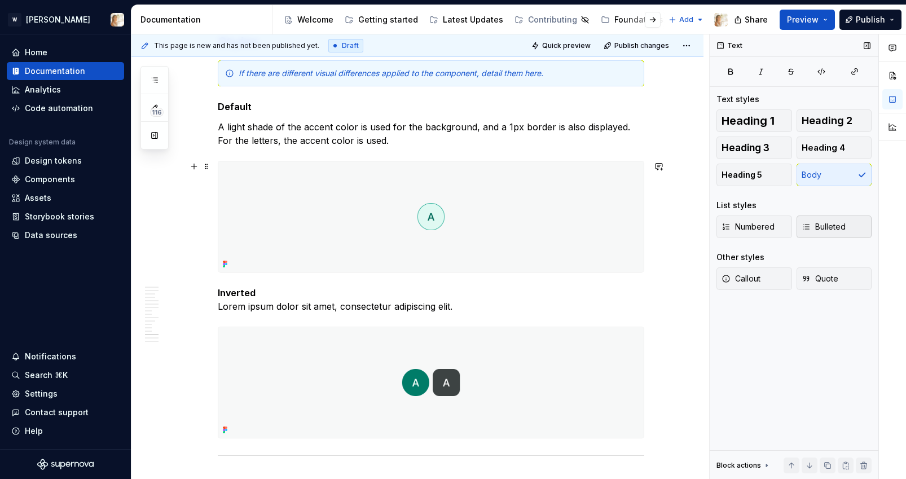
scroll to position [2717, 0]
click at [318, 306] on p "Inverted Lorem ipsum dolor sit amet, consectetur adipiscing elit." at bounding box center [431, 300] width 426 height 27
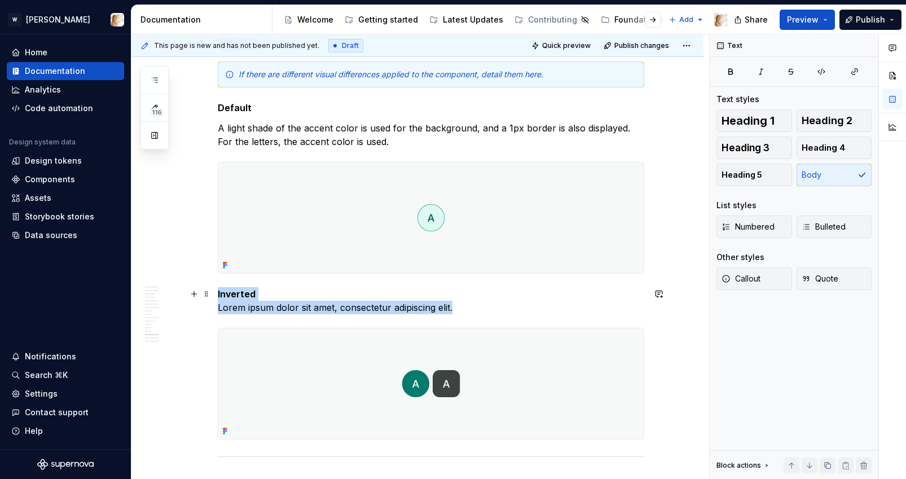
click at [318, 306] on p "Inverted Lorem ipsum dolor sit amet, consectetur adipiscing elit." at bounding box center [431, 300] width 426 height 27
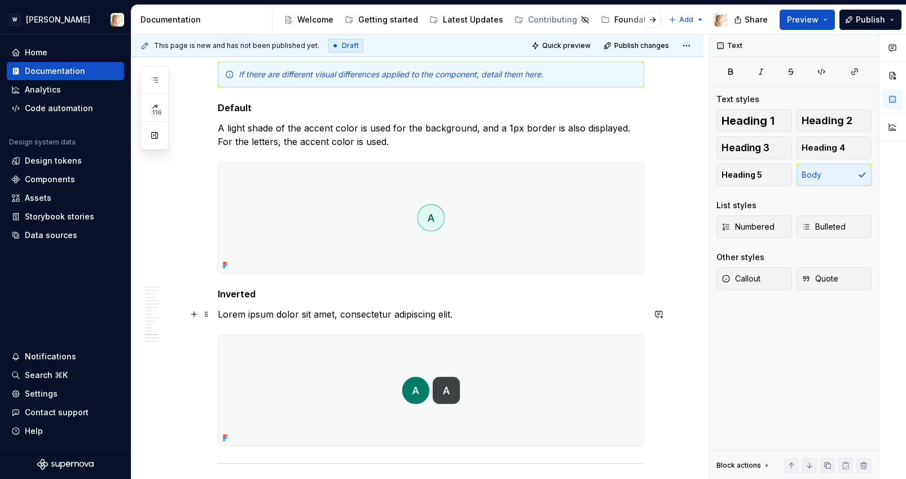
click at [261, 316] on p "Lorem ipsum dolor sit amet, consectetur adipiscing elit." at bounding box center [431, 314] width 426 height 14
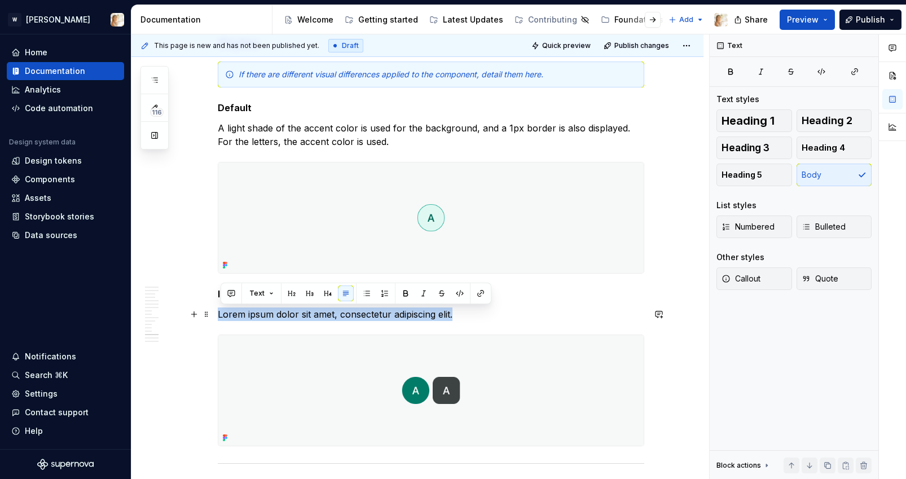
click at [261, 316] on p "Lorem ipsum dolor sit amet, consectetur adipiscing elit." at bounding box center [431, 314] width 426 height 14
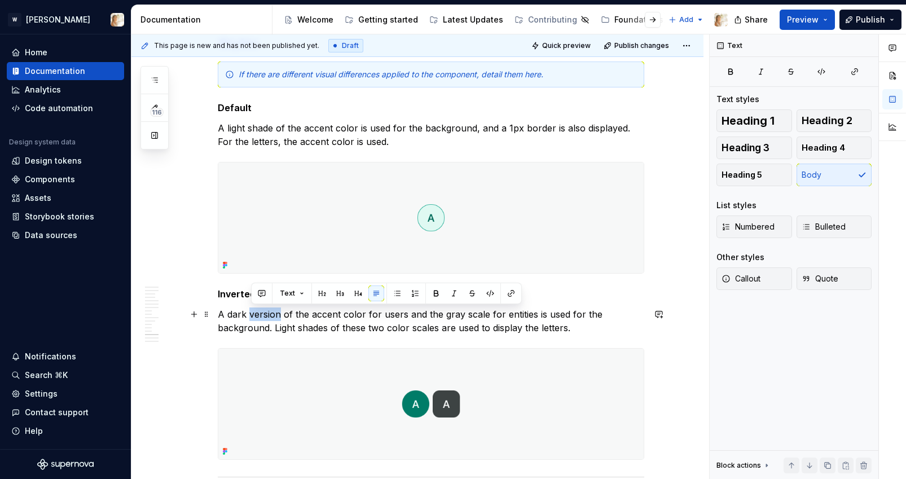
drag, startPoint x: 281, startPoint y: 316, endPoint x: 253, endPoint y: 313, distance: 28.4
click at [253, 313] on p "A dark version of the accent color for users and the gray scale for entities is…" at bounding box center [431, 320] width 426 height 27
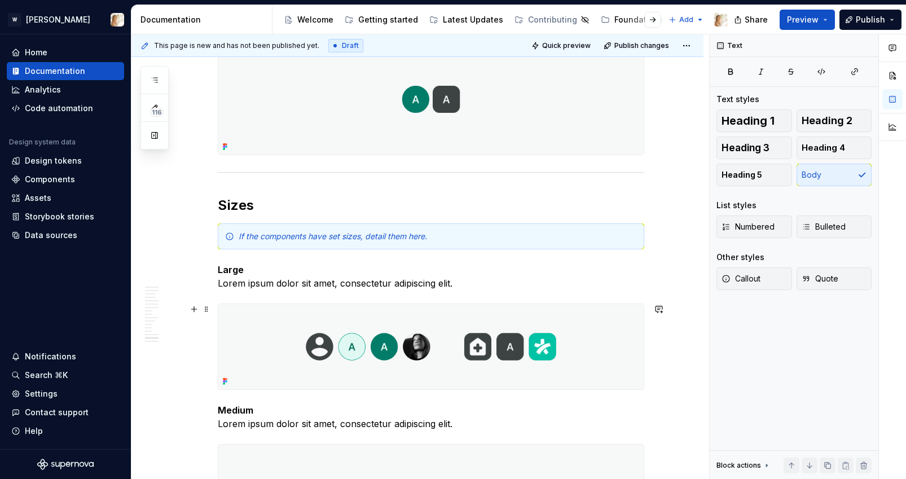
scroll to position [3024, 0]
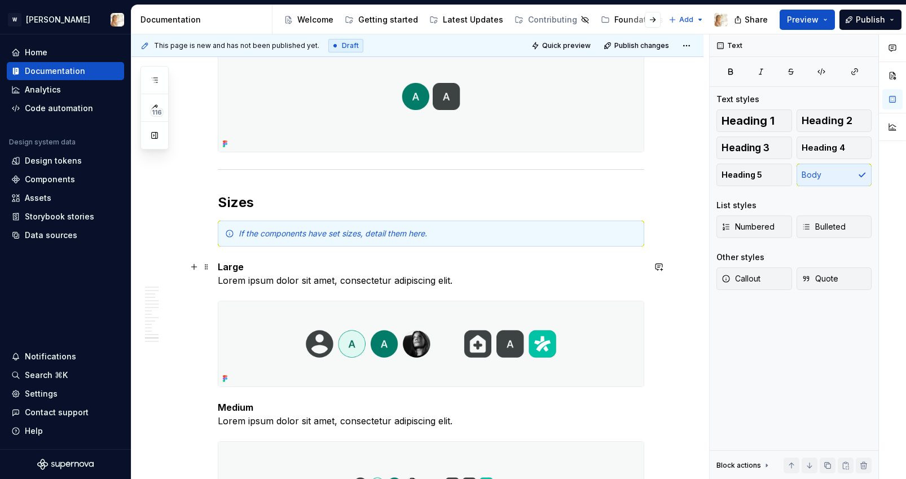
click at [266, 281] on p "Large Lorem ipsum dolor sit amet, consectetur adipiscing elit." at bounding box center [431, 273] width 426 height 27
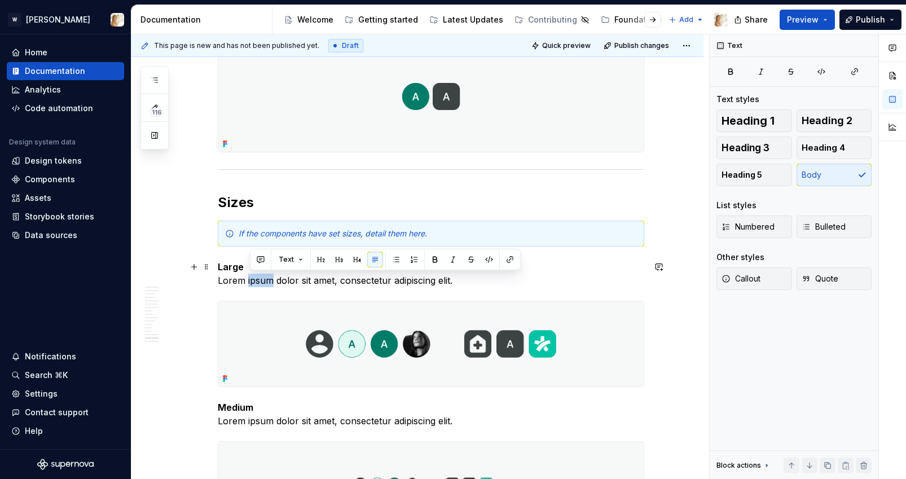
click at [266, 281] on p "Large Lorem ipsum dolor sit amet, consectetur adipiscing elit." at bounding box center [431, 273] width 426 height 27
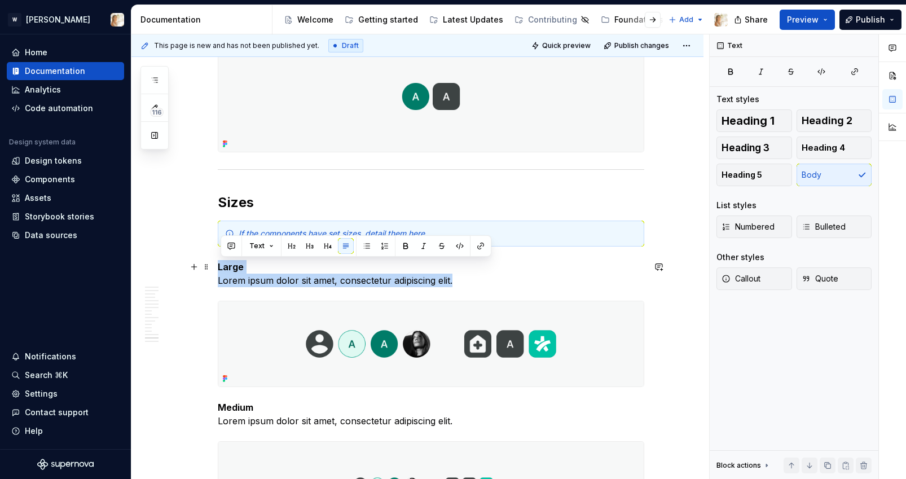
click at [248, 267] on p "Large Lorem ipsum dolor sit amet, consectetur adipiscing elit." at bounding box center [431, 273] width 426 height 27
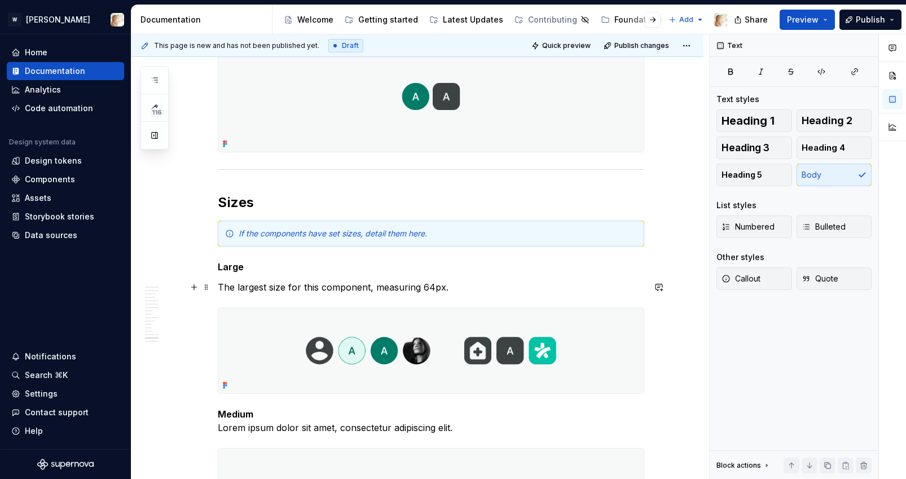
click at [227, 289] on p "The largest size for this component, measuring 64px." at bounding box center [431, 287] width 426 height 14
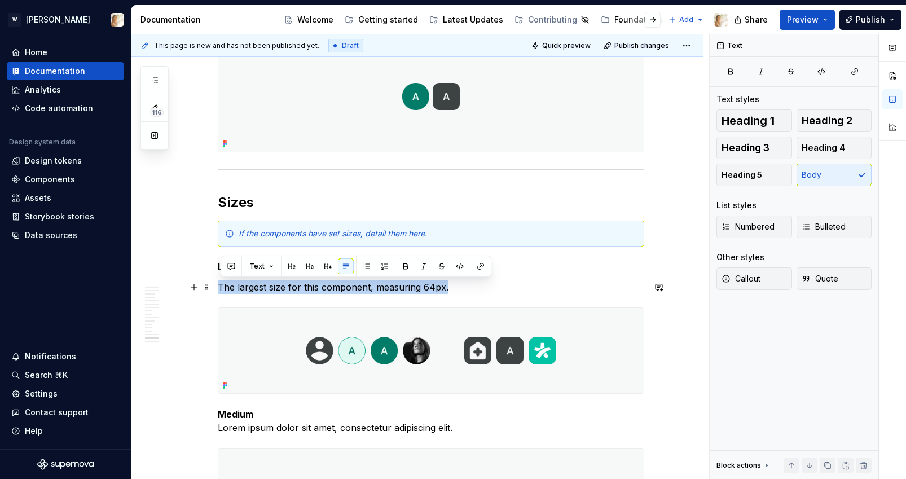
click at [227, 289] on p "The largest size for this component, measuring 64px." at bounding box center [431, 287] width 426 height 14
copy p "The largest size for this component, measuring 64px."
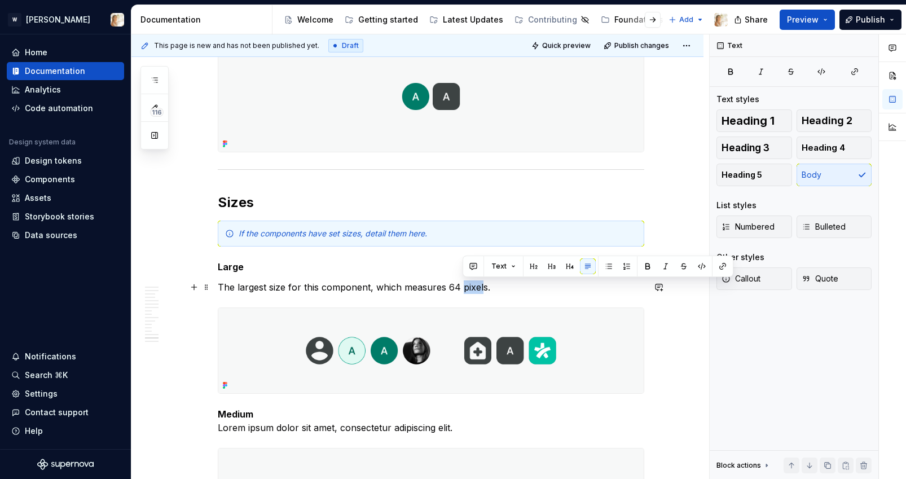
drag, startPoint x: 461, startPoint y: 288, endPoint x: 484, endPoint y: 287, distance: 22.6
click at [484, 287] on p "The largest size for this component, which measures 64 pixels." at bounding box center [431, 287] width 426 height 14
drag, startPoint x: 450, startPoint y: 285, endPoint x: 469, endPoint y: 286, distance: 18.6
click at [469, 286] on p "The largest size for this component, which measures 64px ." at bounding box center [431, 287] width 426 height 14
click at [685, 266] on button "button" at bounding box center [688, 266] width 16 height 16
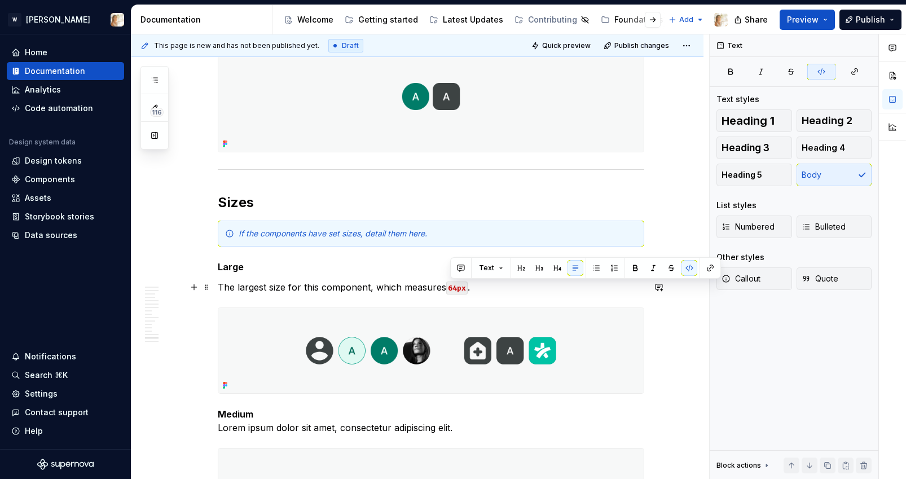
click at [472, 291] on p "The largest size for this component, which measures 64px ." at bounding box center [431, 287] width 426 height 14
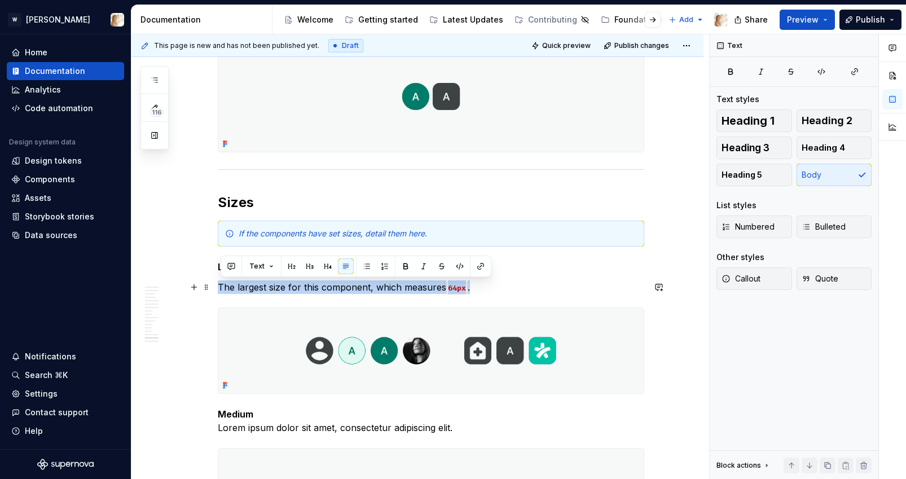
drag, startPoint x: 474, startPoint y: 287, endPoint x: 220, endPoint y: 287, distance: 254.4
click at [220, 287] on p "The largest size for this component, which measures 64px ." at bounding box center [431, 287] width 426 height 14
copy p "The largest size for this component, which measures 64px ."
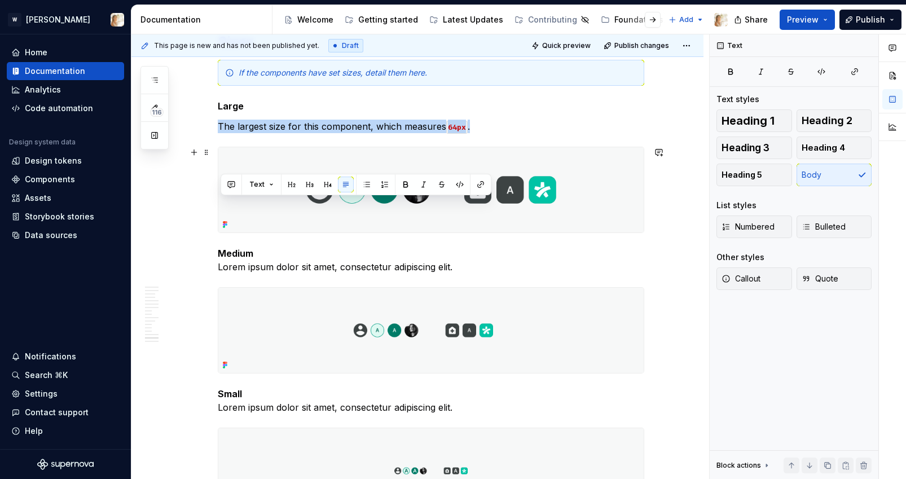
scroll to position [3196, 0]
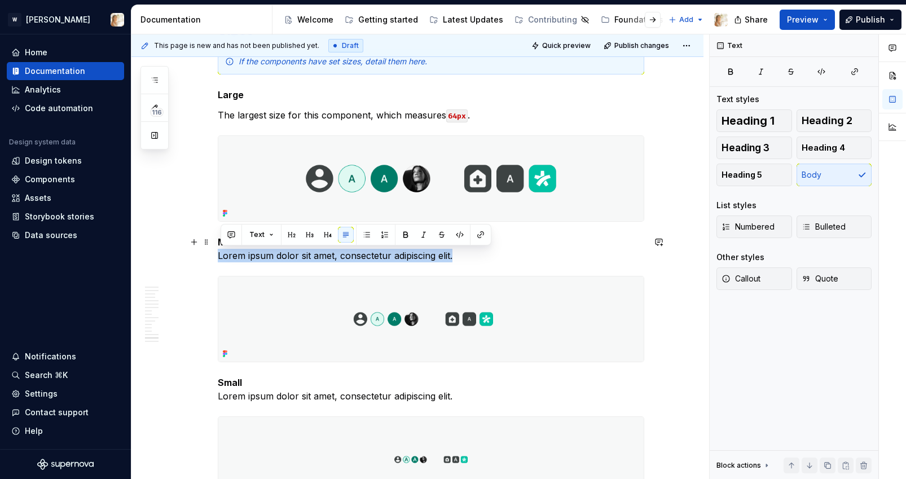
drag, startPoint x: 456, startPoint y: 258, endPoint x: 220, endPoint y: 254, distance: 235.8
click at [220, 254] on p "Medium Lorem ipsum dolor sit amet, consectetur adipiscing elit." at bounding box center [431, 248] width 426 height 27
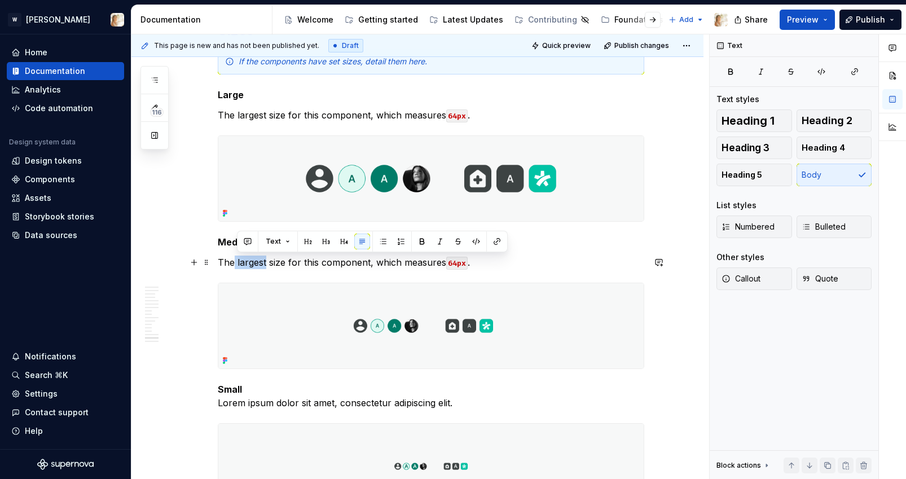
drag, startPoint x: 268, startPoint y: 261, endPoint x: 238, endPoint y: 261, distance: 29.9
click at [238, 261] on p "The largest size for this component, which measures 64px ." at bounding box center [431, 262] width 426 height 14
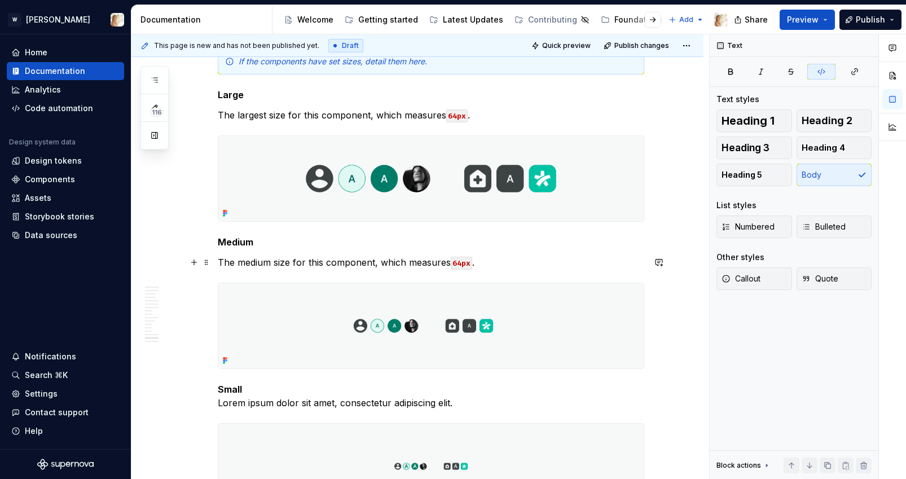
click at [462, 262] on code "64px" at bounding box center [461, 263] width 21 height 13
click at [265, 389] on p "Small Lorem ipsum dolor sit amet, consectetur adipiscing elit." at bounding box center [431, 395] width 426 height 27
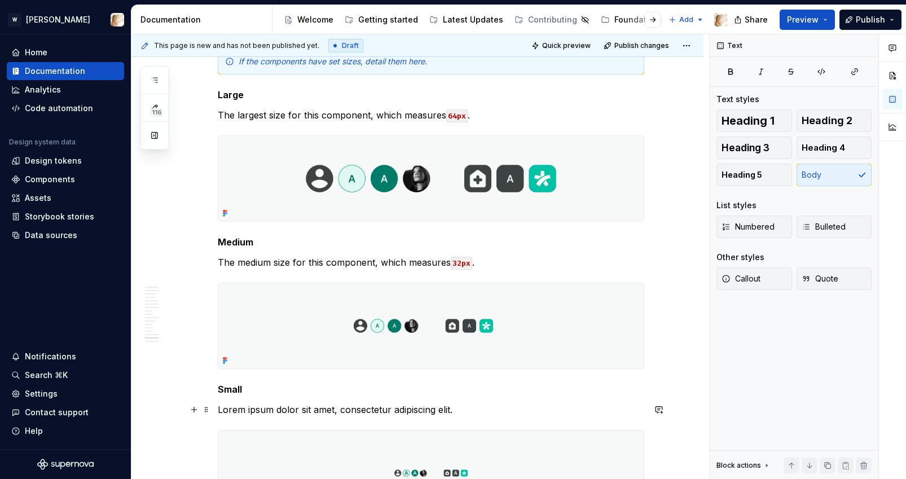
click at [332, 412] on p "Lorem ipsum dolor sit amet, consectetur adipiscing elit." at bounding box center [431, 410] width 426 height 14
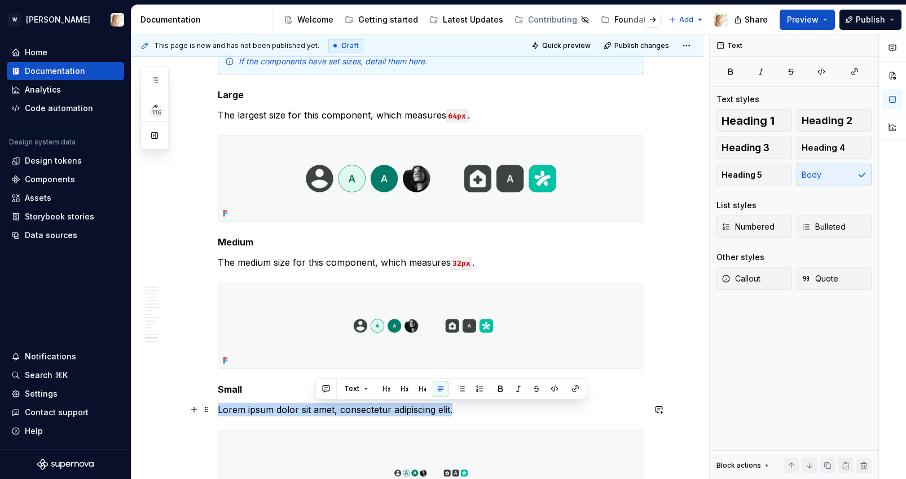
click at [332, 412] on p "Lorem ipsum dolor sit amet, consectetur adipiscing elit." at bounding box center [431, 410] width 426 height 14
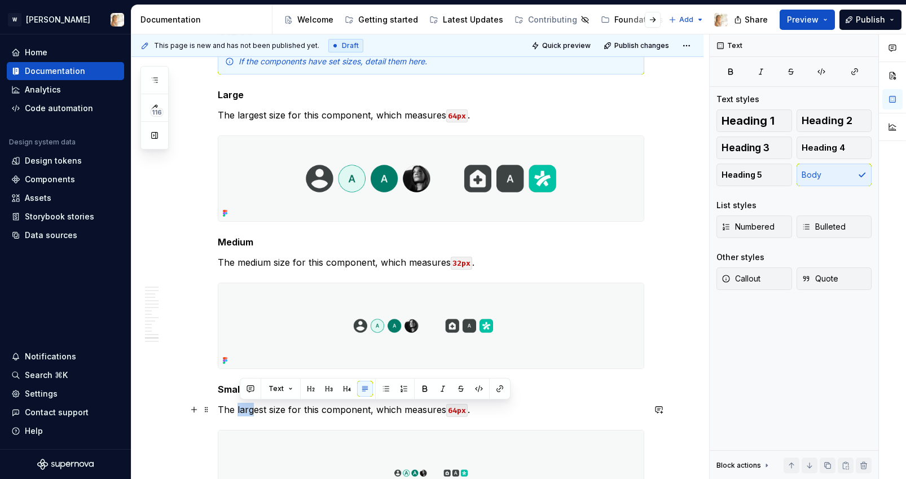
drag, startPoint x: 256, startPoint y: 412, endPoint x: 239, endPoint y: 412, distance: 17.5
click at [239, 412] on p "The largest size for this component, which measures 64px ." at bounding box center [431, 410] width 426 height 14
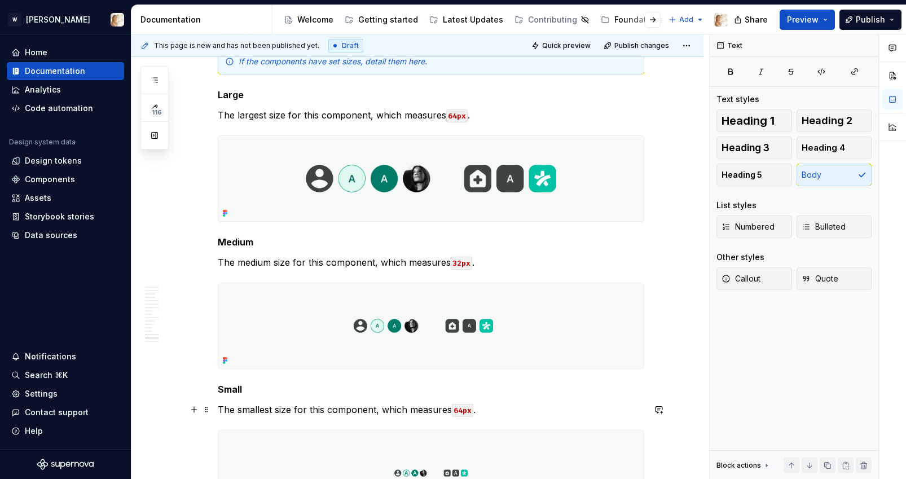
click at [464, 413] on code "64px" at bounding box center [462, 410] width 21 height 13
click at [528, 411] on p "The smallest size for this component, which measures 16px ." at bounding box center [431, 410] width 426 height 14
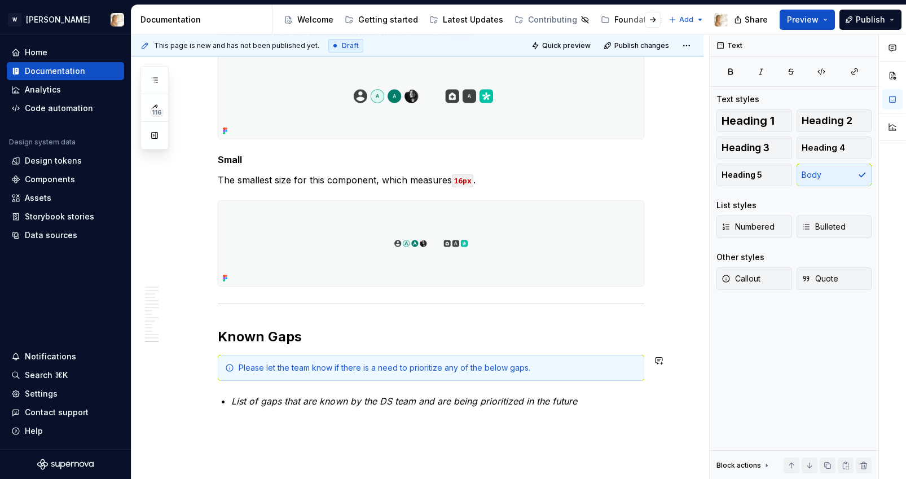
scroll to position [3511, 0]
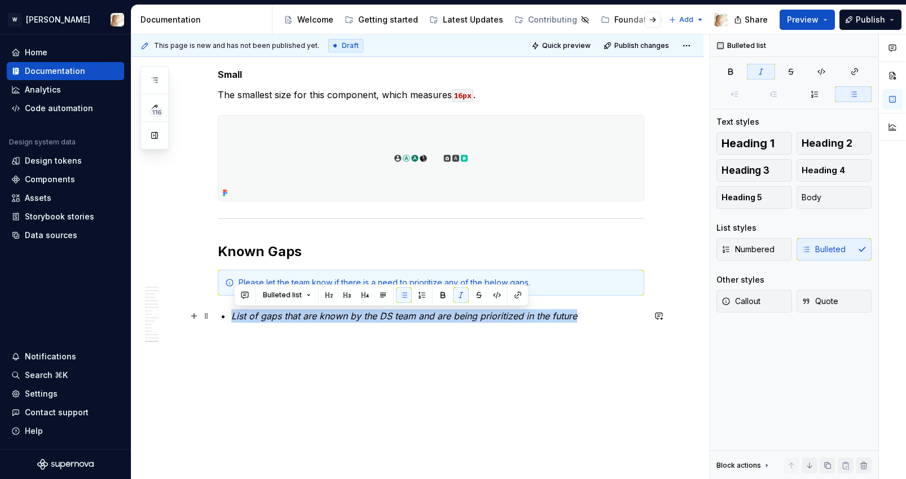
drag, startPoint x: 610, startPoint y: 319, endPoint x: 234, endPoint y: 315, distance: 376.2
click at [234, 315] on p "List of gaps that are known by the DS team and are being prioritized in the fut…" at bounding box center [437, 316] width 413 height 14
drag, startPoint x: 235, startPoint y: 313, endPoint x: 447, endPoint y: 321, distance: 211.6
click at [447, 321] on p "Possibility of displaying indicators for" at bounding box center [437, 316] width 413 height 14
copy em "Possibility of displaying indicators for"
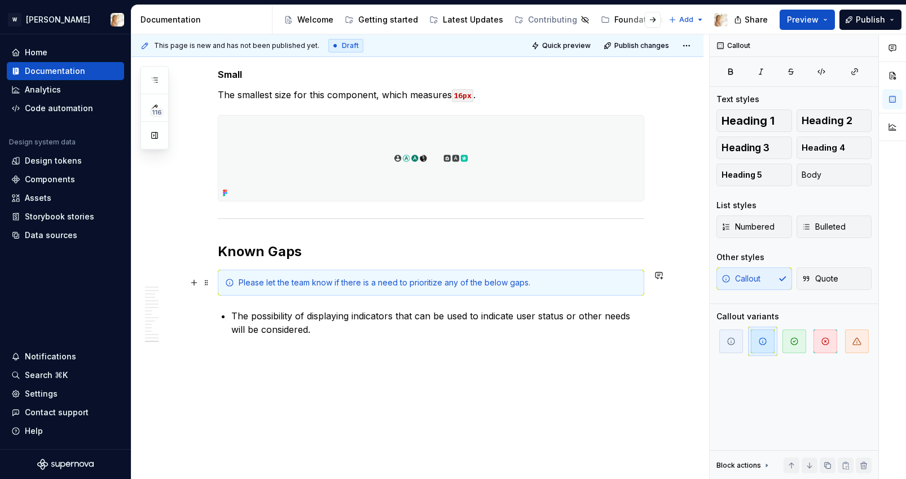
click at [290, 282] on div "Please let the team know if there is a need to prioritize any of the below gaps." at bounding box center [438, 282] width 398 height 11
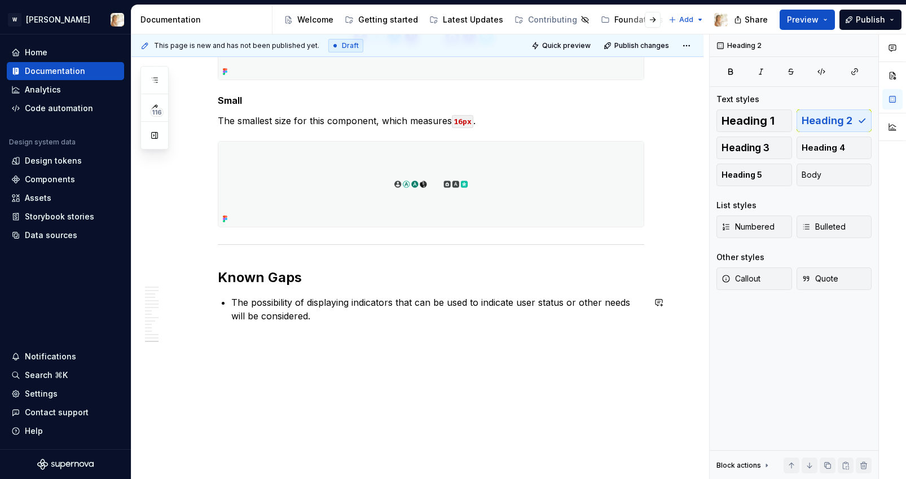
click at [368, 316] on p "The possibility of displaying indicators that can be used to indicate user stat…" at bounding box center [437, 309] width 413 height 27
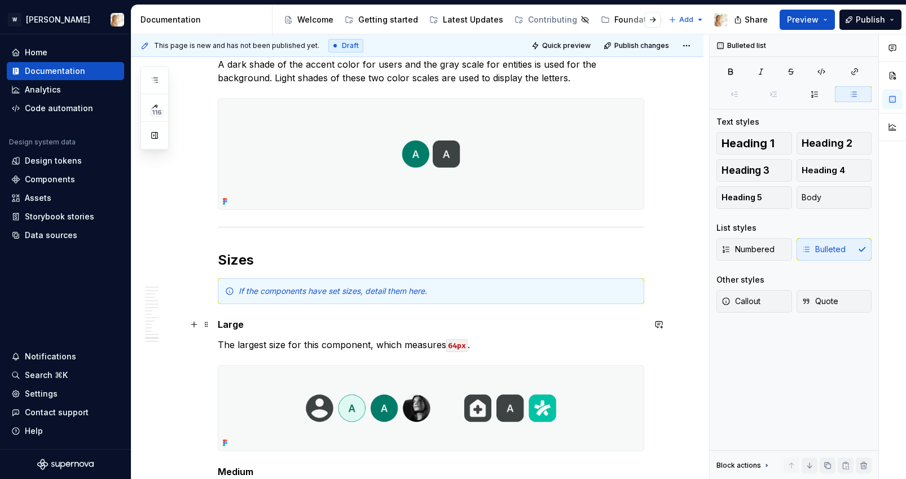
scroll to position [2977, 0]
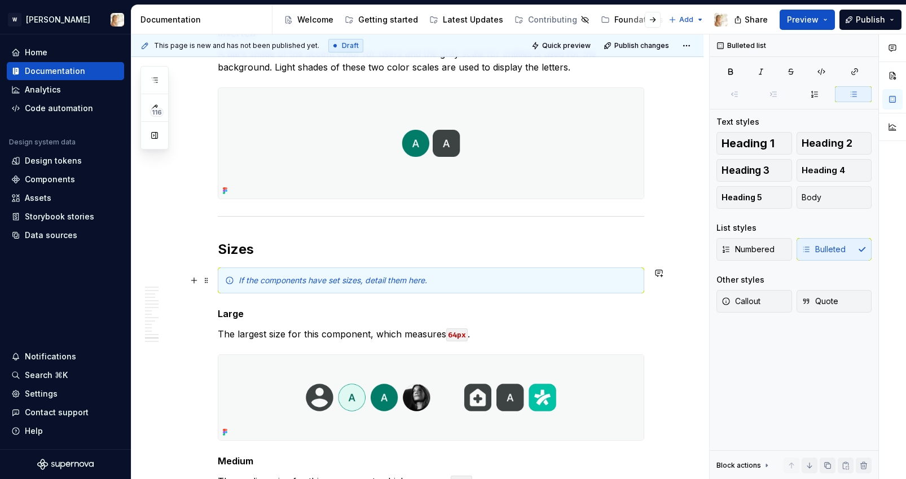
click at [355, 282] on em "If the components have set sizes, detail them here." at bounding box center [333, 280] width 188 height 10
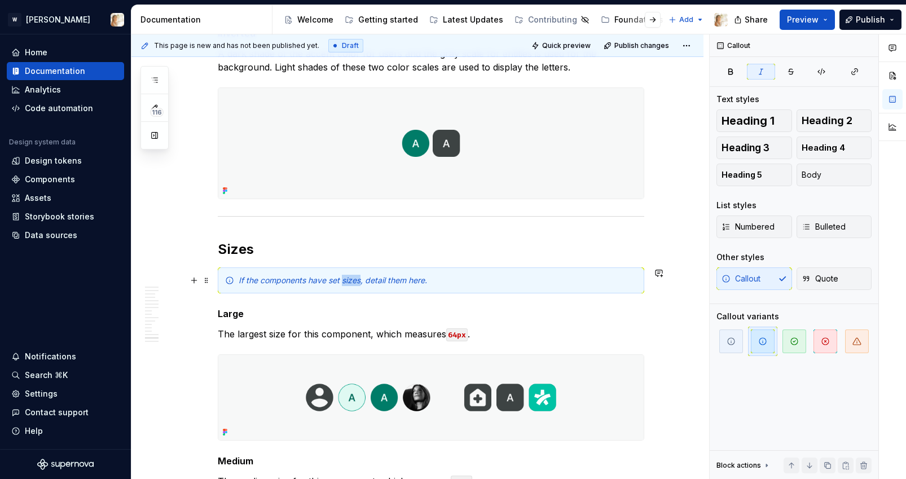
click at [355, 282] on em "If the components have set sizes, detail them here." at bounding box center [333, 280] width 188 height 10
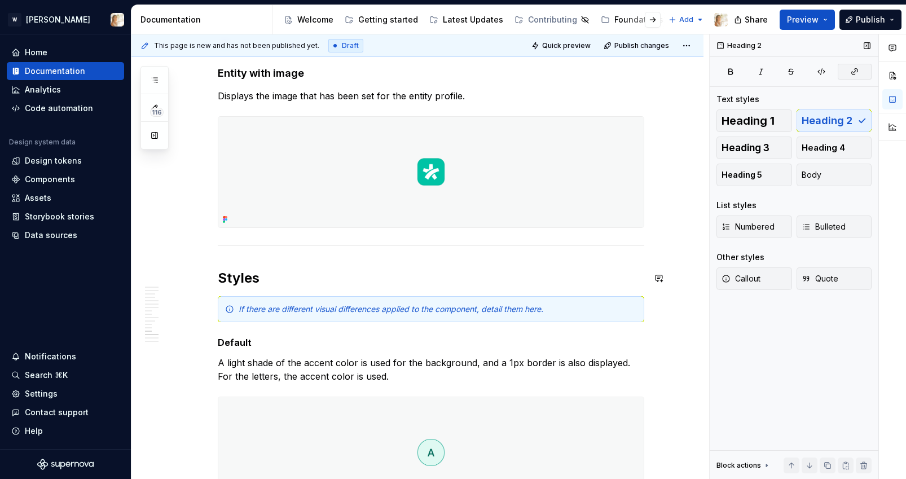
scroll to position [2493, 0]
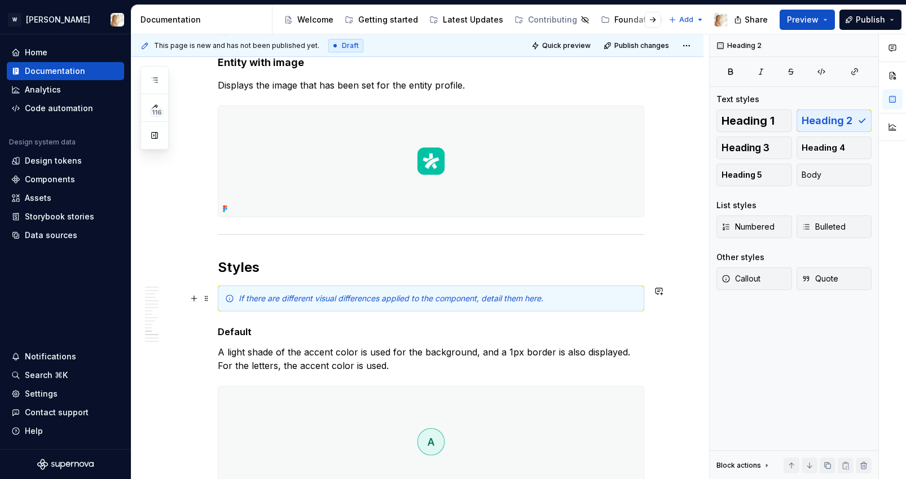
click at [382, 294] on em "If there are different visual differences applied to the component, detail them…" at bounding box center [391, 298] width 305 height 10
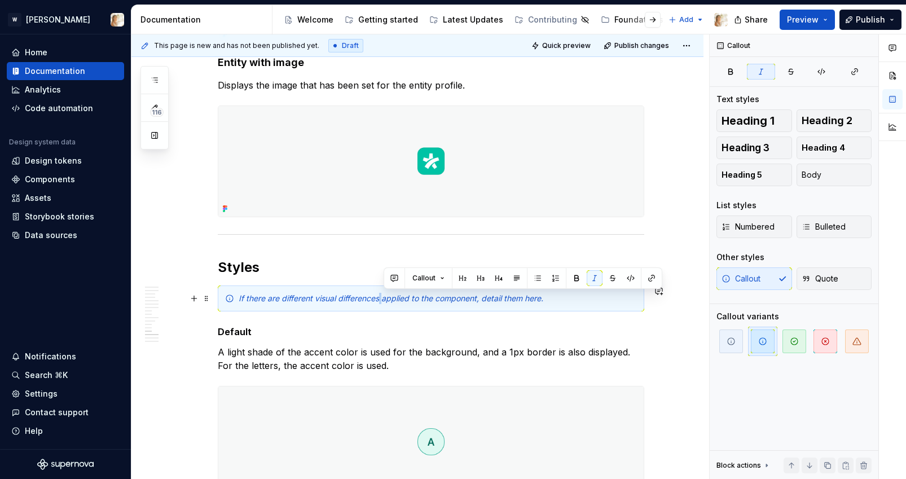
click at [382, 294] on em "If there are different visual differences applied to the component, detail them…" at bounding box center [391, 298] width 305 height 10
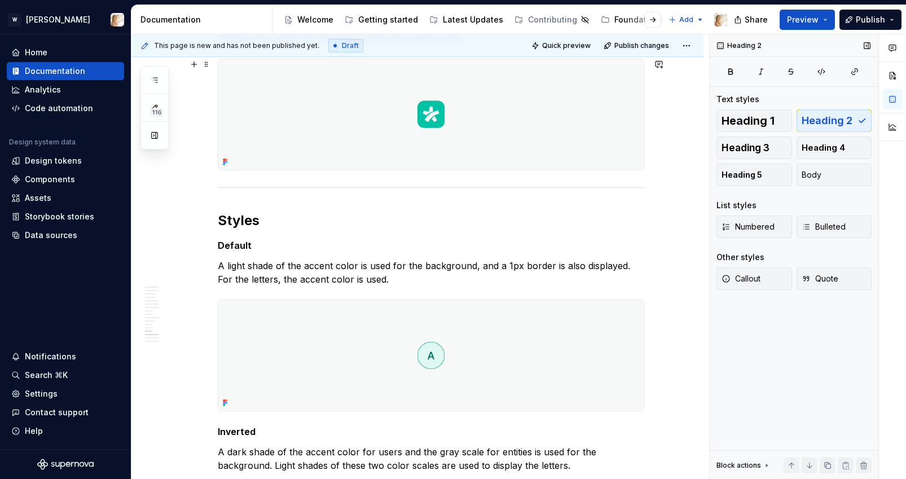
scroll to position [972, 0]
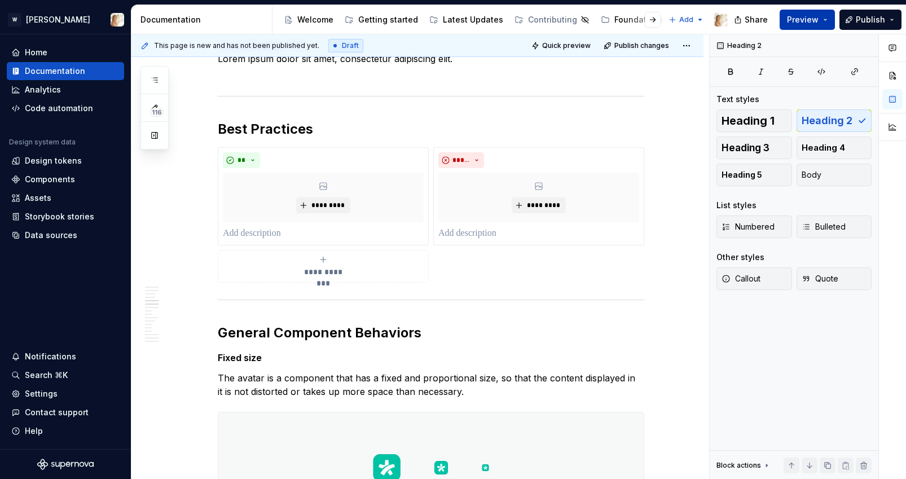
click at [814, 20] on span "Preview" at bounding box center [803, 19] width 32 height 11
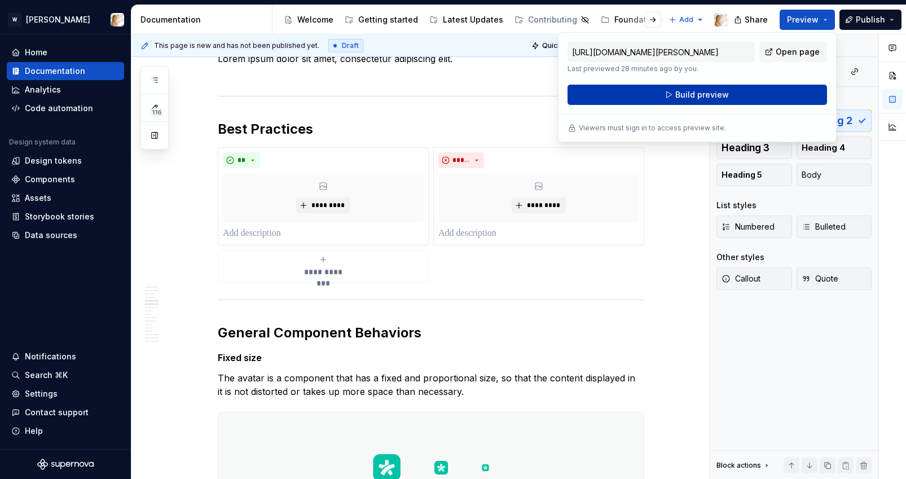
click at [721, 94] on span "Build preview" at bounding box center [702, 94] width 54 height 11
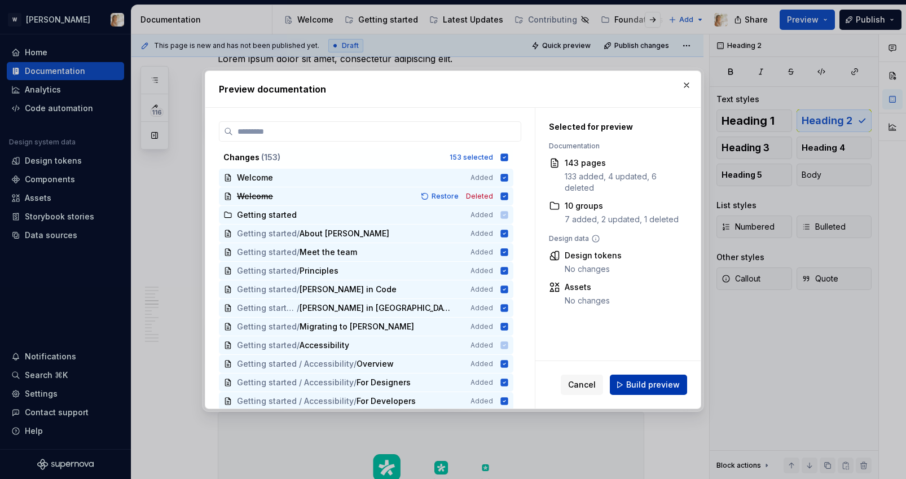
click at [625, 390] on button "Build preview" at bounding box center [648, 384] width 77 height 20
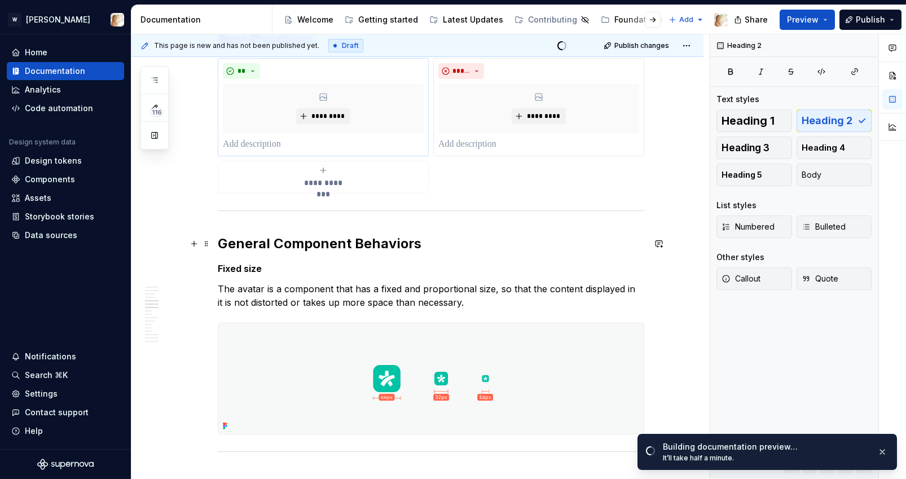
scroll to position [1064, 0]
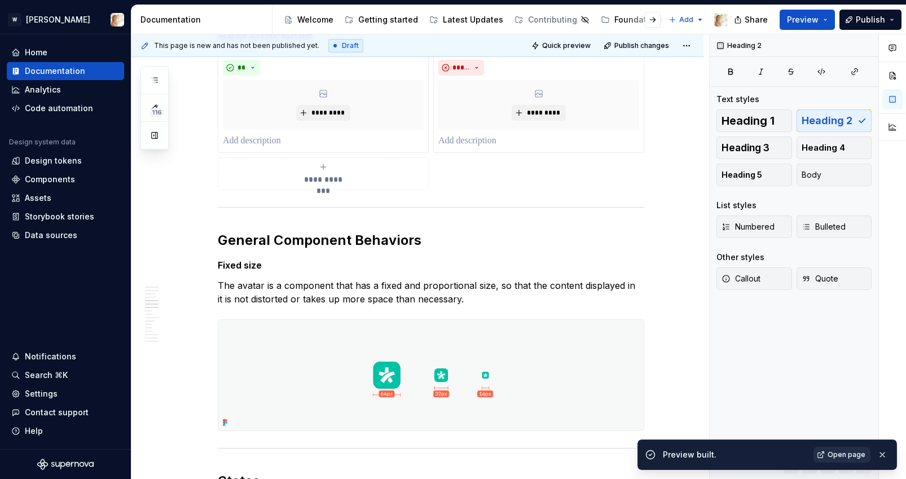
click at [847, 456] on span "Open page" at bounding box center [846, 454] width 38 height 9
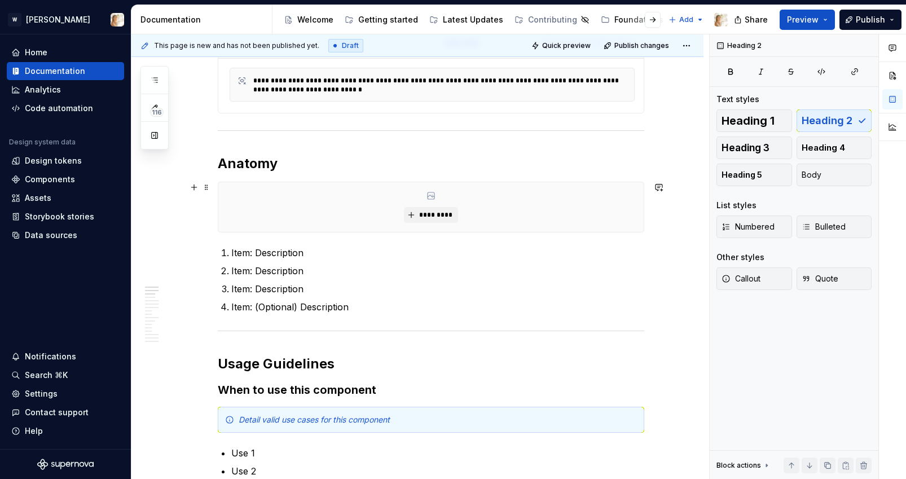
scroll to position [387, 0]
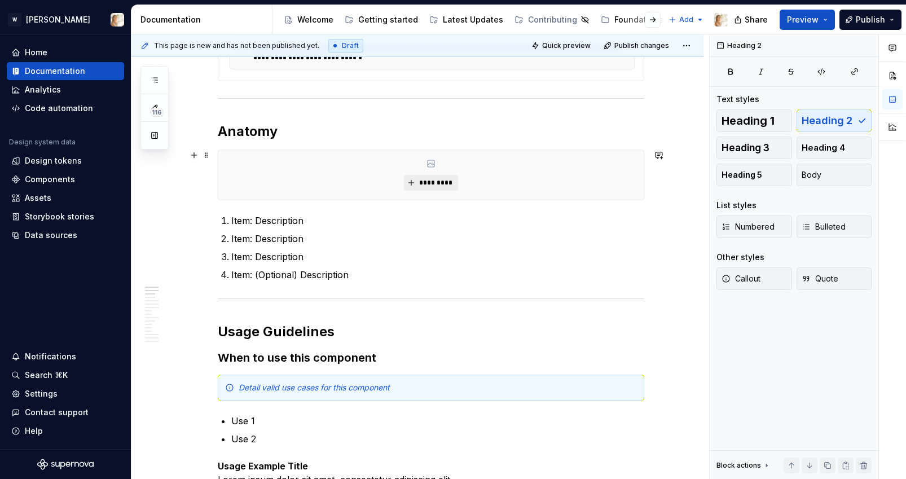
click at [425, 182] on span "*********" at bounding box center [435, 182] width 34 height 9
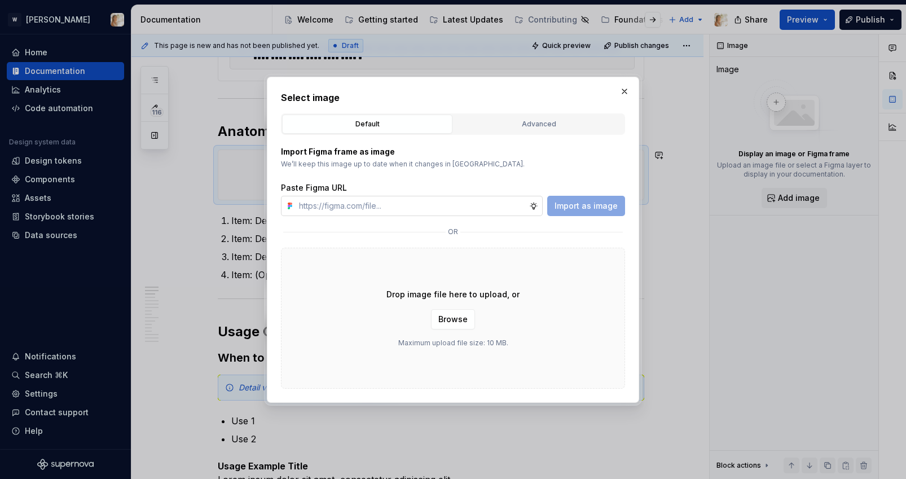
type textarea "*"
click at [412, 201] on input "text" at bounding box center [411, 206] width 235 height 20
type input "[URL][DOMAIN_NAME]"
click at [565, 201] on span "Import as image" at bounding box center [585, 205] width 63 height 11
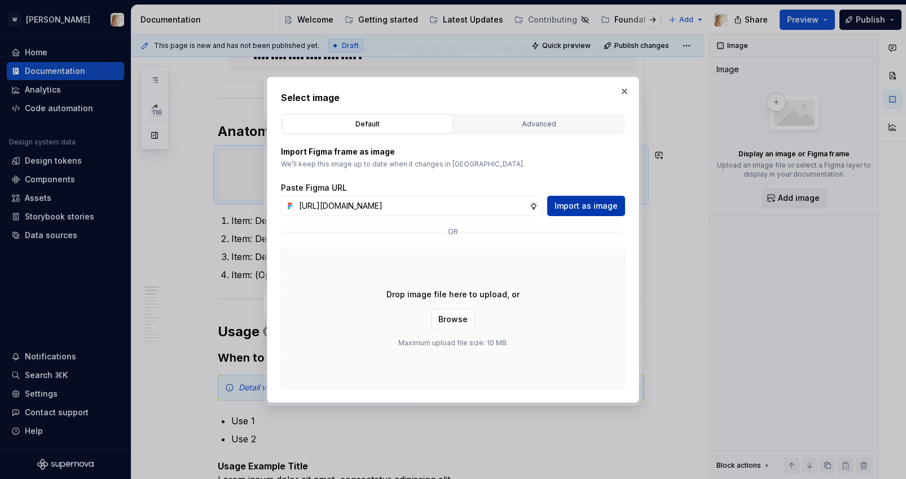
scroll to position [0, 0]
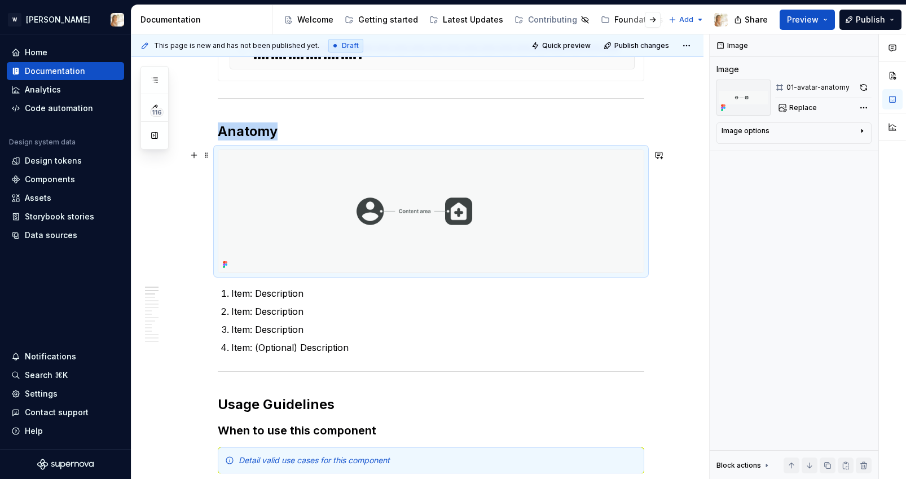
click at [366, 212] on img at bounding box center [430, 211] width 425 height 122
click at [863, 86] on button "button" at bounding box center [864, 88] width 16 height 16
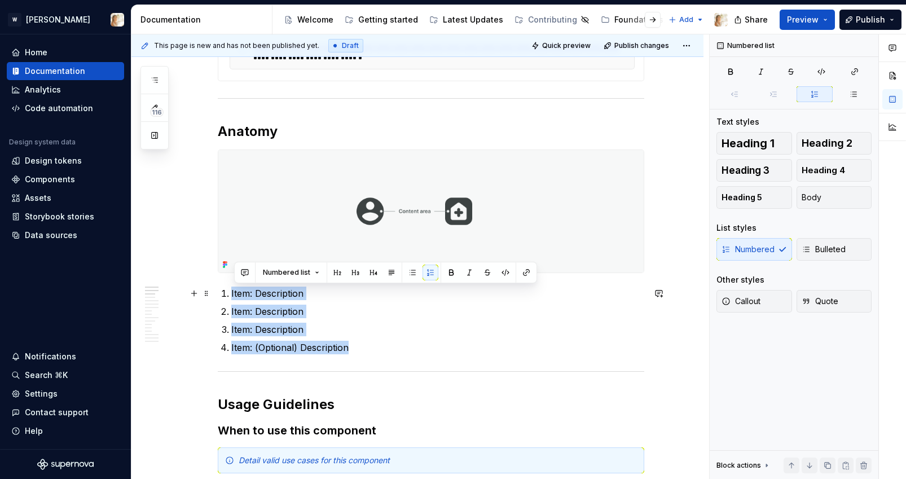
drag, startPoint x: 354, startPoint y: 348, endPoint x: 234, endPoint y: 295, distance: 130.8
click at [234, 295] on ol "Item: Description Item: Description Item: Description Item: (Optional) Descript…" at bounding box center [437, 321] width 413 height 68
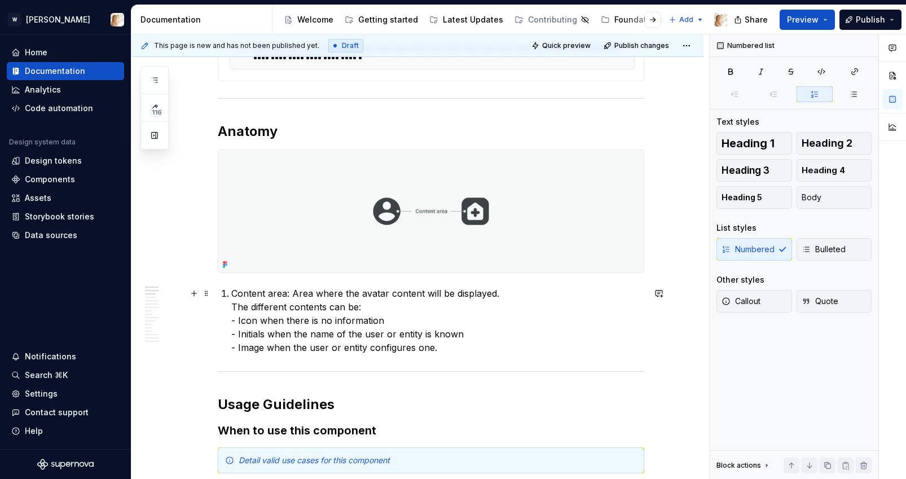
click at [236, 308] on p "Content area: Area where the avatar content will be displayed. The different co…" at bounding box center [437, 321] width 413 height 68
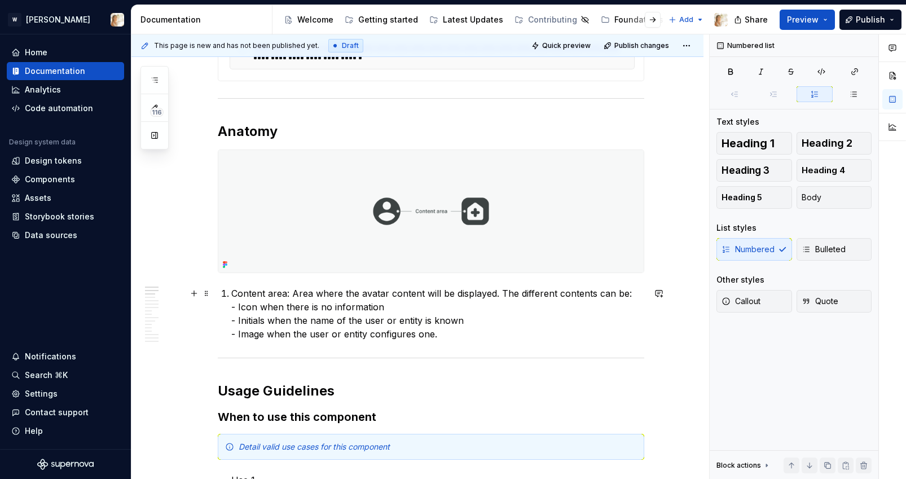
click at [240, 307] on p "Content area: Area where the avatar content will be displayed. The different co…" at bounding box center [437, 314] width 413 height 54
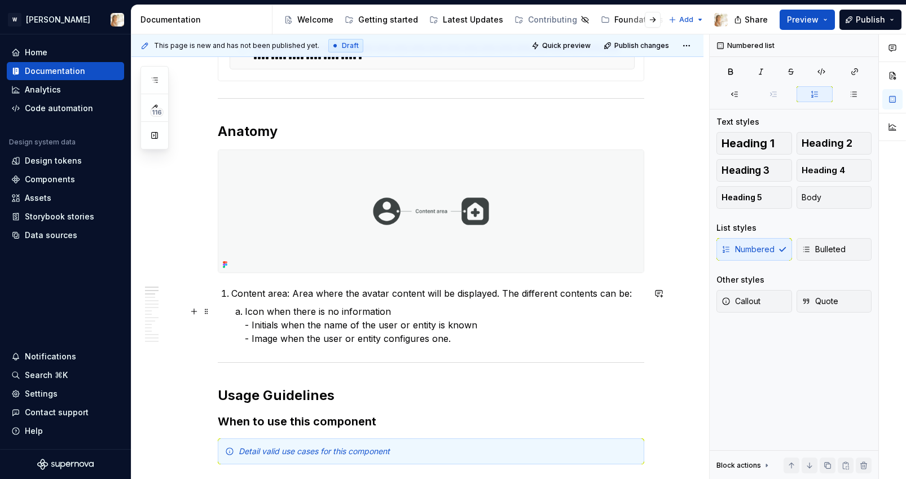
click at [256, 327] on p "Icon when there is no information - Initials when the name of the user or entit…" at bounding box center [444, 325] width 399 height 41
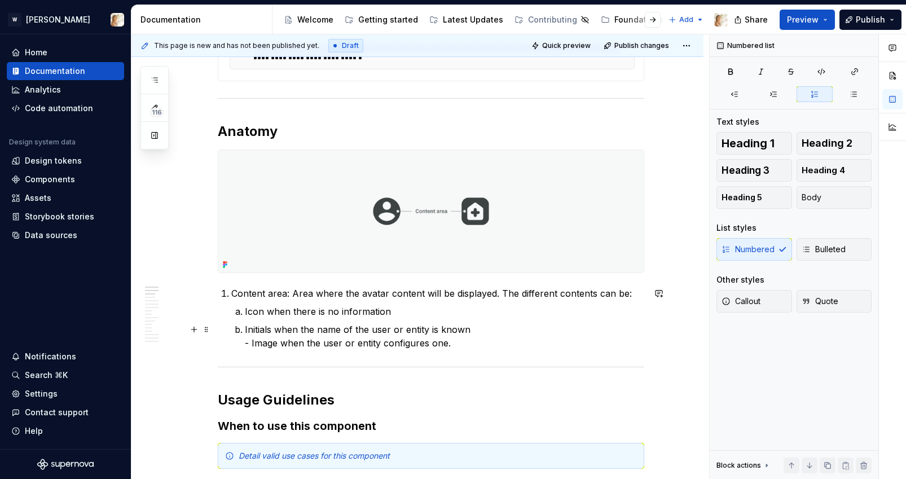
click at [253, 343] on p "Initials when the name of the user or entity is known - Image when the user or …" at bounding box center [444, 336] width 399 height 27
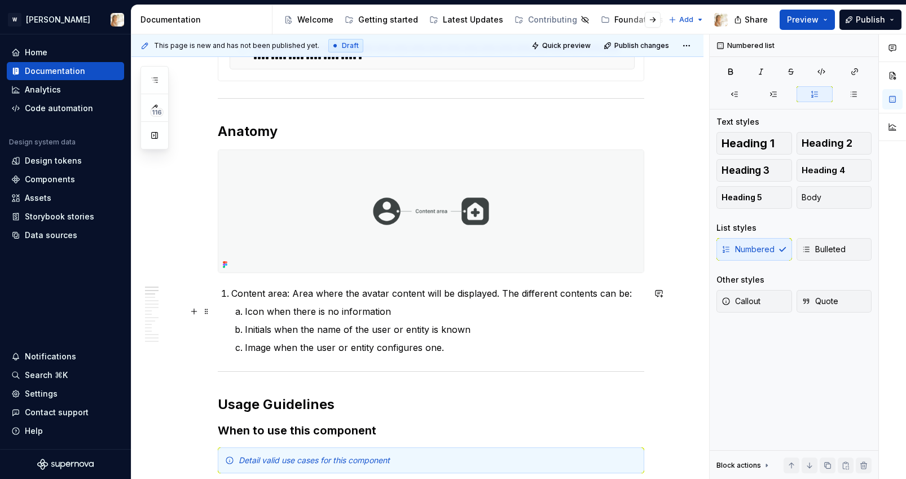
click at [264, 311] on p "Icon when there is no information" at bounding box center [444, 312] width 399 height 14
drag, startPoint x: 291, startPoint y: 293, endPoint x: 241, endPoint y: 287, distance: 50.1
click at [241, 287] on p "Content area: Area where the avatar content will be displayed. The different co…" at bounding box center [437, 294] width 413 height 14
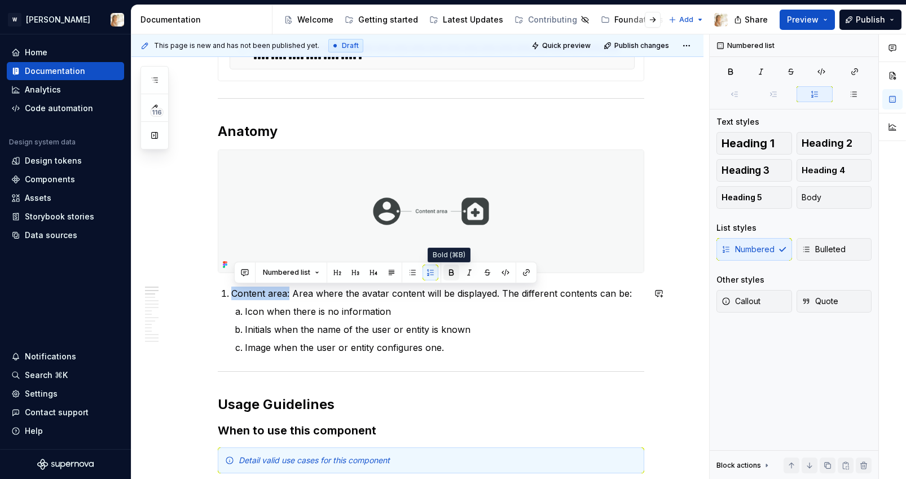
click at [453, 275] on button "button" at bounding box center [451, 273] width 16 height 16
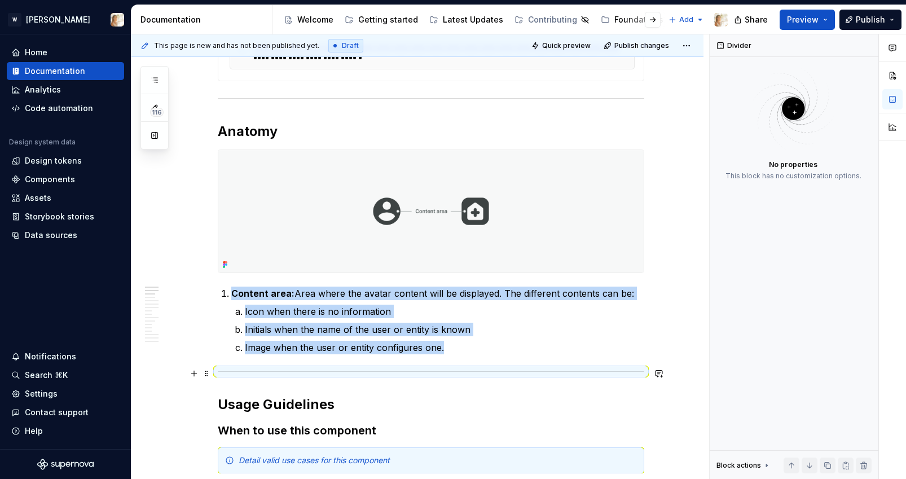
click at [431, 374] on div at bounding box center [431, 371] width 426 height 7
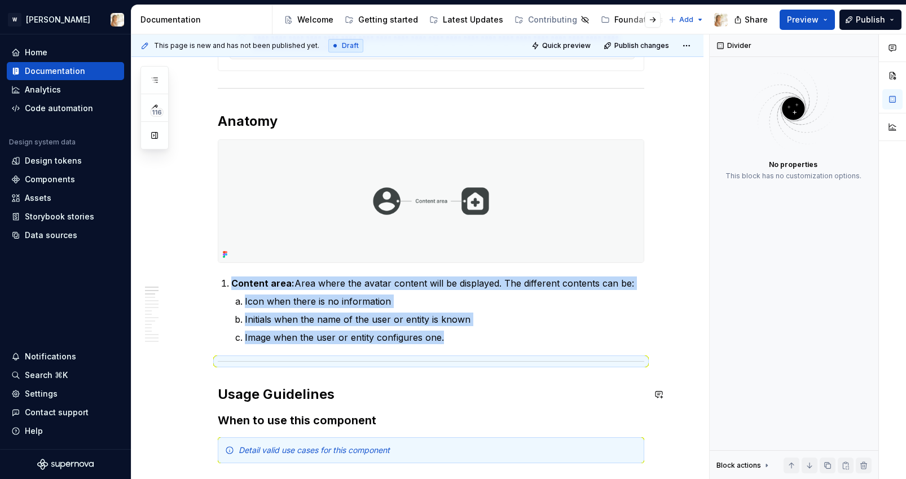
scroll to position [335, 0]
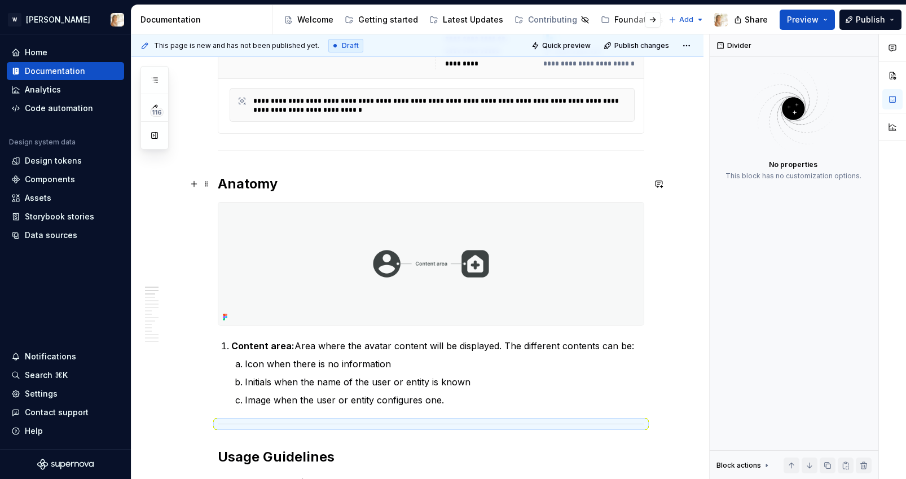
click at [265, 186] on h2 "Anatomy" at bounding box center [431, 184] width 426 height 18
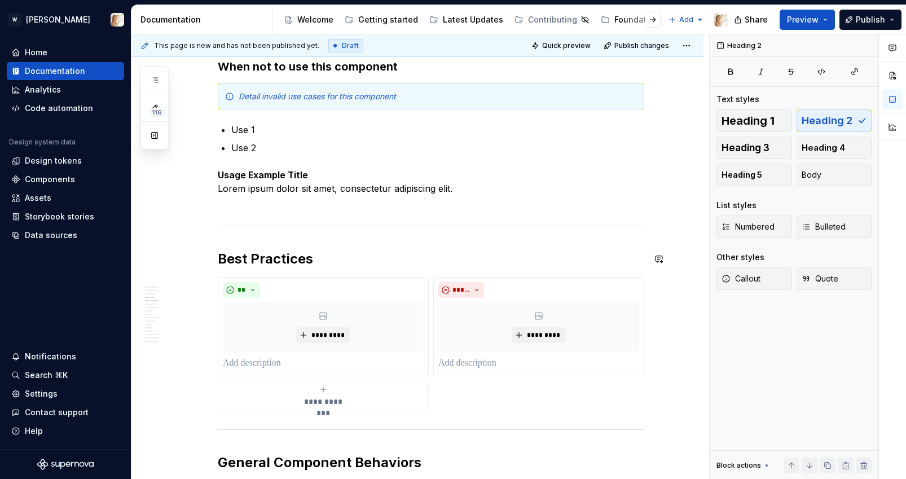
scroll to position [958, 0]
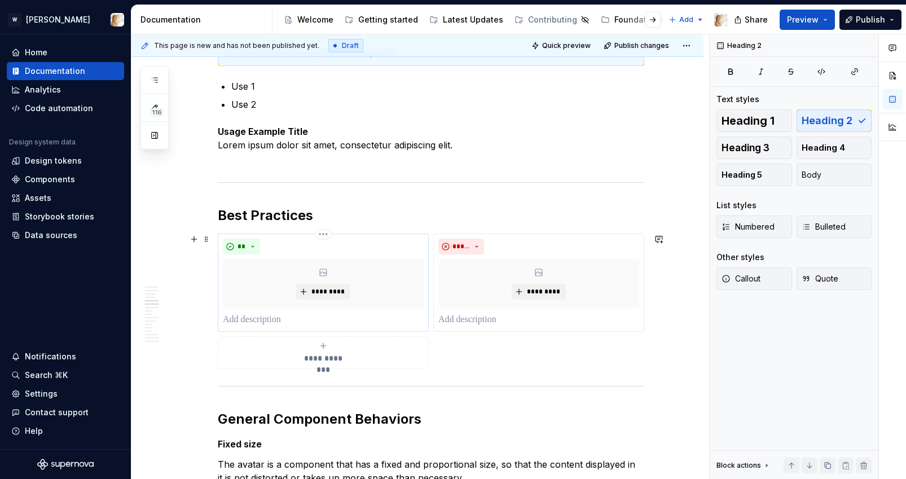
click at [282, 320] on p at bounding box center [323, 320] width 201 height 14
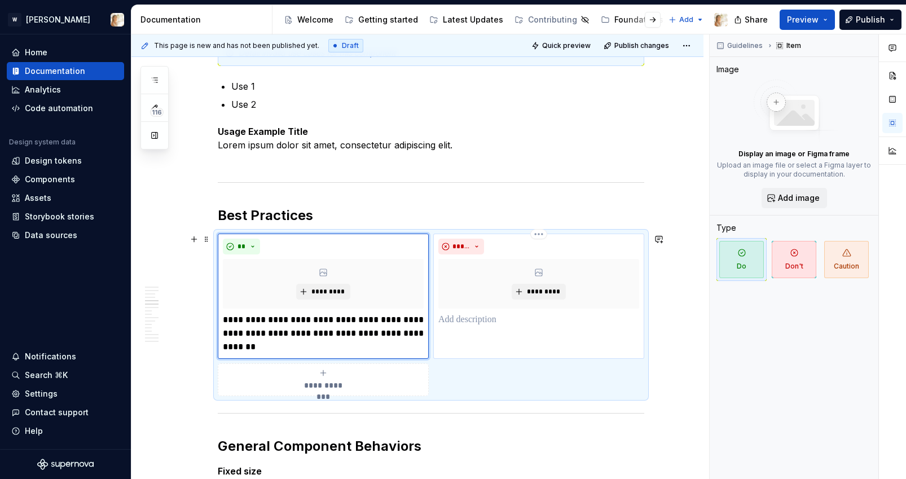
click at [482, 321] on p at bounding box center [538, 320] width 201 height 14
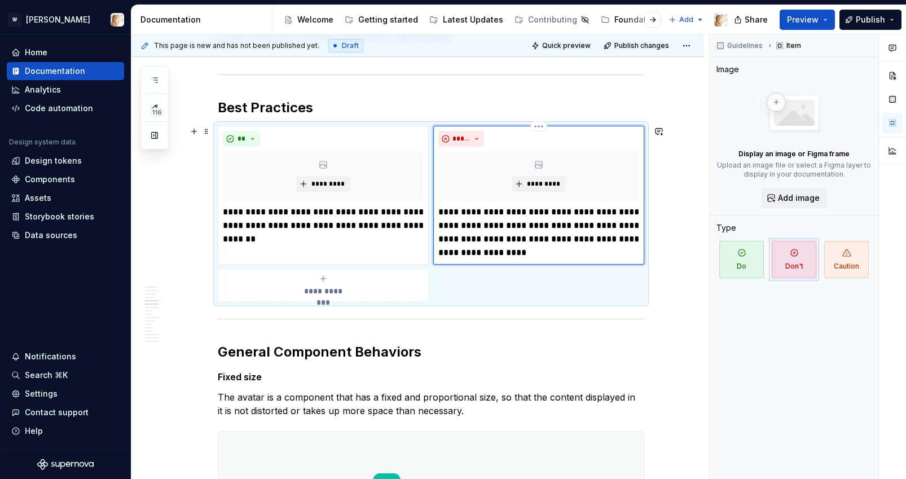
scroll to position [1089, 0]
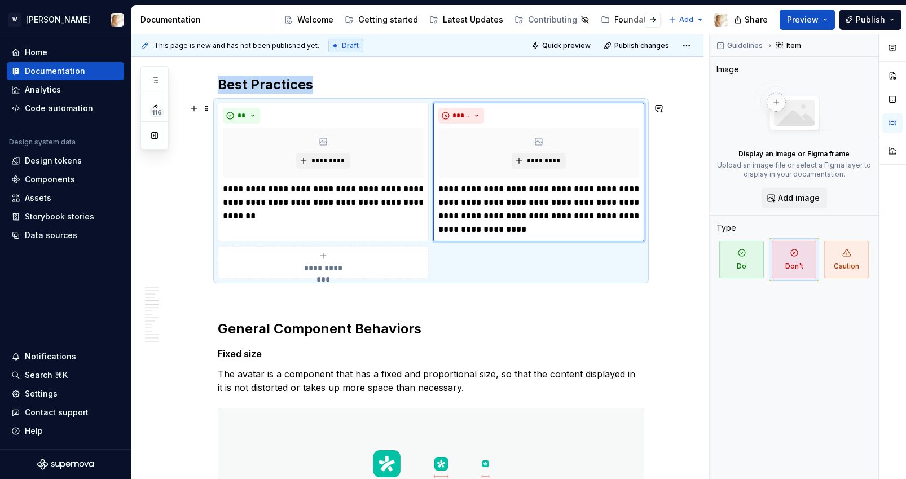
click at [367, 269] on div "**********" at bounding box center [323, 262] width 201 height 23
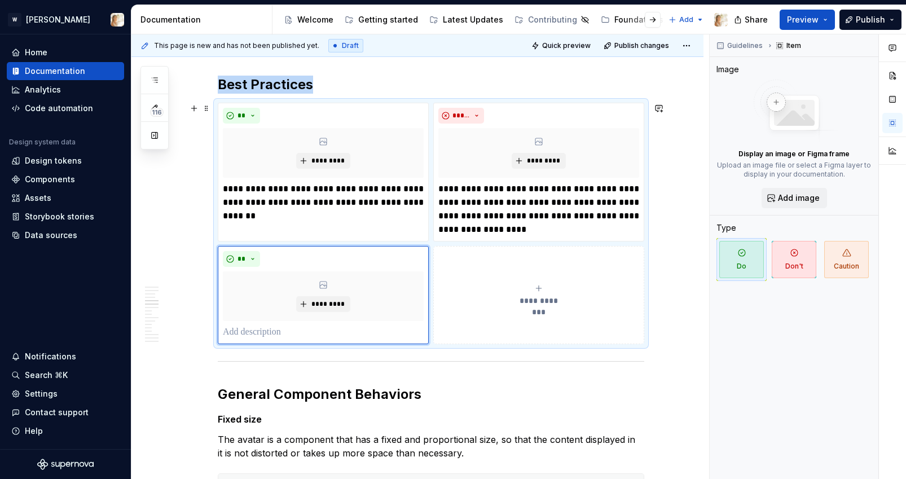
click at [515, 269] on button "**********" at bounding box center [538, 295] width 211 height 98
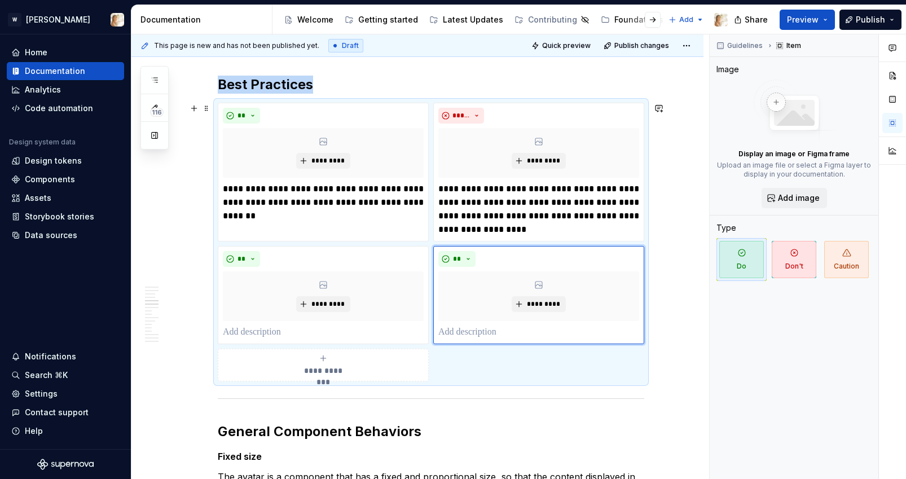
click at [334, 365] on span "**********" at bounding box center [323, 370] width 52 height 11
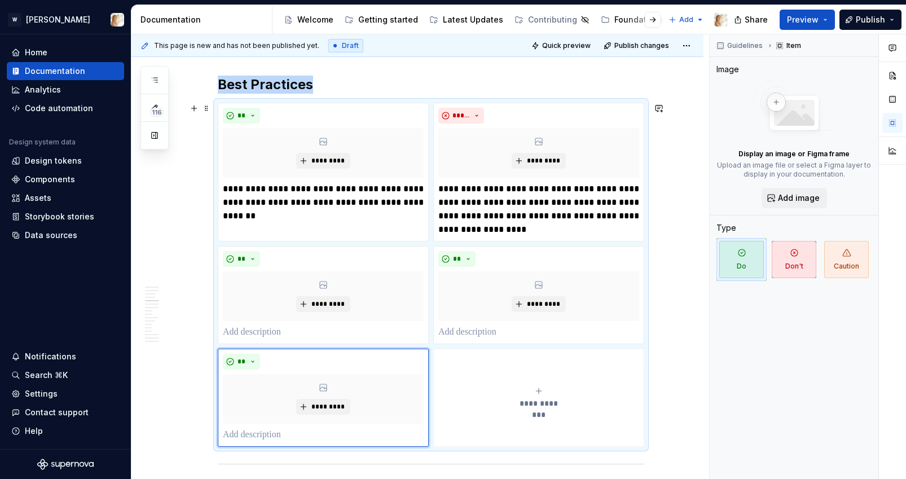
click at [513, 375] on button "**********" at bounding box center [538, 398] width 211 height 98
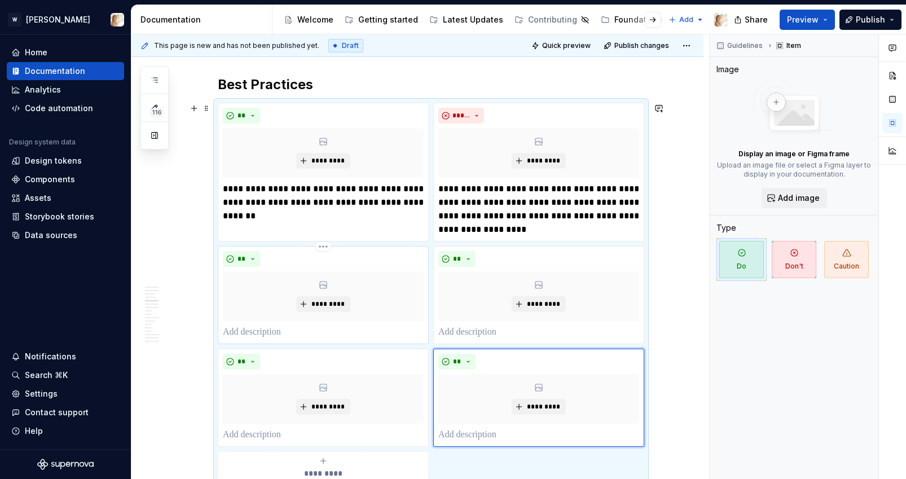
click at [299, 328] on p at bounding box center [323, 332] width 201 height 14
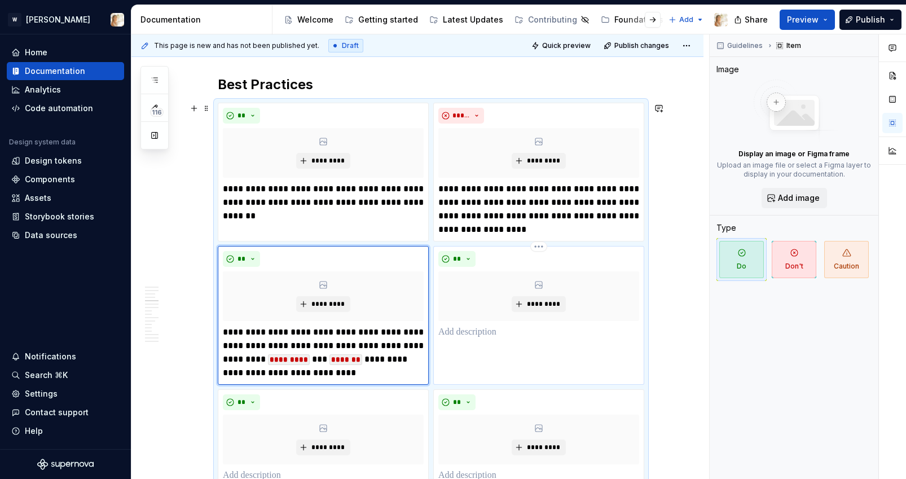
click at [495, 338] on p at bounding box center [538, 332] width 201 height 14
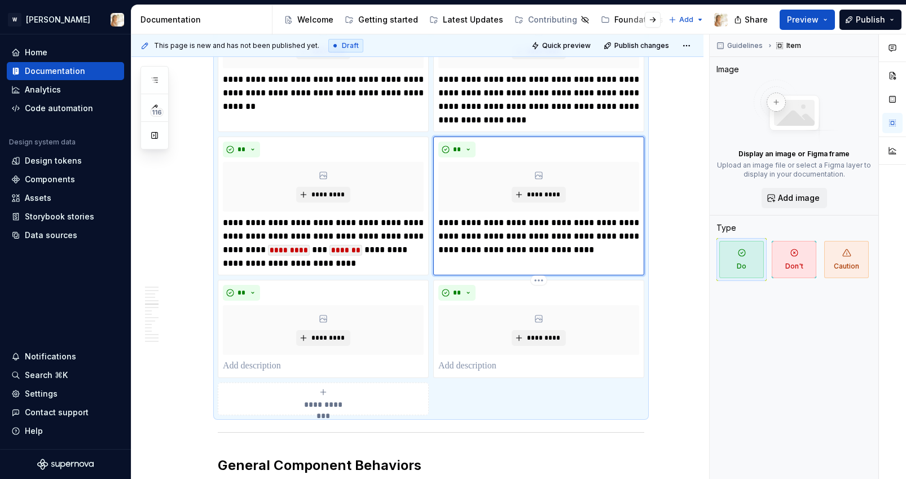
scroll to position [1207, 0]
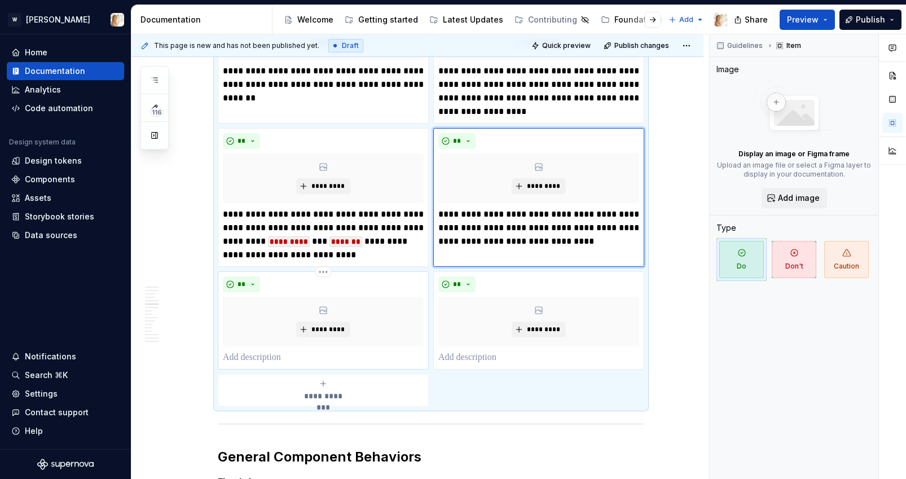
click at [302, 354] on p at bounding box center [323, 358] width 201 height 14
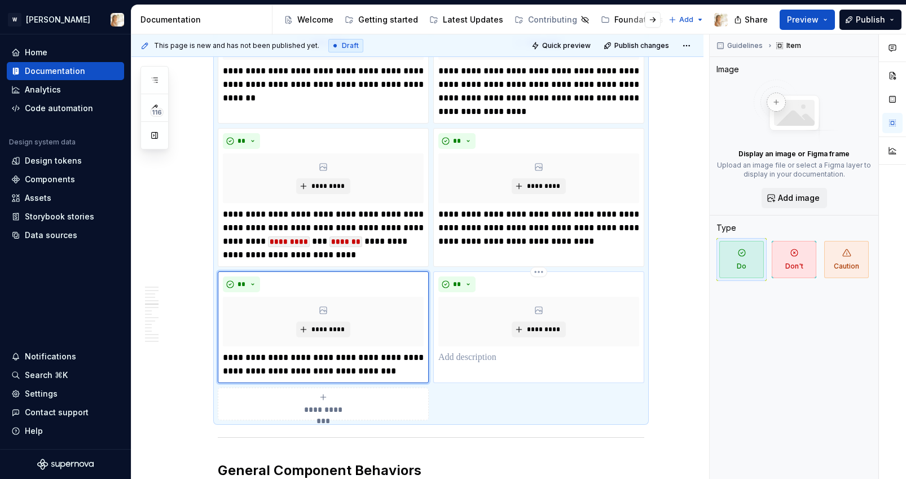
click at [457, 352] on p at bounding box center [538, 358] width 201 height 14
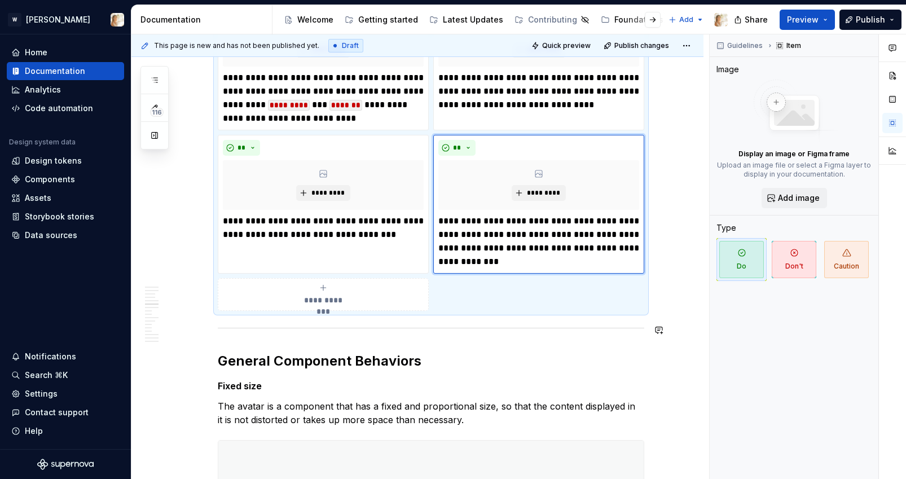
scroll to position [1348, 0]
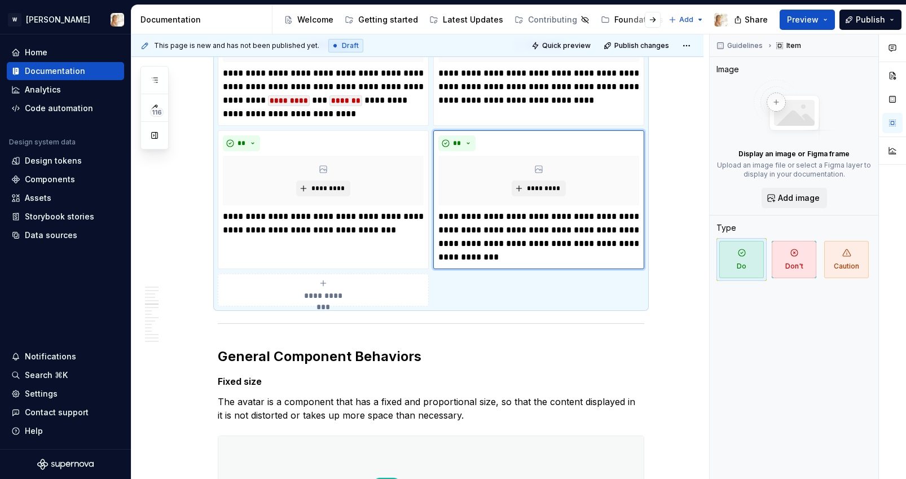
click at [323, 288] on div "**********" at bounding box center [323, 290] width 201 height 23
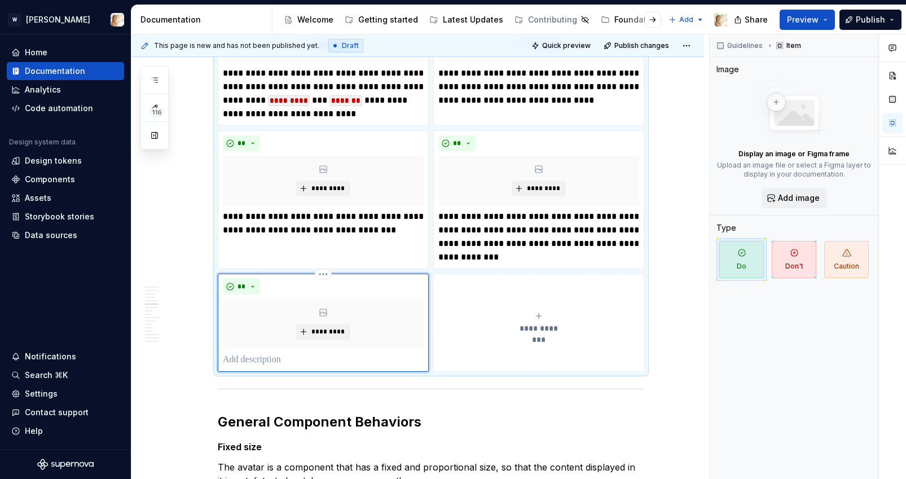
click at [303, 362] on p at bounding box center [323, 360] width 201 height 14
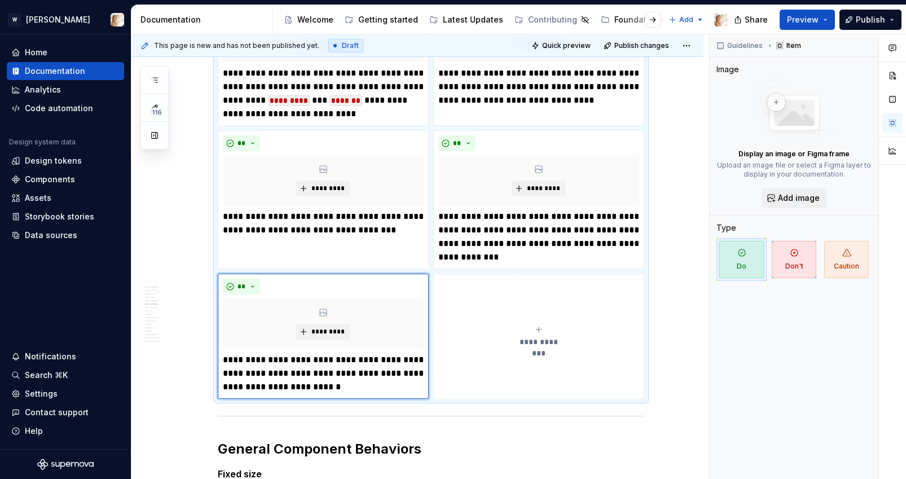
click at [543, 328] on icon "submit" at bounding box center [538, 329] width 9 height 9
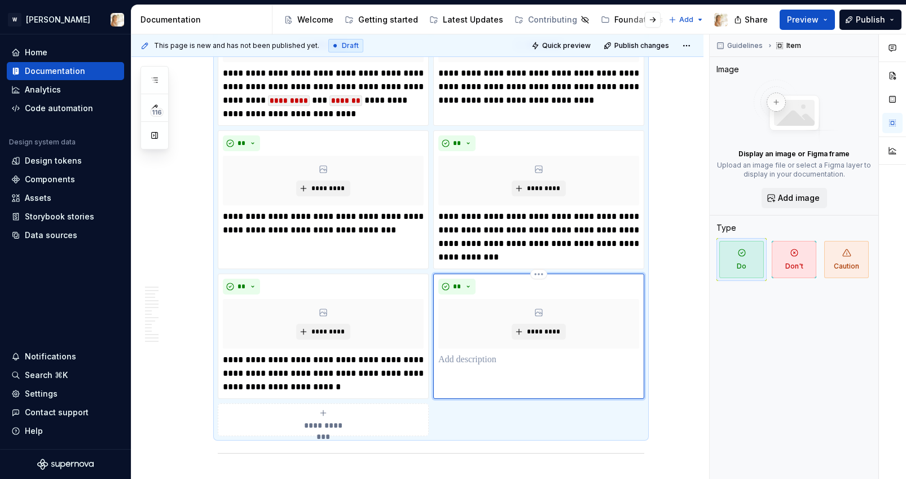
click at [510, 367] on div "** *********" at bounding box center [538, 336] width 211 height 125
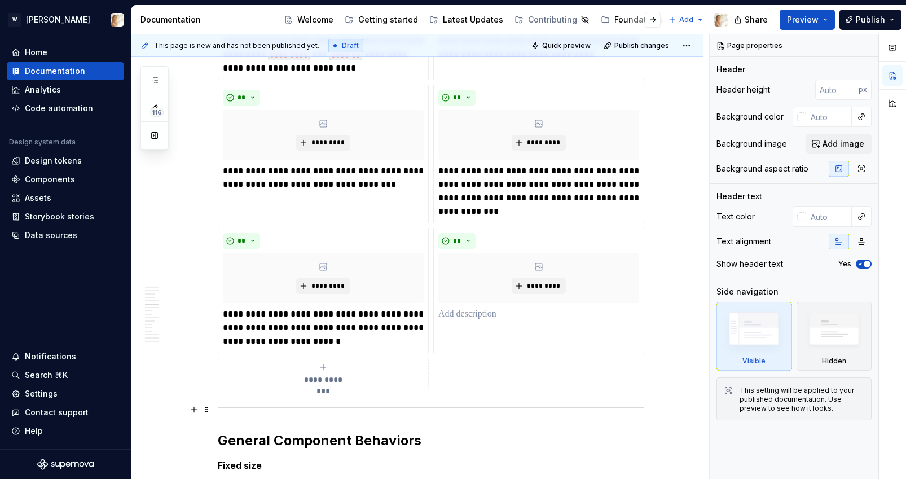
scroll to position [1466, 0]
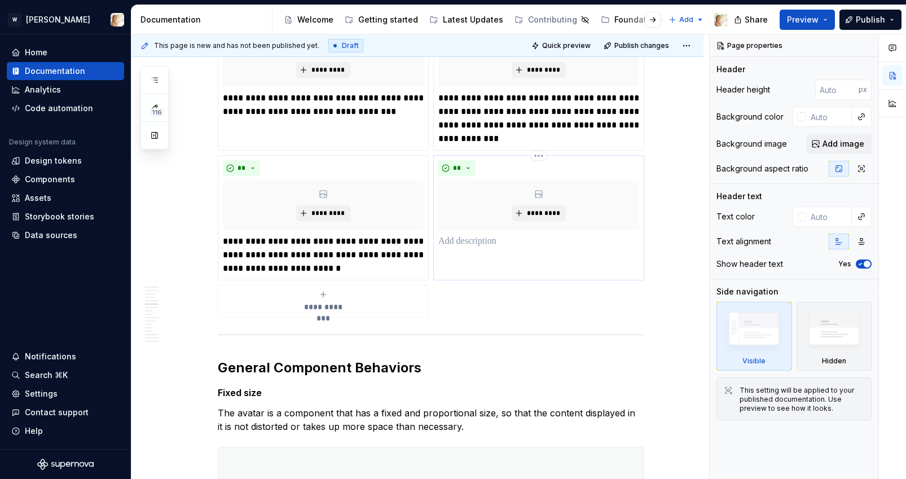
click at [472, 241] on p at bounding box center [538, 242] width 201 height 14
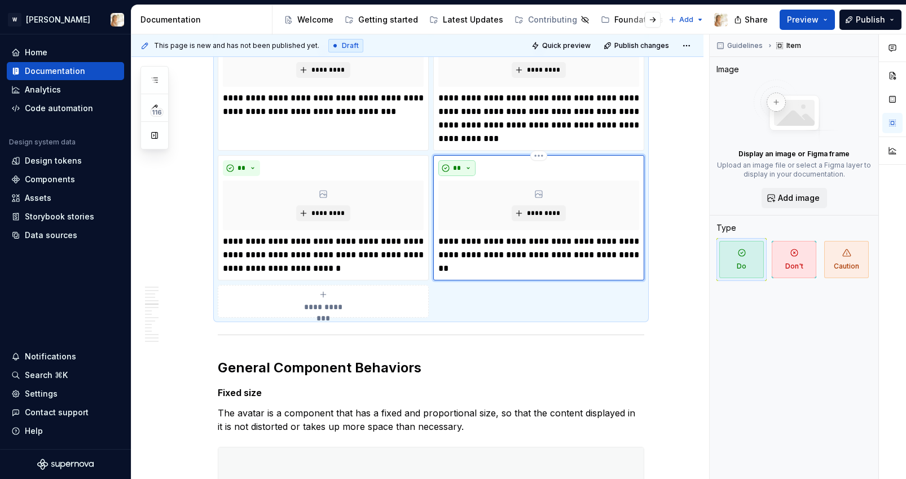
click at [467, 165] on button "**" at bounding box center [456, 168] width 37 height 16
click at [475, 208] on div "Don't" at bounding box center [485, 207] width 21 height 11
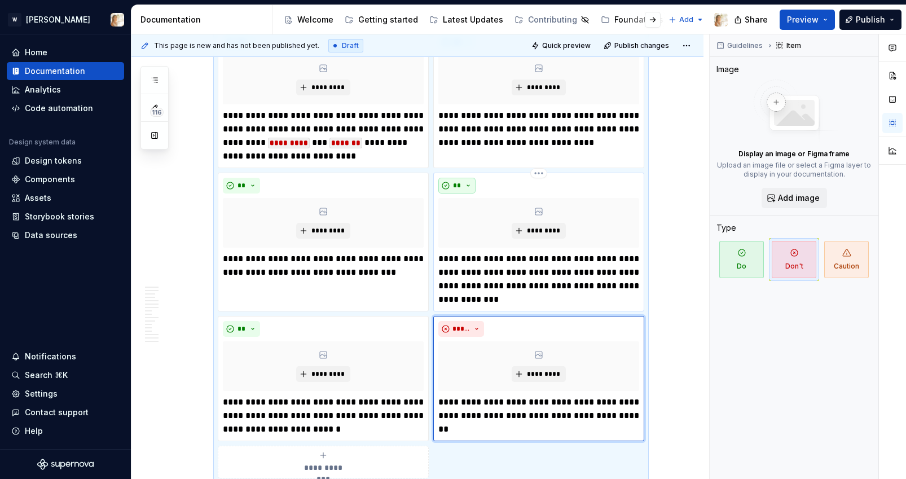
scroll to position [1291, 0]
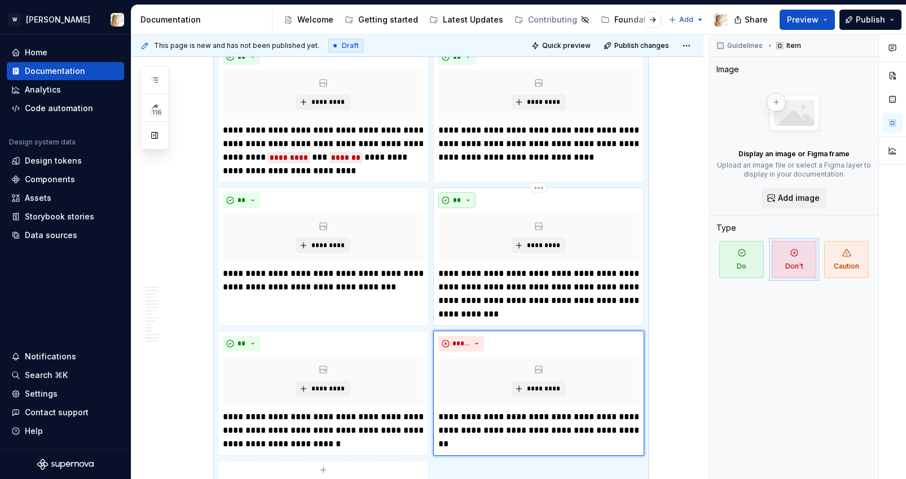
click at [465, 199] on button "**" at bounding box center [456, 200] width 37 height 16
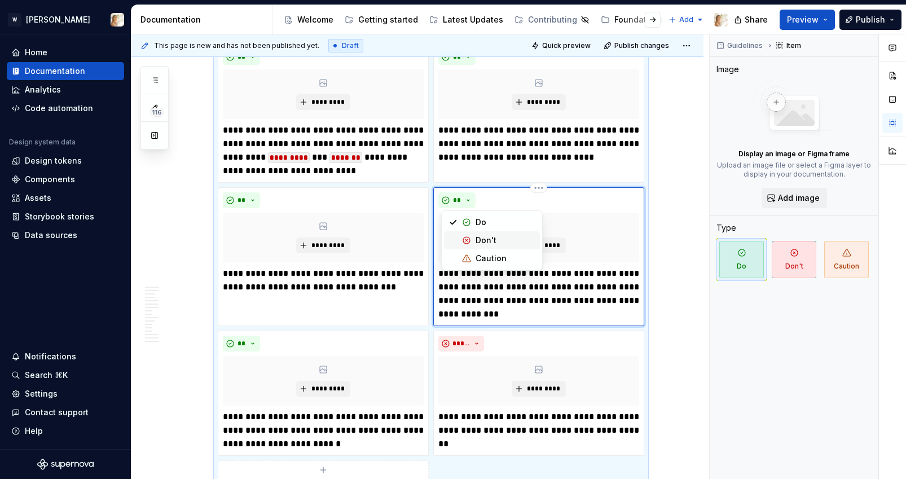
click at [468, 241] on div "Suggestions" at bounding box center [466, 240] width 9 height 9
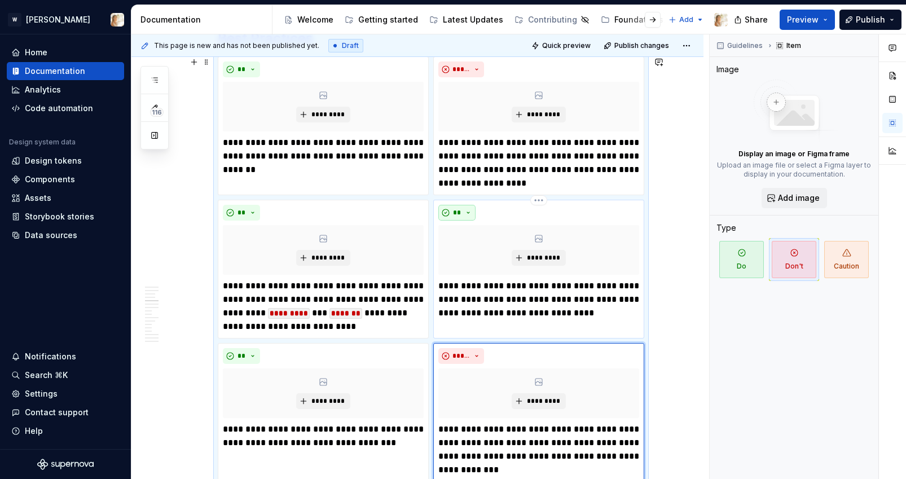
scroll to position [1115, 0]
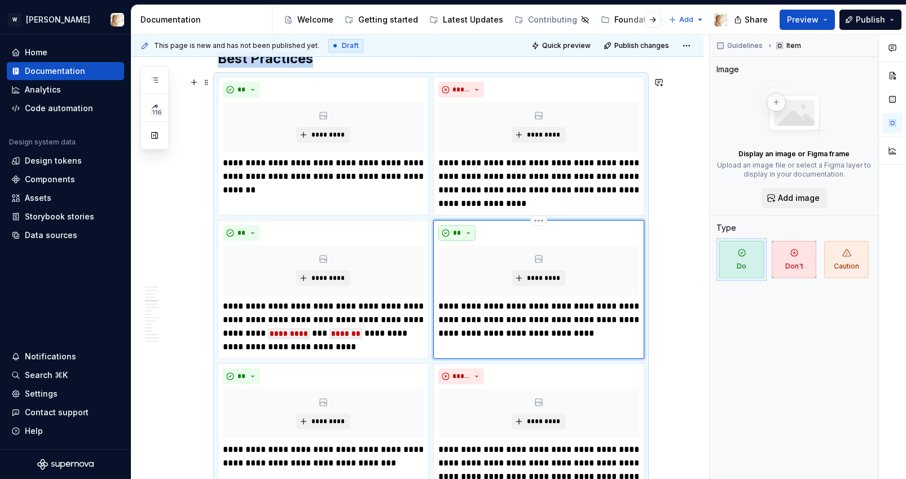
click at [459, 231] on span "**" at bounding box center [456, 232] width 9 height 9
click at [468, 274] on div "Suggestions" at bounding box center [466, 272] width 9 height 9
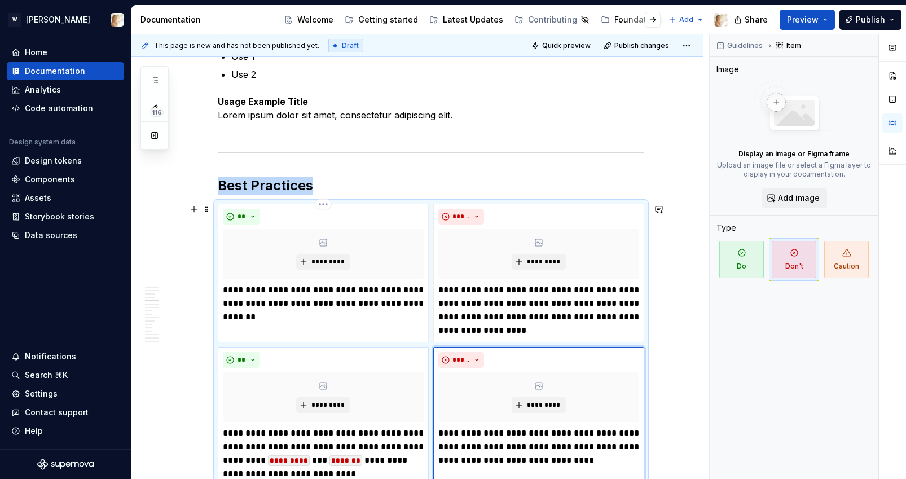
scroll to position [1000, 0]
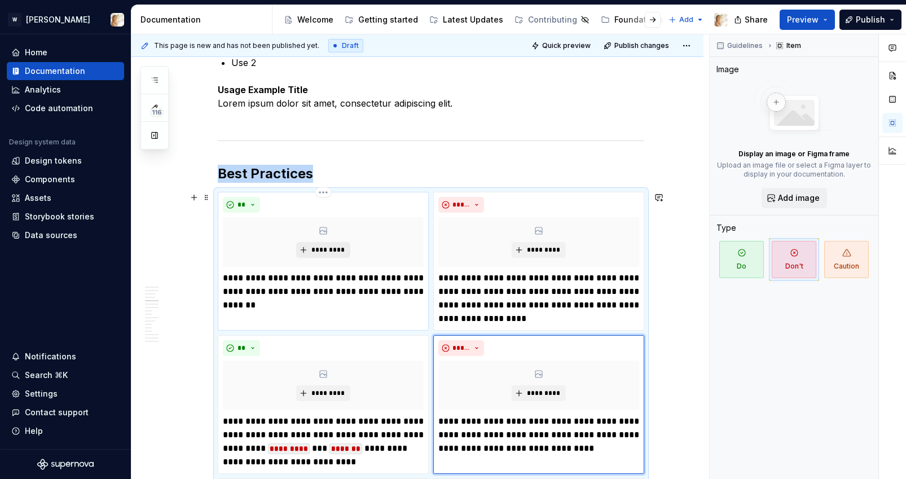
click at [321, 247] on span "*********" at bounding box center [327, 249] width 34 height 9
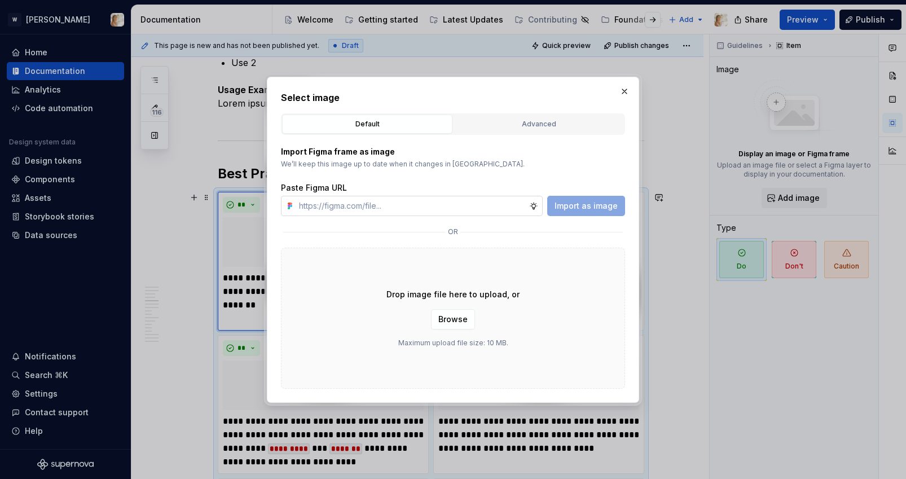
type textarea "*"
type input "[URL][DOMAIN_NAME]"
click at [586, 211] on span "Import as image" at bounding box center [585, 205] width 63 height 11
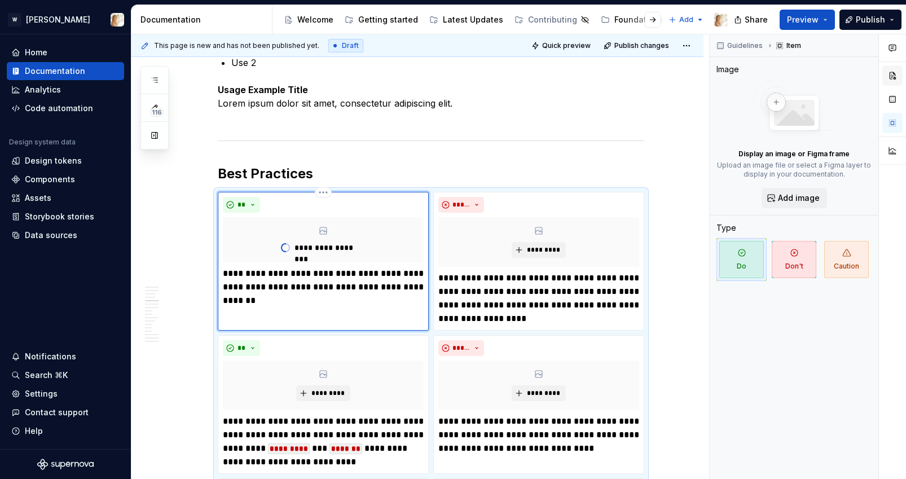
type textarea "*"
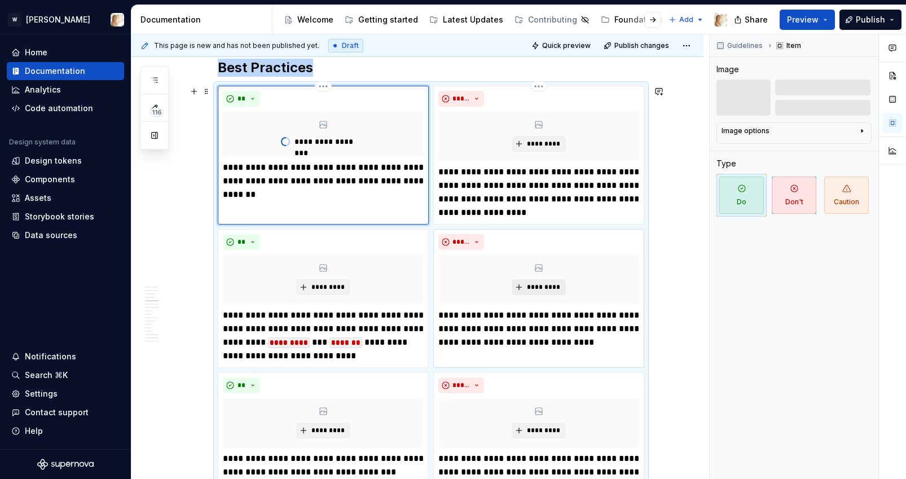
scroll to position [1066, 0]
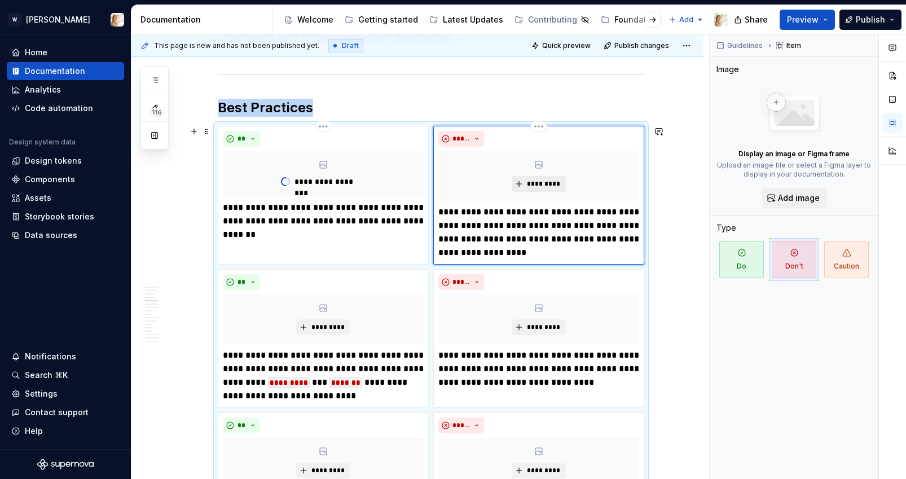
click at [549, 180] on span "*********" at bounding box center [543, 183] width 34 height 9
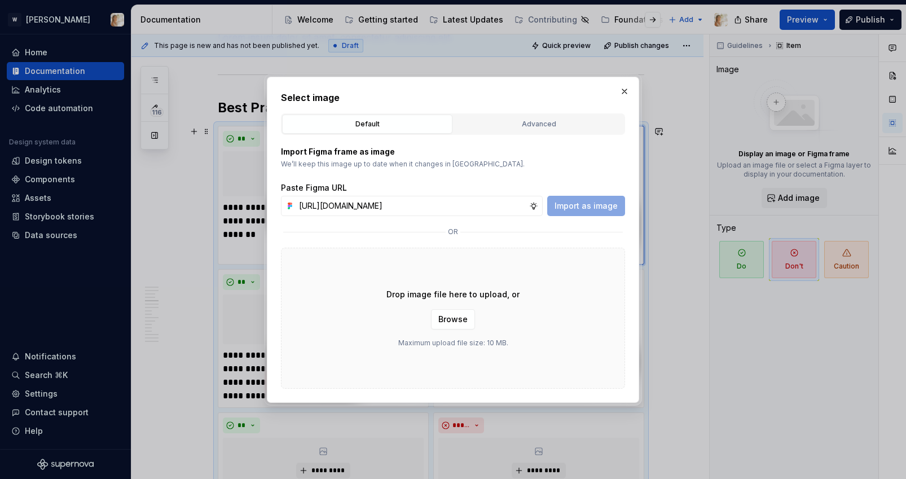
scroll to position [0, 231]
type input "[URL][DOMAIN_NAME]"
click at [574, 202] on span "Import as image" at bounding box center [585, 205] width 63 height 11
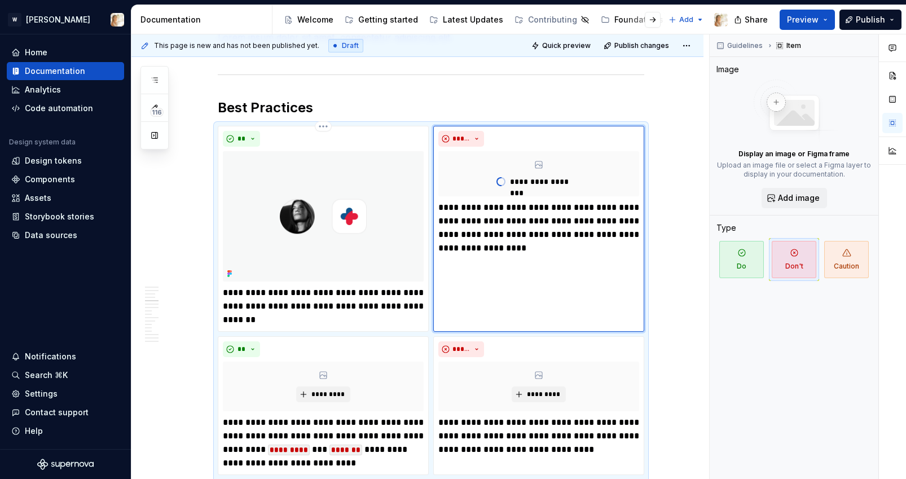
type textarea "*"
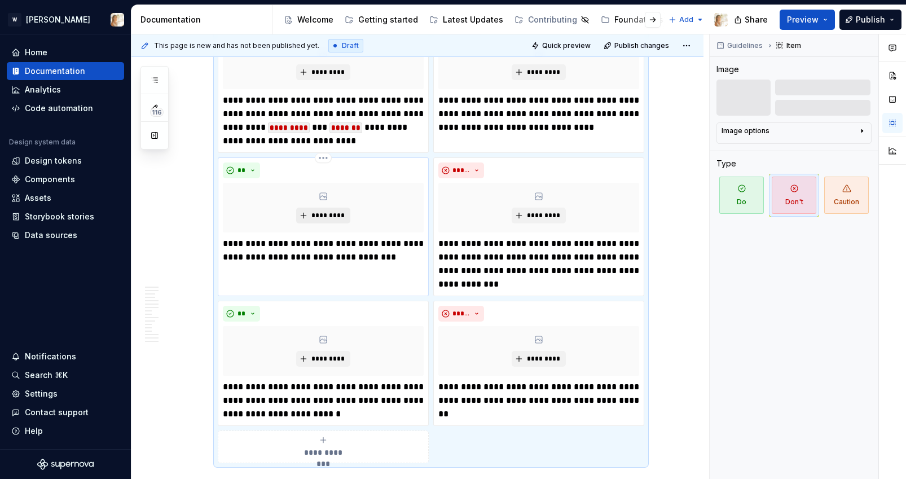
click at [333, 211] on span "*********" at bounding box center [327, 215] width 34 height 9
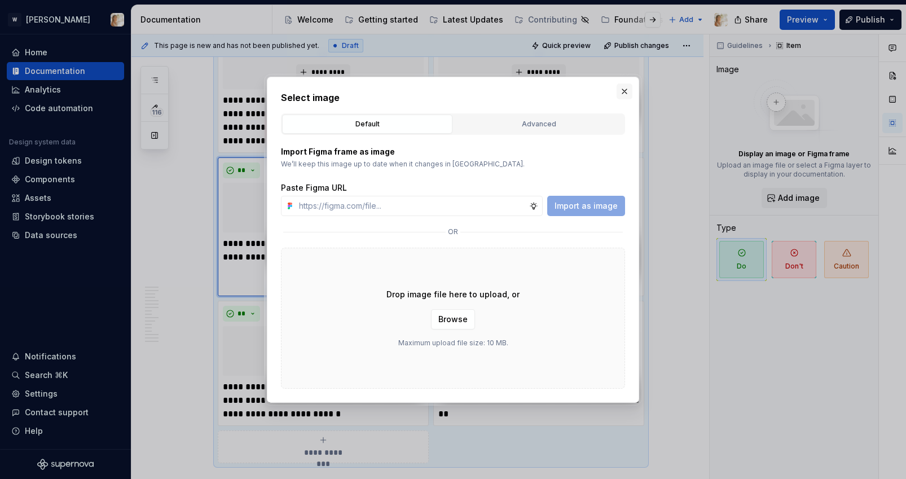
click at [624, 91] on button "button" at bounding box center [624, 91] width 16 height 16
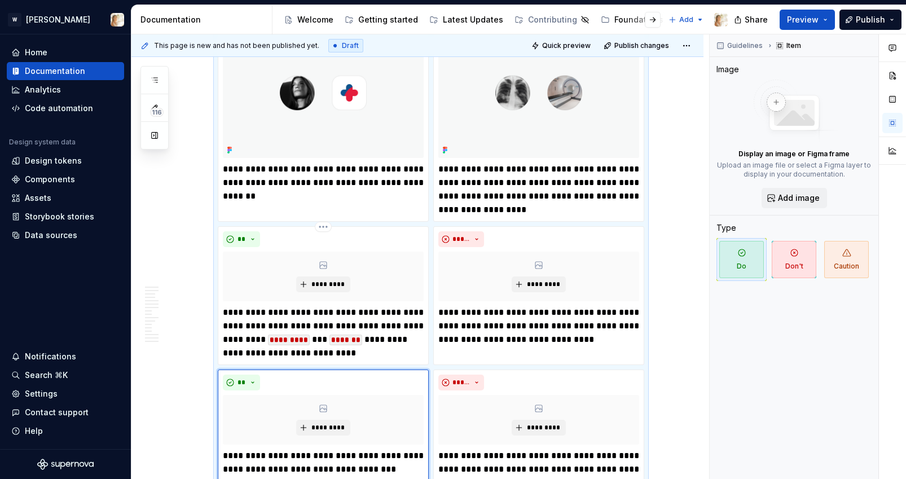
scroll to position [1151, 0]
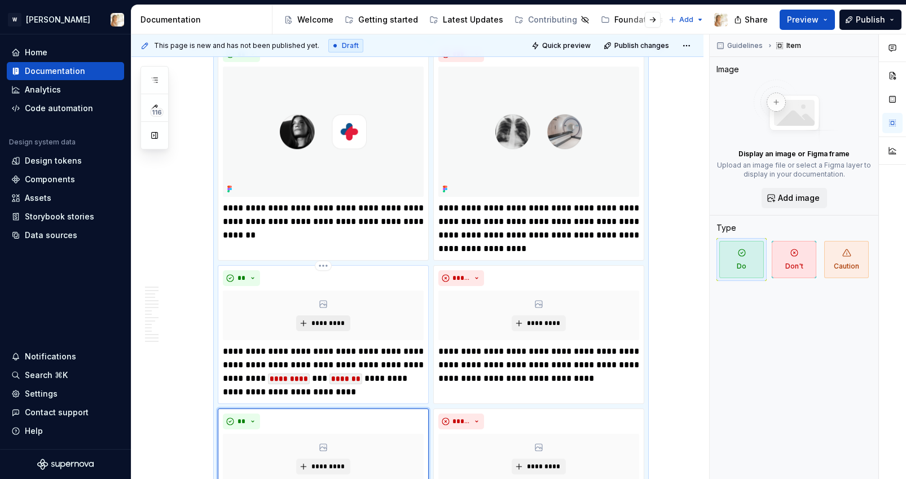
click at [314, 321] on span "*********" at bounding box center [327, 323] width 34 height 9
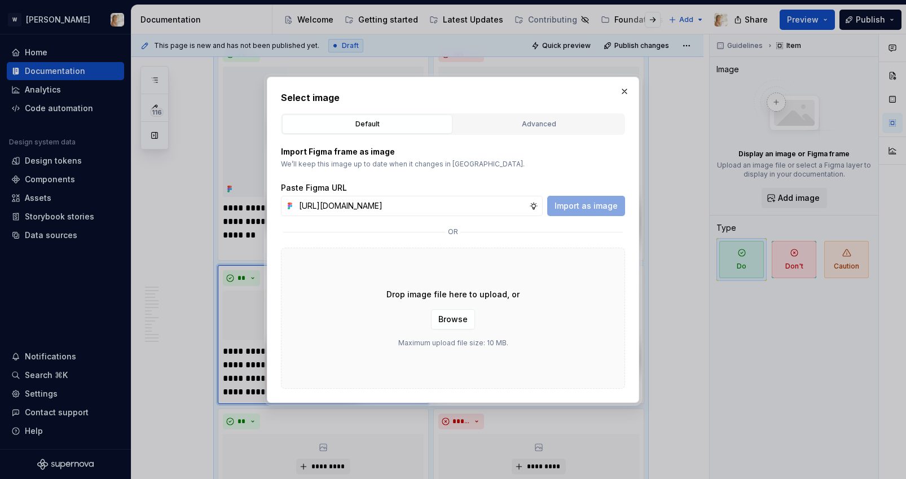
scroll to position [0, 231]
type input "[URL][DOMAIN_NAME]"
click at [578, 206] on span "Import as image" at bounding box center [585, 205] width 63 height 11
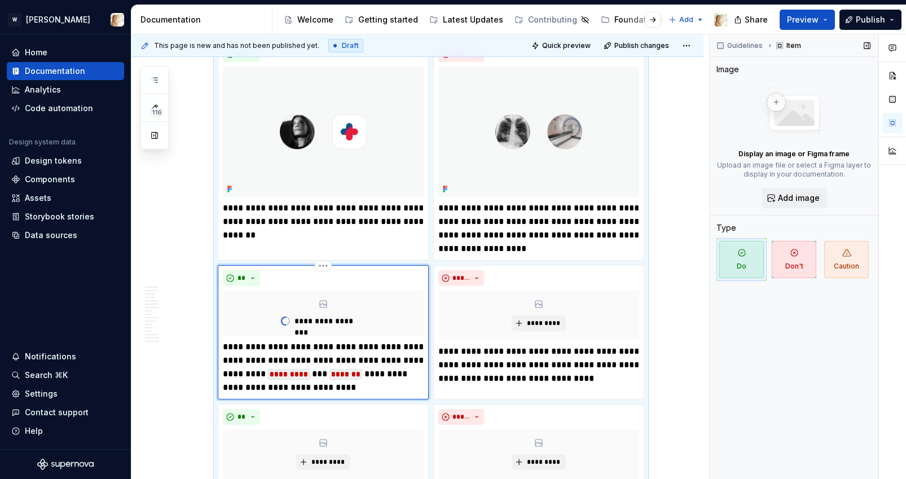
type textarea "*"
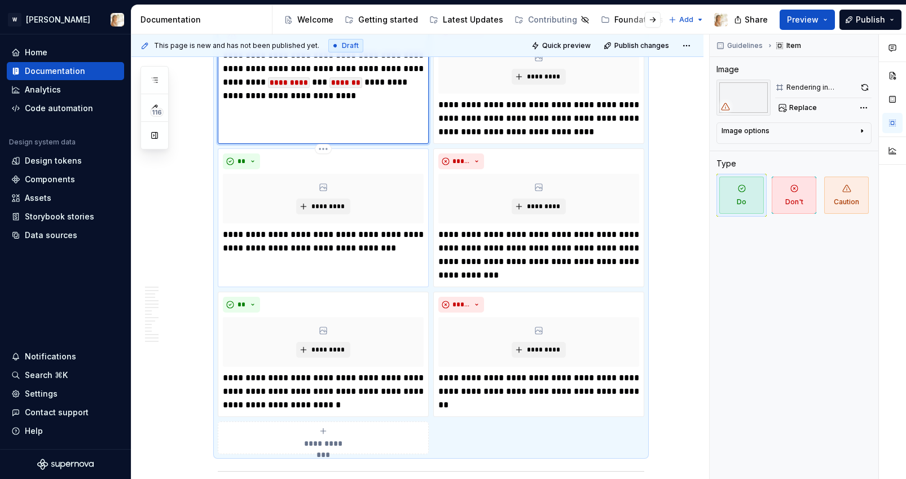
click at [330, 215] on div "*********" at bounding box center [323, 199] width 201 height 50
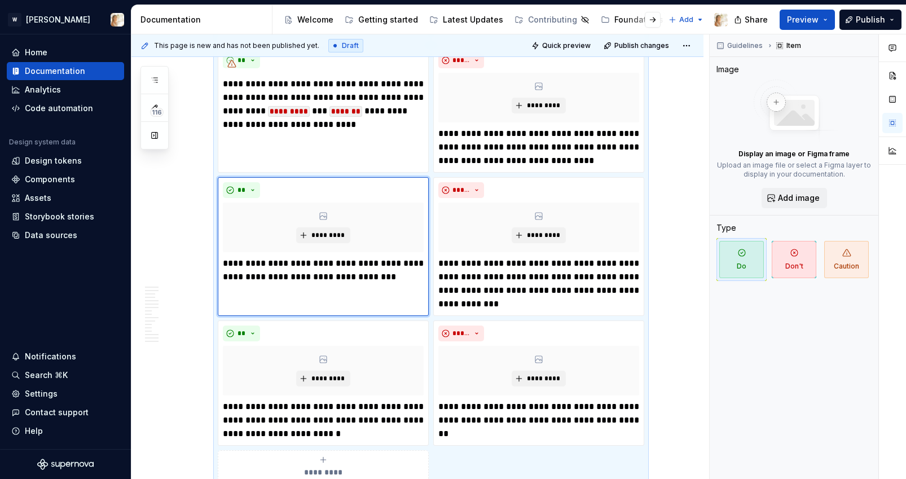
scroll to position [1405, 0]
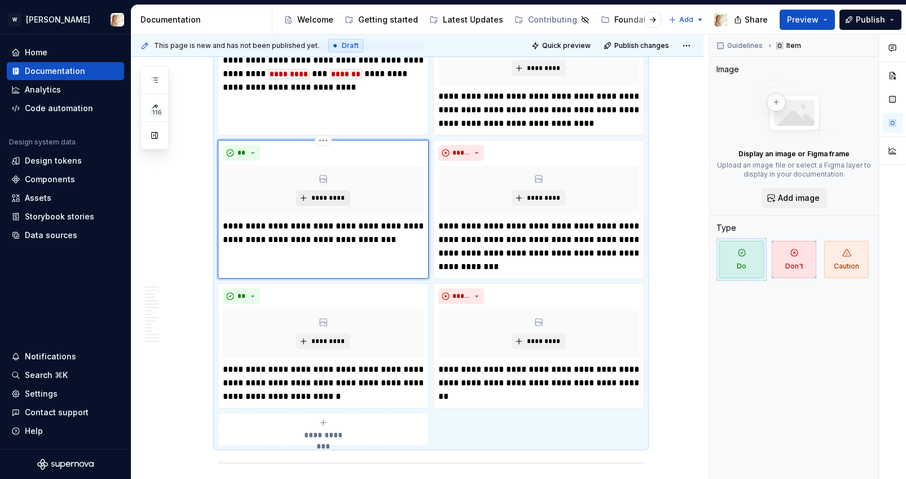
click at [340, 196] on span "*********" at bounding box center [327, 197] width 34 height 9
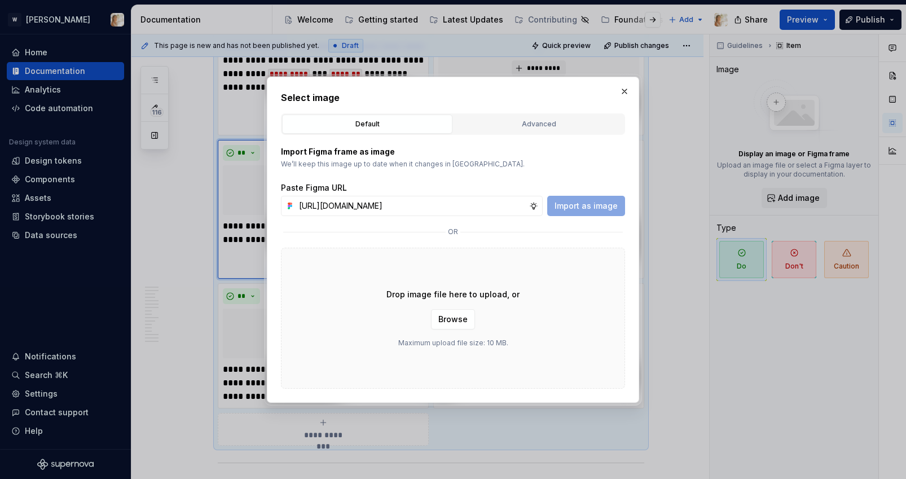
scroll to position [0, 235]
type input "[URL][DOMAIN_NAME]"
click at [576, 206] on span "Import as image" at bounding box center [585, 205] width 63 height 11
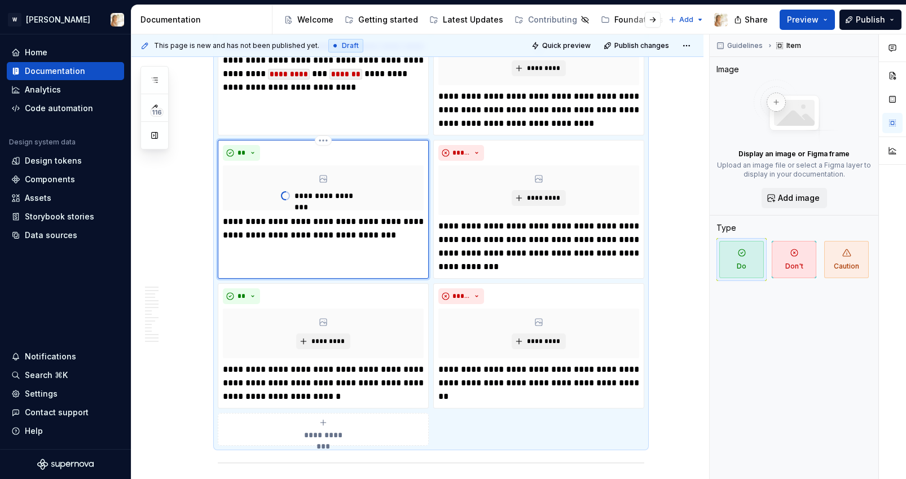
type textarea "*"
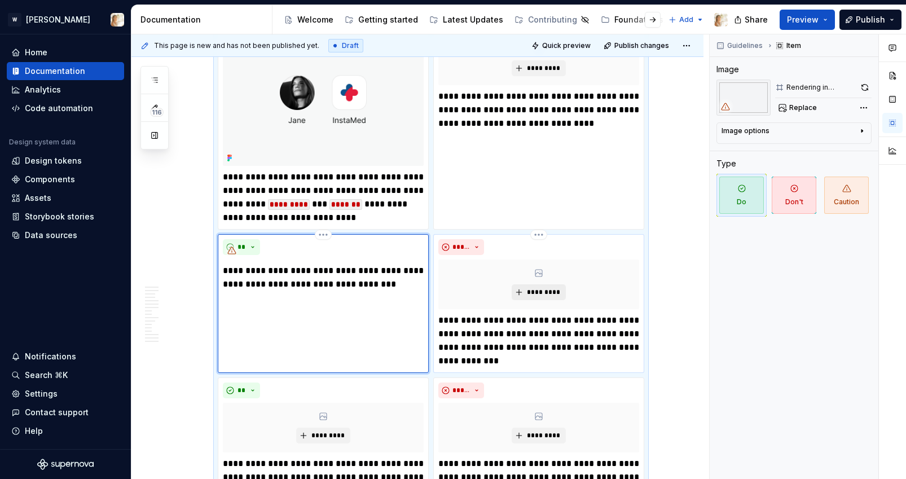
click at [528, 291] on button "*********" at bounding box center [539, 292] width 54 height 16
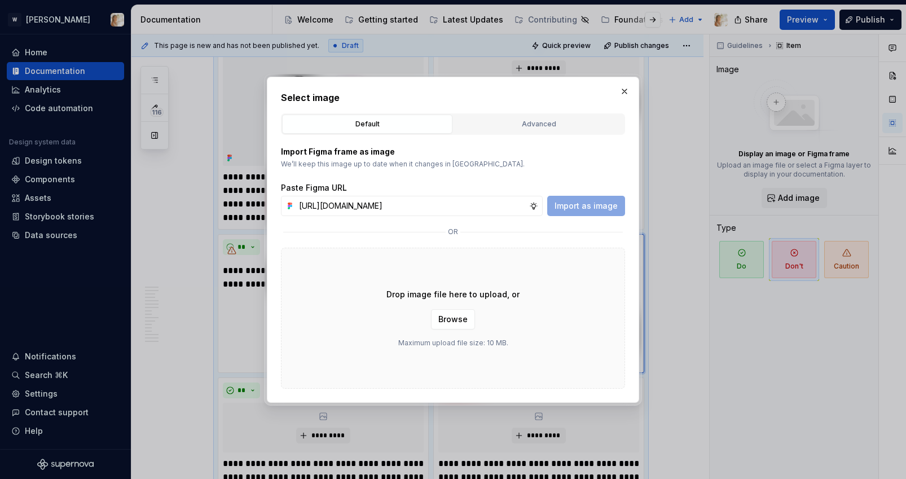
scroll to position [0, 236]
type input "[URL][DOMAIN_NAME]"
click at [571, 208] on span "Import as image" at bounding box center [585, 205] width 63 height 11
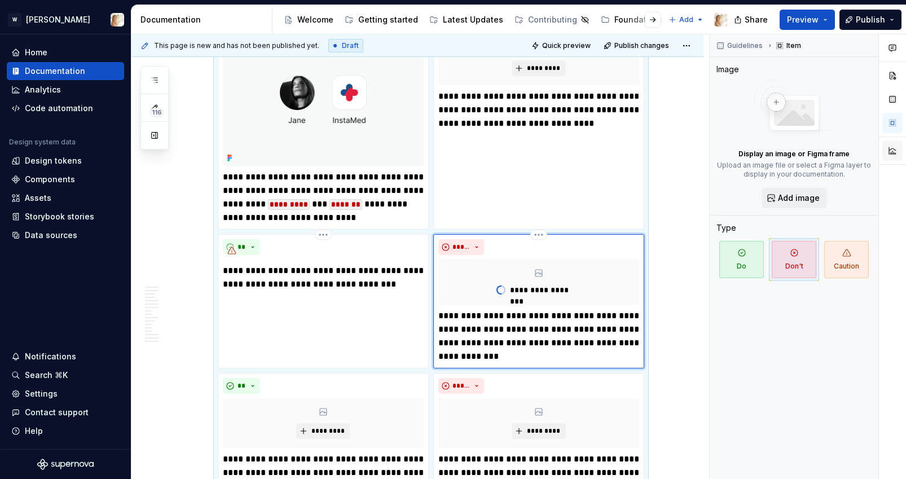
type textarea "*"
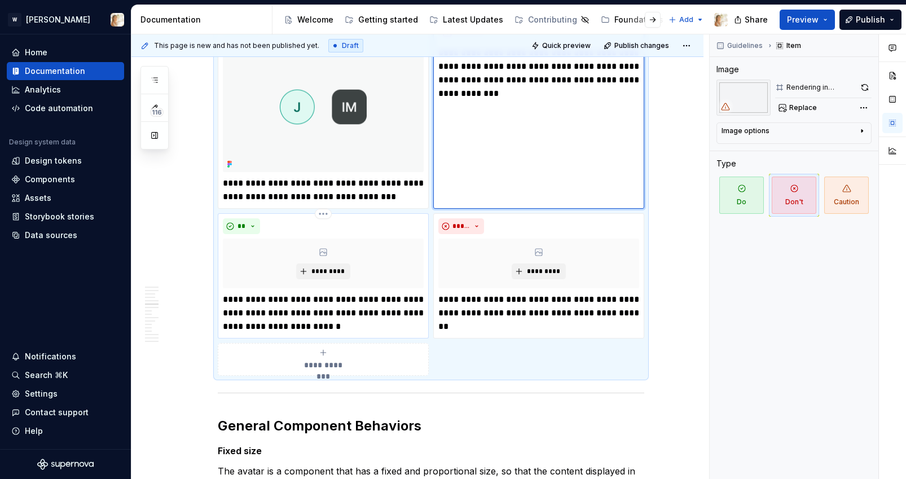
scroll to position [1637, 0]
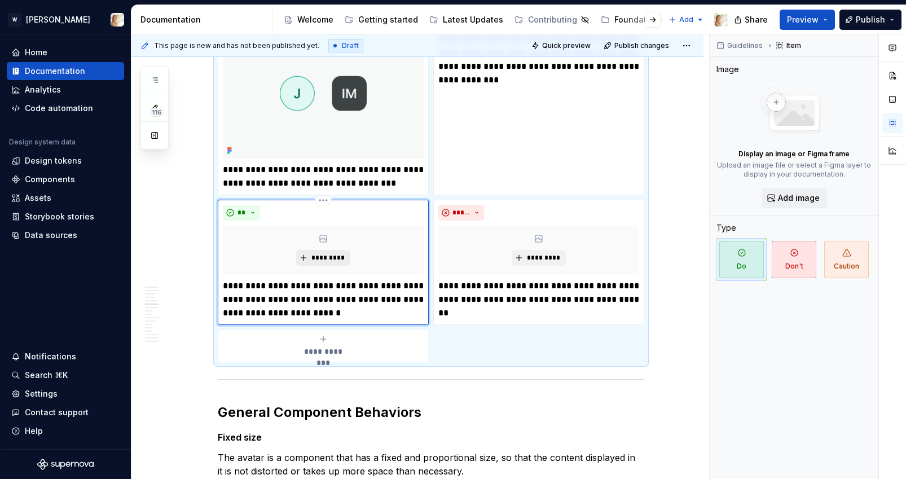
click at [328, 257] on span "*********" at bounding box center [327, 257] width 34 height 9
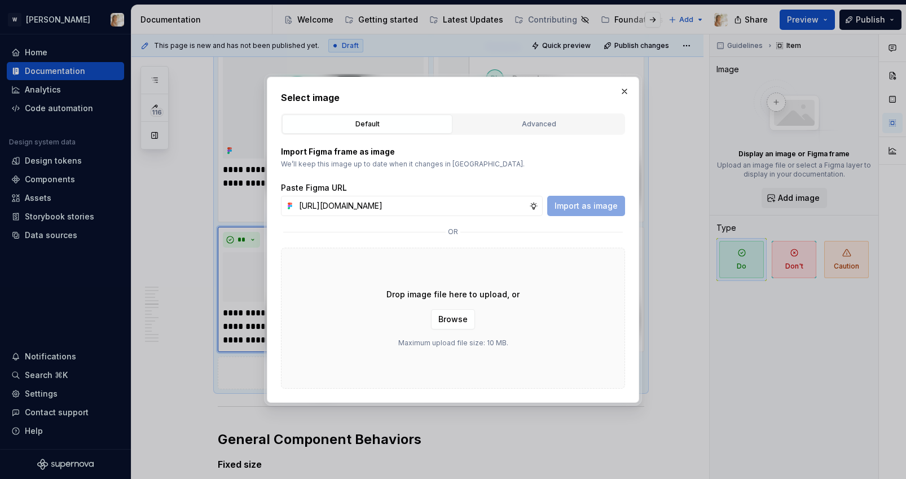
scroll to position [0, 236]
type input "[URL][DOMAIN_NAME]"
click at [576, 202] on span "Import as image" at bounding box center [585, 205] width 63 height 11
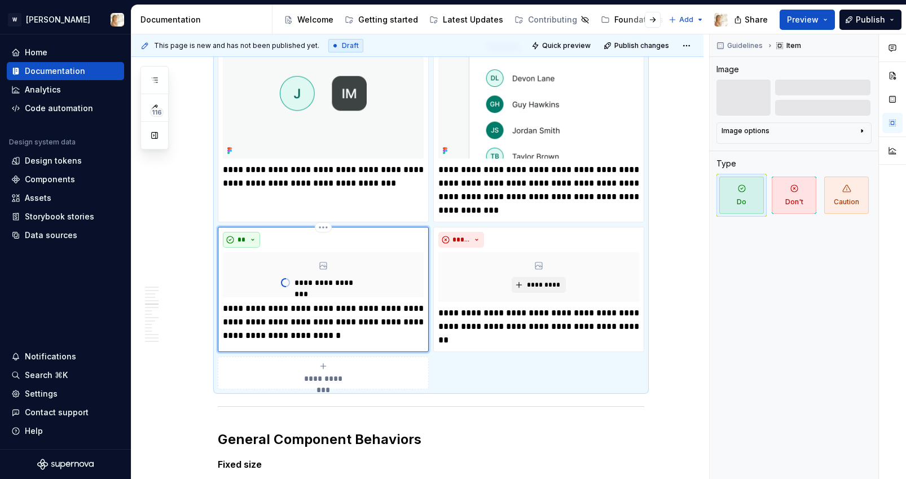
click at [252, 240] on button "**" at bounding box center [241, 240] width 37 height 16
click at [252, 293] on div "Suggestions" at bounding box center [250, 297] width 9 height 9
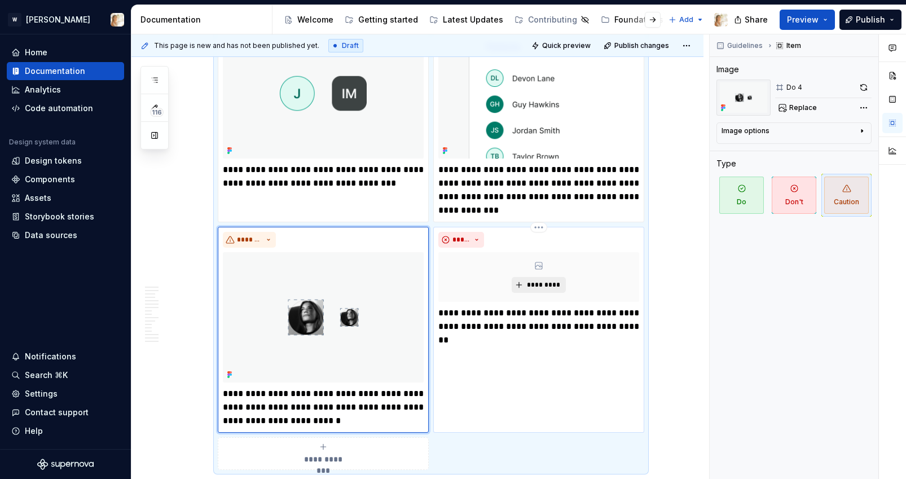
click at [545, 285] on span "*********" at bounding box center [543, 284] width 34 height 9
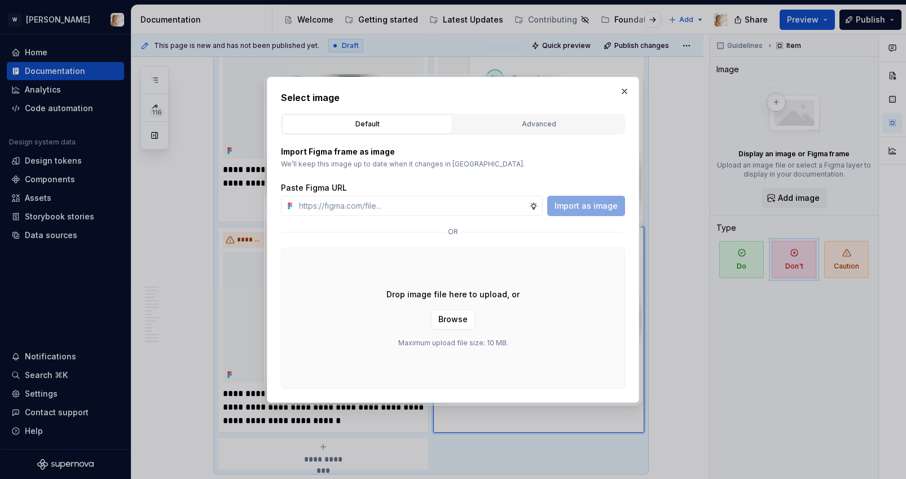
type textarea "*"
type input "[URL][DOMAIN_NAME]"
click at [580, 207] on span "Import as image" at bounding box center [585, 205] width 63 height 11
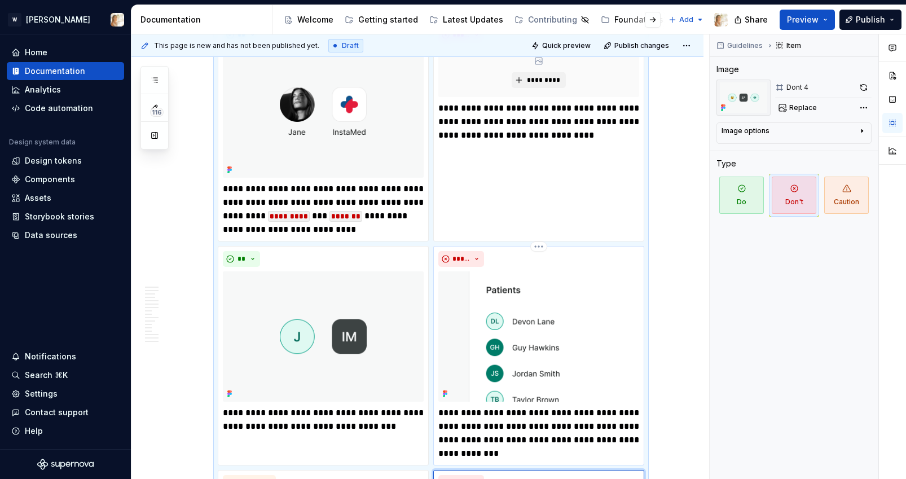
scroll to position [1398, 0]
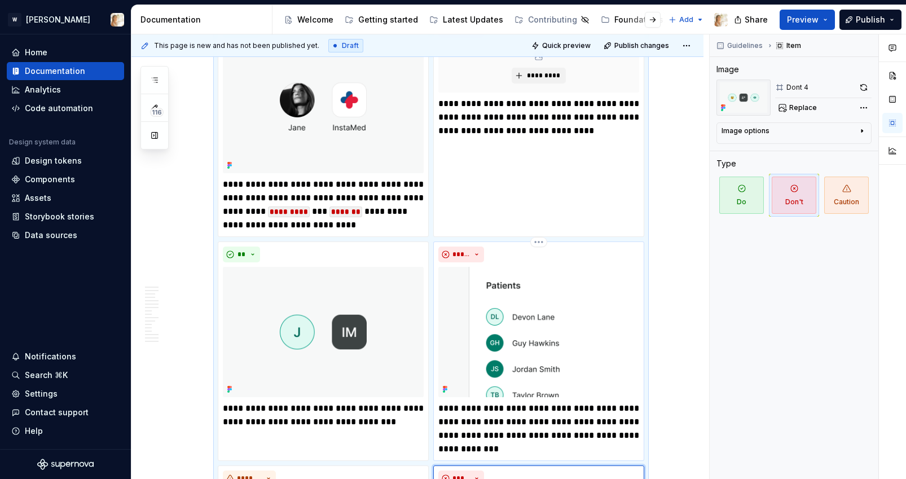
click at [533, 355] on img at bounding box center [538, 332] width 201 height 130
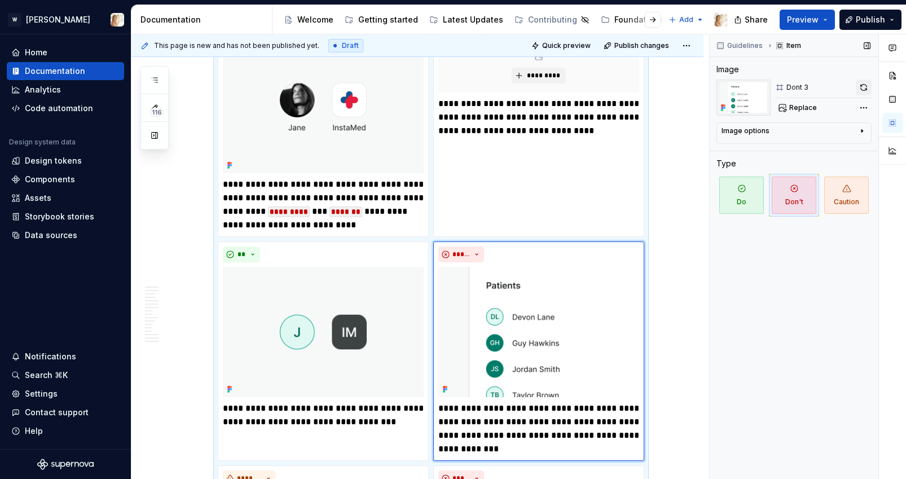
click at [863, 85] on button "button" at bounding box center [864, 88] width 16 height 16
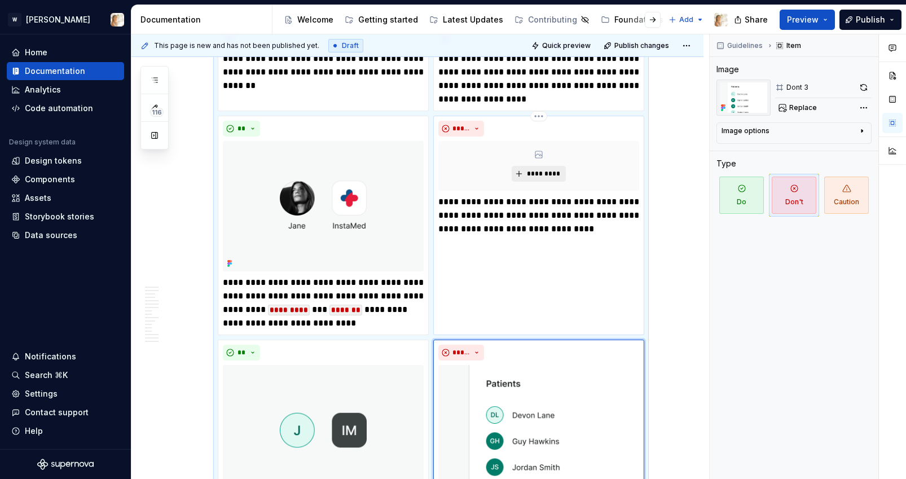
click at [554, 171] on span "*********" at bounding box center [543, 173] width 34 height 9
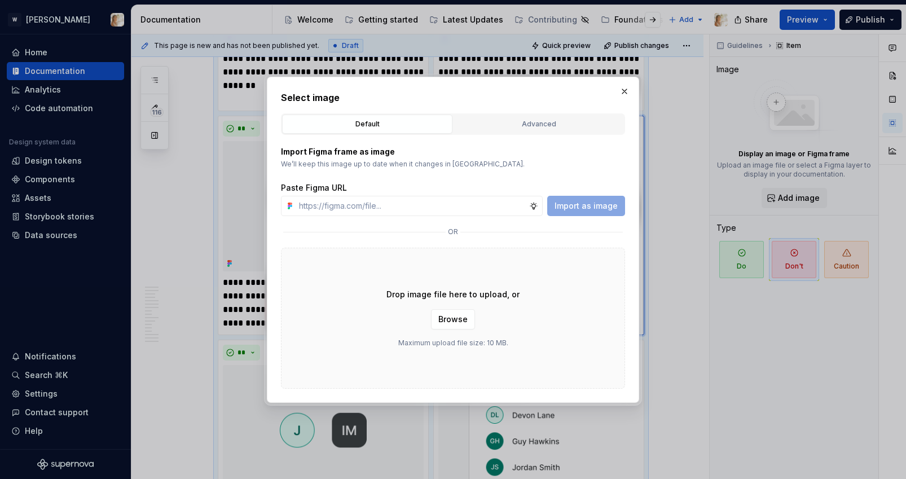
type textarea "*"
click at [472, 209] on input "text" at bounding box center [411, 206] width 235 height 20
type input "[URL][DOMAIN_NAME]"
click at [568, 205] on span "Import as image" at bounding box center [585, 205] width 63 height 11
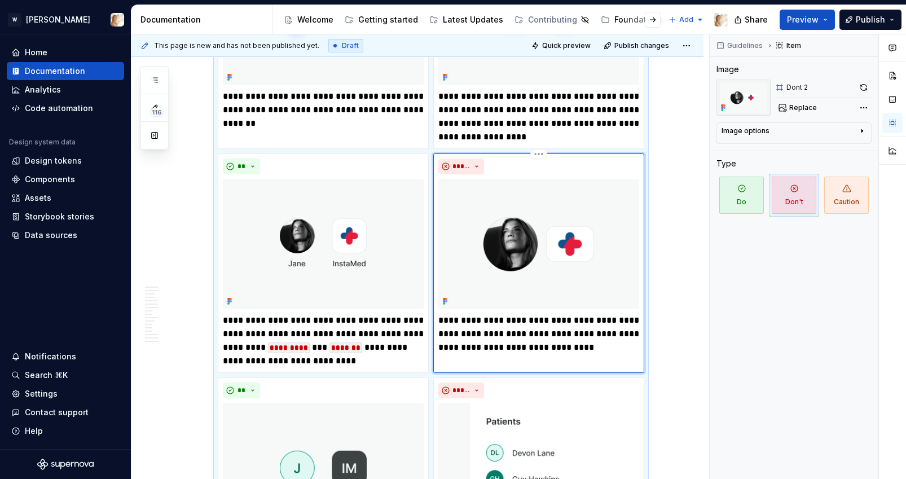
scroll to position [1248, 0]
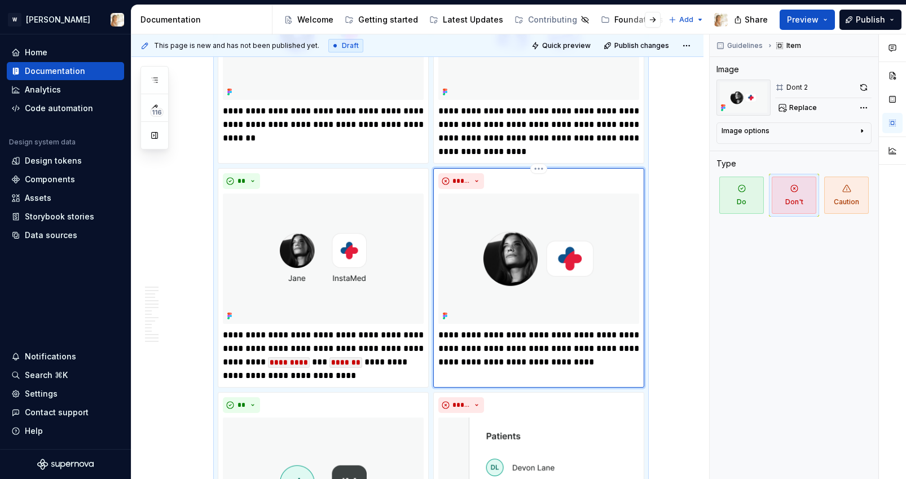
click at [537, 265] on img at bounding box center [538, 258] width 201 height 130
click at [866, 87] on button "button" at bounding box center [864, 88] width 16 height 16
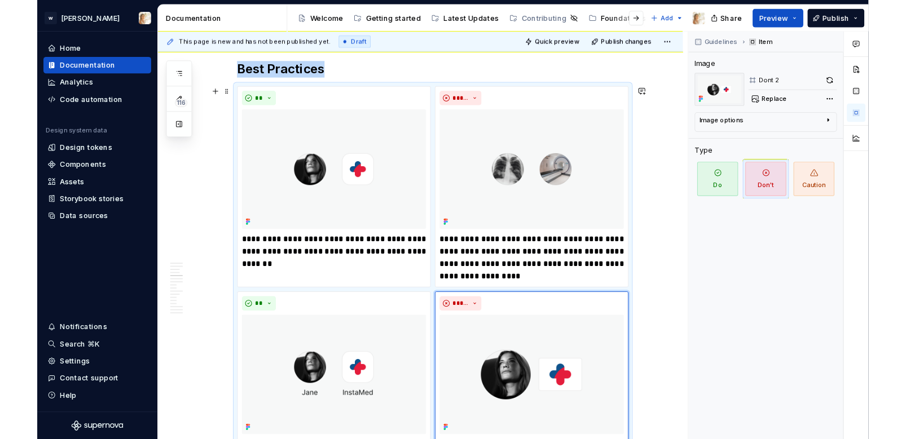
scroll to position [1105, 0]
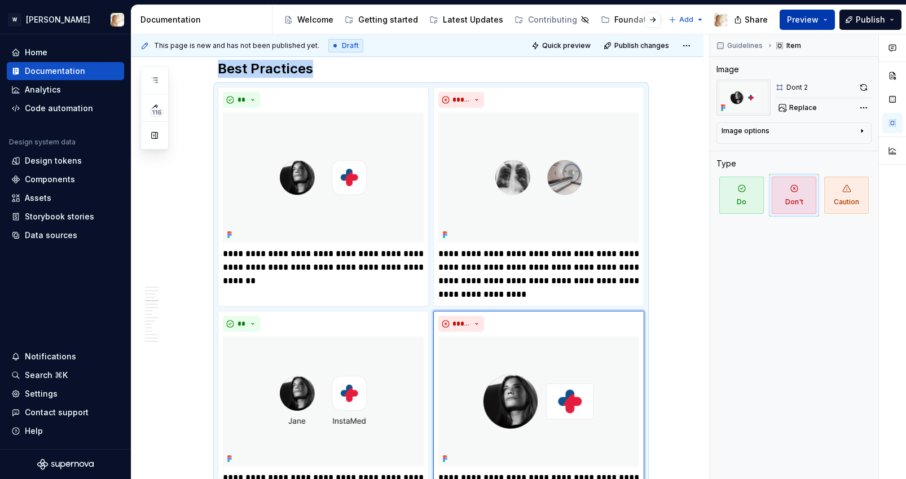
click at [798, 19] on span "Preview" at bounding box center [803, 19] width 32 height 11
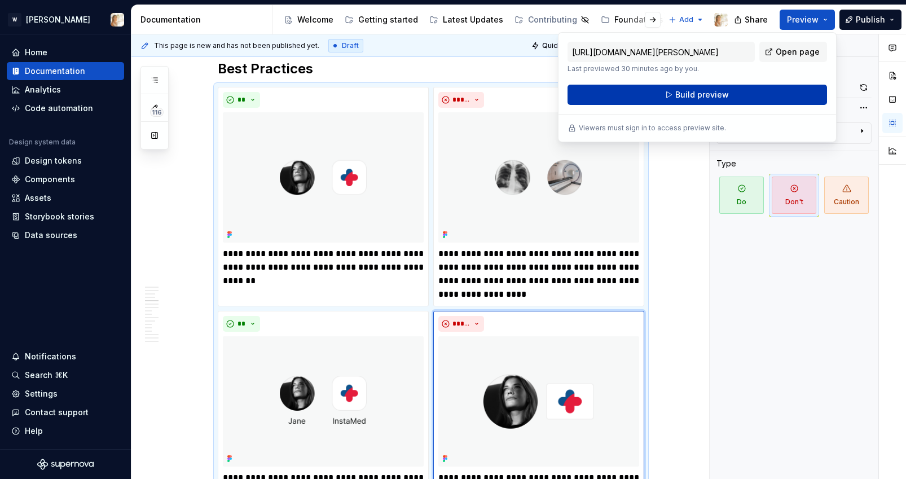
click at [737, 88] on button "Build preview" at bounding box center [696, 95] width 259 height 20
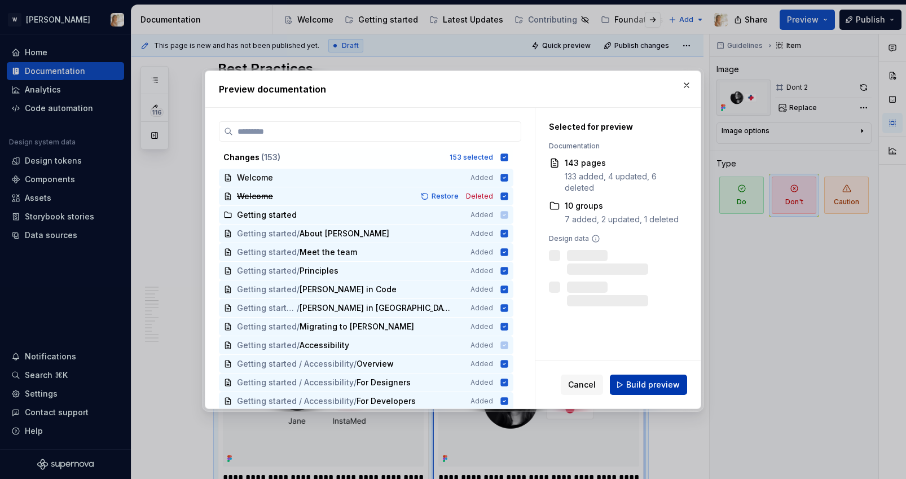
click at [651, 380] on span "Build preview" at bounding box center [653, 384] width 54 height 11
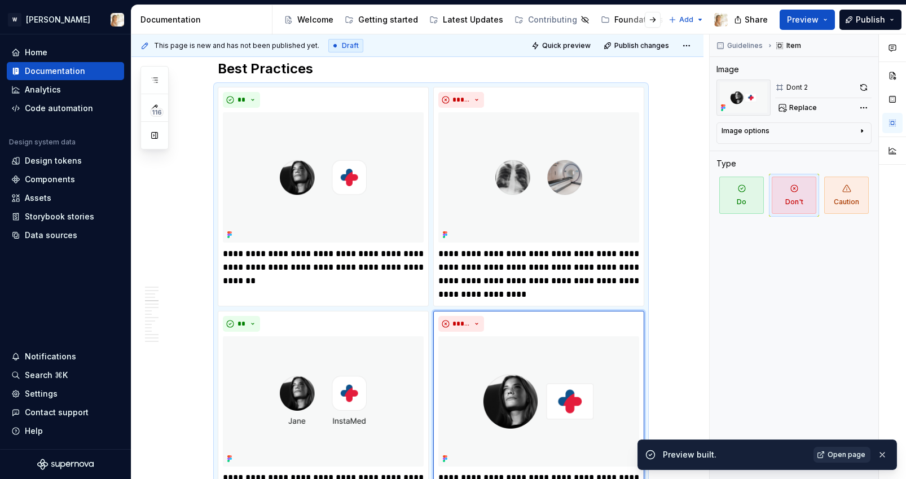
click at [840, 458] on span "Open page" at bounding box center [846, 454] width 38 height 9
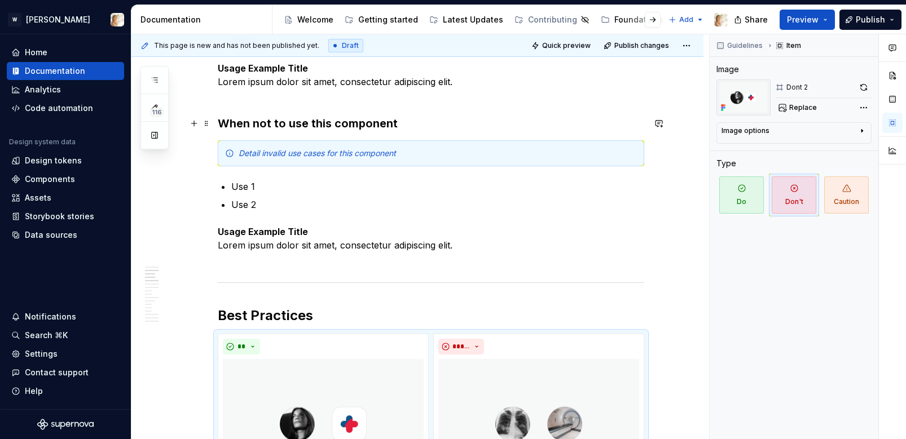
scroll to position [651, 0]
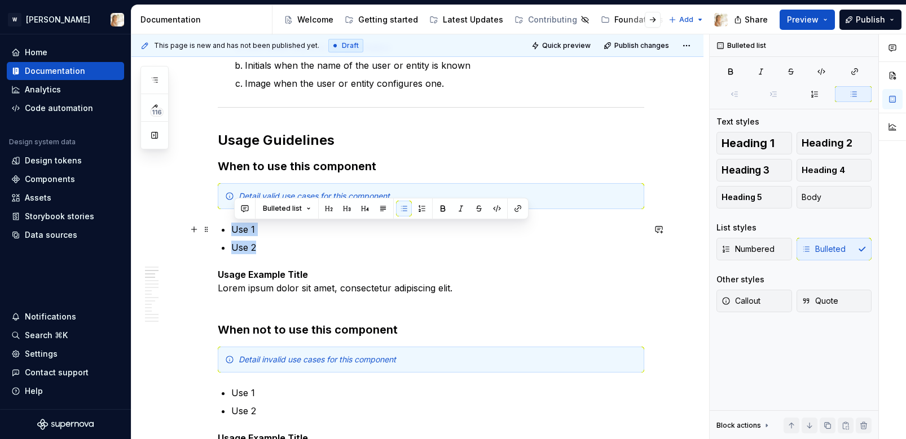
drag, startPoint x: 265, startPoint y: 246, endPoint x: 236, endPoint y: 233, distance: 31.6
click at [236, 233] on ul "Use 1 Use 2" at bounding box center [437, 239] width 413 height 32
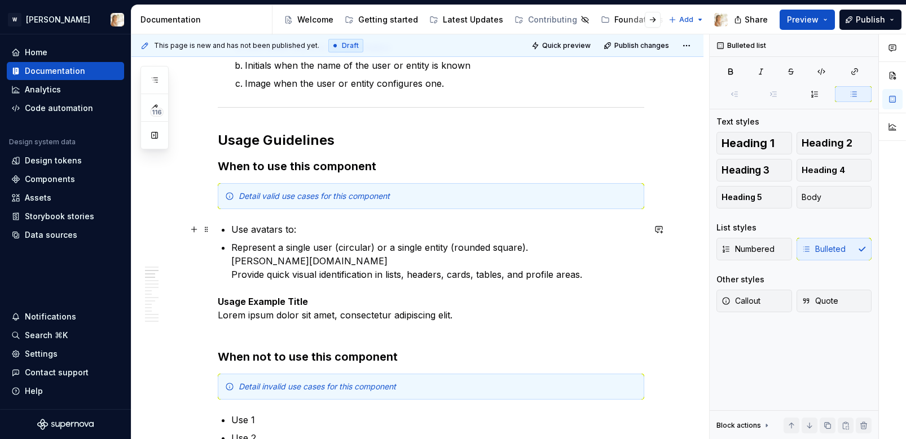
click at [235, 231] on p "Use avatars to:" at bounding box center [437, 230] width 413 height 14
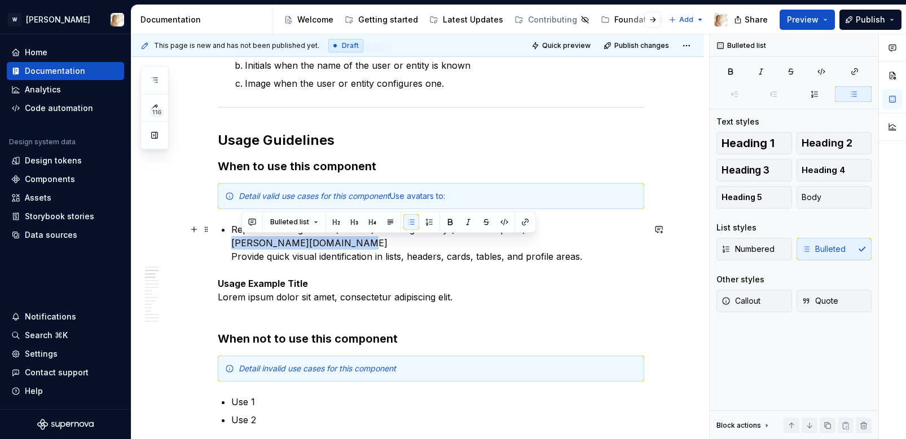
drag, startPoint x: 350, startPoint y: 243, endPoint x: 236, endPoint y: 248, distance: 114.6
click at [236, 248] on p "Represent a single user (circular) or a single entity (rounded square). [PERSON…" at bounding box center [437, 243] width 413 height 41
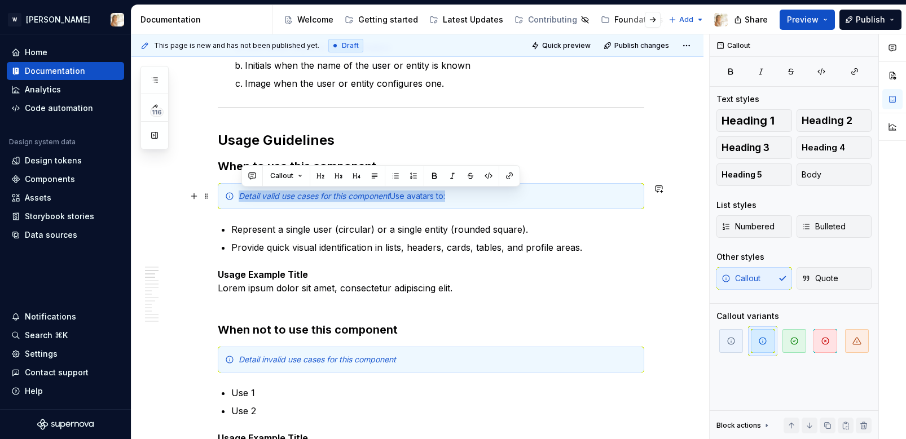
drag, startPoint x: 459, startPoint y: 196, endPoint x: 226, endPoint y: 196, distance: 232.4
click at [226, 196] on div "Detail valid use cases for this component Use avatars to:" at bounding box center [431, 196] width 426 height 26
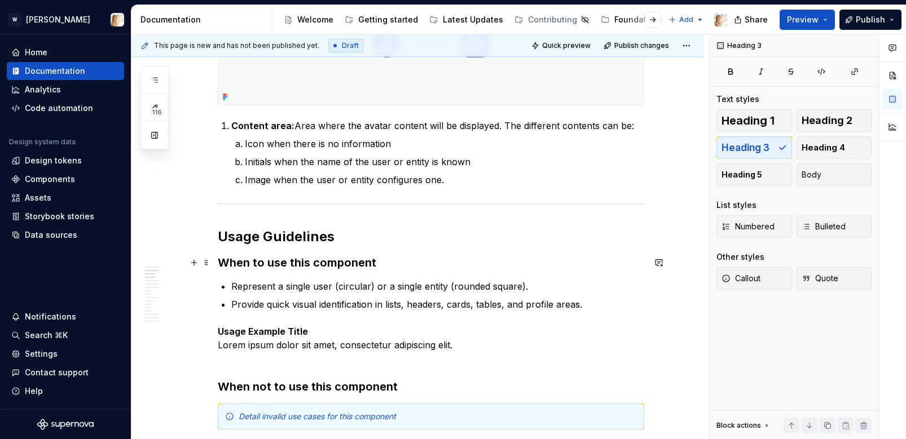
scroll to position [597, 0]
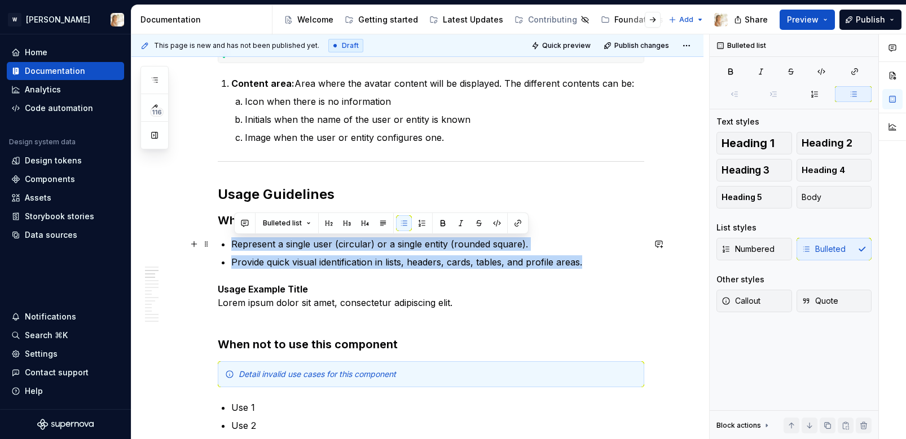
drag, startPoint x: 587, startPoint y: 263, endPoint x: 234, endPoint y: 245, distance: 352.9
click at [234, 245] on ul "Represent a single user (circular) or a single entity (rounded square). Provide…" at bounding box center [437, 253] width 413 height 32
copy ul "Represent a single user (circular) or a single entity (rounded square). Provide…"
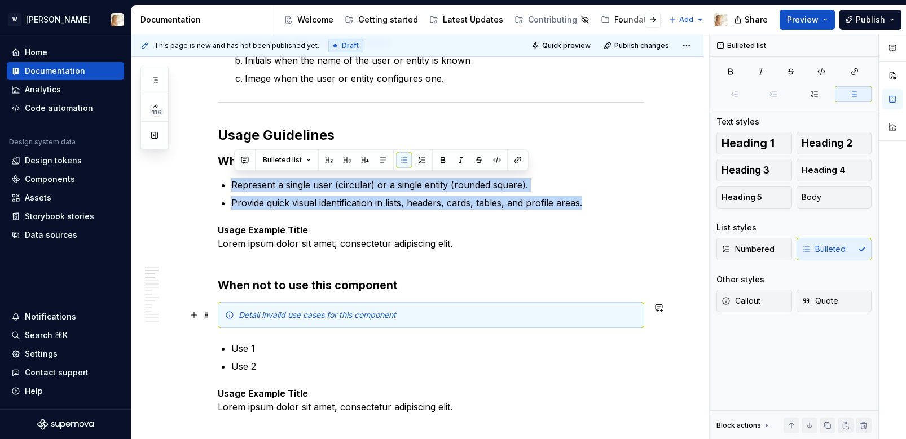
scroll to position [664, 0]
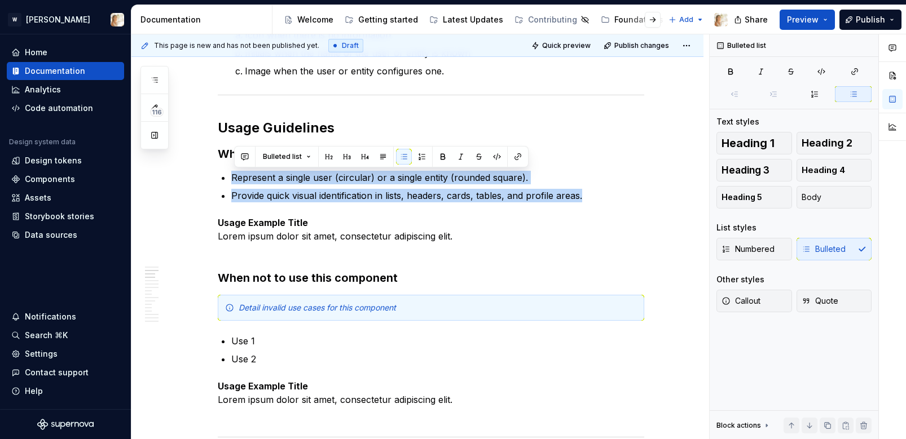
type textarea "*"
click at [587, 190] on p "Provide quick visual identification in lists, headers, cards, tables, and profi…" at bounding box center [437, 196] width 413 height 14
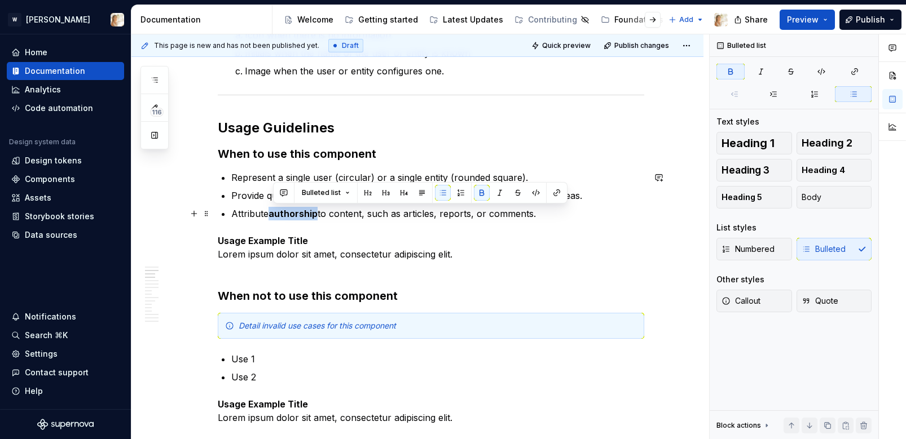
drag, startPoint x: 319, startPoint y: 213, endPoint x: 275, endPoint y: 216, distance: 43.5
click at [275, 216] on strong "authorship" at bounding box center [292, 213] width 49 height 11
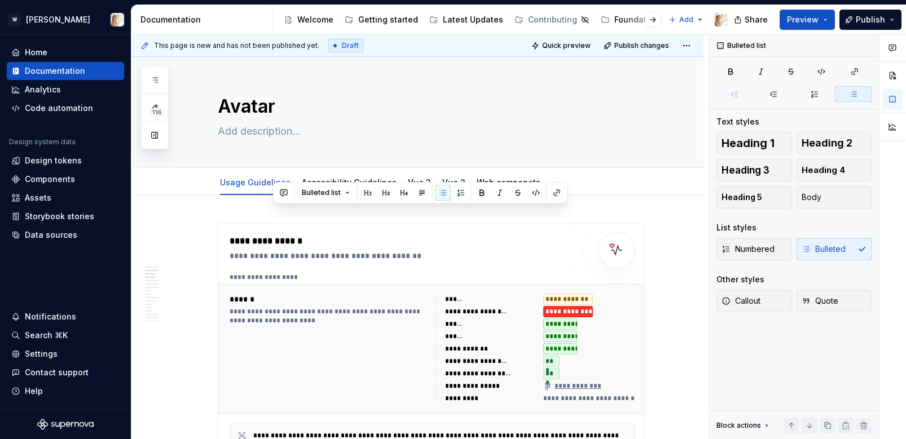
scroll to position [664, 0]
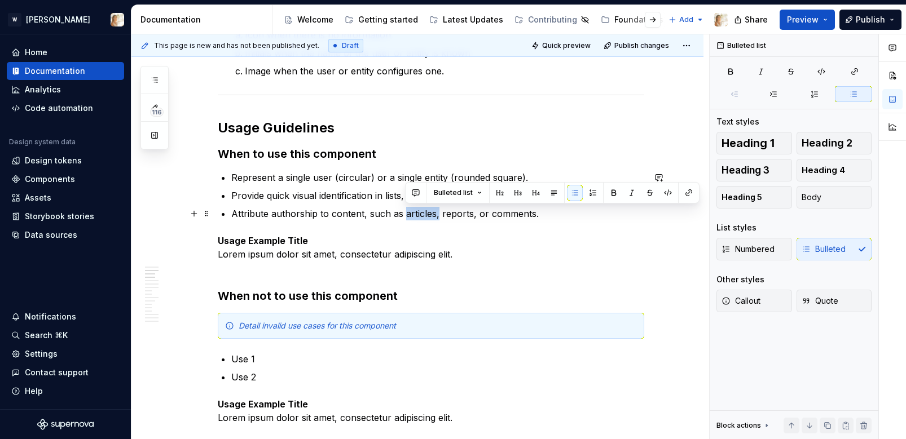
drag, startPoint x: 0, startPoint y: 0, endPoint x: 438, endPoint y: 214, distance: 487.8
click at [438, 214] on p "Attribute authorship to content, such as articles, reports, or comments." at bounding box center [437, 214] width 413 height 14
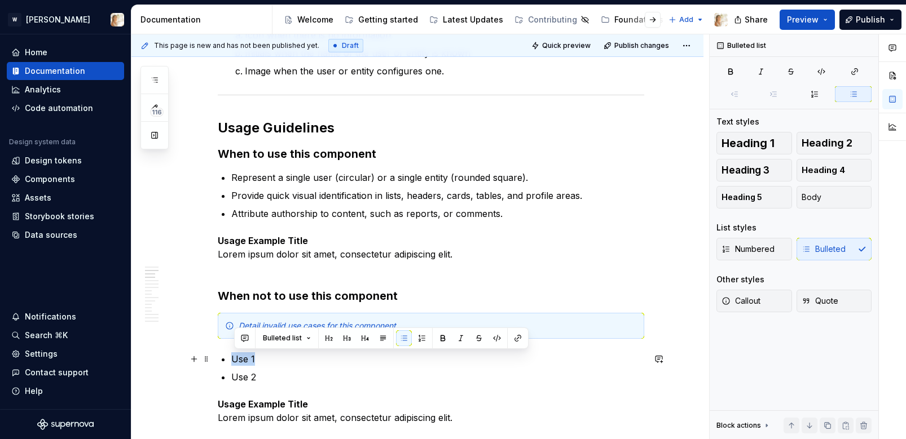
drag, startPoint x: 263, startPoint y: 358, endPoint x: 236, endPoint y: 358, distance: 27.6
click at [236, 358] on p "Use 1" at bounding box center [437, 359] width 413 height 14
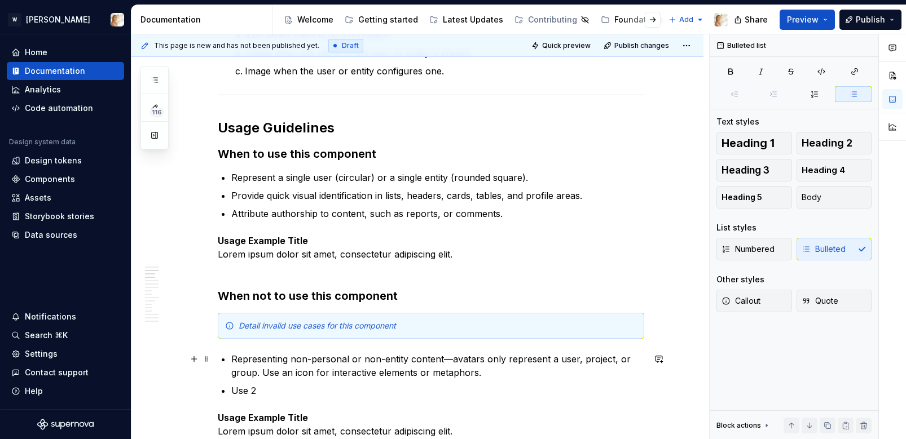
click at [448, 362] on p "Representing non-personal or non-entity content—avatars only represent a user, …" at bounding box center [437, 365] width 413 height 27
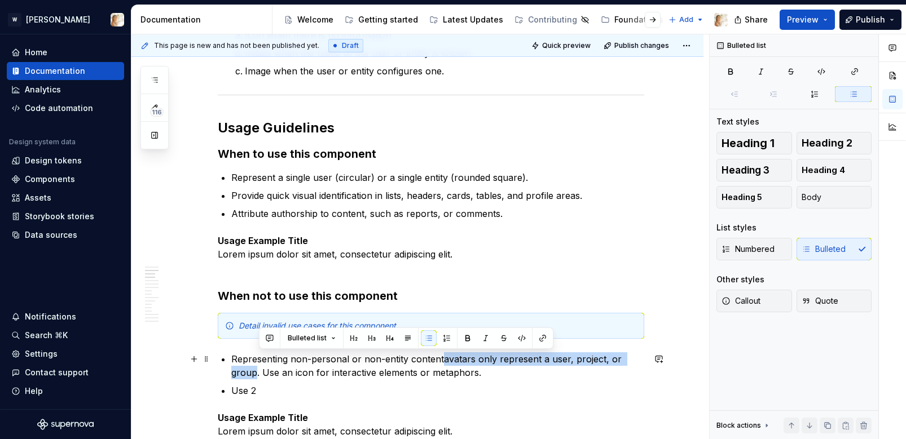
drag, startPoint x: 444, startPoint y: 360, endPoint x: 258, endPoint y: 372, distance: 185.9
click at [258, 372] on p "Representing non-personal or non-entity contentavatars only represent a user, p…" at bounding box center [437, 365] width 413 height 27
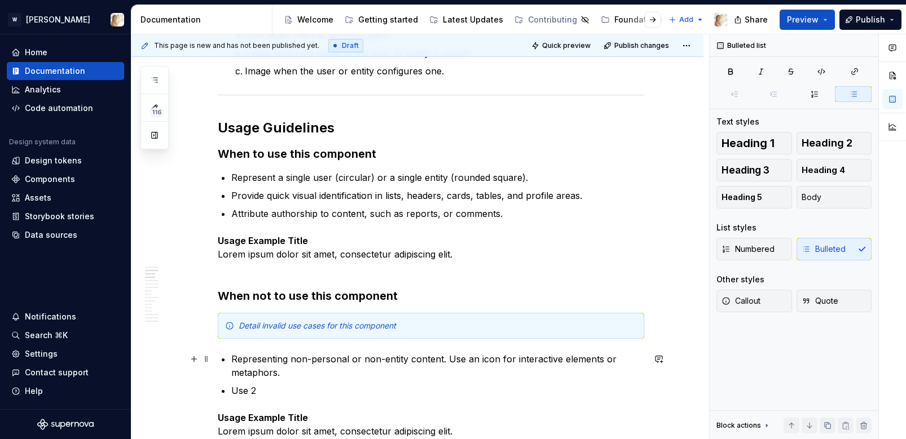
click at [500, 360] on p "Representing non-personal or non-entity content. Use an icon for interactive el…" at bounding box center [437, 365] width 413 height 27
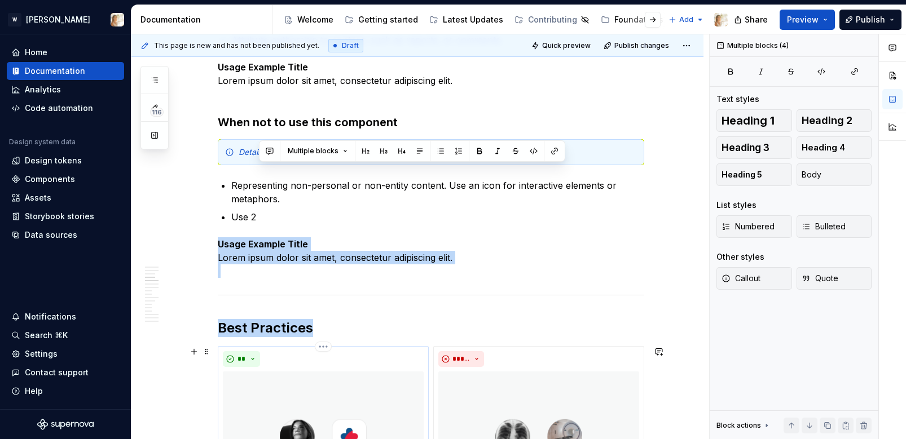
drag, startPoint x: 258, startPoint y: 391, endPoint x: 239, endPoint y: 392, distance: 19.2
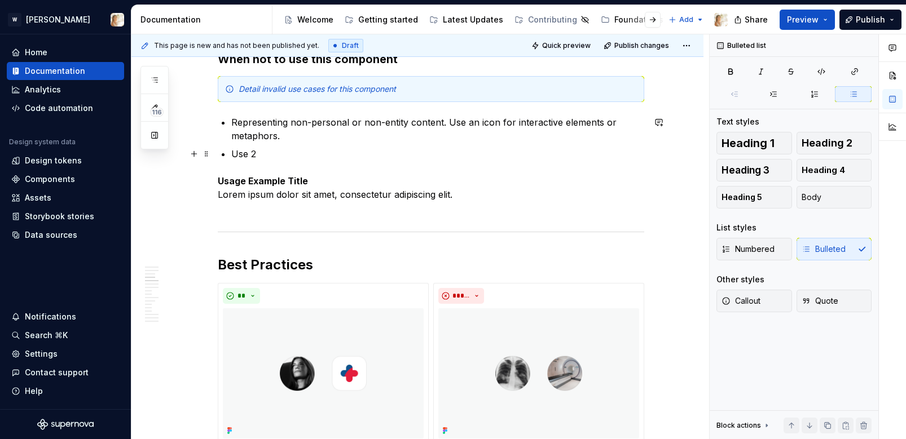
click at [262, 146] on ul "Representing non-personal or non-entity content. Use an icon for interactive el…" at bounding box center [437, 138] width 413 height 45
click at [261, 151] on p "Use 2" at bounding box center [437, 154] width 413 height 14
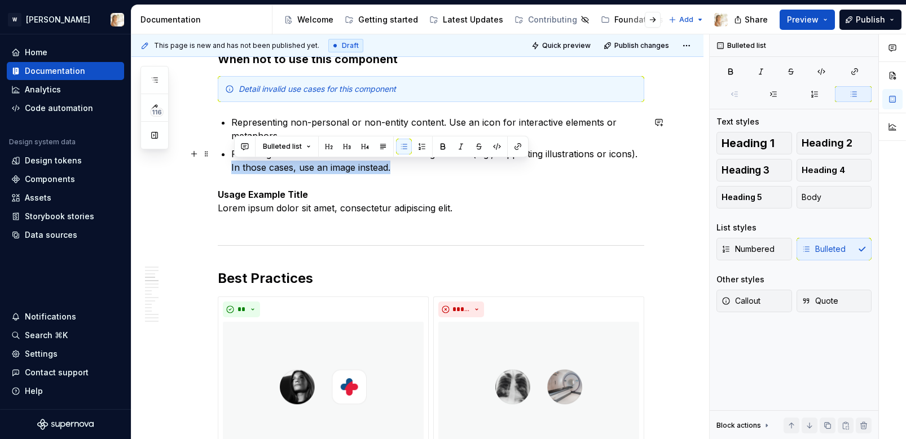
drag, startPoint x: 394, startPoint y: 170, endPoint x: 214, endPoint y: 169, distance: 180.5
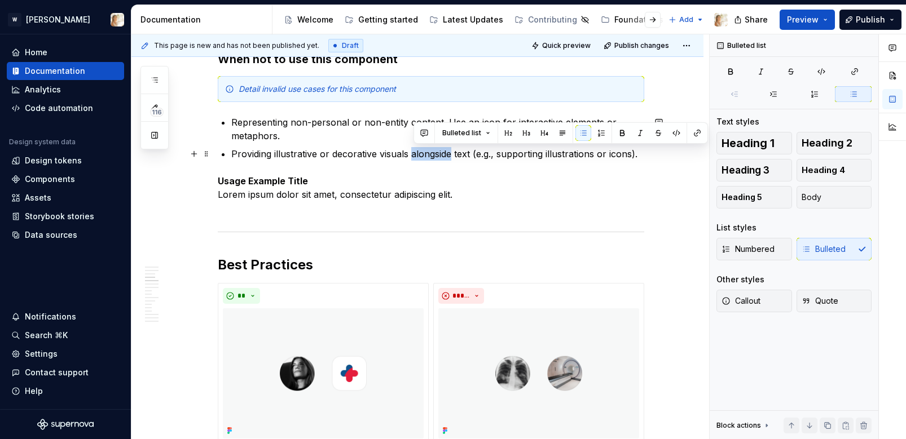
drag, startPoint x: 414, startPoint y: 155, endPoint x: 453, endPoint y: 159, distance: 39.2
click at [453, 159] on p "Providing illustrative or decorative visuals alongside text (e.g., supporting i…" at bounding box center [437, 154] width 413 height 14
click at [458, 155] on p "Providing illustrative or decorative visuals alongside text (e.g., supporting i…" at bounding box center [437, 154] width 413 height 14
drag, startPoint x: 458, startPoint y: 155, endPoint x: 473, endPoint y: 157, distance: 14.8
click at [473, 157] on p "Providing illustrative or decorative visuals alongside text (e.g., supporting i…" at bounding box center [437, 154] width 413 height 14
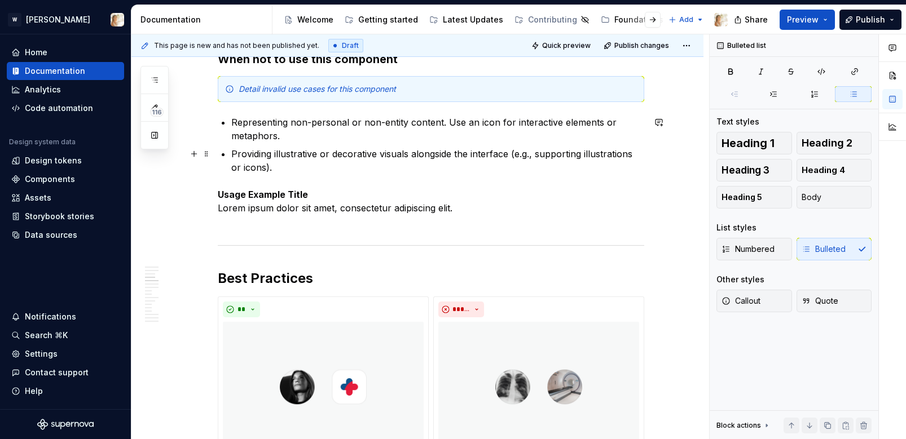
click at [635, 155] on p "Providing illustrative or decorative visuals alongside the interface (e.g., sup…" at bounding box center [437, 160] width 413 height 27
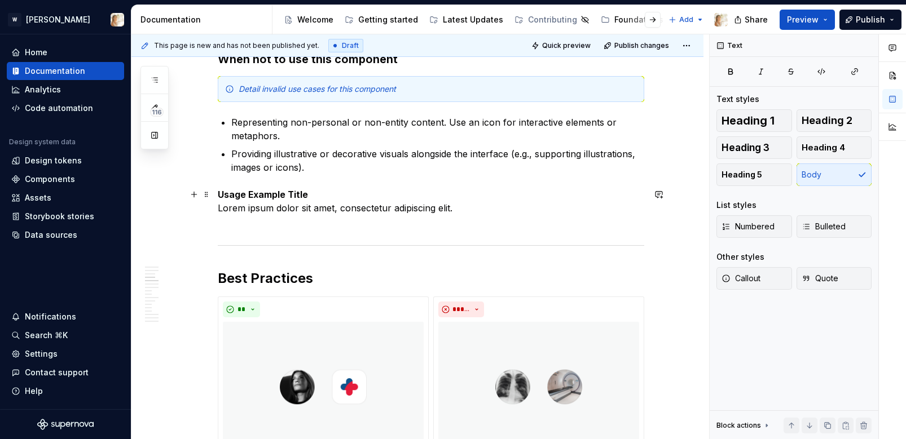
click at [470, 213] on p "Usage Example Title Lorem ipsum dolor sit amet, consectetur adipiscing elit." at bounding box center [431, 208] width 426 height 41
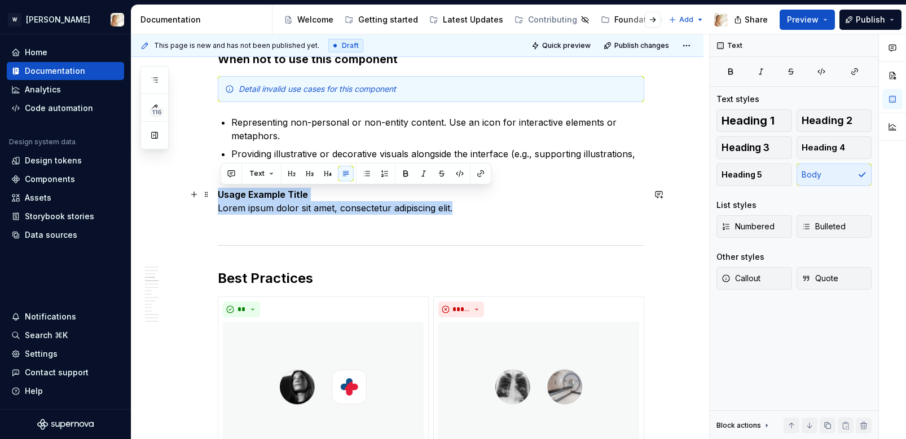
drag, startPoint x: 462, startPoint y: 208, endPoint x: 218, endPoint y: 191, distance: 245.3
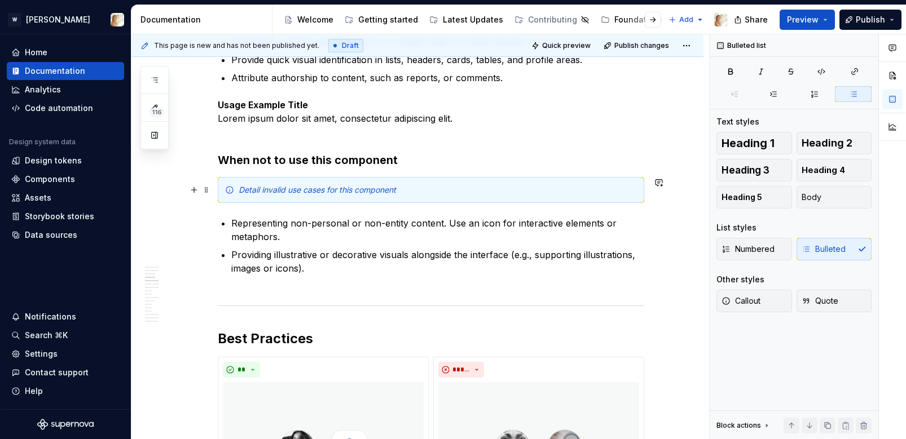
scroll to position [741, 0]
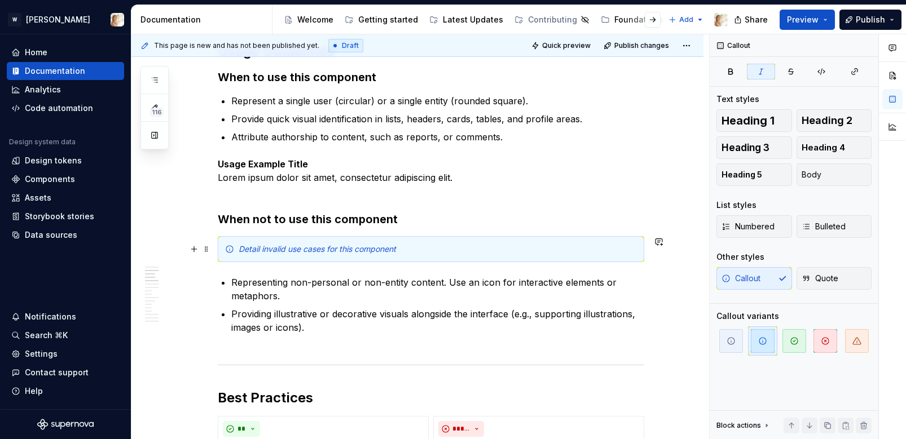
click at [408, 252] on div "Detail invalid use cases for this component" at bounding box center [438, 249] width 398 height 11
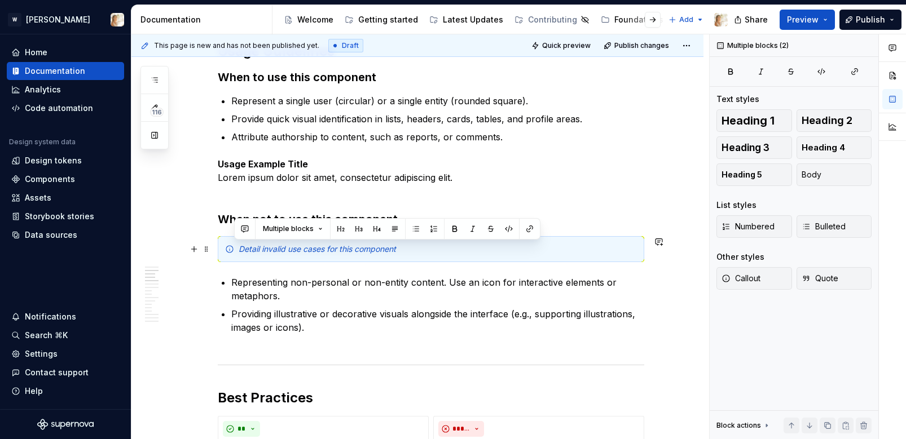
click at [408, 252] on div "Detail invalid use cases for this component" at bounding box center [438, 249] width 398 height 11
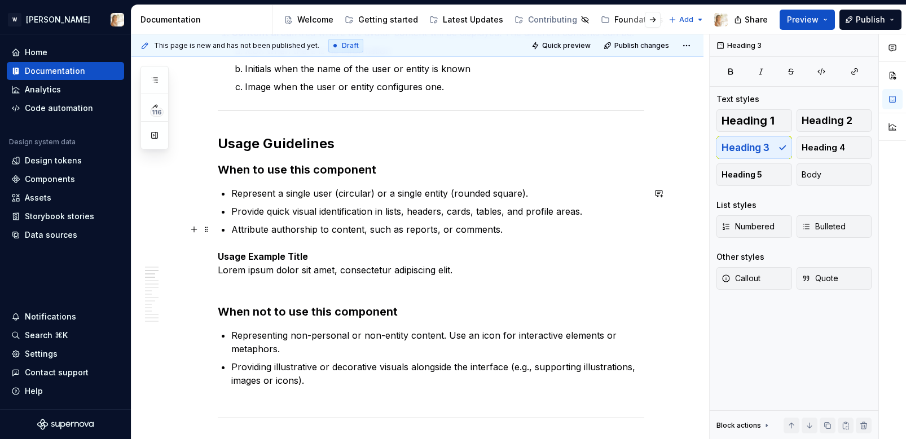
scroll to position [620, 0]
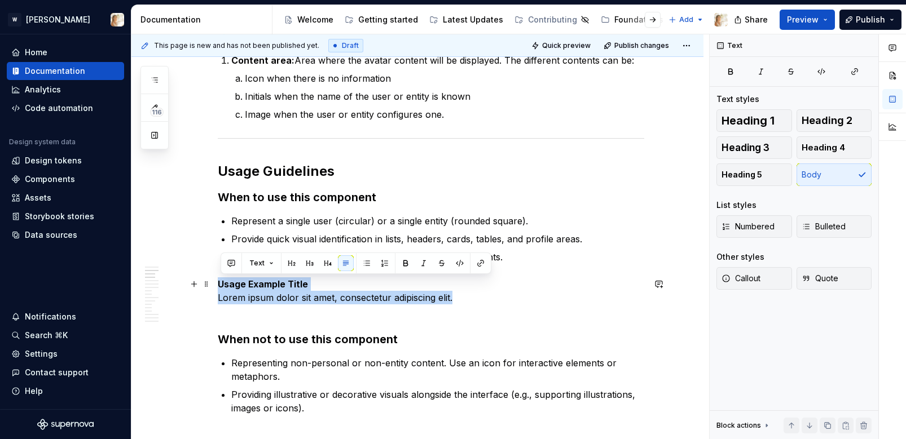
drag, startPoint x: 459, startPoint y: 298, endPoint x: 223, endPoint y: 288, distance: 236.5
click at [223, 288] on p "Usage Example Title Lorem ipsum dolor sit amet, consectetur adipiscing elit." at bounding box center [431, 297] width 426 height 41
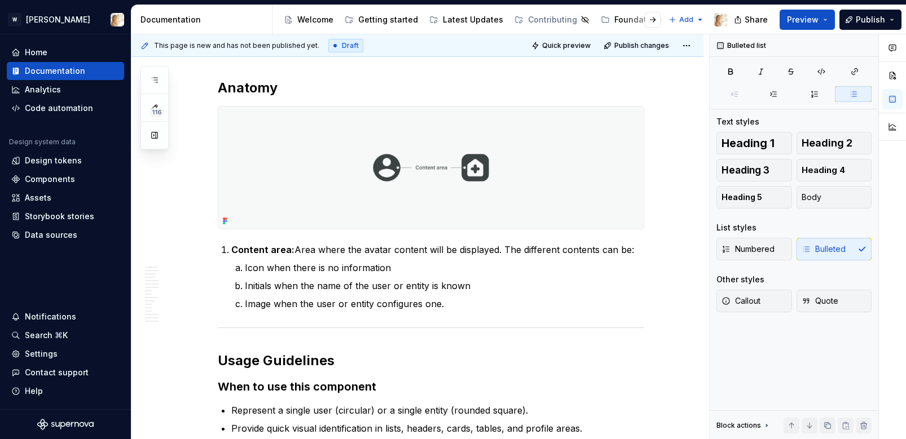
scroll to position [0, 0]
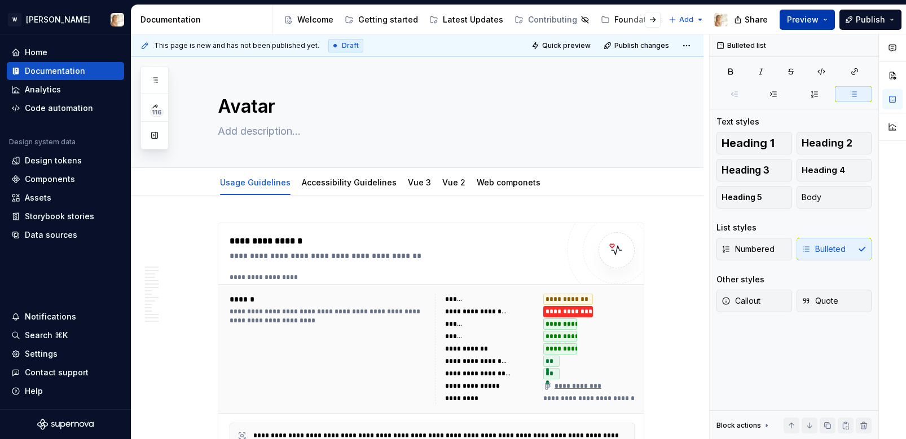
click at [822, 21] on button "Preview" at bounding box center [806, 20] width 55 height 20
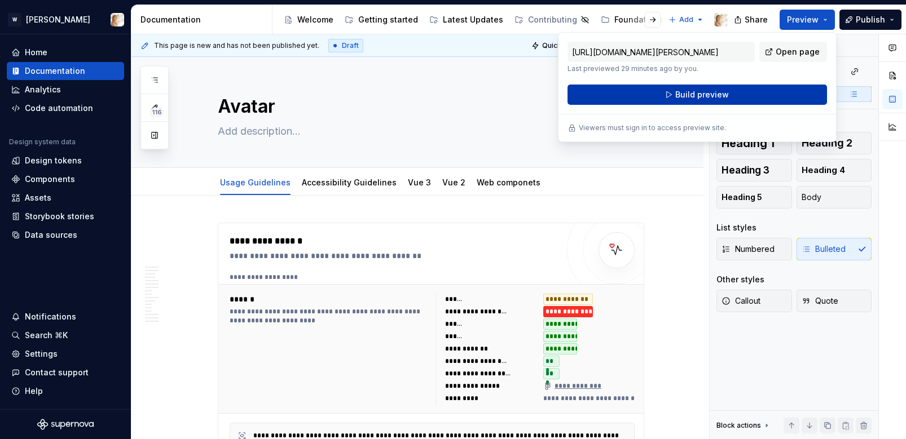
click at [721, 92] on span "Build preview" at bounding box center [702, 94] width 54 height 11
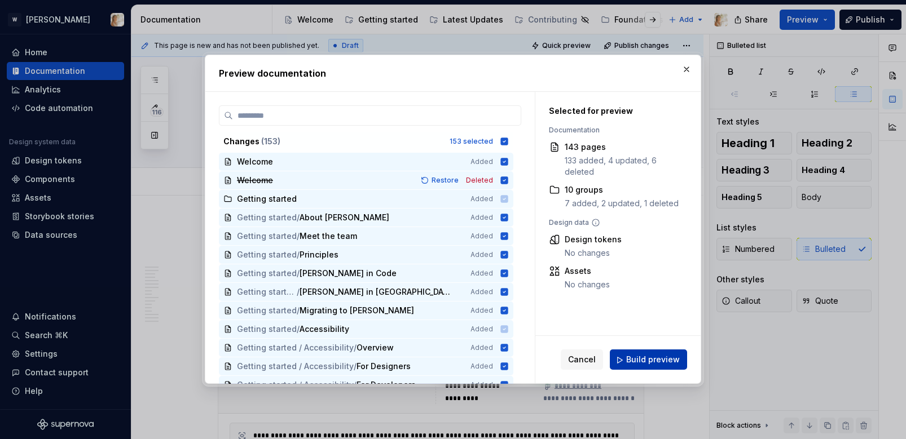
click at [634, 359] on span "Build preview" at bounding box center [653, 360] width 54 height 11
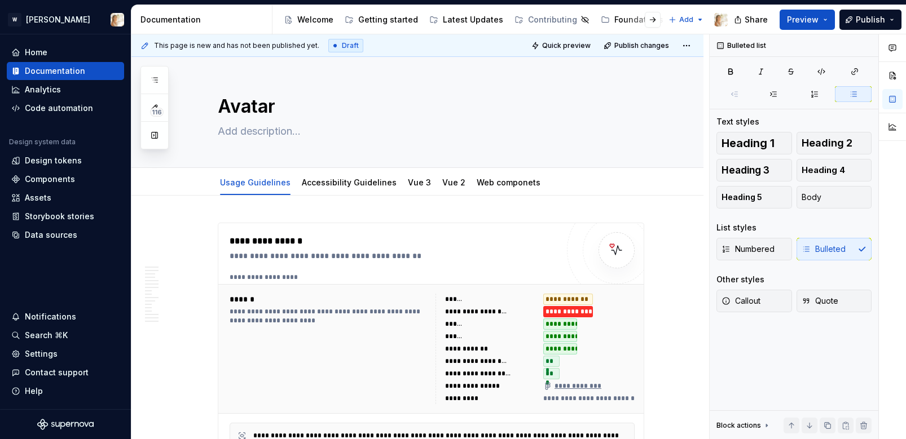
click at [0, 0] on div "W Watson Home Documentation Analytics Code automation Design system data Design…" at bounding box center [0, 0] width 0 height 0
click at [818, 21] on span "Preview" at bounding box center [803, 19] width 32 height 11
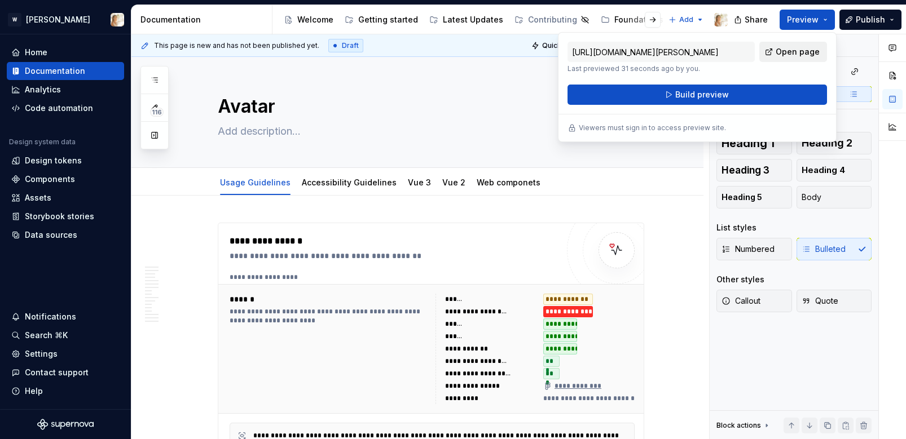
click at [770, 57] on link "Open page" at bounding box center [793, 52] width 68 height 20
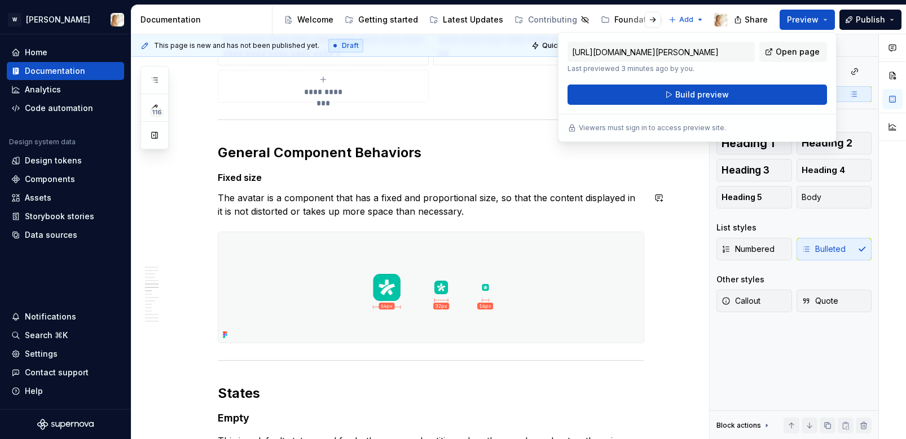
scroll to position [1882, 0]
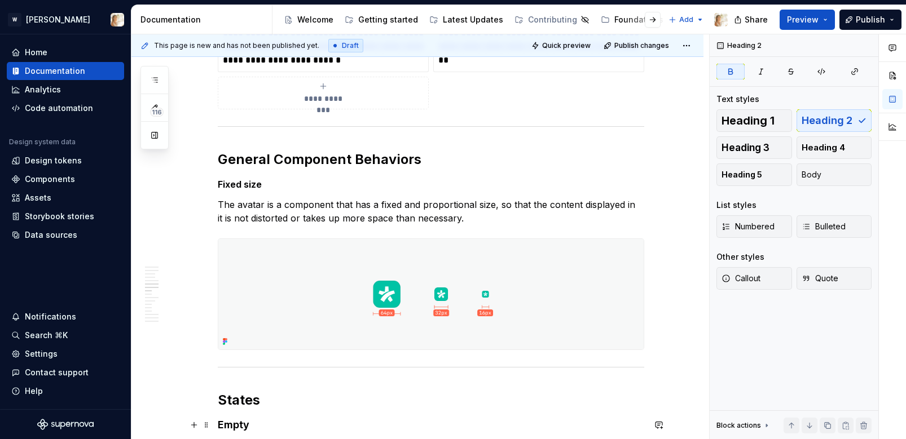
click at [237, 426] on strong "Empty" at bounding box center [234, 425] width 32 height 12
click at [245, 183] on strong "Fixed size" at bounding box center [240, 184] width 44 height 11
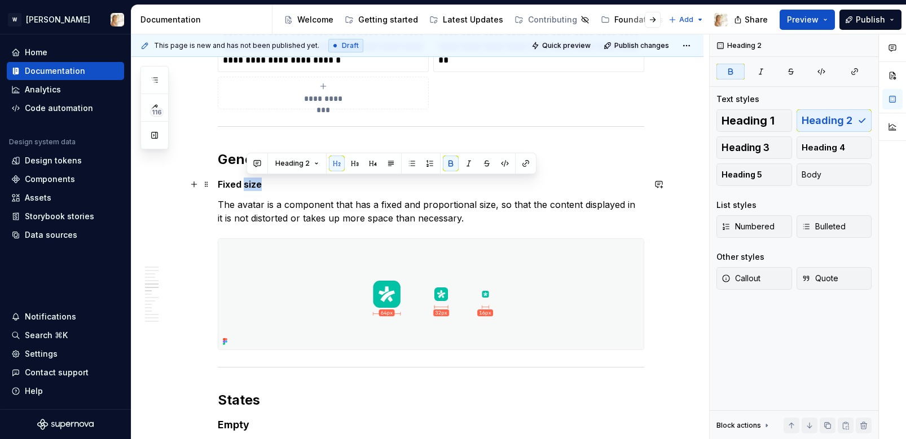
click at [245, 183] on strong "Fixed size" at bounding box center [240, 184] width 44 height 11
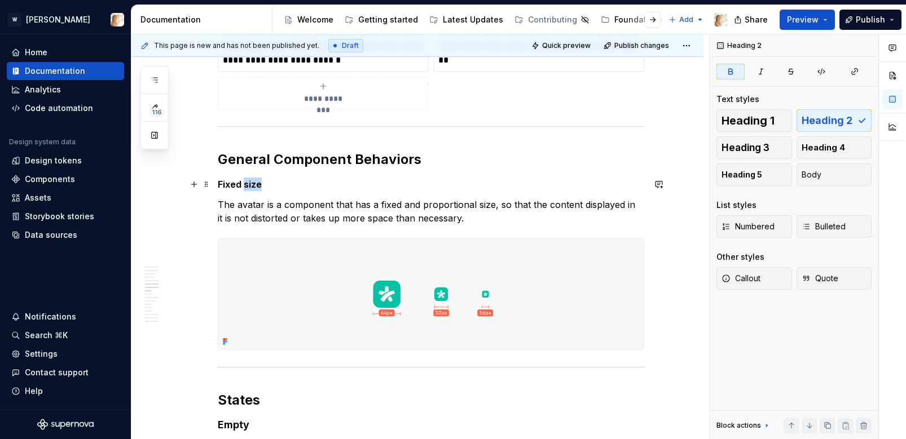
click at [245, 183] on strong "Fixed size" at bounding box center [240, 184] width 44 height 11
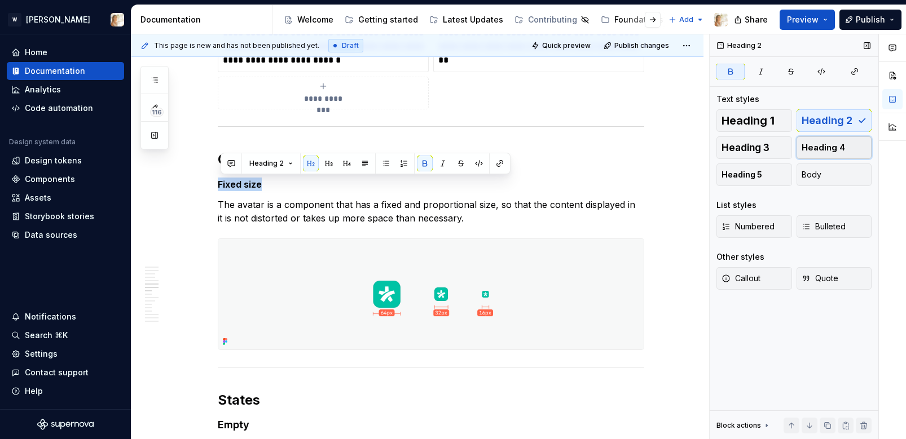
click at [817, 140] on button "Heading 4" at bounding box center [834, 147] width 76 height 23
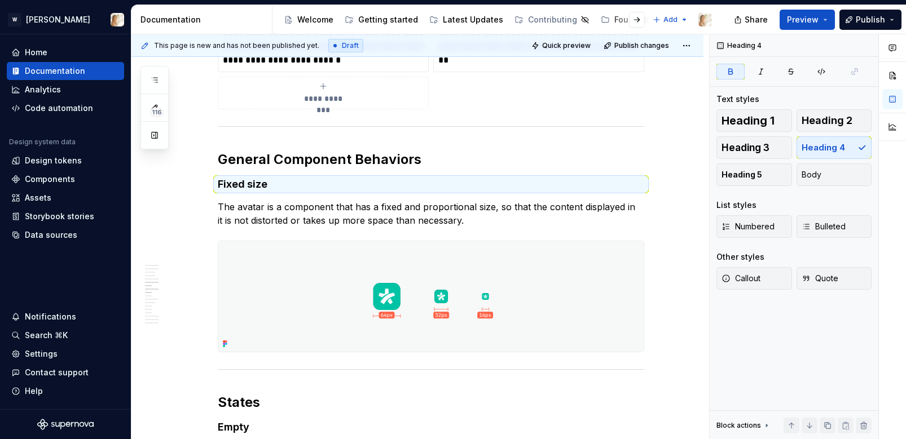
type textarea "*"
